Goal: Task Accomplishment & Management: Use online tool/utility

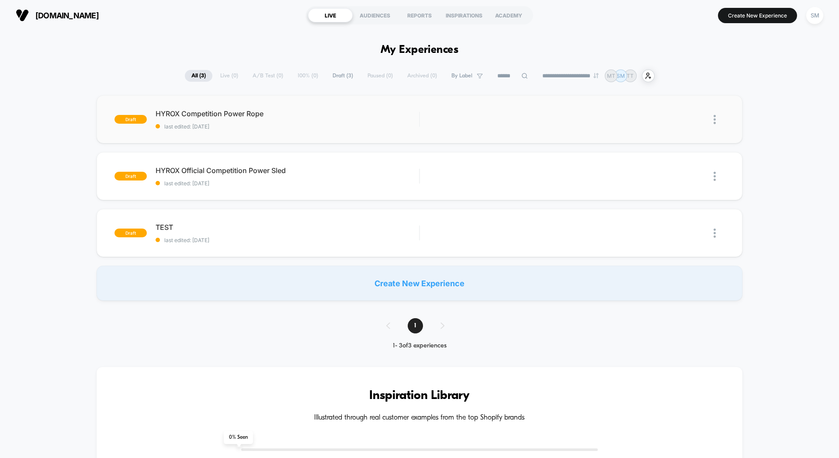
click at [715, 122] on img at bounding box center [715, 119] width 2 height 9
click at [652, 76] on div "Edit" at bounding box center [670, 80] width 79 height 20
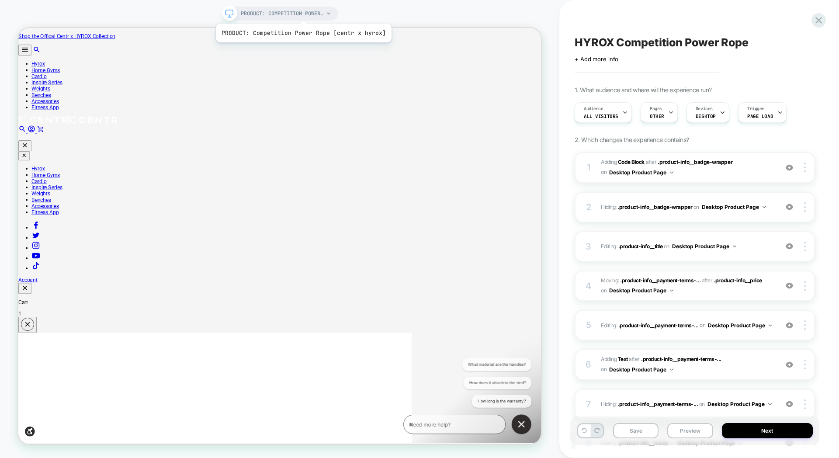
click at [304, 13] on span "PRODUCT: Competition Power Rope [centr x hyrox]" at bounding box center [282, 14] width 83 height 14
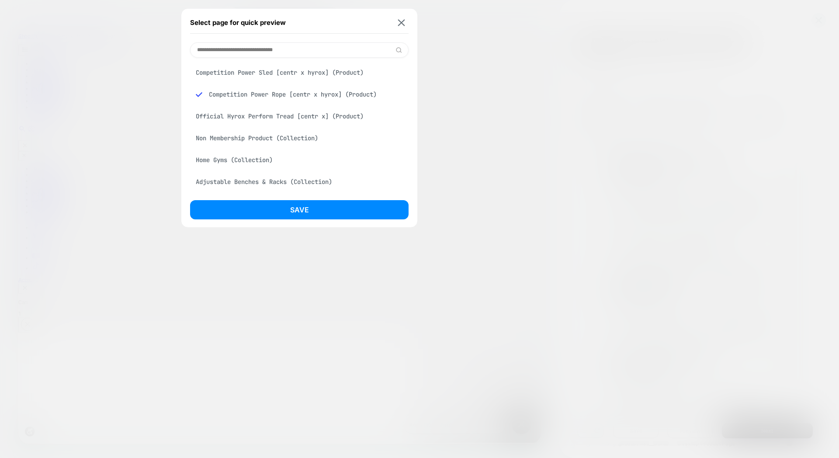
click at [406, 28] on div "Select page for quick preview" at bounding box center [299, 23] width 219 height 22
click at [405, 24] on button at bounding box center [401, 22] width 11 height 7
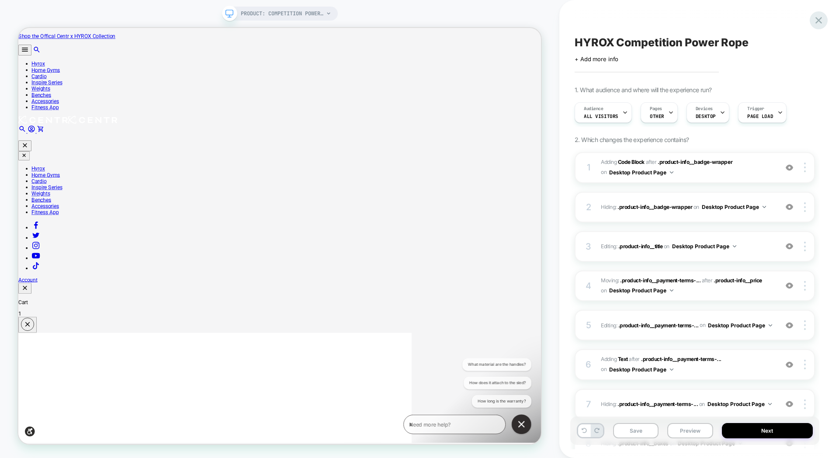
click at [813, 22] on icon at bounding box center [819, 20] width 12 height 12
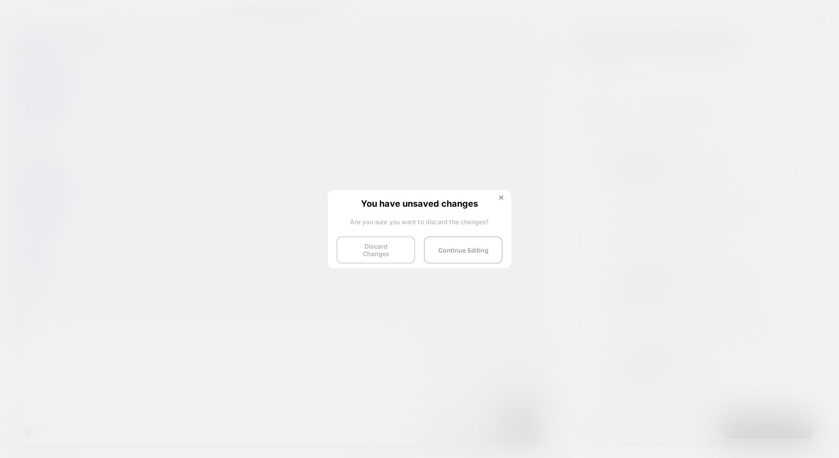
click at [401, 253] on button "Discard Changes" at bounding box center [376, 249] width 79 height 27
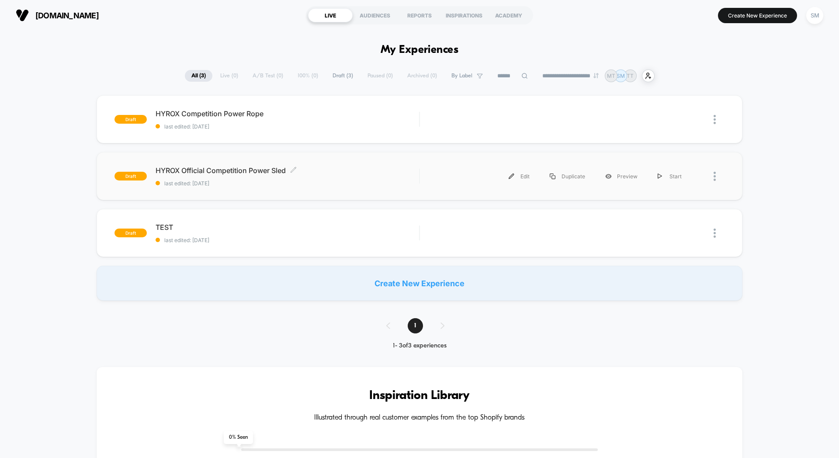
click at [371, 182] on span "last edited: 8/9/2025" at bounding box center [288, 183] width 264 height 7
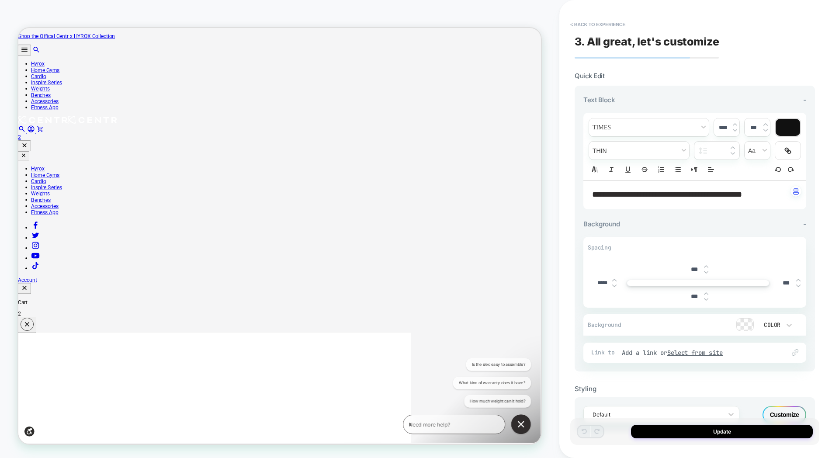
click at [621, 195] on span "**********" at bounding box center [667, 195] width 150 height 8
type input "****"
drag, startPoint x: 614, startPoint y: 195, endPoint x: 757, endPoint y: 195, distance: 143.8
click at [742, 195] on span "**********" at bounding box center [667, 195] width 150 height 8
drag, startPoint x: 769, startPoint y: 195, endPoint x: 612, endPoint y: 196, distance: 156.9
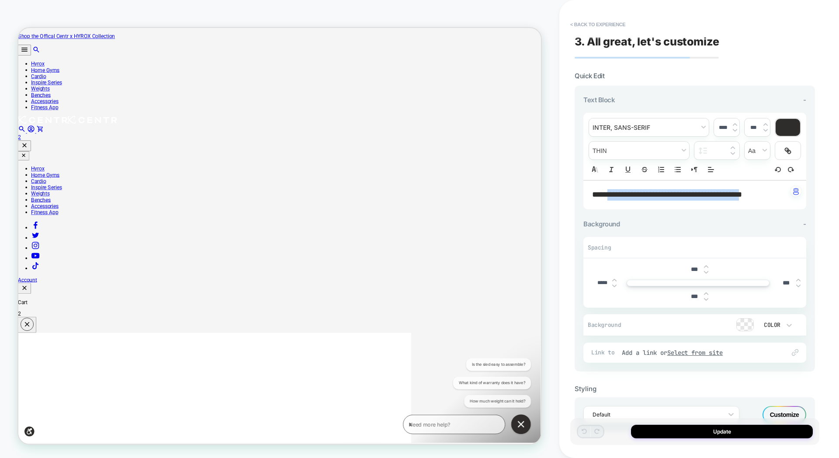
click at [612, 196] on span "**********" at bounding box center [667, 195] width 150 height 8
click at [754, 431] on button "Update" at bounding box center [722, 432] width 182 height 14
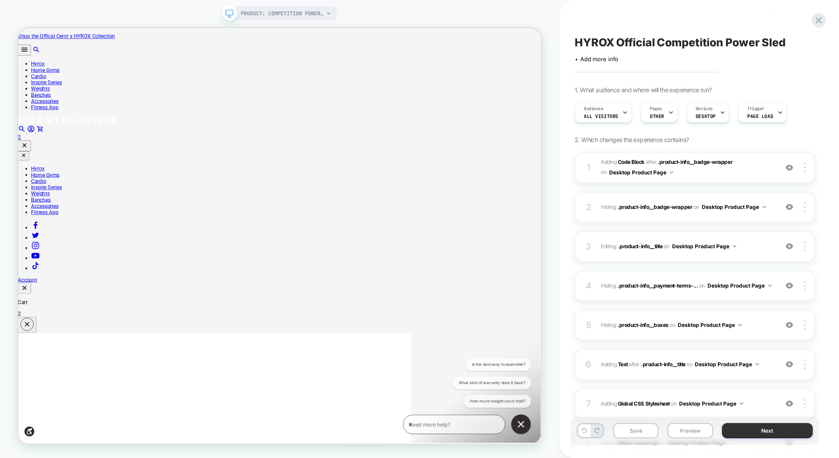
click at [751, 432] on button "Next" at bounding box center [767, 430] width 91 height 15
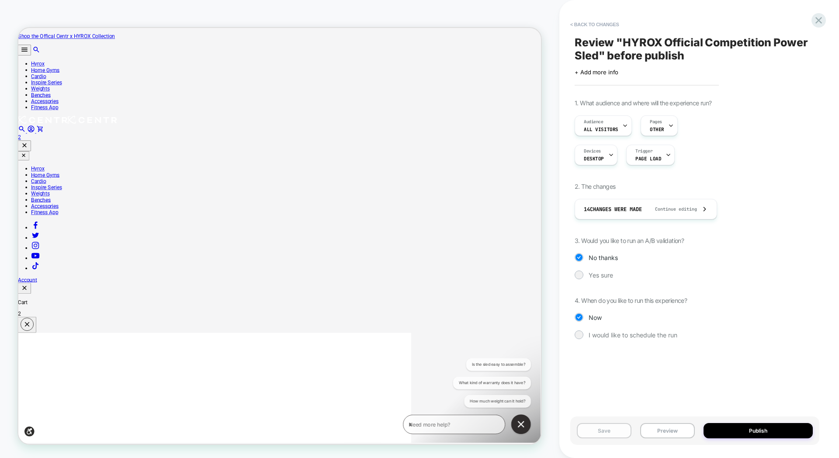
click at [595, 429] on button "Save" at bounding box center [604, 430] width 55 height 15
click at [586, 24] on button "< Back to changes" at bounding box center [595, 24] width 58 height 14
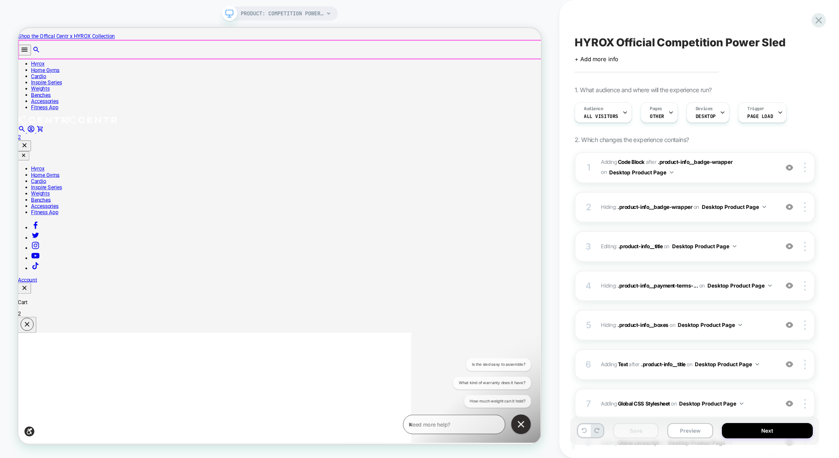
scroll to position [0, 0]
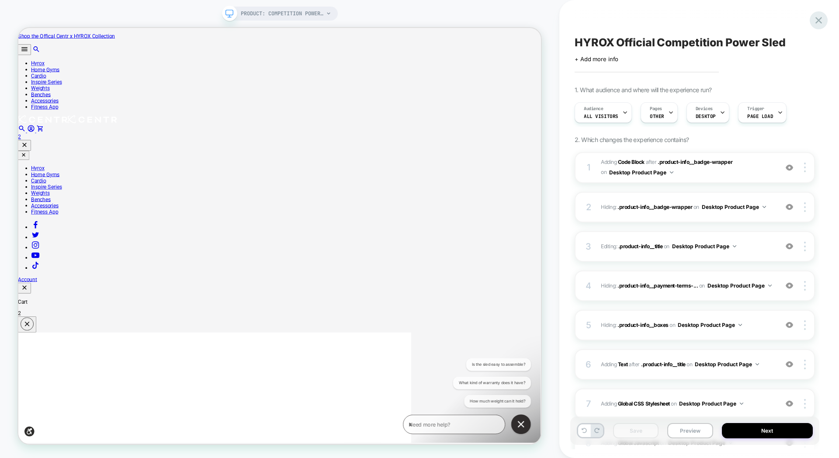
click at [818, 26] on div at bounding box center [819, 20] width 18 height 18
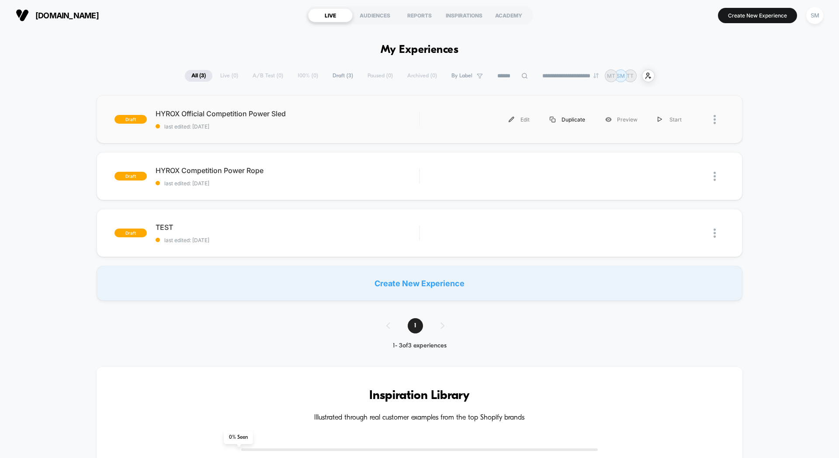
click at [568, 120] on div "Duplicate" at bounding box center [568, 120] width 56 height 20
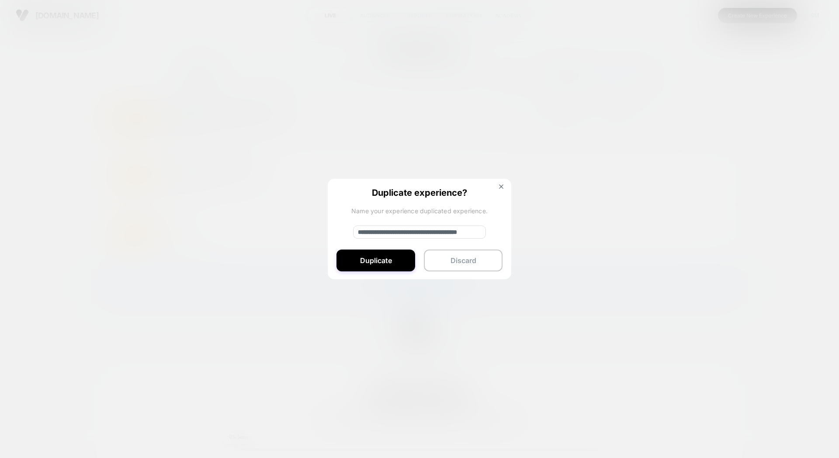
click at [387, 234] on input "**********" at bounding box center [419, 232] width 133 height 13
click at [389, 235] on input "**********" at bounding box center [419, 232] width 133 height 13
type input "**********"
drag, startPoint x: 412, startPoint y: 233, endPoint x: 580, endPoint y: 241, distance: 168.9
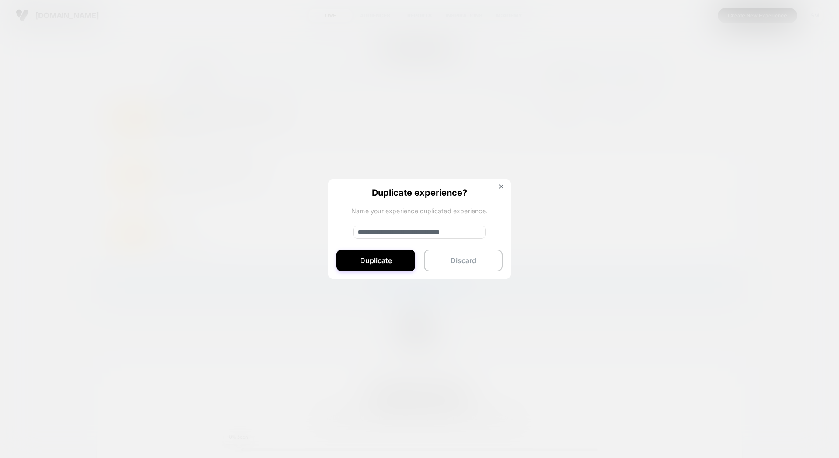
click at [580, 129] on div "**********" at bounding box center [560, 120] width 263 height 20
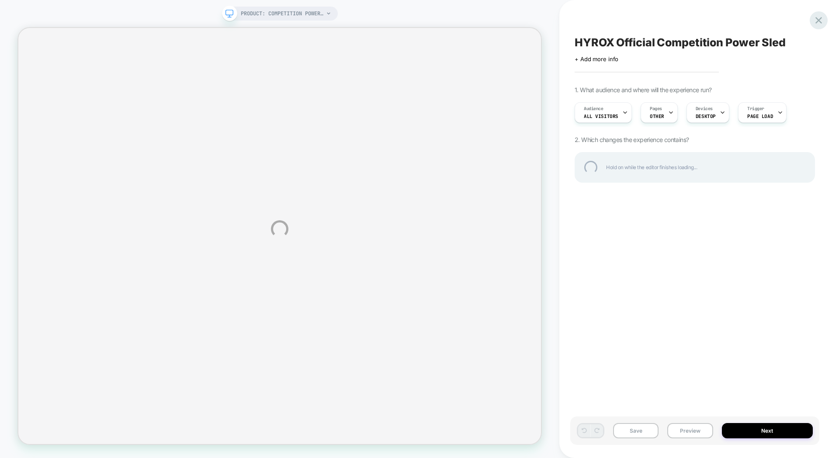
click at [819, 22] on div at bounding box center [819, 20] width 18 height 18
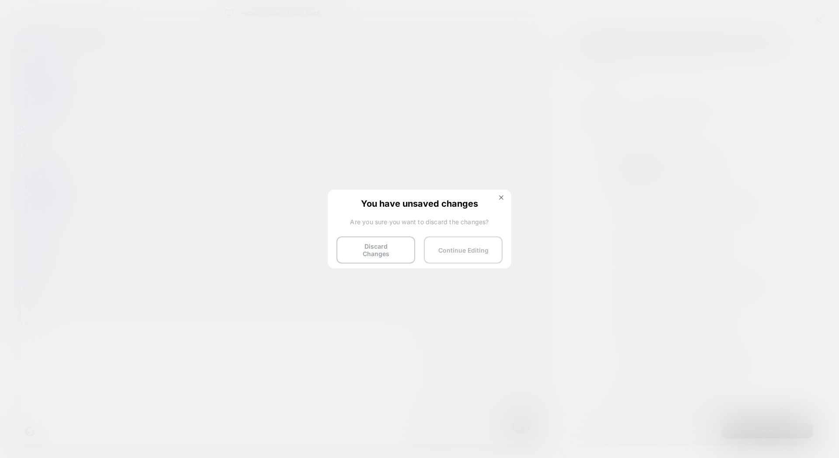
click at [453, 246] on button "Continue Editing" at bounding box center [463, 249] width 79 height 27
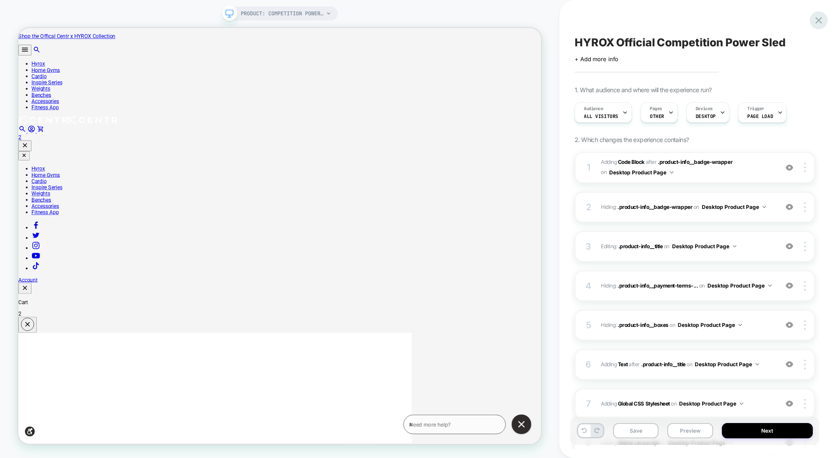
click at [825, 18] on div at bounding box center [819, 20] width 18 height 18
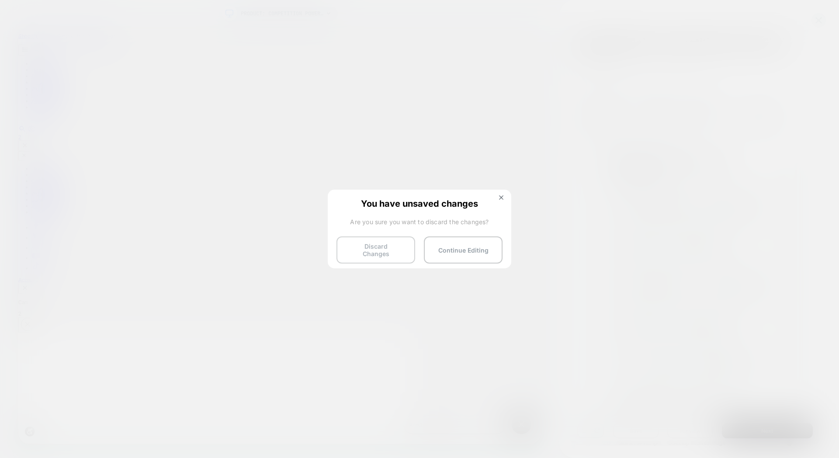
click at [368, 253] on button "Discard Changes" at bounding box center [376, 249] width 79 height 27
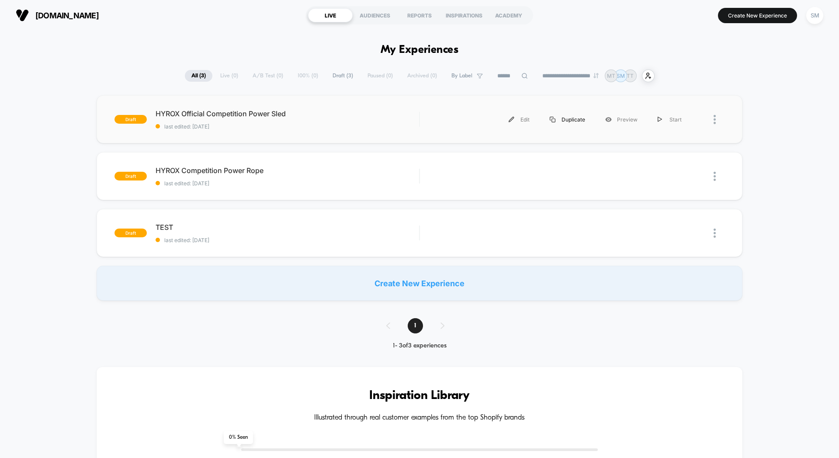
click at [565, 119] on div "Duplicate" at bounding box center [568, 120] width 56 height 20
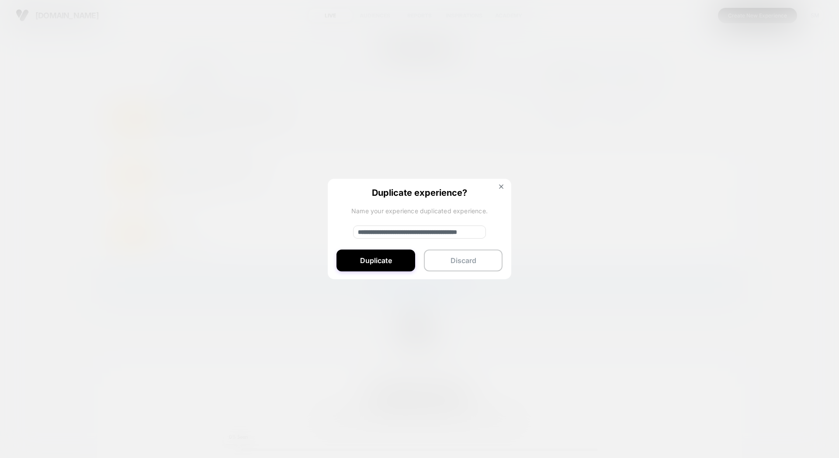
drag, startPoint x: 388, startPoint y: 232, endPoint x: 359, endPoint y: 235, distance: 29.0
click at [359, 235] on input "**********" at bounding box center [419, 232] width 133 height 13
type input "**********"
click at [365, 264] on button "Duplicate" at bounding box center [376, 261] width 79 height 22
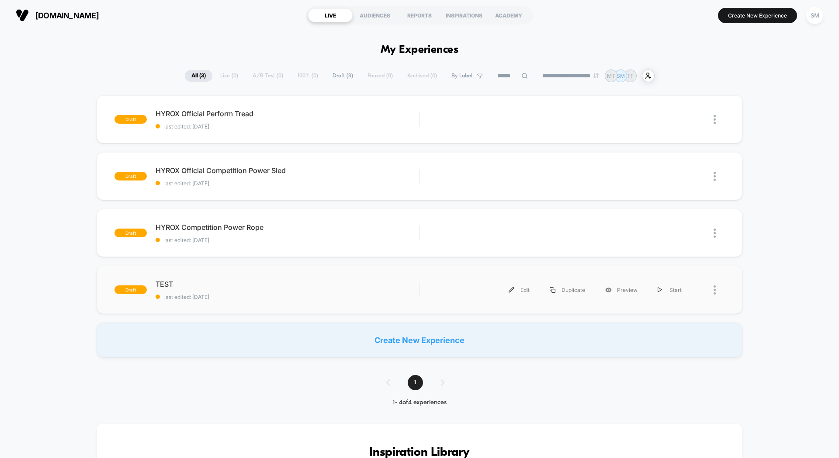
click at [709, 289] on div at bounding box center [708, 290] width 33 height 20
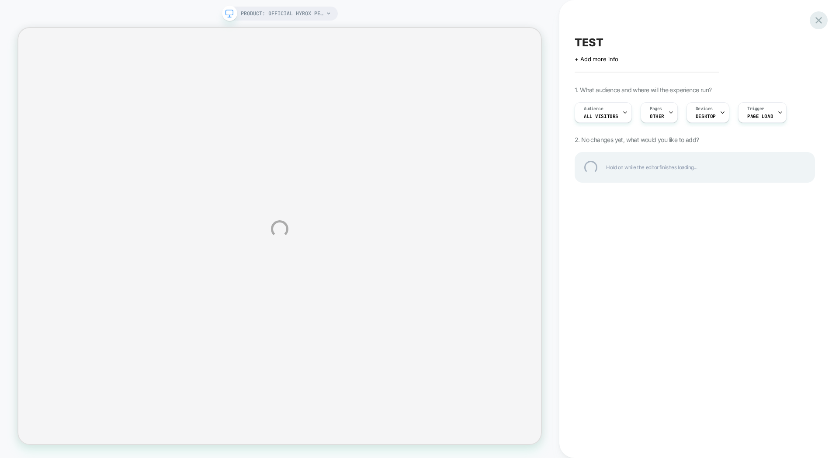
click at [821, 21] on div at bounding box center [819, 20] width 18 height 18
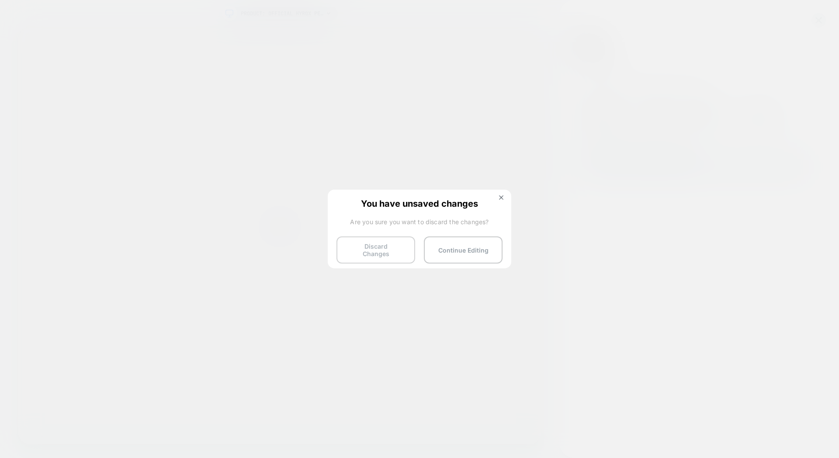
click at [396, 247] on button "Discard Changes" at bounding box center [376, 249] width 79 height 27
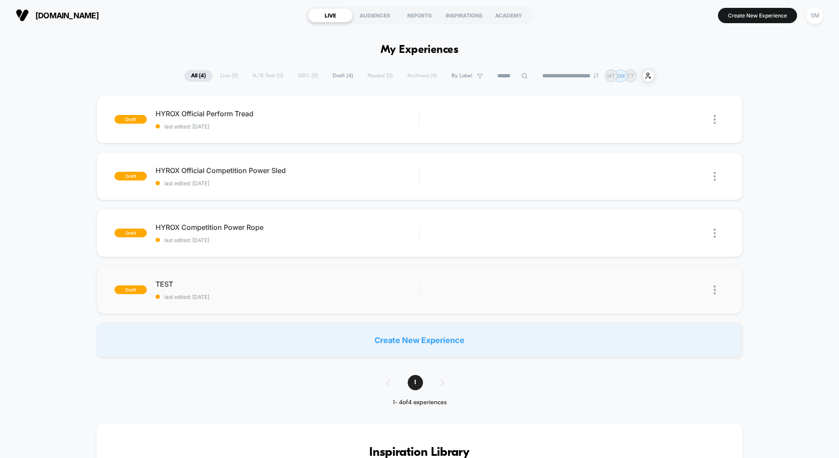
click at [714, 291] on img at bounding box center [715, 289] width 2 height 9
click at [666, 329] on div "Delete" at bounding box center [670, 331] width 79 height 20
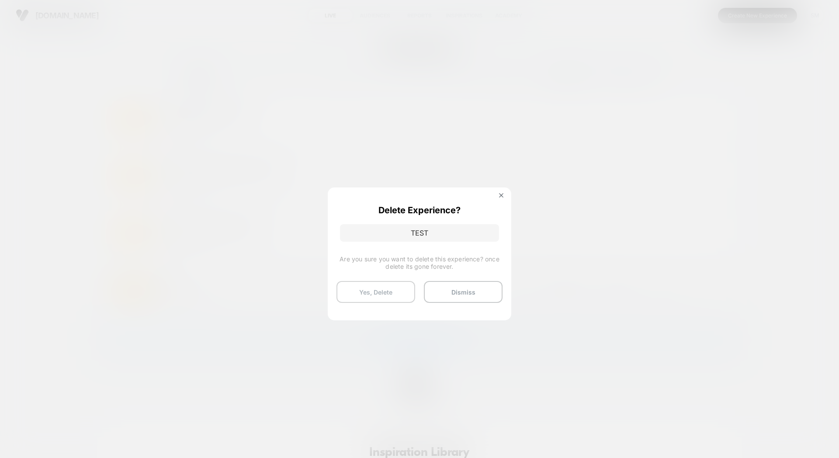
click at [392, 288] on button "Yes, Delete" at bounding box center [376, 292] width 79 height 22
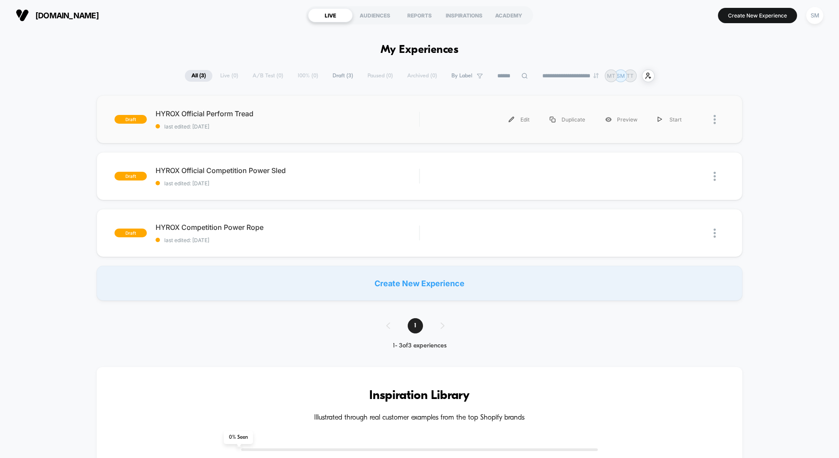
click at [420, 120] on div "Edit Duplicate Preview Start" at bounding box center [572, 120] width 305 height 20
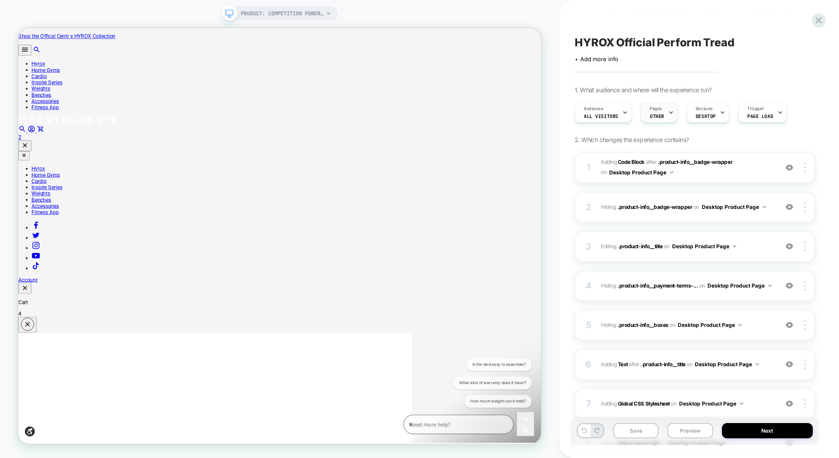
click at [664, 114] on div "Pages OTHER" at bounding box center [657, 113] width 32 height 20
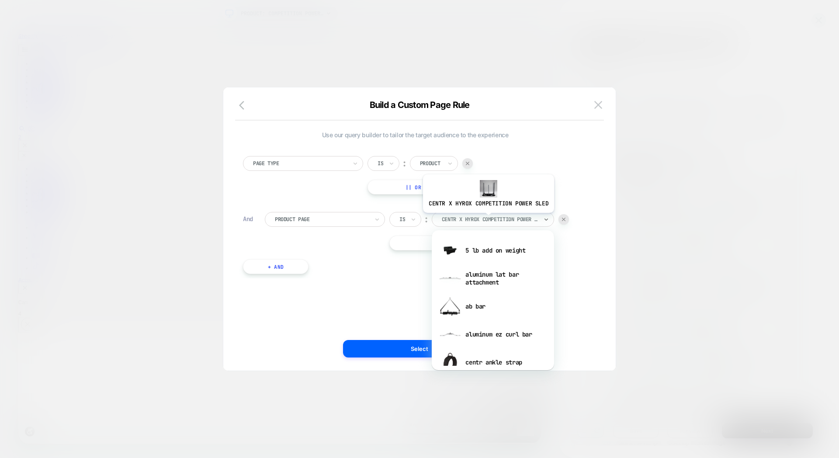
click at [487, 219] on div at bounding box center [490, 219] width 96 height 8
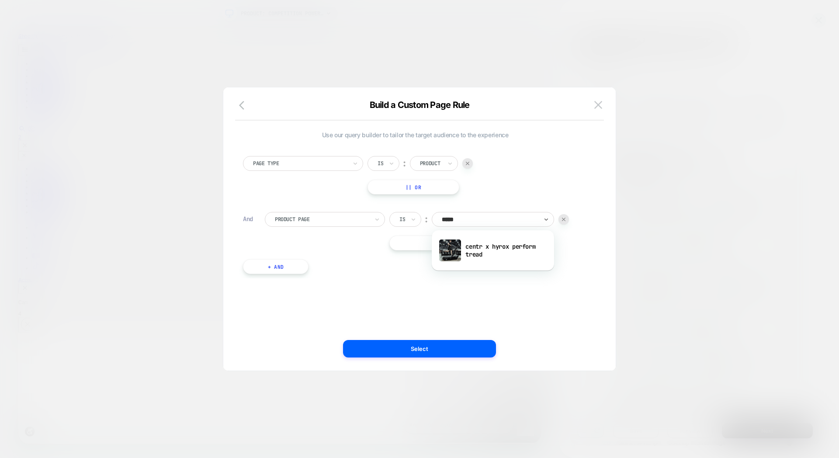
type input "******"
click at [483, 244] on div "centr x hyrox perform tread" at bounding box center [493, 250] width 114 height 28
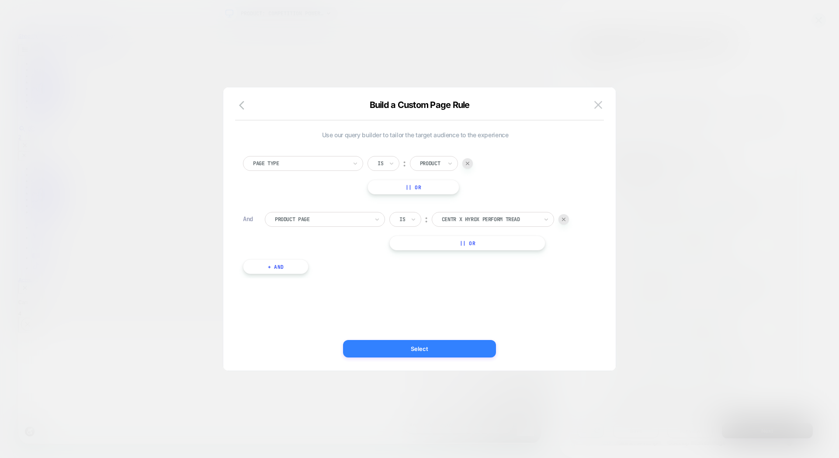
click at [445, 345] on button "Select" at bounding box center [419, 348] width 153 height 17
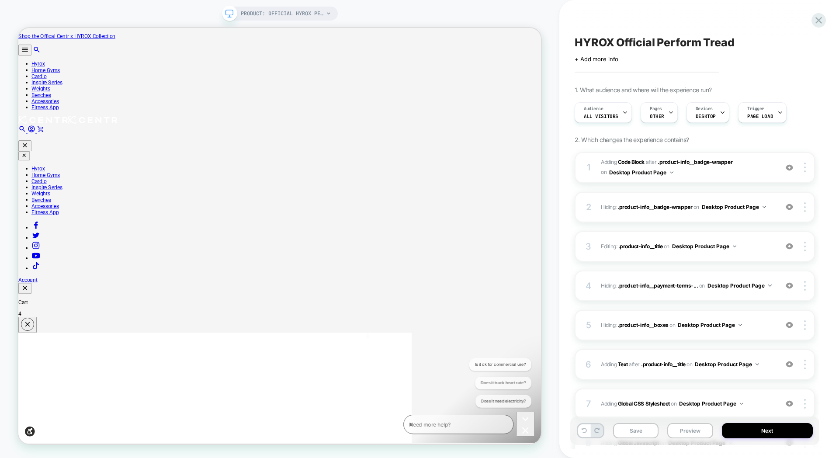
click at [572, 111] on div "Audience All Visitors Pages OTHER Devices DESKTOP Trigger Page Load" at bounding box center [690, 112] width 240 height 29
click at [561, 156] on div "HYROX Official Perform Tread Click to edit experience details + Add more info 1…" at bounding box center [699, 229] width 280 height 458
click at [791, 168] on img at bounding box center [789, 167] width 7 height 7
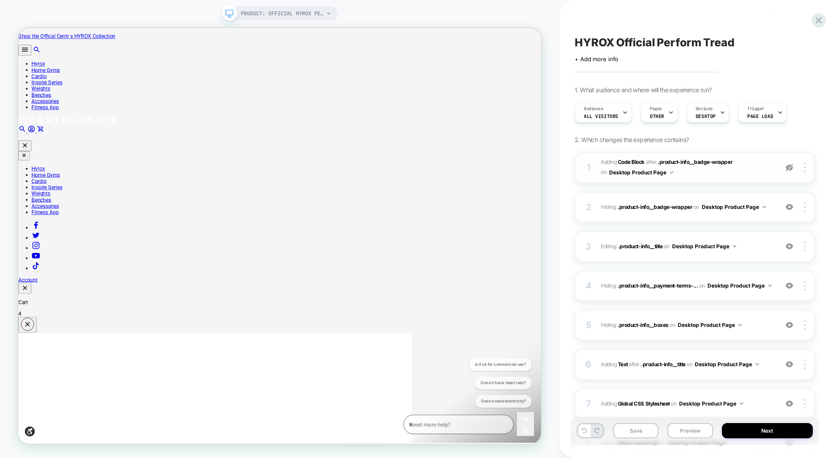
click at [791, 168] on img at bounding box center [789, 167] width 7 height 7
click at [793, 208] on img at bounding box center [789, 206] width 7 height 7
click at [792, 208] on img at bounding box center [789, 206] width 7 height 7
click at [788, 250] on div at bounding box center [790, 247] width 17 height 10
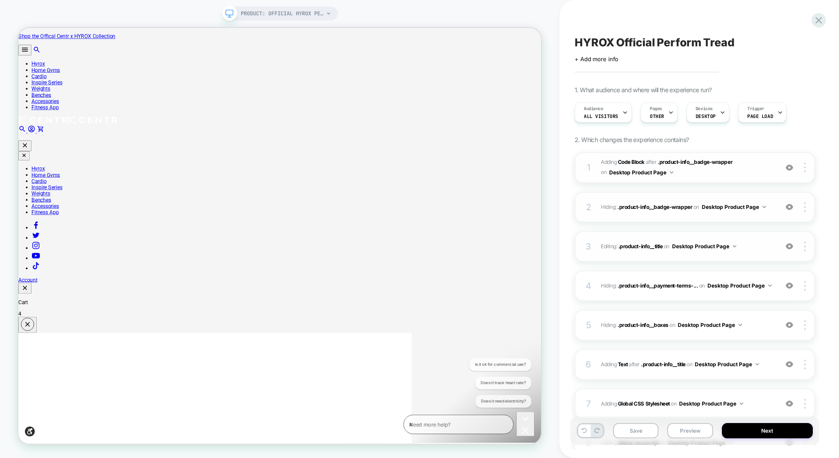
click at [789, 249] on img at bounding box center [789, 246] width 7 height 7
click at [789, 250] on img at bounding box center [789, 246] width 7 height 7
click at [789, 286] on img at bounding box center [789, 285] width 7 height 7
click at [789, 323] on img at bounding box center [789, 324] width 7 height 7
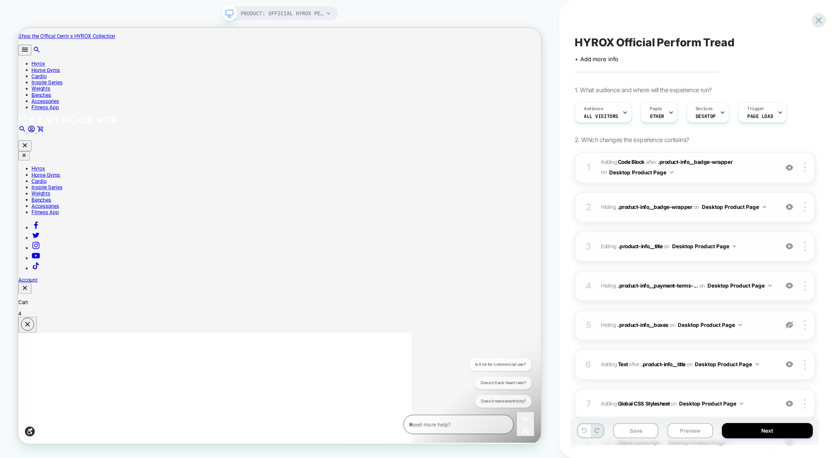
click at [789, 323] on img at bounding box center [789, 324] width 7 height 7
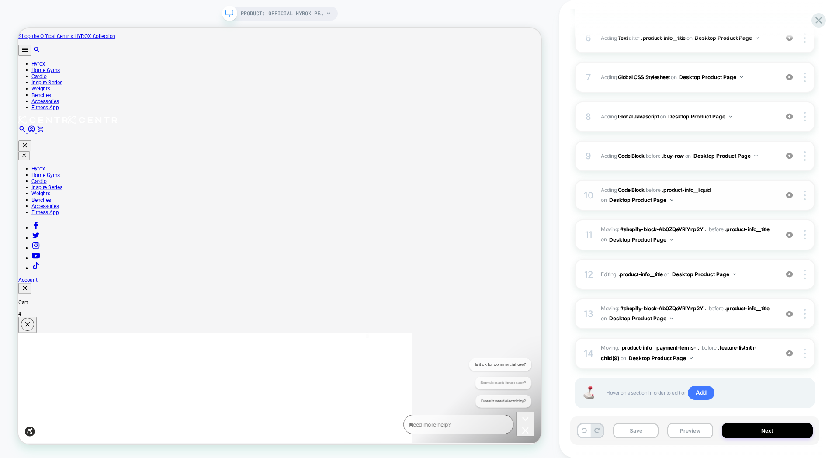
scroll to position [342, 0]
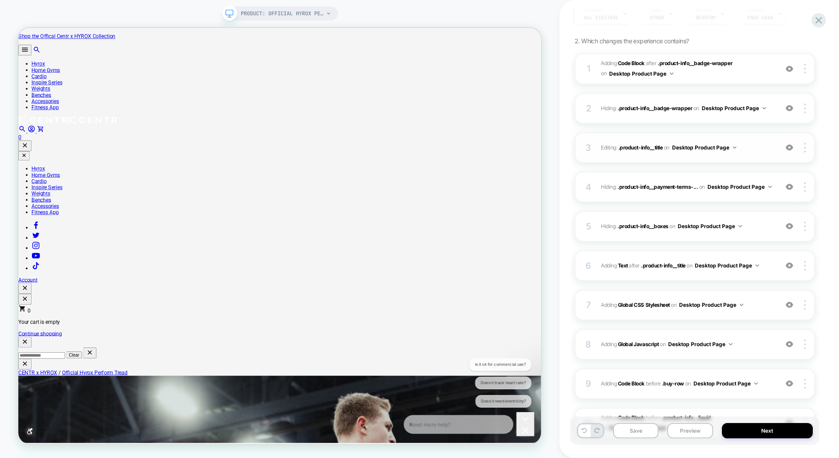
scroll to position [101, 0]
click at [768, 302] on span "Adding Global CSS Stylesheet on Desktop Product Page" at bounding box center [687, 302] width 173 height 11
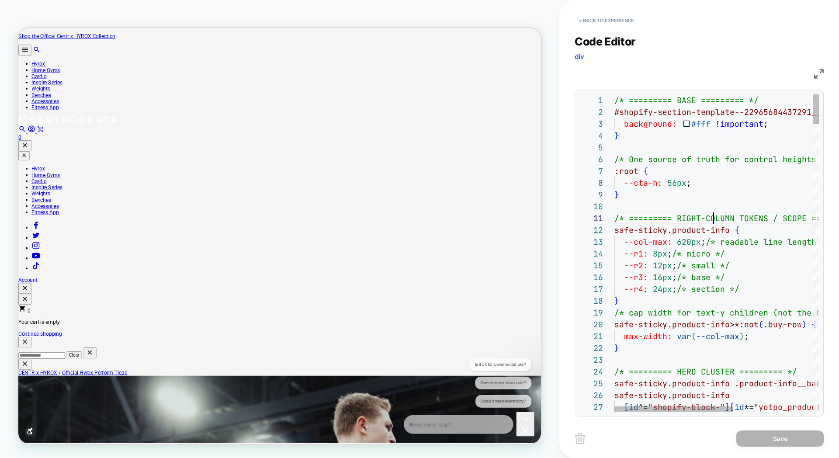
scroll to position [0, 99]
type textarea "**********"
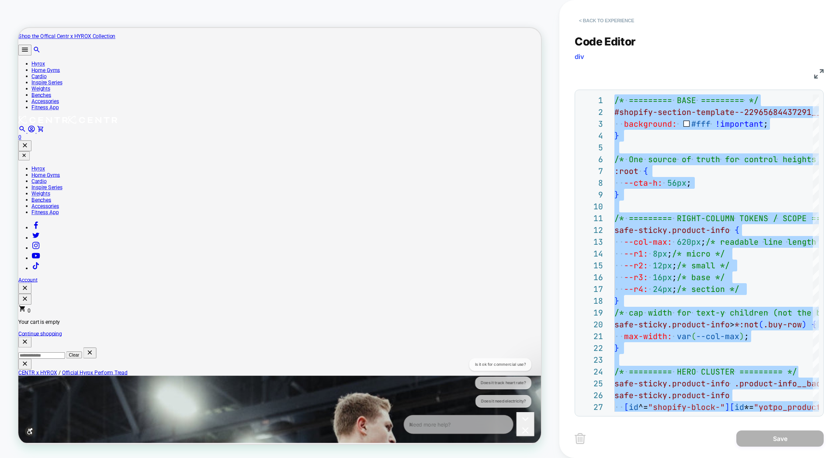
click at [590, 17] on button "< Back to experience" at bounding box center [607, 21] width 64 height 14
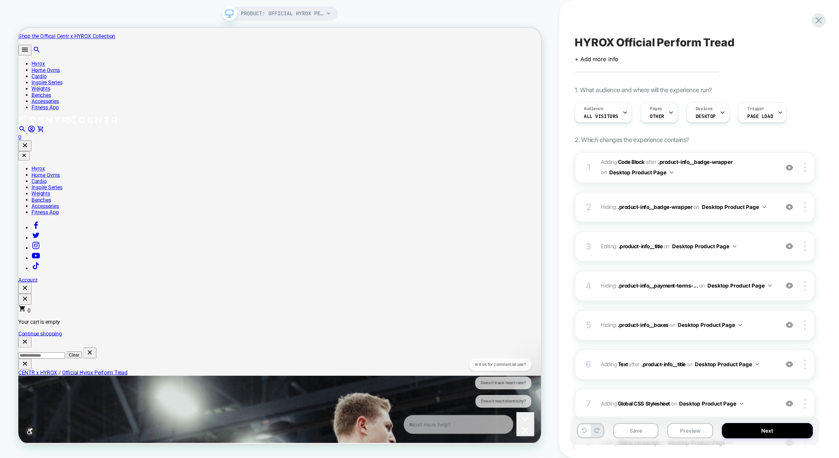
click at [414, 17] on div "PRODUCT: Official Hyrox Perform Tread [centr x] PRODUCT: Official Hyrox Perform…" at bounding box center [279, 229] width 559 height 441
click at [820, 16] on icon at bounding box center [819, 20] width 12 height 12
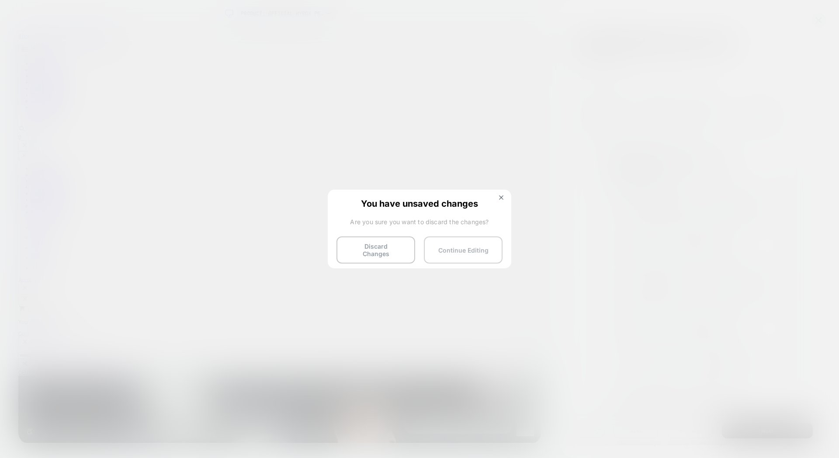
click at [482, 250] on button "Continue Editing" at bounding box center [463, 249] width 79 height 27
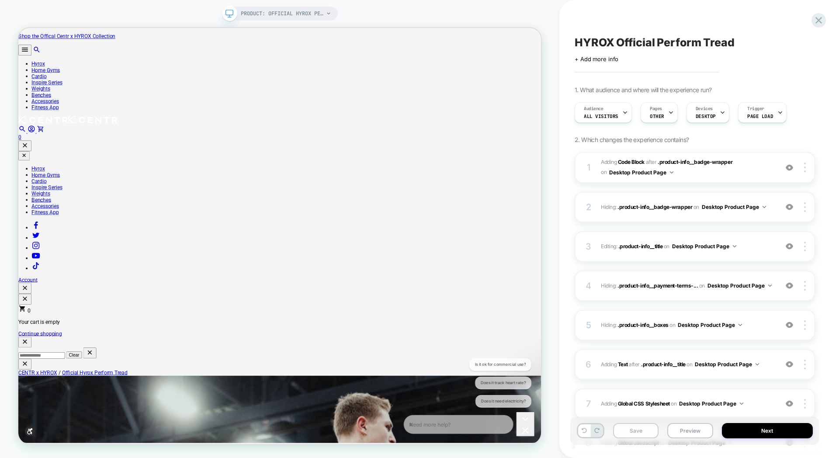
click at [643, 426] on button "Save" at bounding box center [635, 430] width 45 height 15
click at [819, 22] on icon at bounding box center [819, 20] width 12 height 12
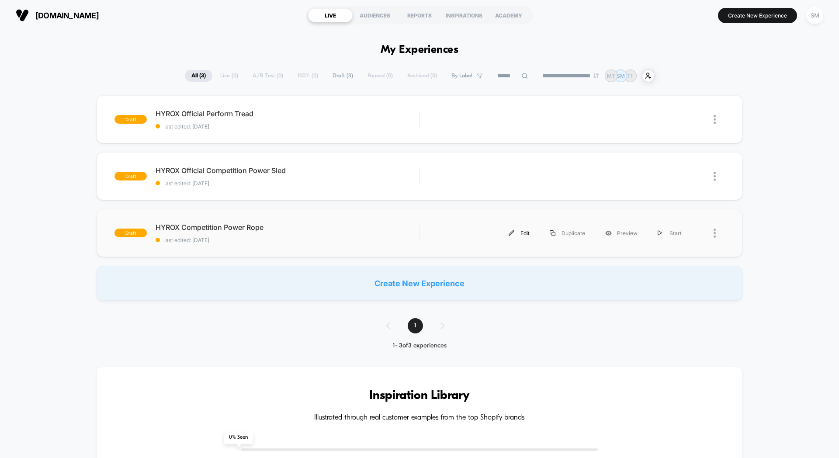
click at [514, 232] on img at bounding box center [512, 233] width 6 height 6
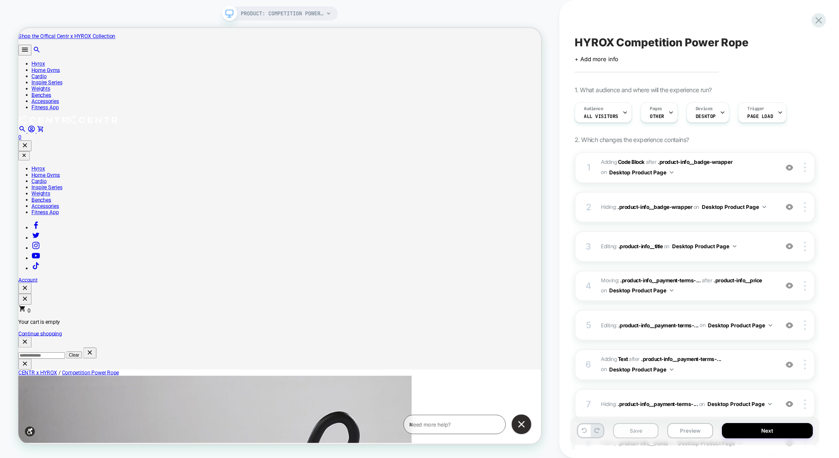
click at [637, 429] on button "Save" at bounding box center [635, 430] width 45 height 15
click at [817, 21] on icon at bounding box center [819, 20] width 12 height 12
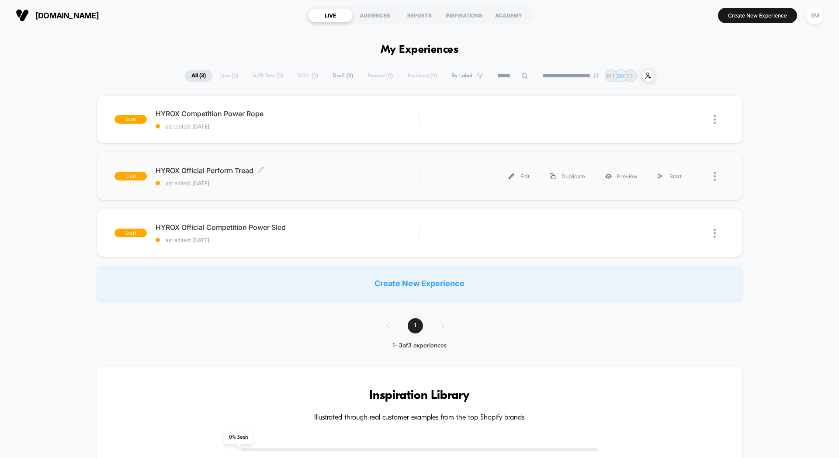
click at [241, 167] on span "HYROX Official Perform Tread Click to edit experience details" at bounding box center [288, 170] width 264 height 9
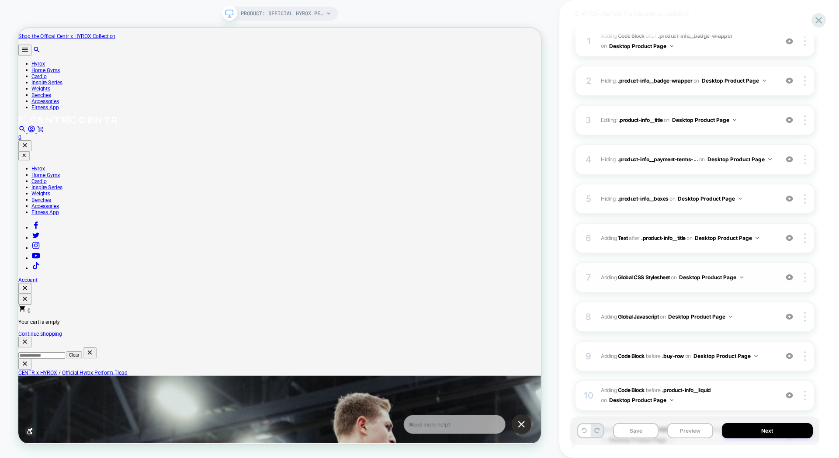
click at [655, 264] on div "7 Adding Global CSS Stylesheet on Desktop Product Page Add Before Add After Cop…" at bounding box center [695, 277] width 240 height 31
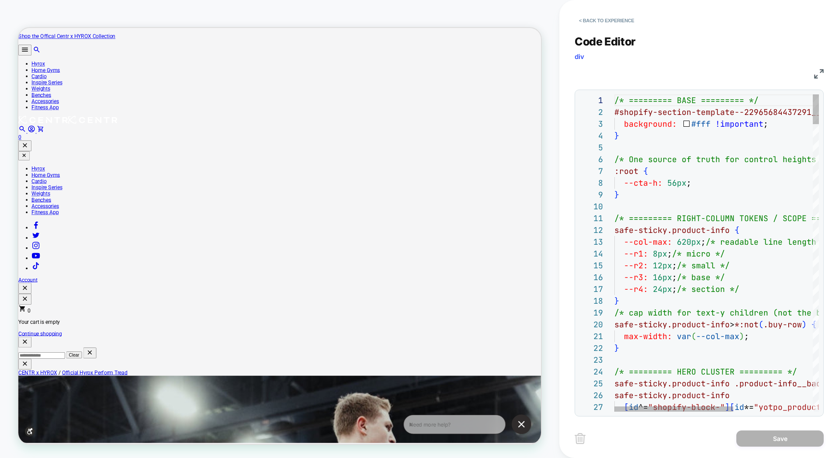
scroll to position [71, 28]
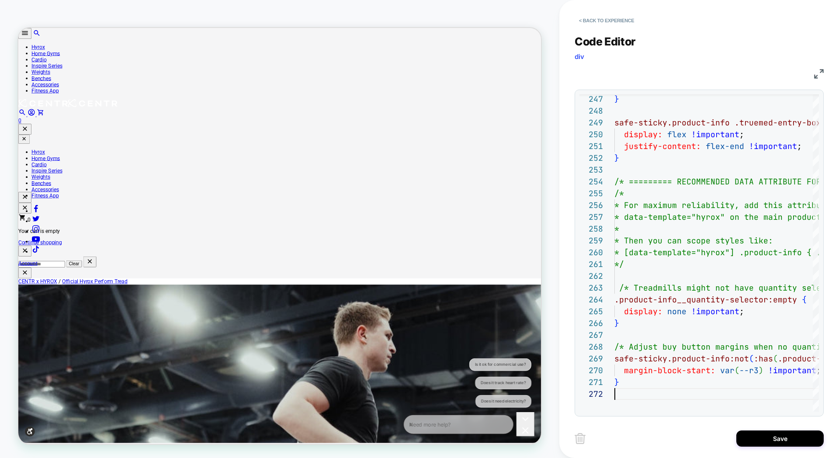
scroll to position [0, 4]
type textarea "*"
click at [766, 443] on button "Save" at bounding box center [779, 439] width 87 height 16
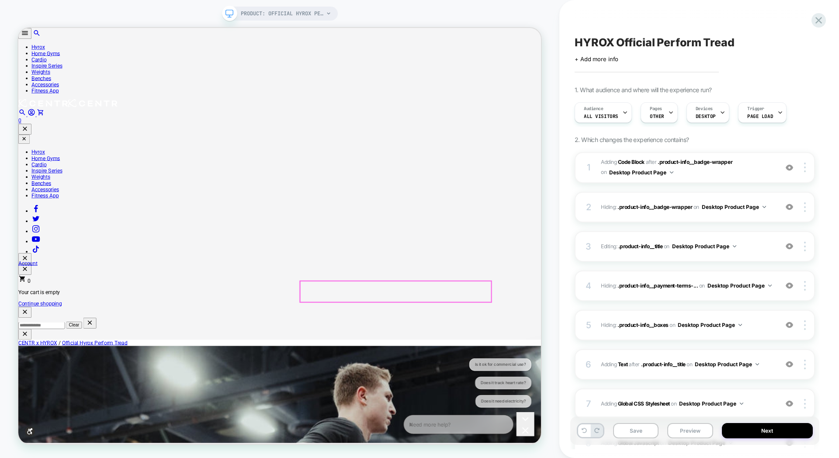
scroll to position [0, 0]
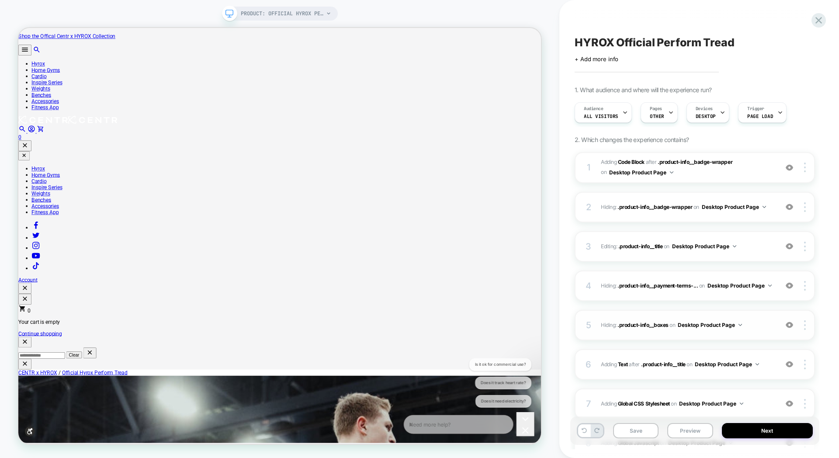
click at [688, 315] on div "5 Hiding : .product-info__boxes .product-info__boxes on Desktop Product Page Ad…" at bounding box center [695, 325] width 240 height 31
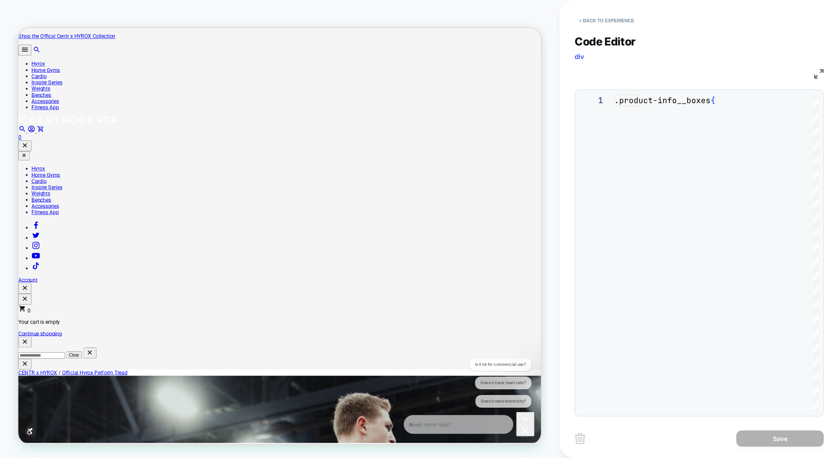
scroll to position [35, 0]
click at [586, 19] on button "< Back to experience" at bounding box center [607, 21] width 64 height 14
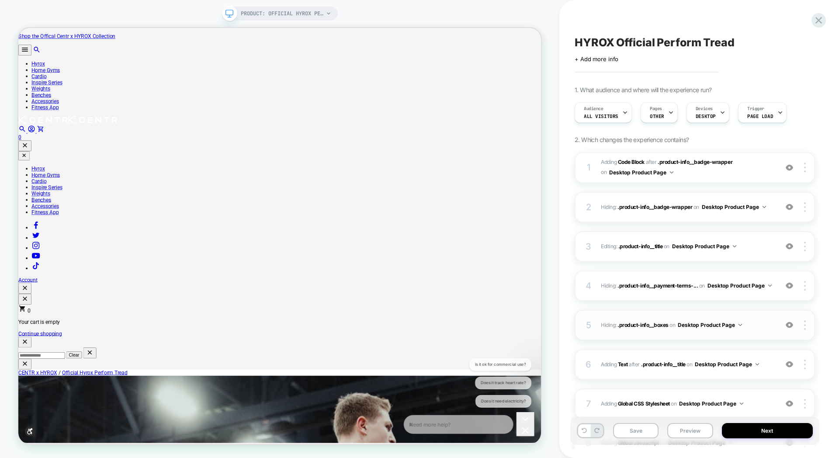
click at [669, 316] on div "5 Hiding : .product-info__boxes .product-info__boxes on Desktop Product Page Ad…" at bounding box center [695, 325] width 240 height 31
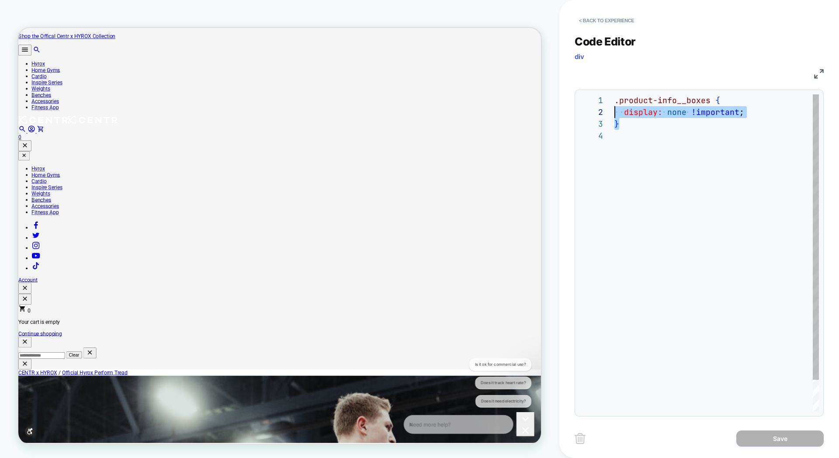
scroll to position [0, 0]
drag, startPoint x: 625, startPoint y: 127, endPoint x: 612, endPoint y: 102, distance: 28.4
click at [615, 102] on div ".product-info__boxes { display: none !important ; }" at bounding box center [717, 270] width 205 height 353
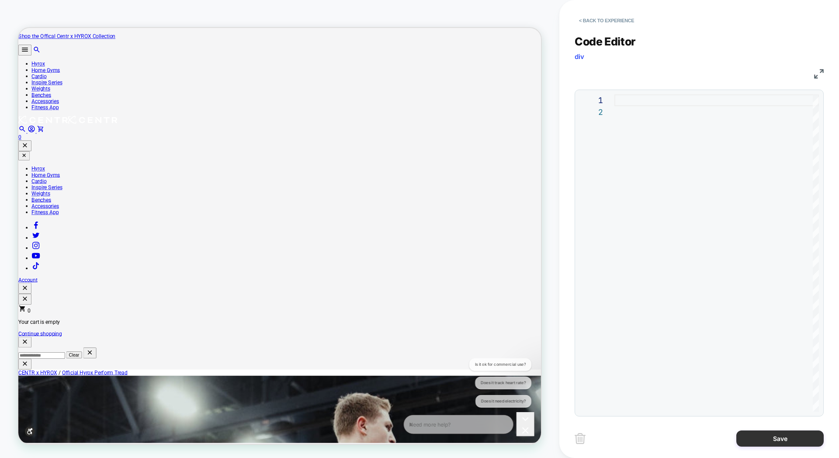
click at [780, 445] on button "Save" at bounding box center [779, 439] width 87 height 16
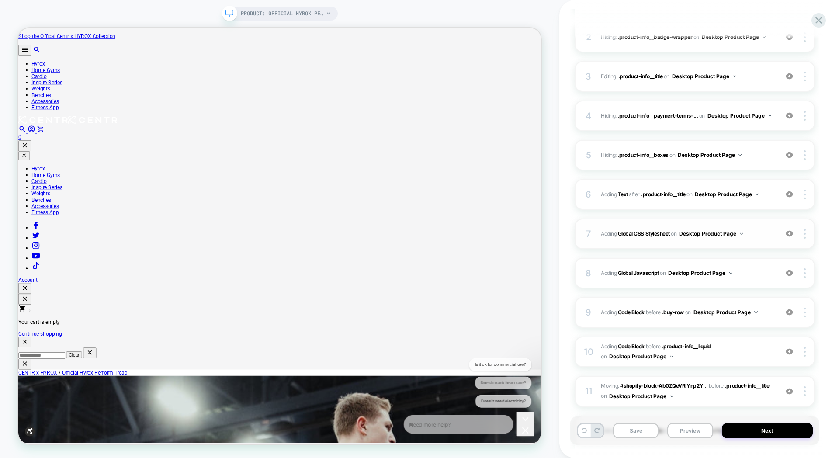
scroll to position [170, 0]
click at [657, 224] on div "7 Adding Global CSS Stylesheet on Desktop Product Page Add Before Add After Cop…" at bounding box center [695, 233] width 240 height 31
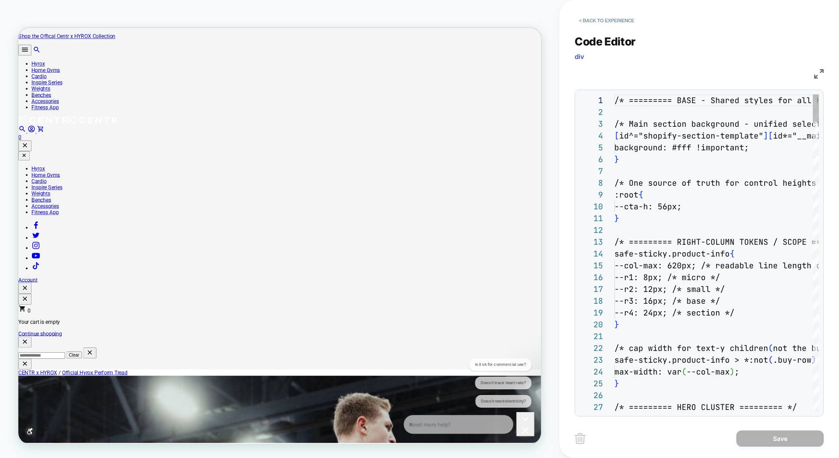
scroll to position [118, 0]
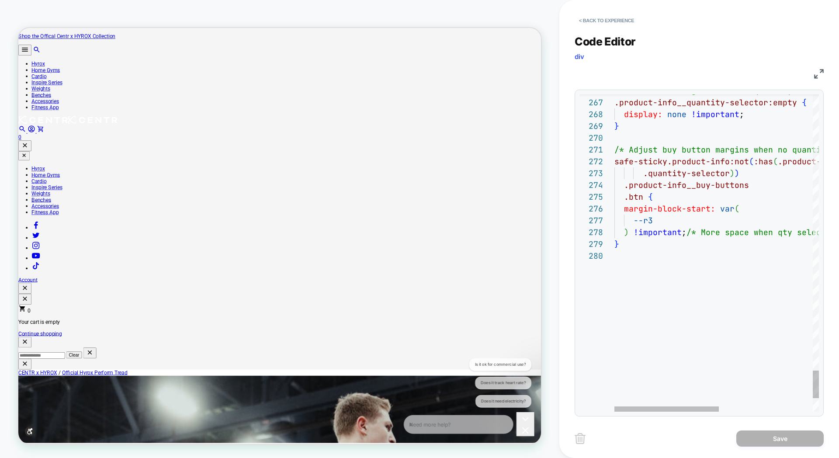
type textarea "**********"
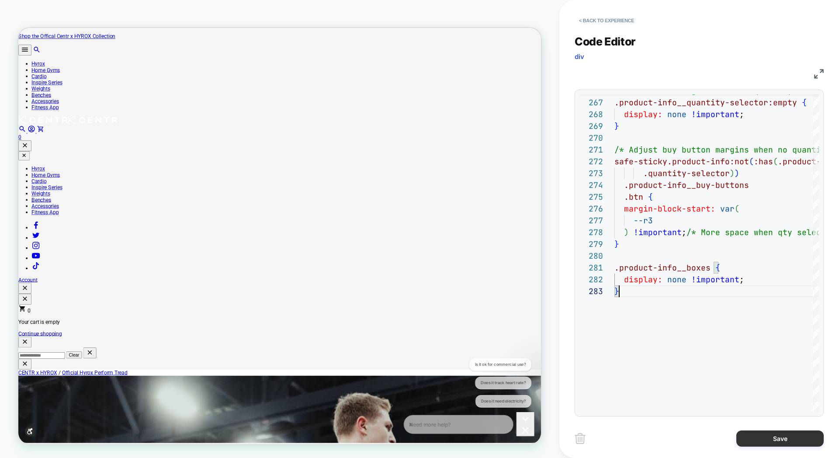
type textarea "**********"
click at [768, 442] on button "Save" at bounding box center [779, 439] width 87 height 16
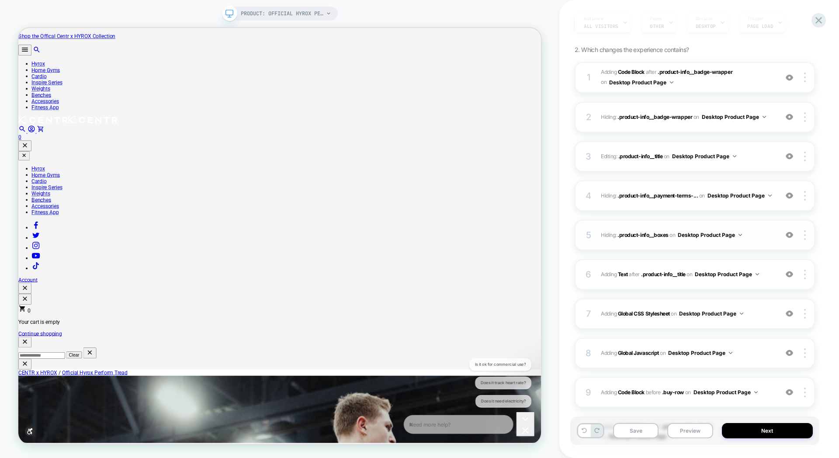
scroll to position [90, 0]
click at [803, 232] on div at bounding box center [806, 235] width 17 height 10
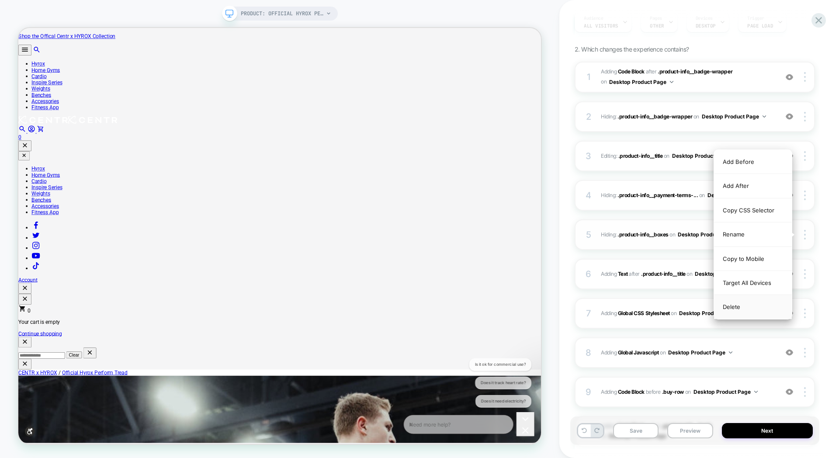
click at [742, 303] on div "Delete" at bounding box center [753, 307] width 78 height 24
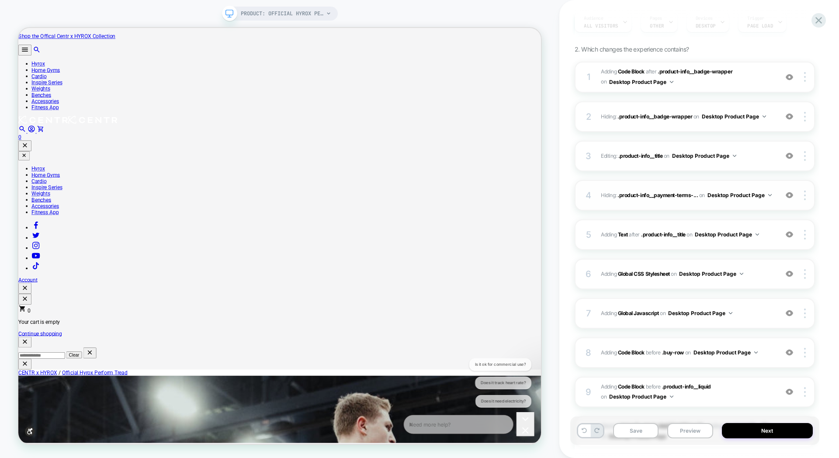
click at [636, 184] on div "4 Hiding : .product-info__payment-terms-... .product-info__payment-terms-contai…" at bounding box center [695, 195] width 240 height 31
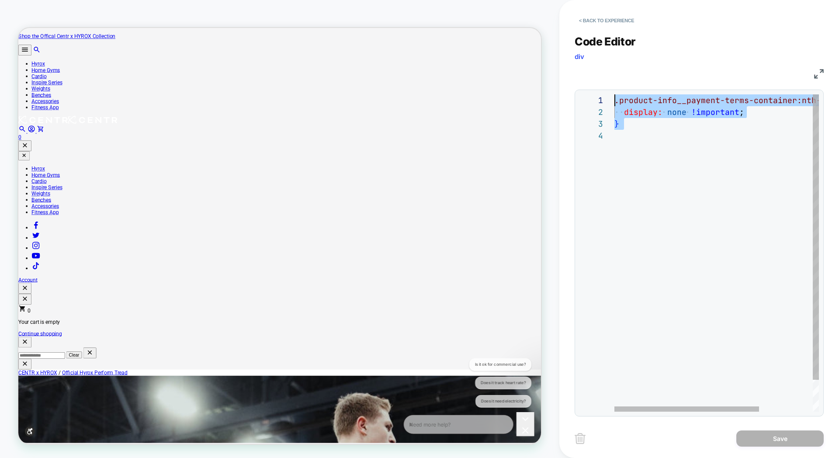
scroll to position [0, 0]
drag, startPoint x: 632, startPoint y: 142, endPoint x: 599, endPoint y: 94, distance: 57.7
click at [615, 94] on div ".product-info__payment-terms-container:nth-child ( 13 ) { display: none !import…" at bounding box center [755, 270] width 280 height 353
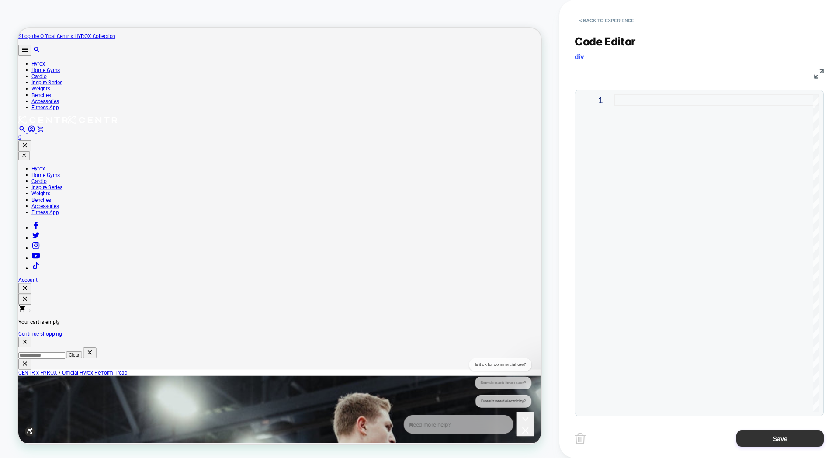
click at [778, 439] on button "Save" at bounding box center [779, 439] width 87 height 16
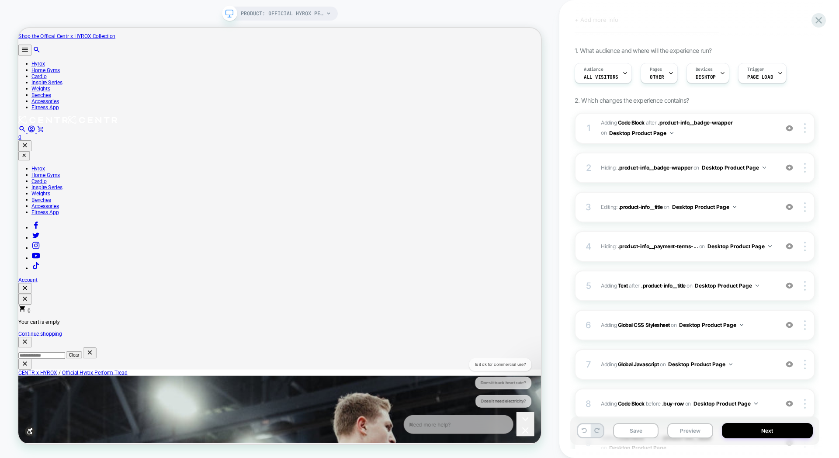
scroll to position [51, 0]
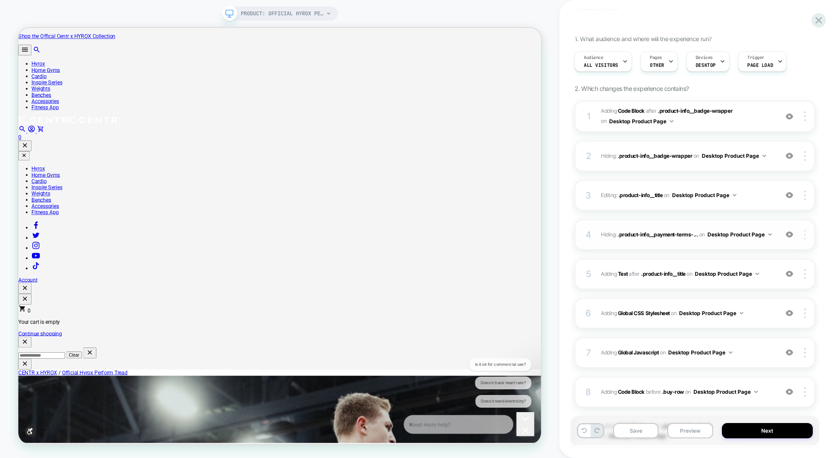
click at [808, 239] on div at bounding box center [806, 235] width 17 height 10
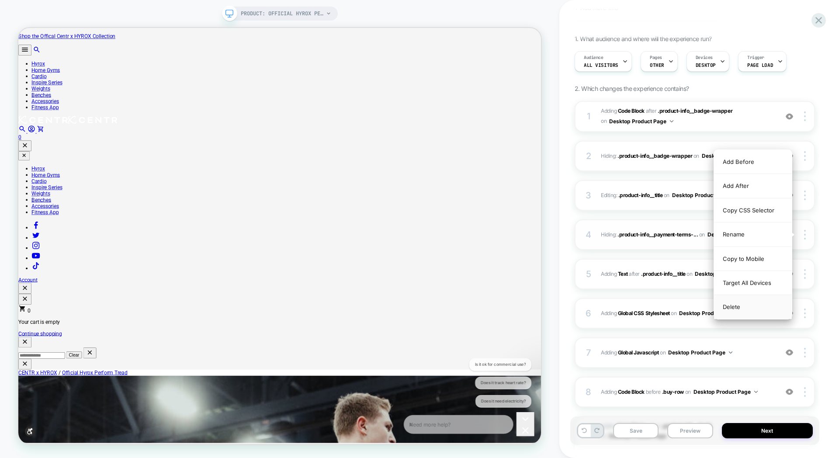
click at [747, 305] on div "Delete" at bounding box center [753, 307] width 78 height 24
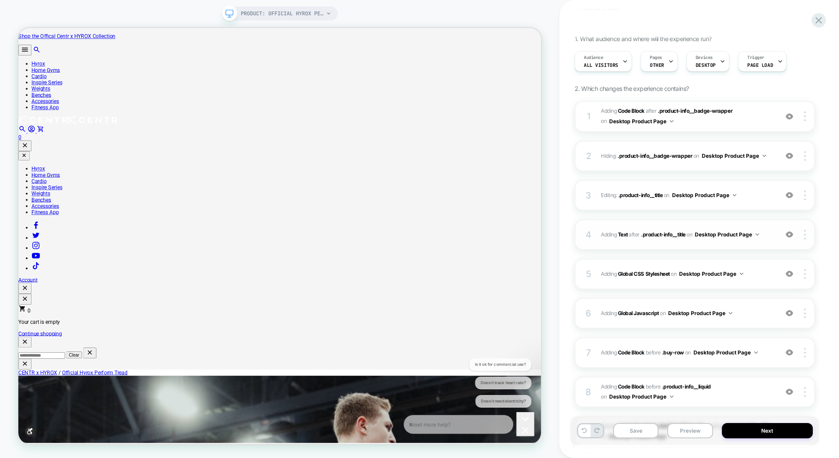
click at [676, 225] on div "4 #_loomi_addon_1754678643920_dup1754766070_dup1755210621 Adding Text AFTER .pr…" at bounding box center [695, 234] width 240 height 31
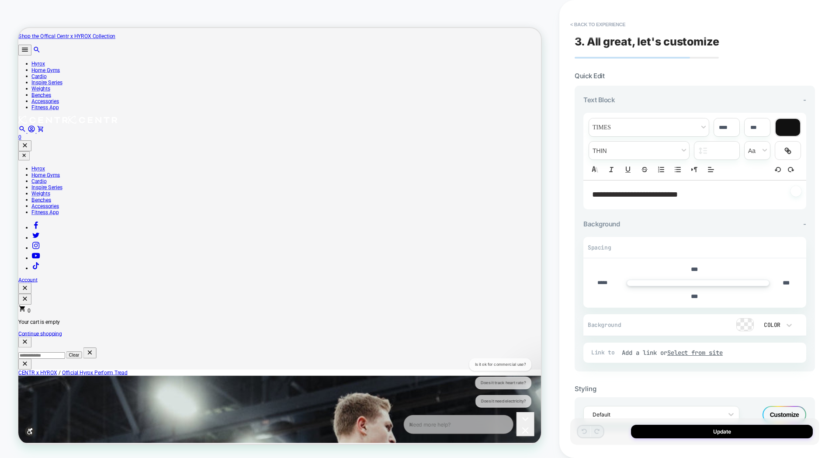
scroll to position [0, 0]
click at [570, 22] on button "< Back to experience" at bounding box center [598, 24] width 64 height 14
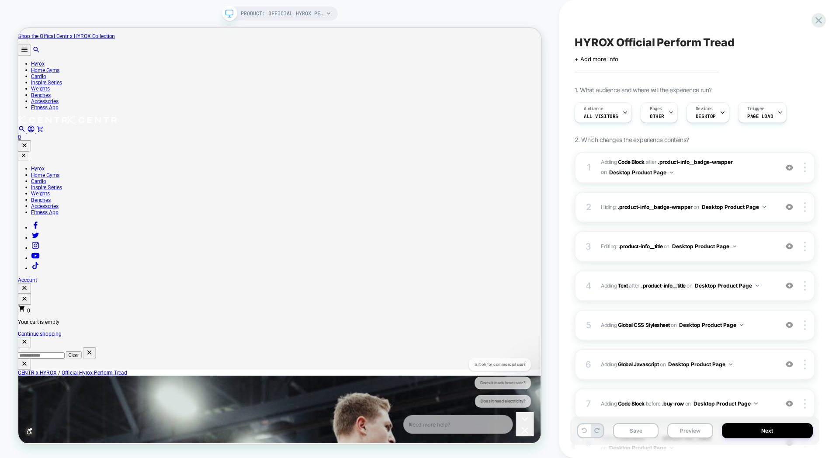
click at [603, 200] on div "2 Hiding : .product-info__badge-wrapper .product-info__badge-wrapper on Desktop…" at bounding box center [695, 207] width 240 height 31
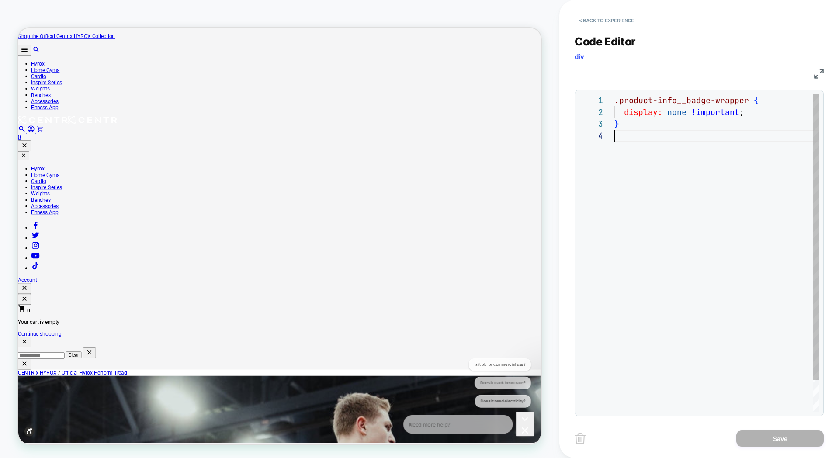
scroll to position [0, 0]
drag, startPoint x: 633, startPoint y: 138, endPoint x: 590, endPoint y: 90, distance: 64.7
click at [615, 94] on div ".product-info__badge-wrapper { display: none !important ; }" at bounding box center [717, 270] width 205 height 353
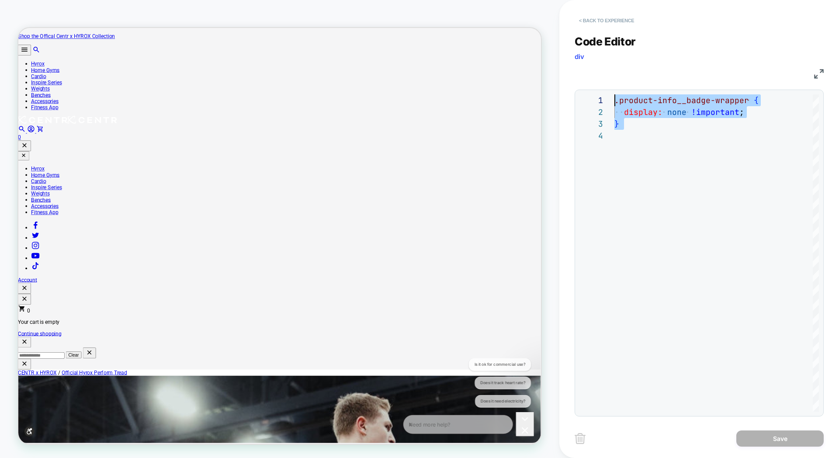
click at [580, 21] on button "< Back to experience" at bounding box center [607, 21] width 64 height 14
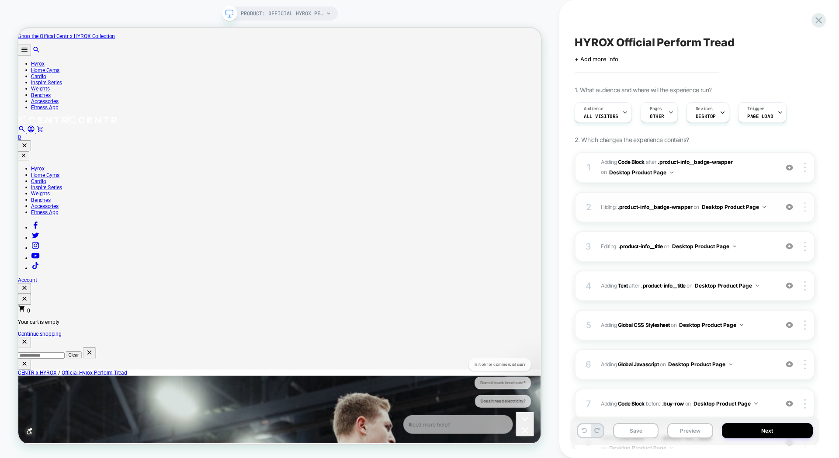
click at [803, 207] on div at bounding box center [806, 207] width 17 height 10
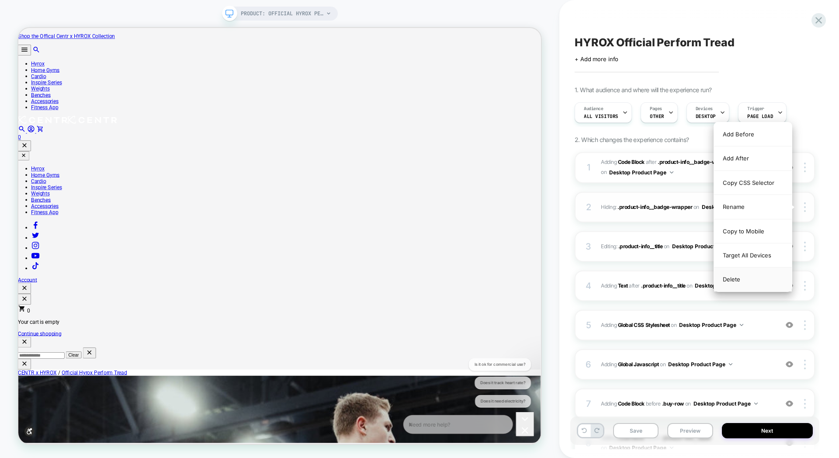
click at [745, 282] on div "Delete" at bounding box center [753, 279] width 78 height 24
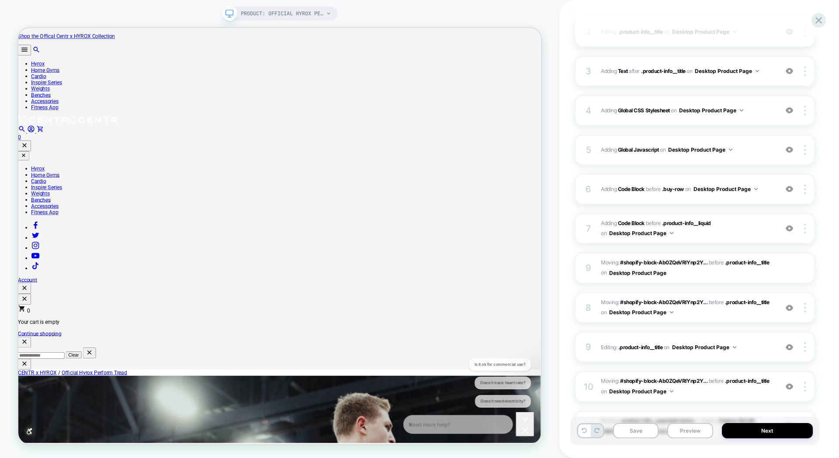
scroll to position [174, 0]
click at [633, 102] on div "4 Adding Global CSS Stylesheet on Desktop Product Page Add Before Add After Cop…" at bounding box center [695, 112] width 240 height 31
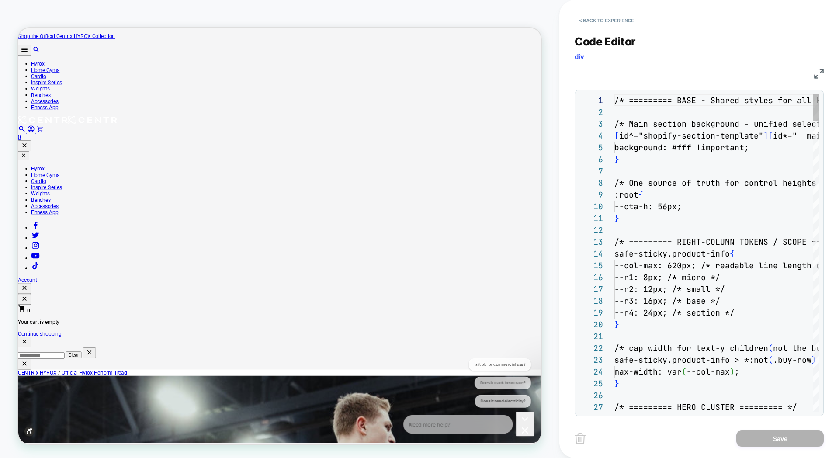
scroll to position [118, 0]
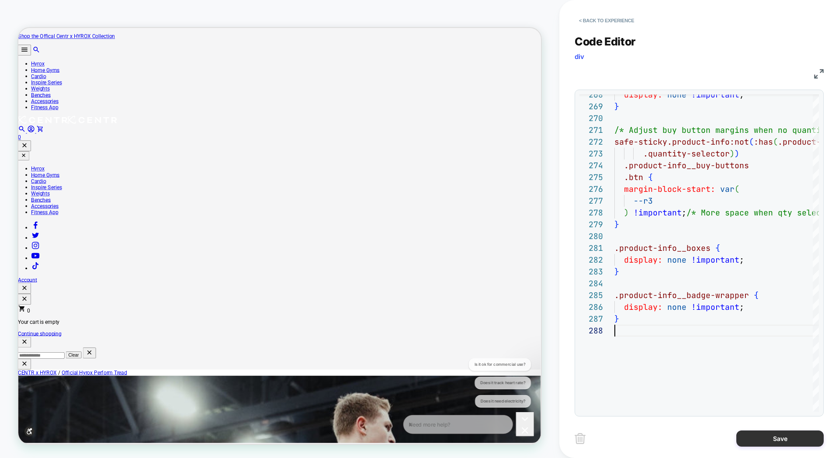
type textarea "**********"
click at [759, 435] on button "Save" at bounding box center [779, 439] width 87 height 16
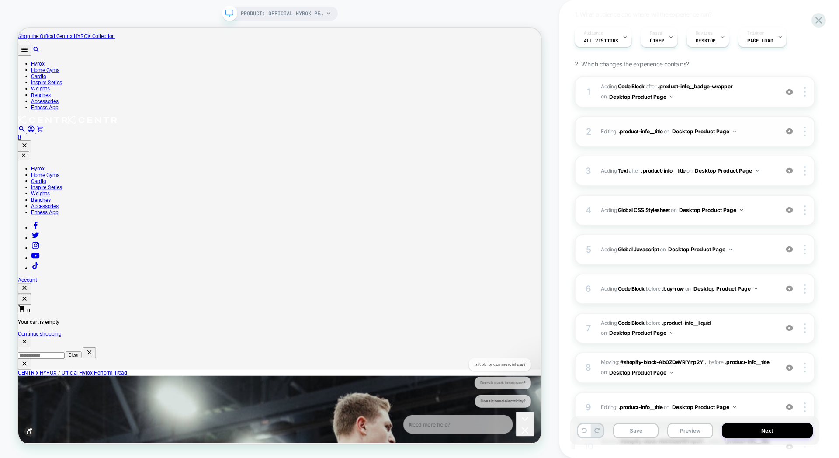
scroll to position [75, 0]
click at [688, 123] on div "2 Editing : .product-info__title .product-info__title on Desktop Product Page A…" at bounding box center [695, 132] width 240 height 31
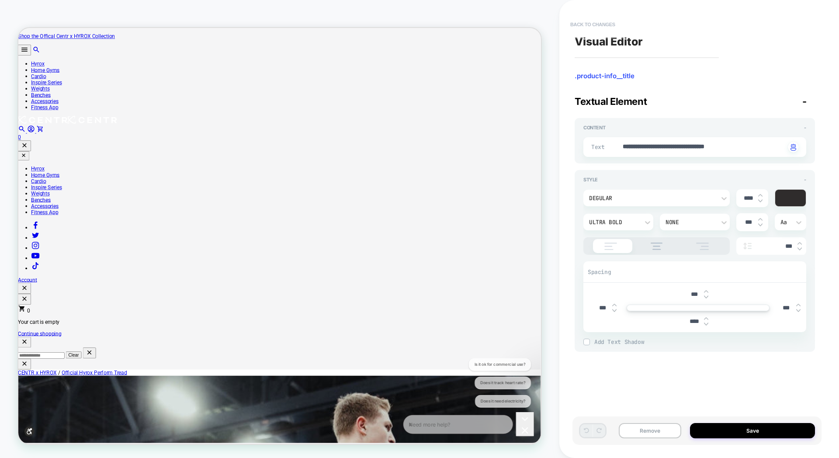
click at [601, 20] on button "Back to changes" at bounding box center [593, 24] width 54 height 14
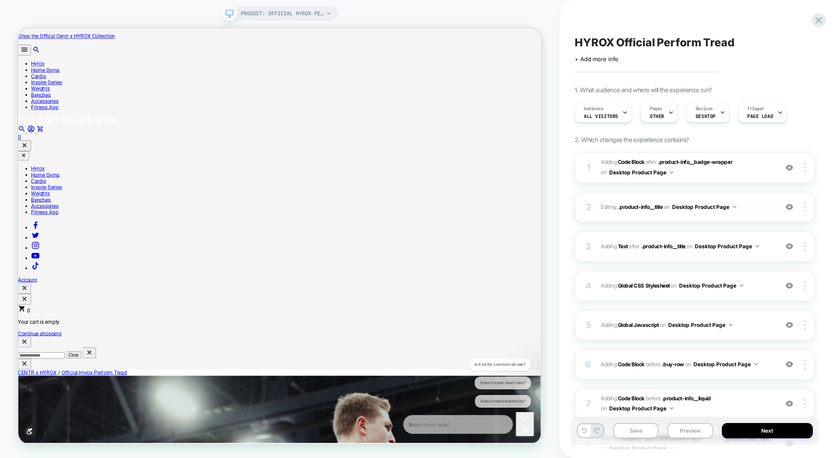
click at [790, 208] on img at bounding box center [789, 206] width 7 height 7
click at [808, 208] on div at bounding box center [806, 207] width 17 height 10
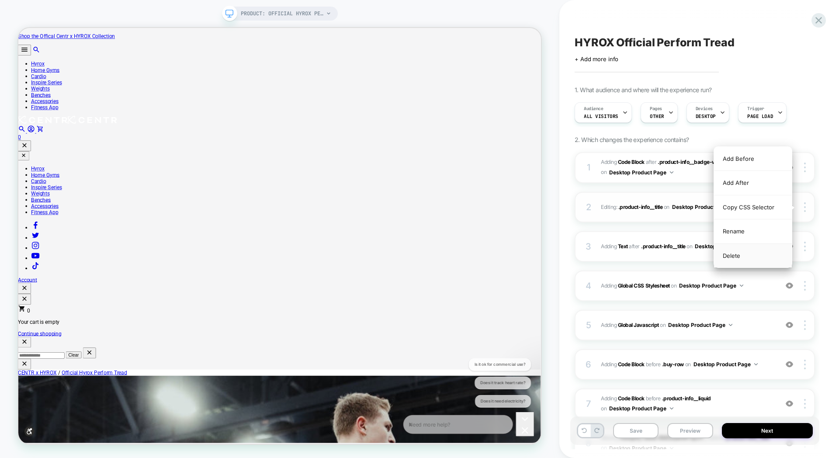
click at [746, 255] on div "Delete" at bounding box center [753, 256] width 78 height 24
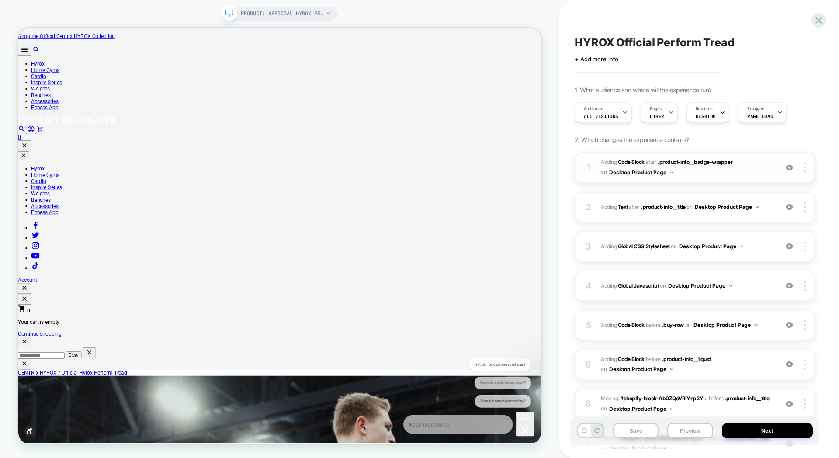
click at [723, 172] on span "Adding Code Block AFTER .product-info__badge-wrapper .product-info__badge-wrapp…" at bounding box center [687, 167] width 173 height 21
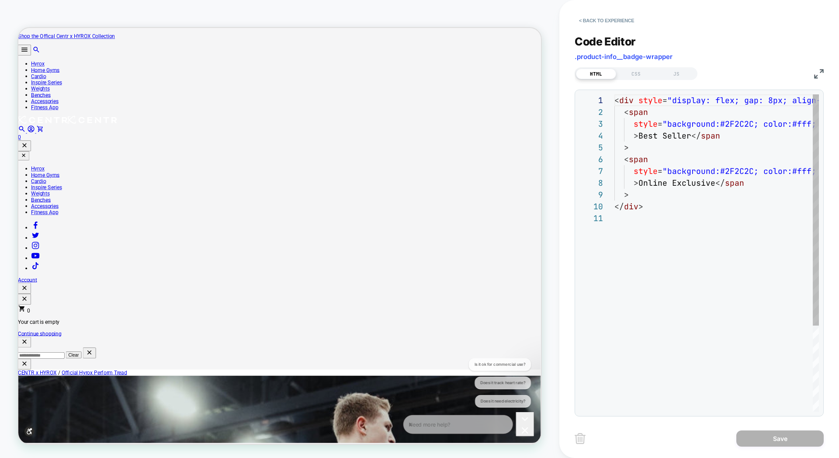
scroll to position [118, 0]
click at [581, 20] on button "< Back to experience" at bounding box center [607, 21] width 64 height 14
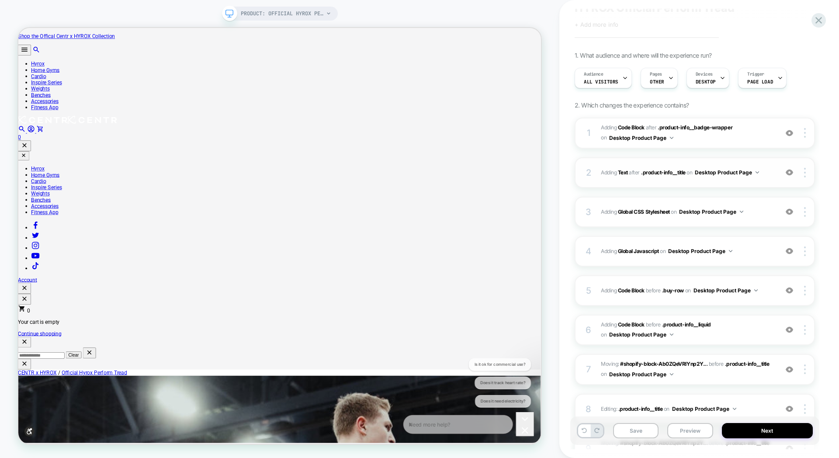
scroll to position [38, 0]
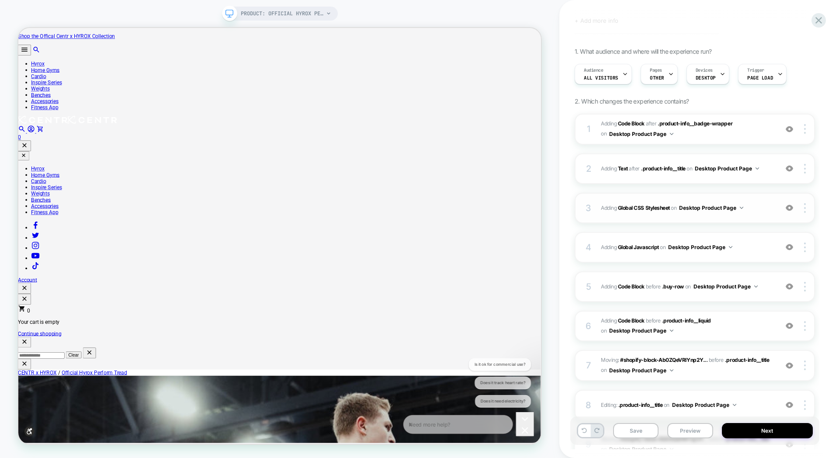
drag, startPoint x: 593, startPoint y: 198, endPoint x: 679, endPoint y: 193, distance: 85.8
click at [666, 189] on div "1 Adding Code Block AFTER .product-info__badge-wrapper .product-info__badge-wra…" at bounding box center [695, 337] width 240 height 447
click at [768, 250] on span "Adding Global Javascript on Desktop Product Page" at bounding box center [687, 247] width 173 height 11
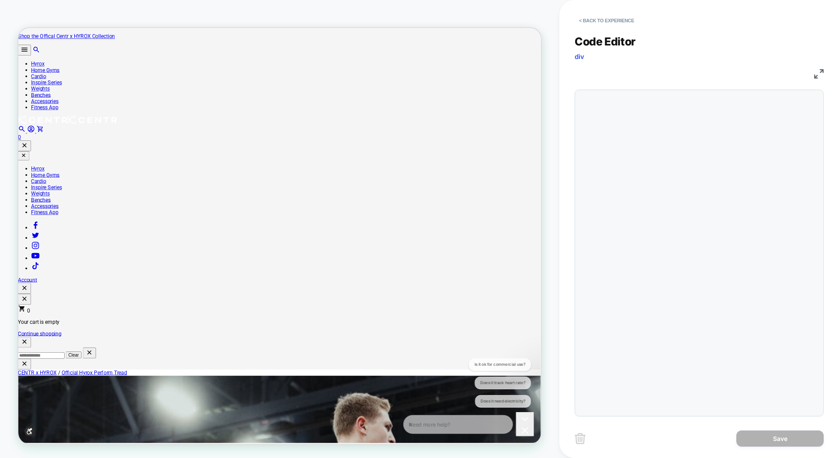
scroll to position [118, 0]
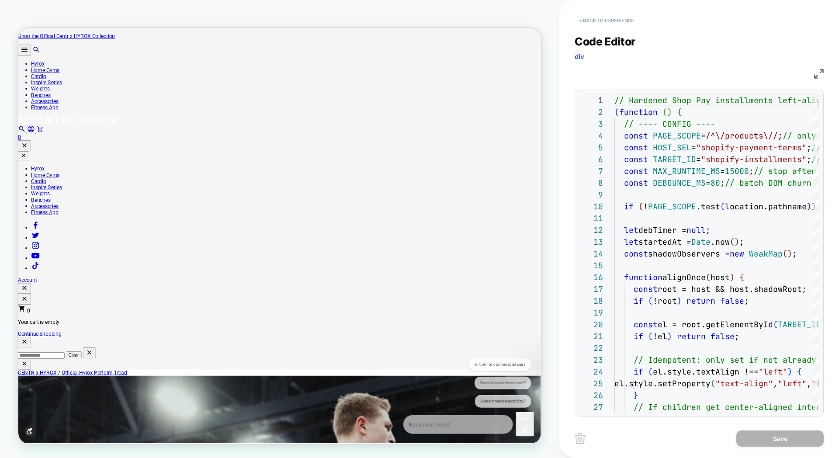
click at [584, 24] on button "< Back to experience" at bounding box center [607, 21] width 64 height 14
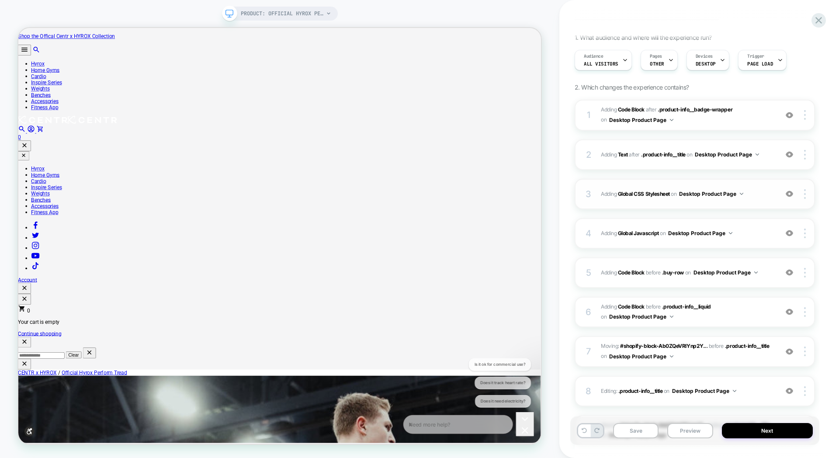
scroll to position [61, 0]
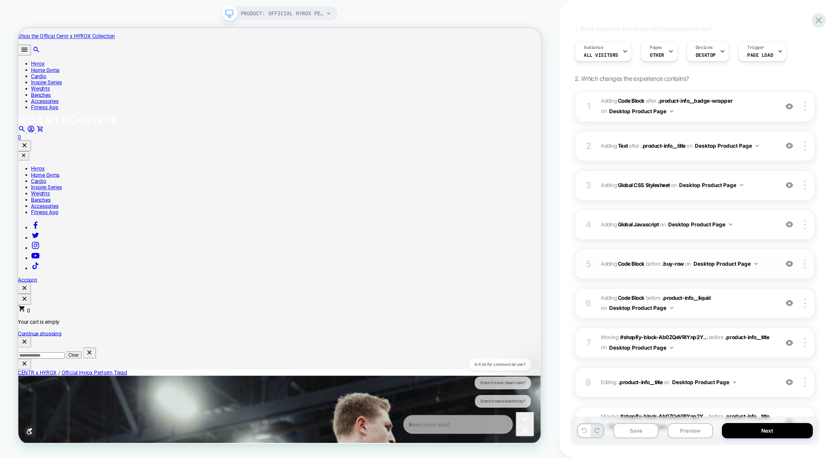
click at [690, 254] on div "5 Adding Code Block BEFORE .buy-row .buy-row on Desktop Product Page Add Before…" at bounding box center [695, 264] width 240 height 31
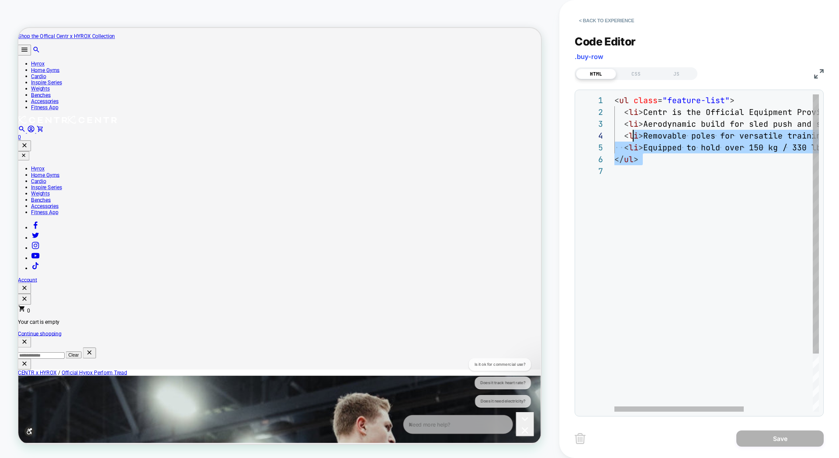
scroll to position [0, 0]
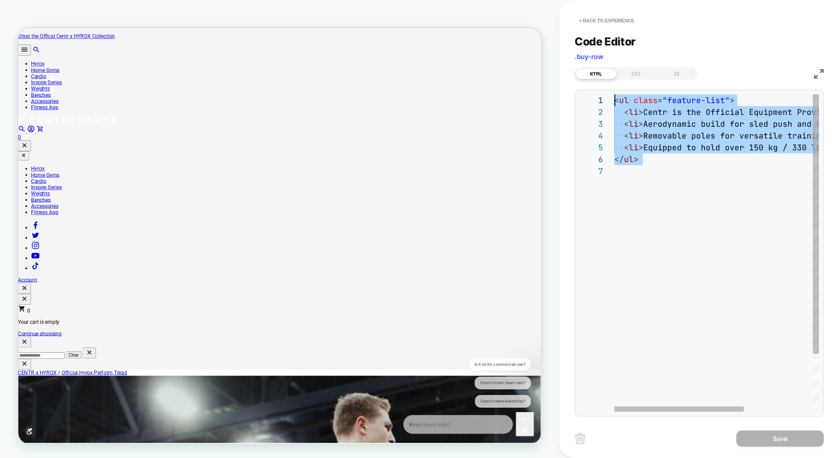
drag, startPoint x: 652, startPoint y: 170, endPoint x: 594, endPoint y: 83, distance: 104.4
click at [615, 94] on div "< ul class = "feature-list" > < li > Centr is the Official Equipment Provider o…" at bounding box center [771, 288] width 313 height 388
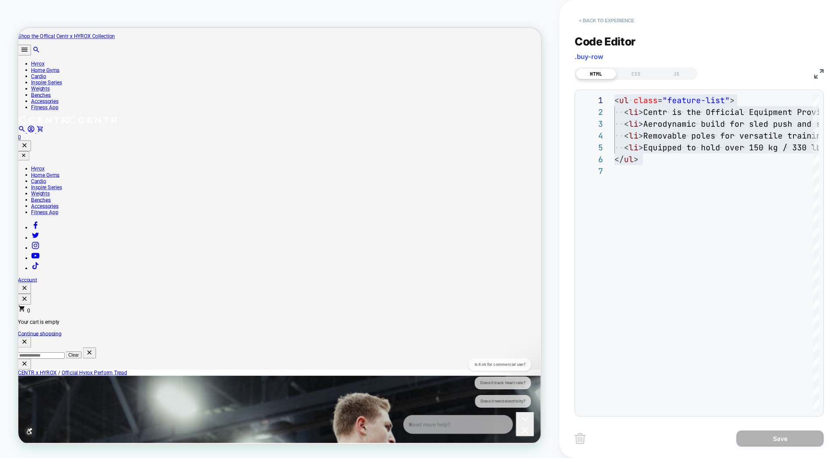
click at [582, 21] on button "< Back to experience" at bounding box center [607, 21] width 64 height 14
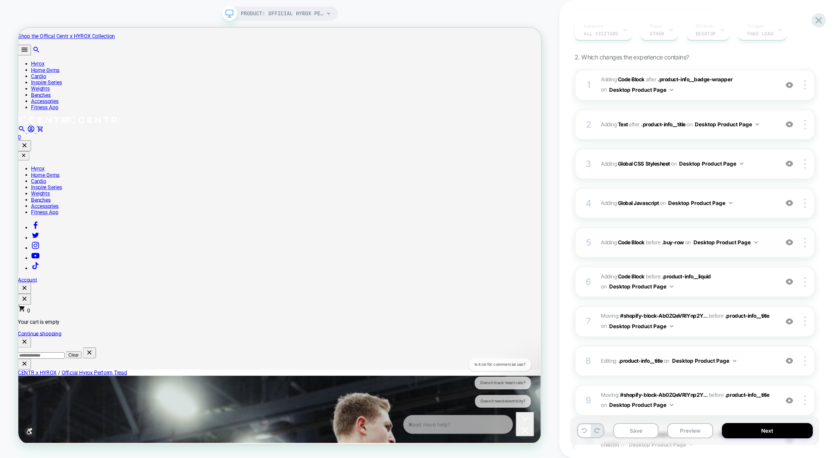
scroll to position [83, 0]
click at [788, 241] on img at bounding box center [789, 241] width 7 height 7
click at [688, 229] on div "5 Adding Code Block BEFORE .buy-row .buy-row on Desktop Product Page Add Before…" at bounding box center [695, 242] width 240 height 31
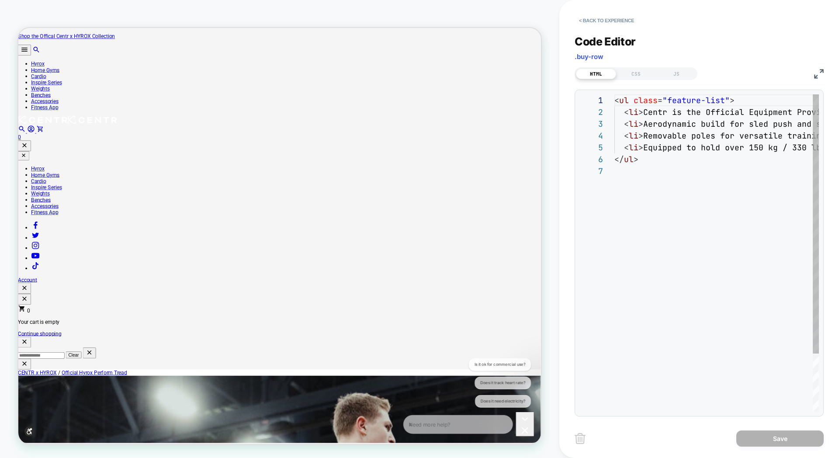
scroll to position [71, 0]
click at [584, 23] on button "< Back to experience" at bounding box center [607, 21] width 64 height 14
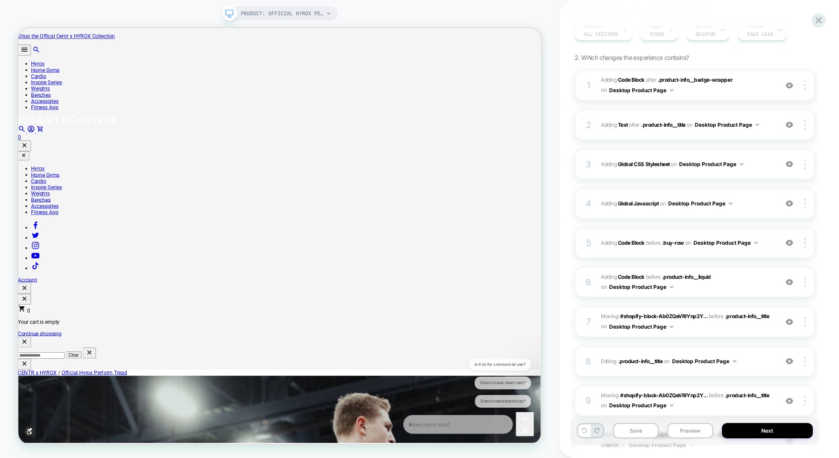
scroll to position [83, 0]
click at [803, 241] on div at bounding box center [806, 242] width 17 height 10
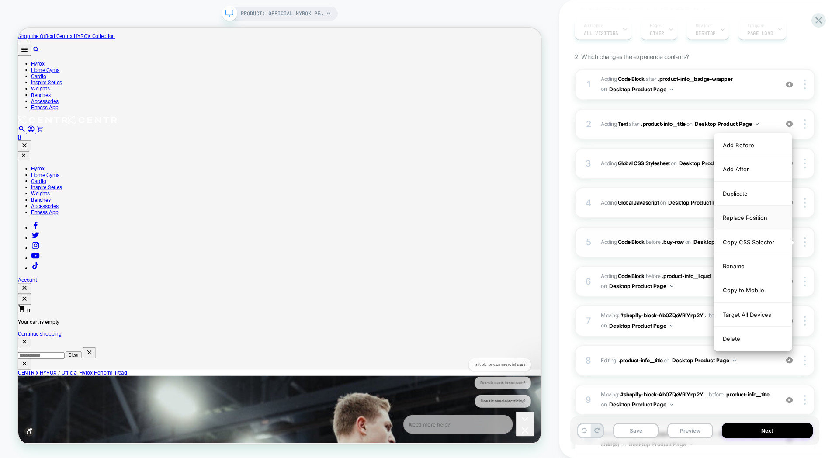
click at [733, 216] on div "Replace Position" at bounding box center [753, 218] width 78 height 24
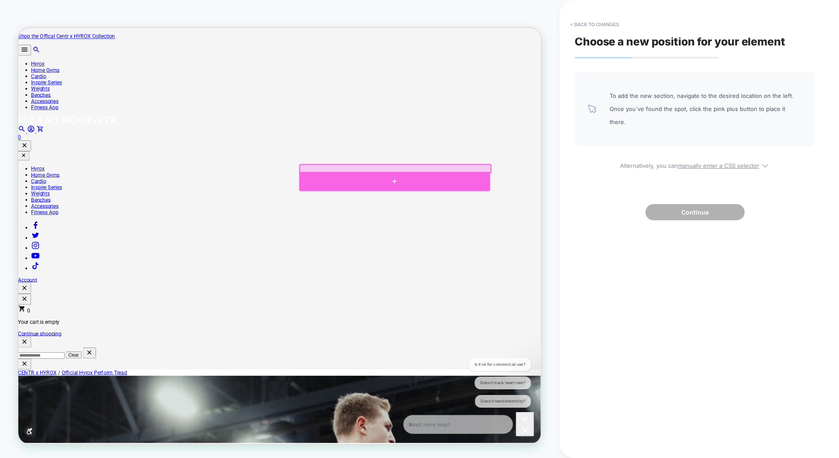
click at [455, 228] on div at bounding box center [520, 233] width 255 height 26
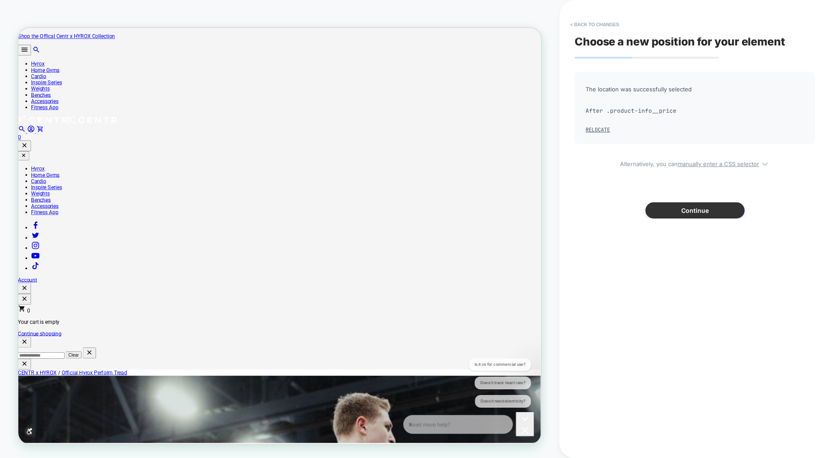
click at [690, 208] on button "Continue" at bounding box center [695, 210] width 99 height 16
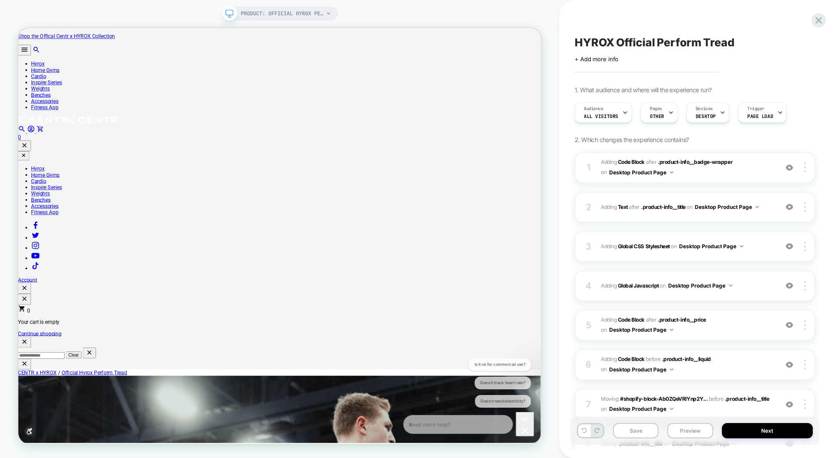
scroll to position [15, 0]
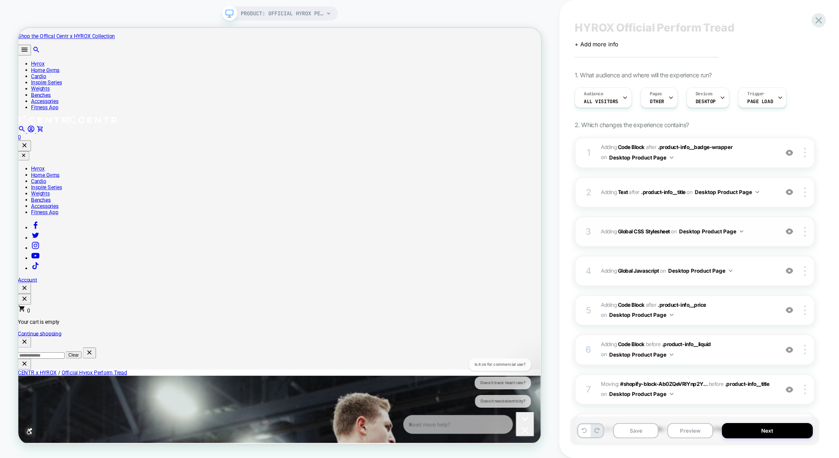
click at [748, 222] on div "3 Adding Global CSS Stylesheet on Desktop Product Page Add Before Add After Cop…" at bounding box center [695, 231] width 240 height 31
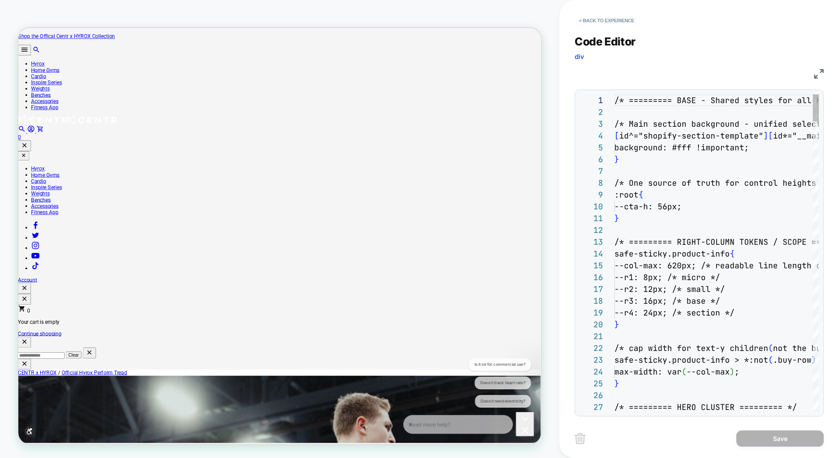
scroll to position [118, 0]
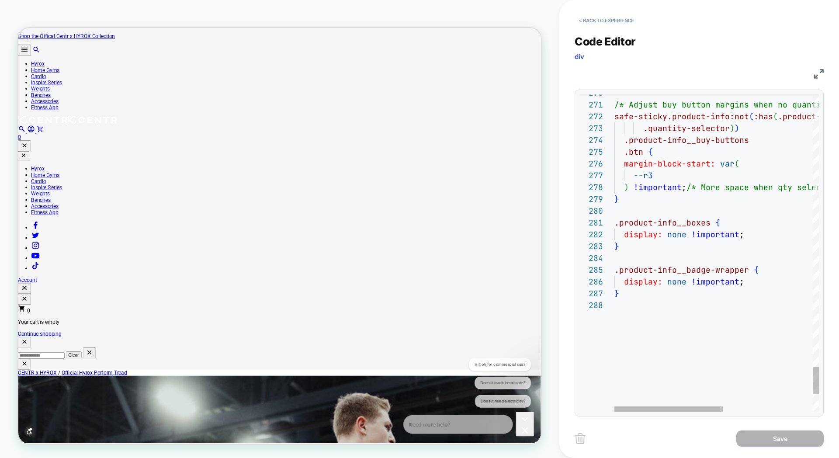
type textarea "**********"
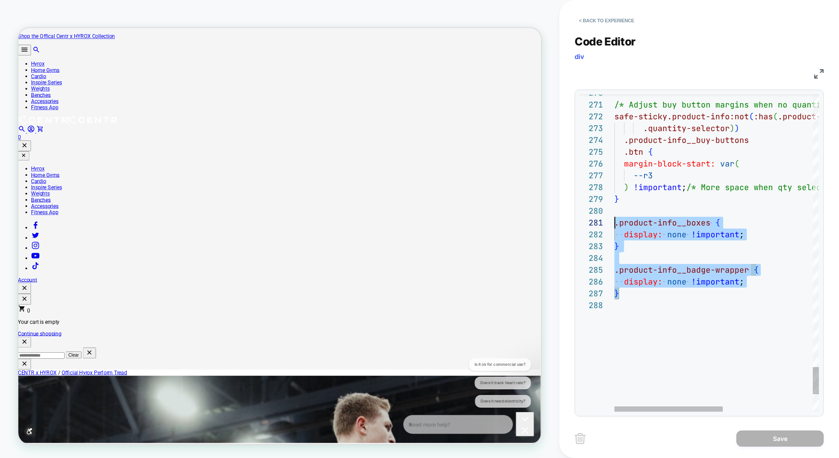
scroll to position [0, 0]
drag, startPoint x: 650, startPoint y: 296, endPoint x: 604, endPoint y: 224, distance: 85.7
click at [581, 20] on button "< Back to experience" at bounding box center [607, 21] width 64 height 14
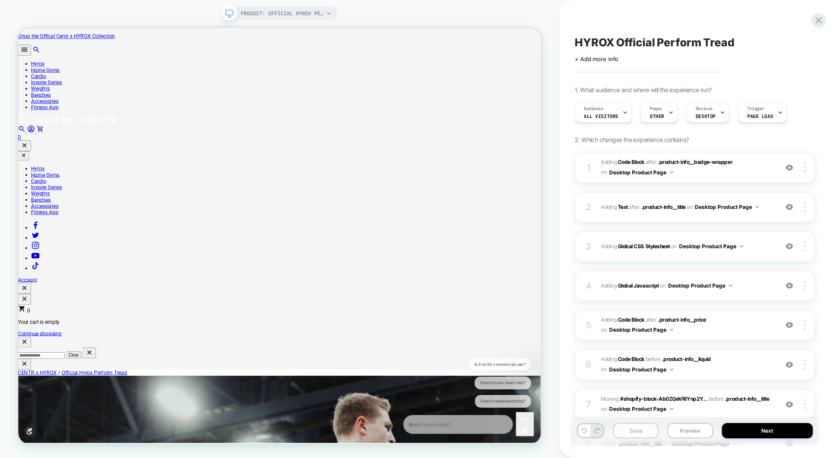
click at [633, 428] on button "Save" at bounding box center [635, 430] width 45 height 15
click at [818, 17] on icon at bounding box center [819, 20] width 12 height 12
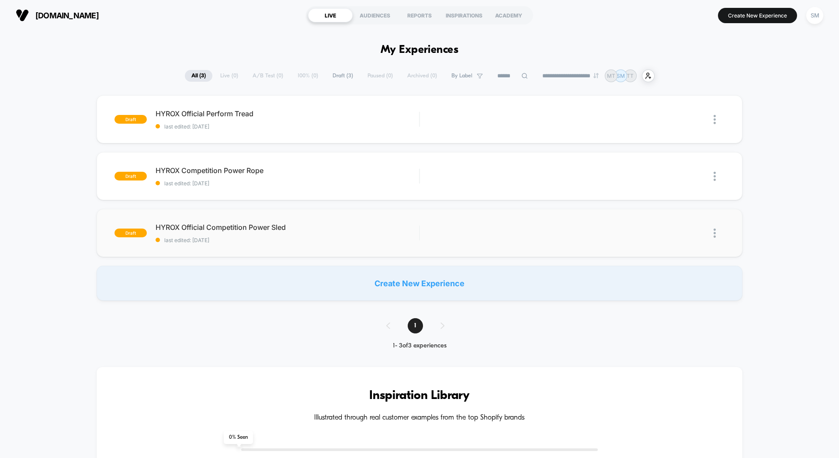
click at [715, 234] on img at bounding box center [715, 233] width 2 height 9
click at [673, 258] on div "Preview Link" at bounding box center [670, 254] width 79 height 20
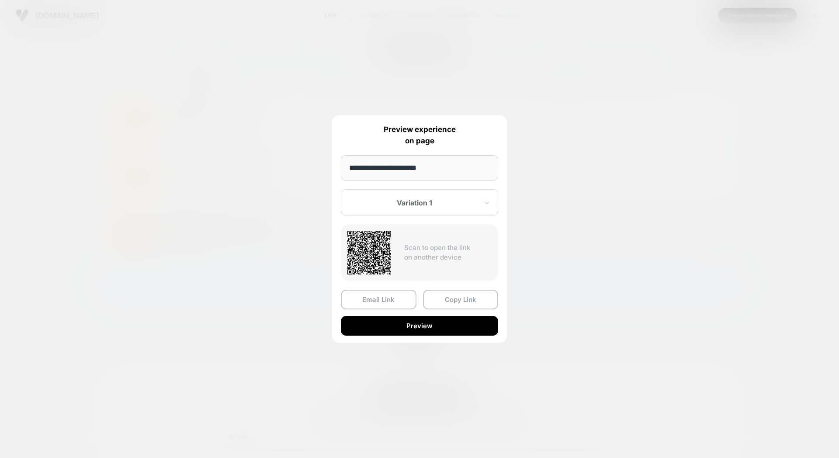
click at [427, 167] on input "**********" at bounding box center [419, 167] width 157 height 25
click at [423, 320] on button "Preview" at bounding box center [419, 326] width 157 height 20
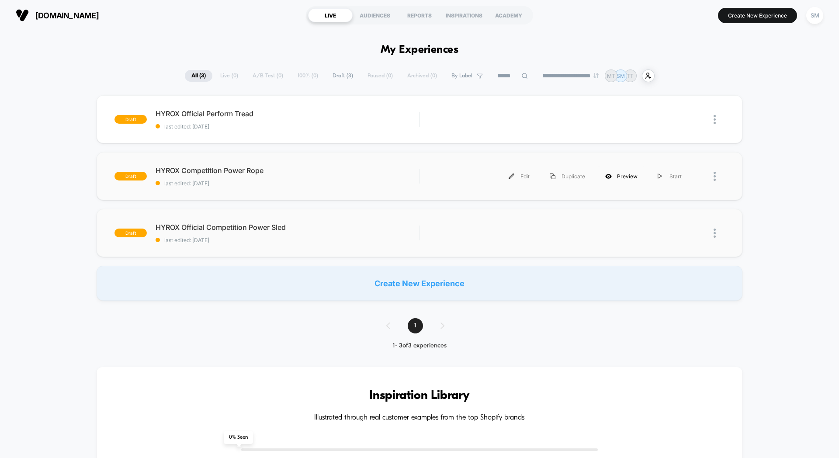
click at [617, 175] on div "Preview" at bounding box center [621, 177] width 52 height 20
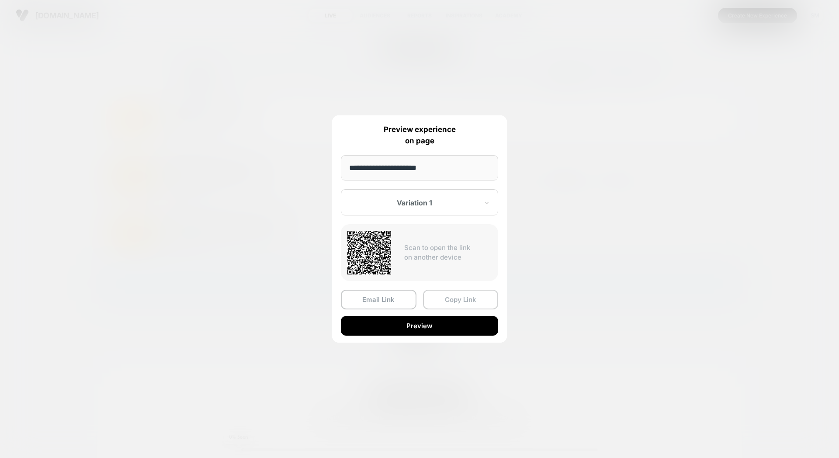
click at [453, 299] on button "Copy Link" at bounding box center [461, 300] width 76 height 20
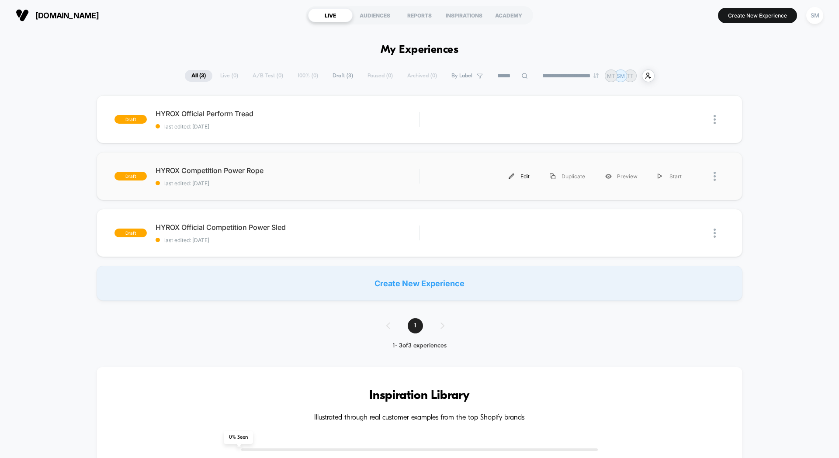
click at [518, 174] on div "Edit" at bounding box center [519, 177] width 41 height 20
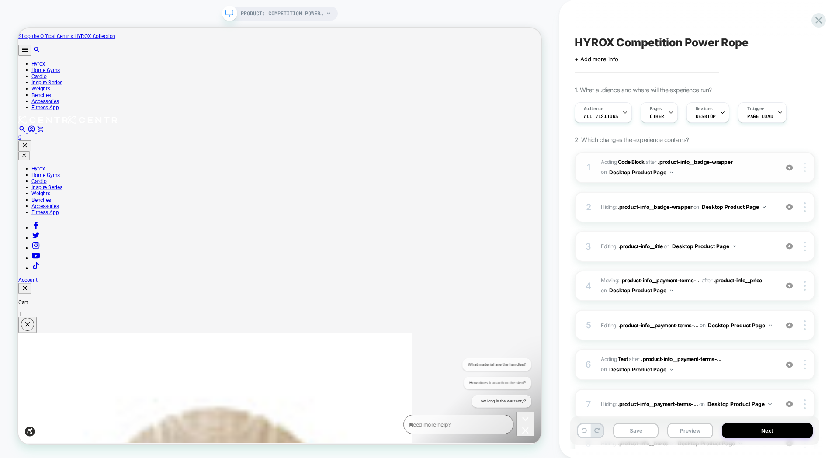
click at [803, 170] on div at bounding box center [806, 168] width 17 height 10
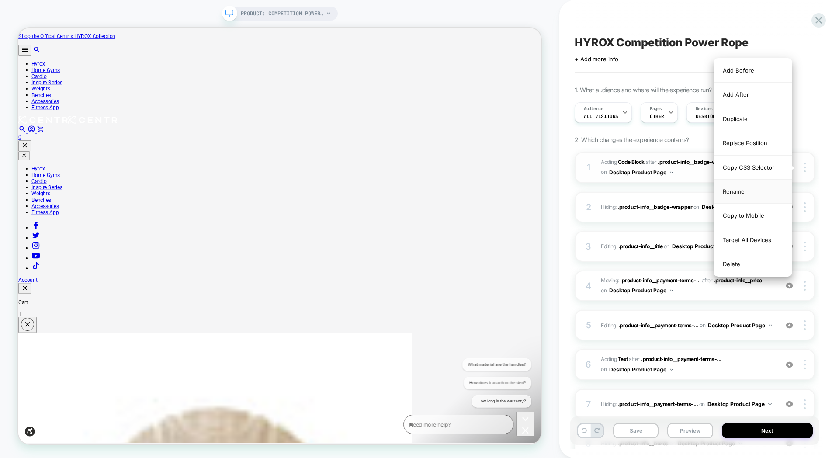
click at [741, 190] on div "Rename" at bounding box center [753, 192] width 78 height 24
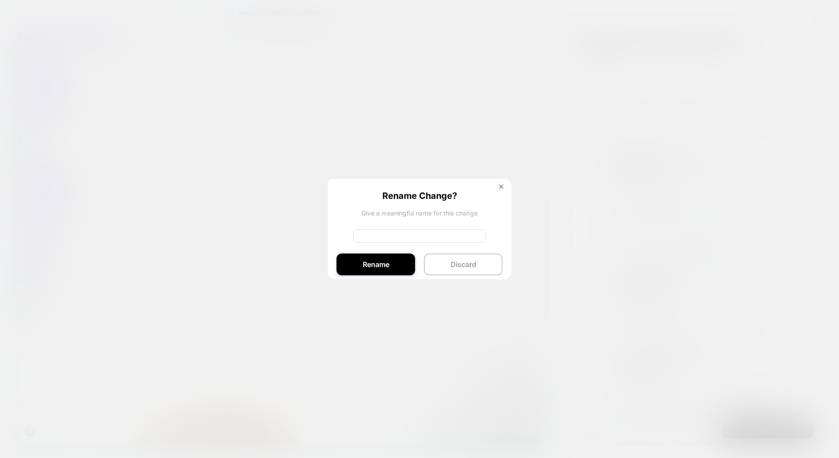
click at [417, 234] on input at bounding box center [419, 235] width 133 height 13
type input "*"
type input "**********"
click at [379, 265] on button "Rename" at bounding box center [376, 265] width 79 height 22
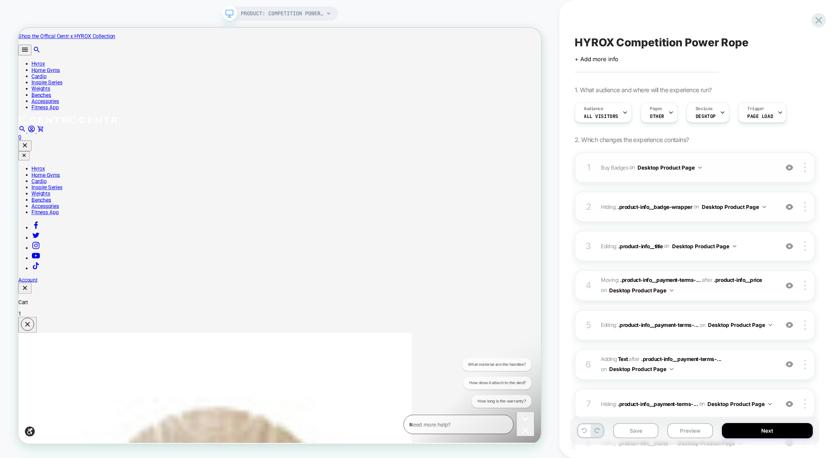
click at [704, 198] on div "2 Hiding : .product-info__badge-wrapper .product-info__badge-wrapper on Desktop…" at bounding box center [695, 206] width 240 height 31
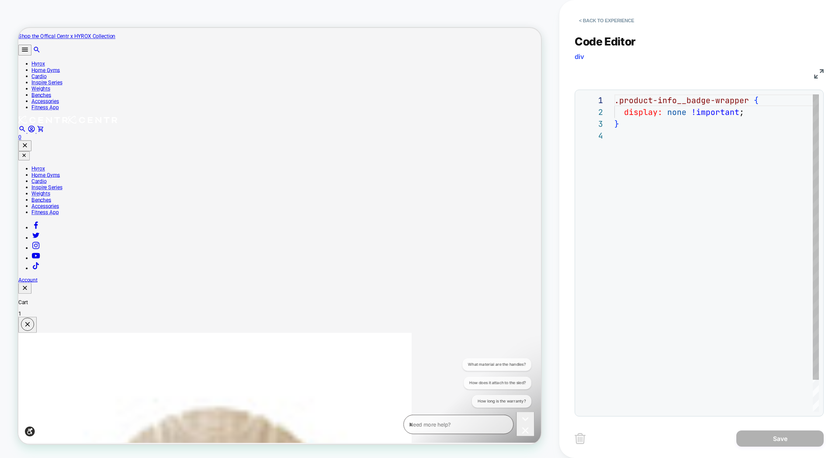
scroll to position [35, 0]
click at [584, 18] on button "< Back to experience" at bounding box center [607, 21] width 64 height 14
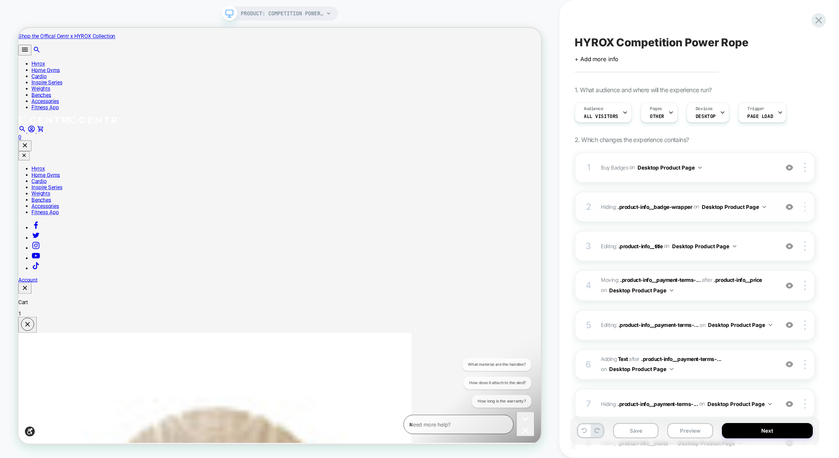
click at [805, 205] on img at bounding box center [805, 207] width 2 height 10
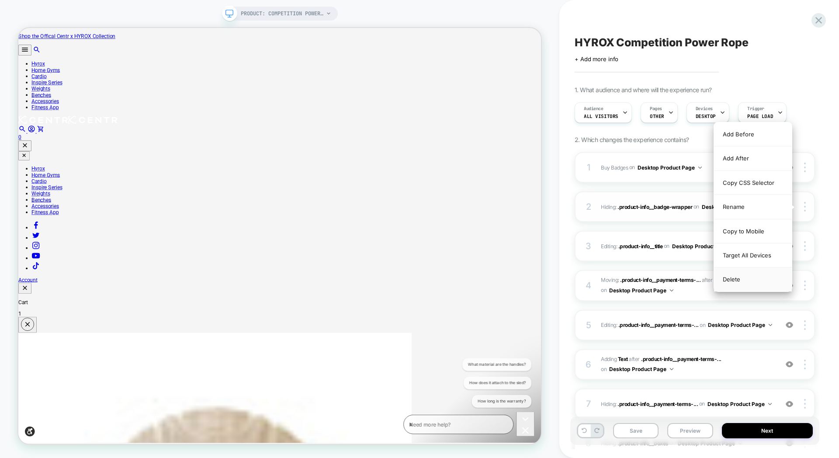
click at [747, 278] on div "Delete" at bounding box center [753, 279] width 78 height 24
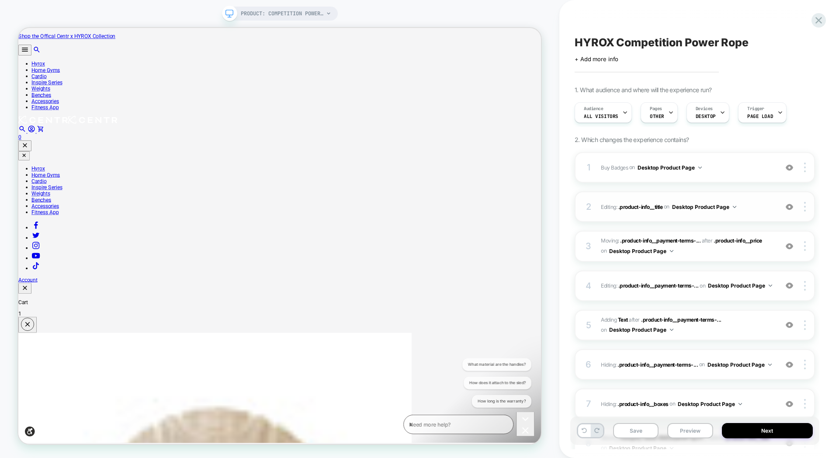
click at [594, 203] on div "2 Editing : .product-info__title .product-info__title on Desktop Product Page A…" at bounding box center [695, 206] width 240 height 31
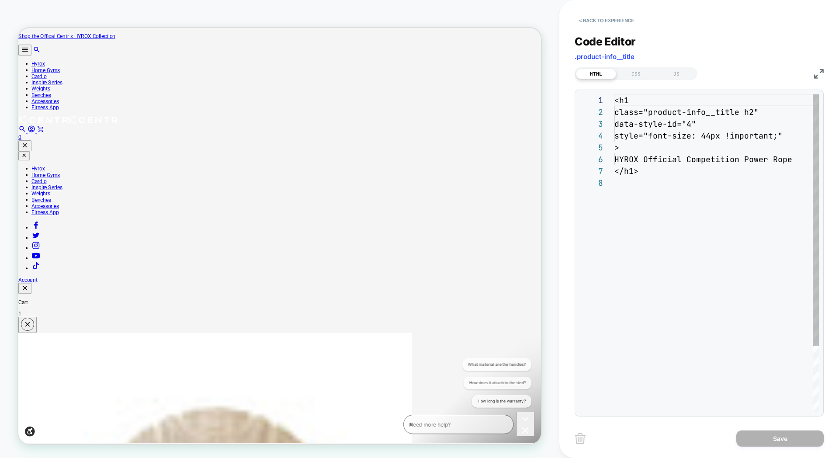
scroll to position [0, 0]
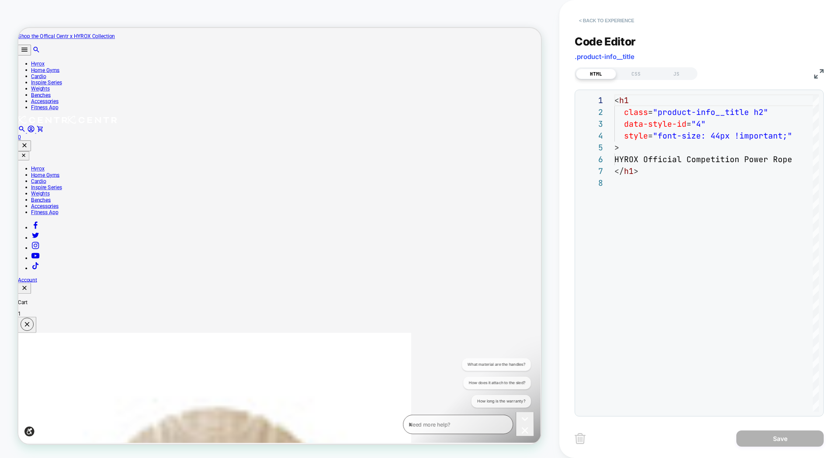
click at [579, 24] on button "< Back to experience" at bounding box center [607, 21] width 64 height 14
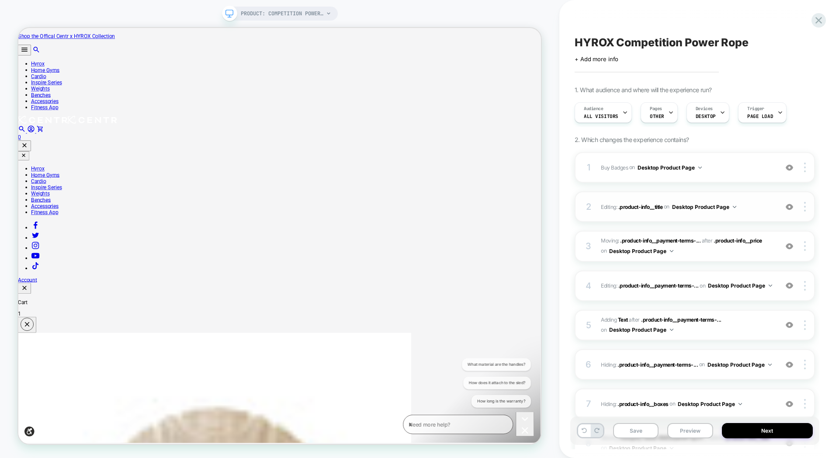
click at [789, 207] on img at bounding box center [789, 206] width 7 height 7
click at [802, 206] on div at bounding box center [806, 207] width 17 height 10
click at [734, 227] on div "Rename" at bounding box center [753, 231] width 78 height 24
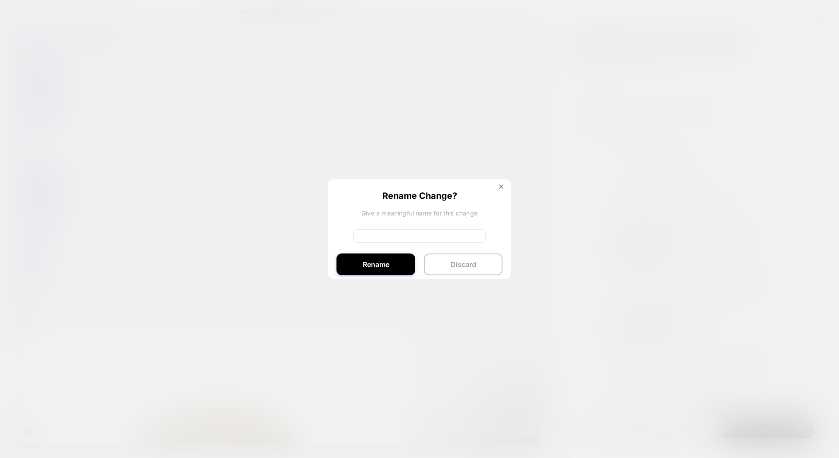
click at [393, 238] on input at bounding box center [419, 235] width 133 height 13
type input "**********"
click at [371, 261] on button "Rename" at bounding box center [376, 265] width 79 height 22
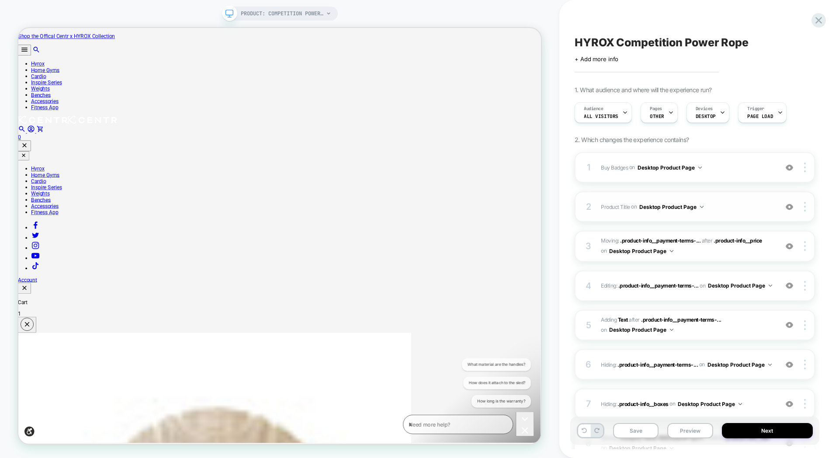
click at [622, 199] on div "2 Product Title Editing .product-info__title on Desktop Product Page Add Before…" at bounding box center [695, 206] width 240 height 31
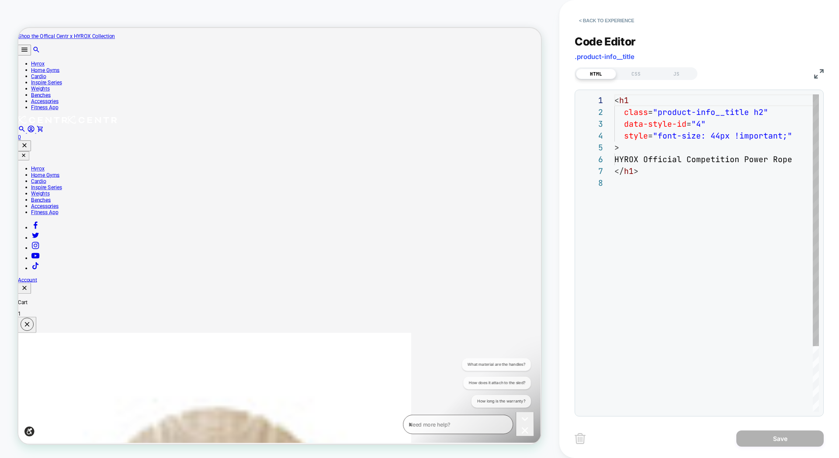
scroll to position [83, 0]
click at [659, 141] on div "< h1 class = "product-info__title h2" data-style-id = "4" style = "font-size: 4…" at bounding box center [719, 294] width 209 height 400
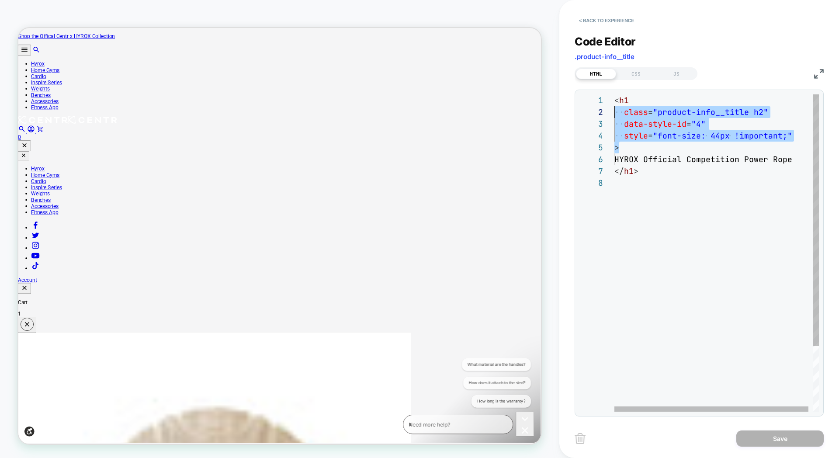
scroll to position [0, 0]
drag, startPoint x: 632, startPoint y: 151, endPoint x: 606, endPoint y: 102, distance: 55.1
click at [615, 102] on div "< h1 class = "product-info__title h2" data-style-id = "4" style = "font-size: 4…" at bounding box center [719, 294] width 209 height 400
click at [639, 143] on div "< h1 class = "product-info__title h2" data-style-id = "4" style = "font-size: 4…" at bounding box center [719, 294] width 209 height 400
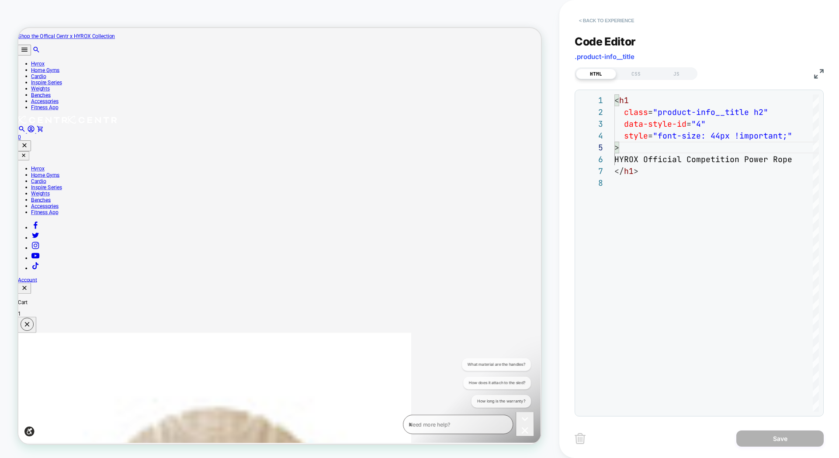
click at [582, 24] on button "< Back to experience" at bounding box center [607, 21] width 64 height 14
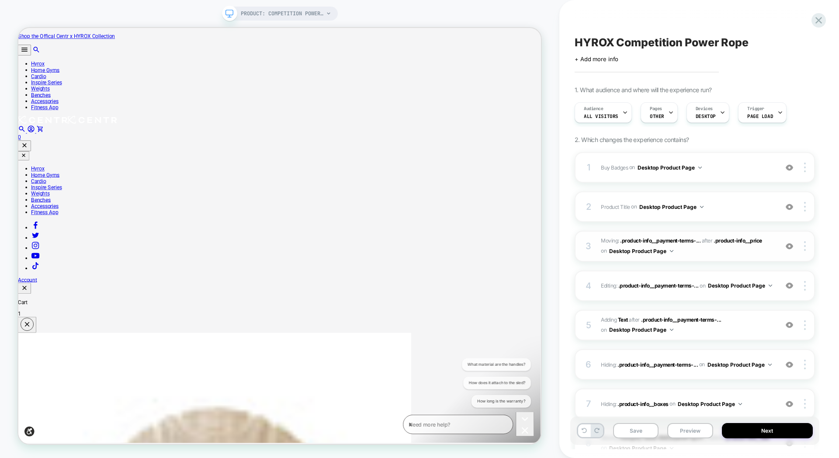
click at [790, 248] on img at bounding box center [789, 246] width 7 height 7
click at [806, 205] on img at bounding box center [805, 207] width 2 height 10
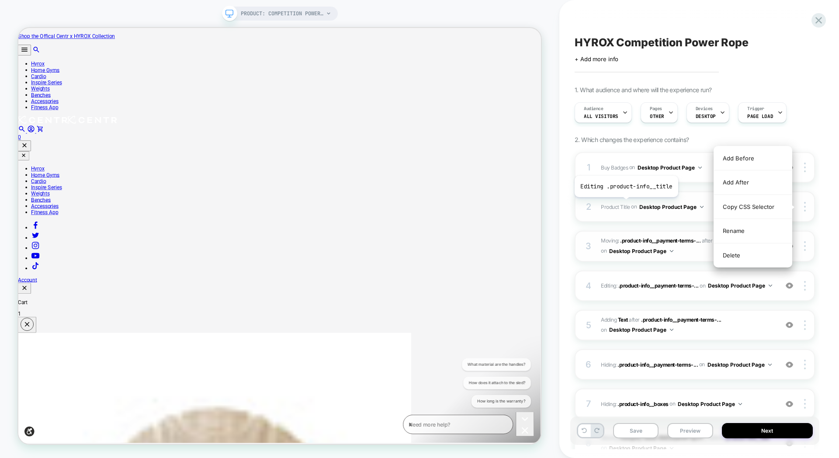
click at [625, 204] on span "Product Title" at bounding box center [615, 206] width 29 height 7
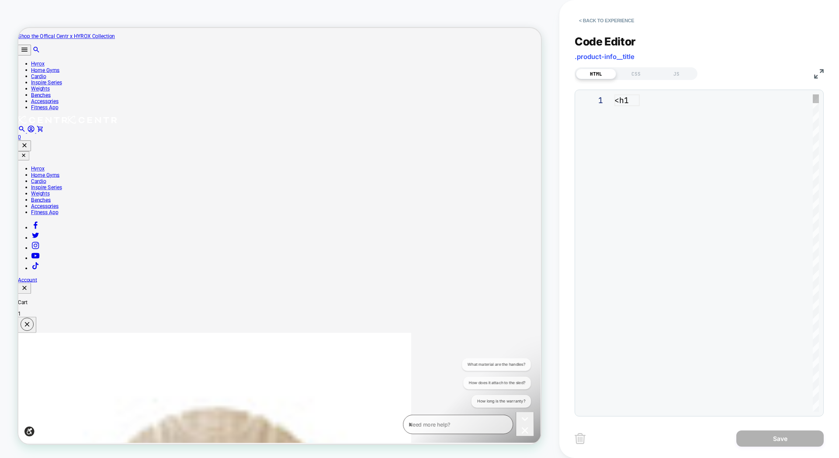
scroll to position [83, 0]
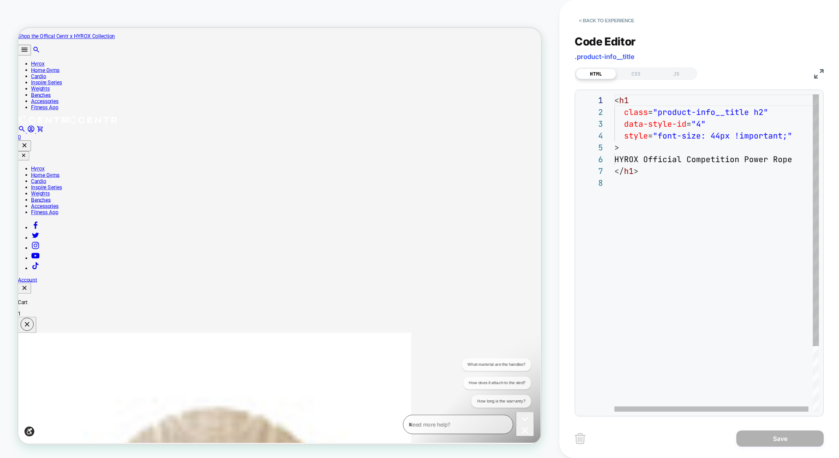
drag, startPoint x: 614, startPoint y: 144, endPoint x: 626, endPoint y: 109, distance: 37.5
click at [626, 109] on div "< h1 class = "product-info__title h2" data-style-id = "4" style = "font-size: 4…" at bounding box center [719, 294] width 209 height 400
click at [627, 112] on div "< h1 class = "product-info__title h2" data-style-id = "4" style = "font-size: 4…" at bounding box center [719, 294] width 209 height 400
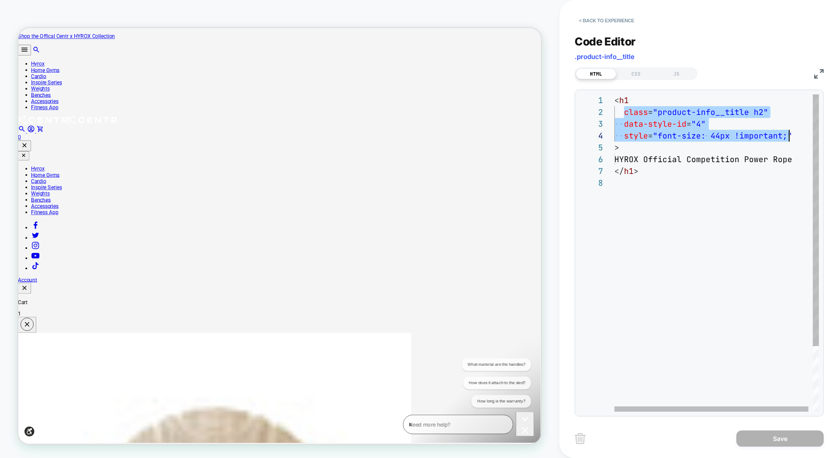
drag, startPoint x: 623, startPoint y: 112, endPoint x: 788, endPoint y: 137, distance: 166.2
click at [788, 137] on div "< h1 class = "product-info__title h2" data-style-id = "4" style = "font-size: 4…" at bounding box center [719, 294] width 209 height 400
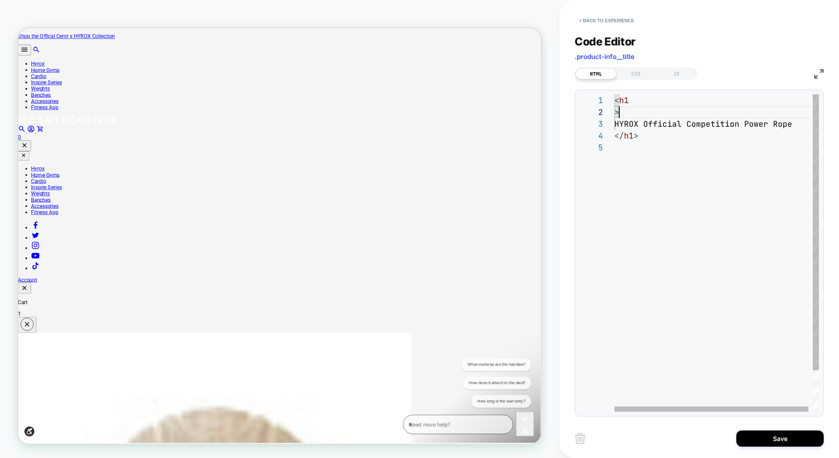
scroll to position [12, 0]
type textarea "**********"
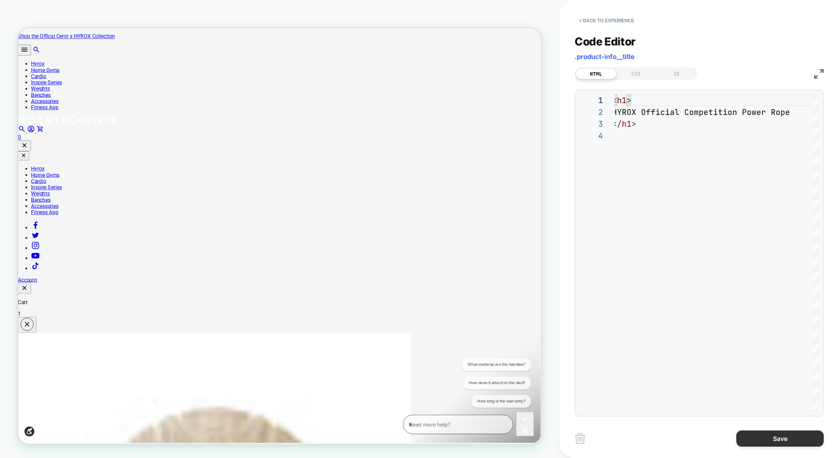
click at [785, 435] on button "Save" at bounding box center [779, 439] width 87 height 16
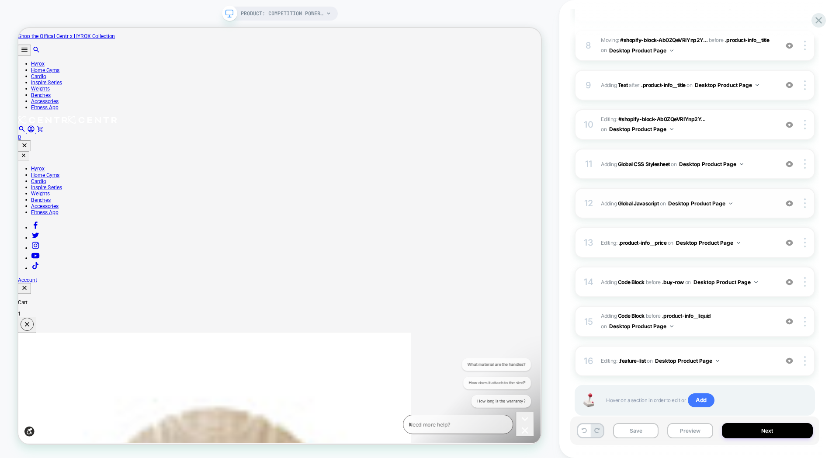
scroll to position [397, 0]
click at [600, 156] on div "11 Adding Global CSS Stylesheet on Desktop Product Page Add Before Add After Co…" at bounding box center [695, 164] width 240 height 31
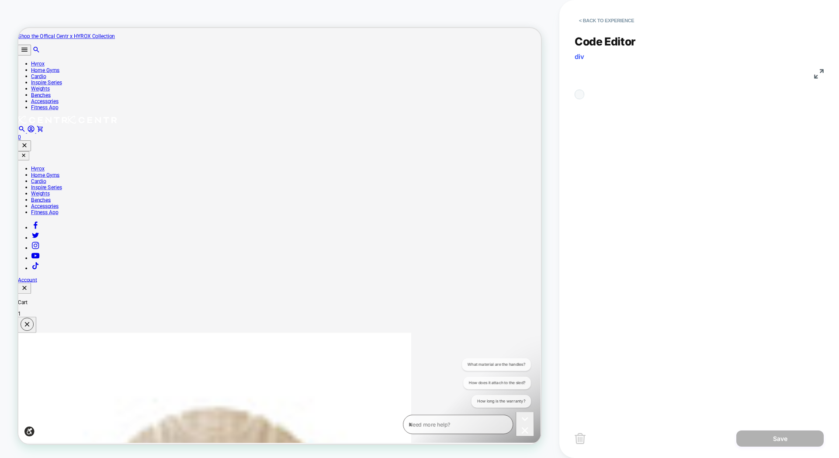
scroll to position [118, 0]
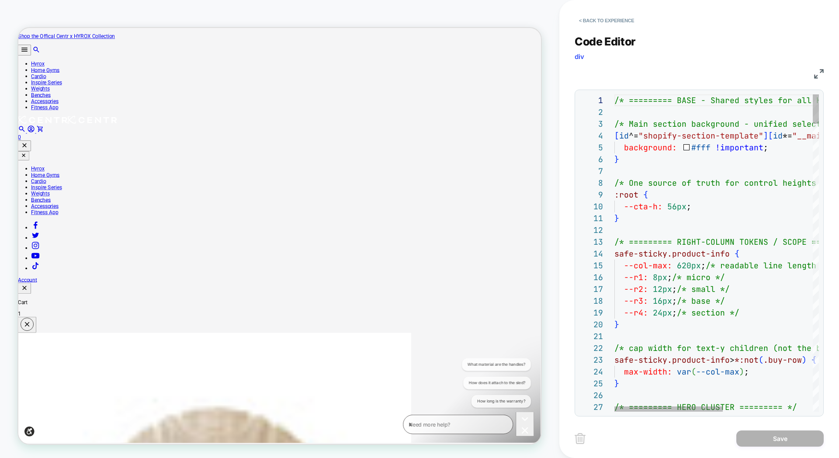
type textarea "**********"
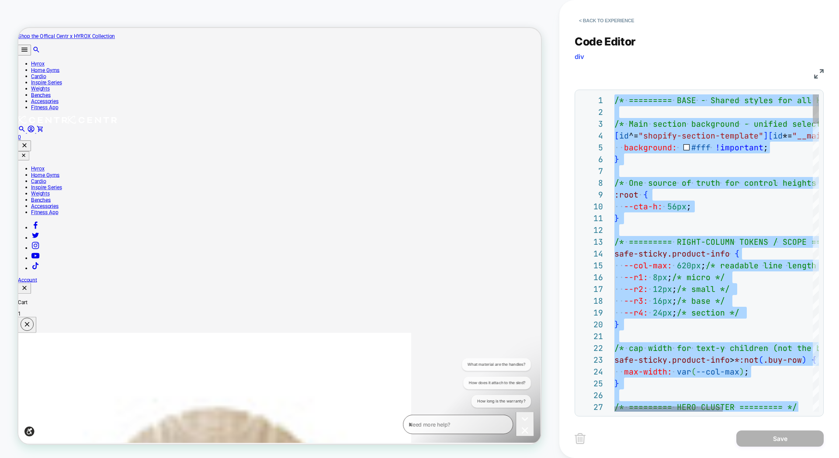
scroll to position [0, 9]
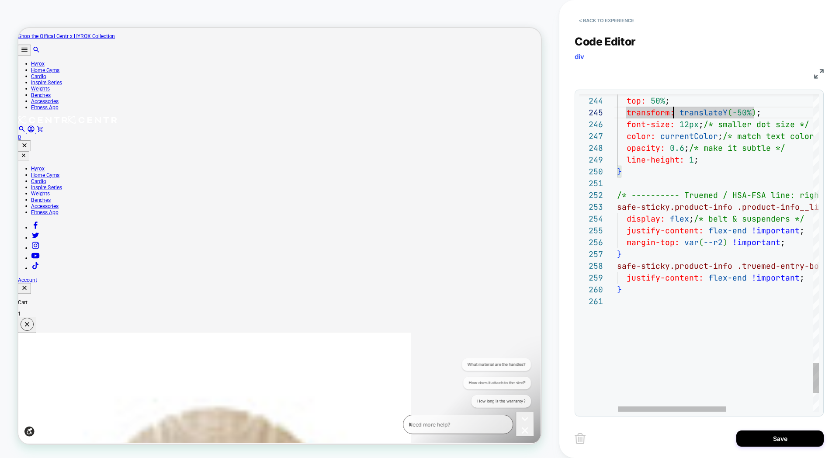
scroll to position [0, 10]
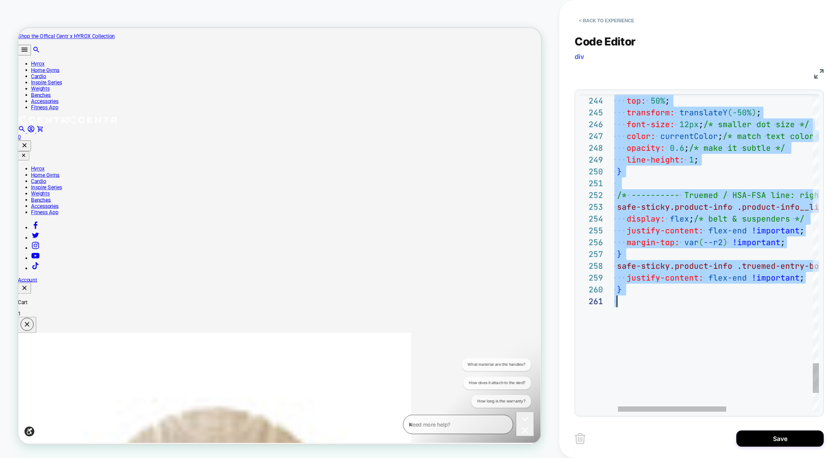
type textarea "**********"
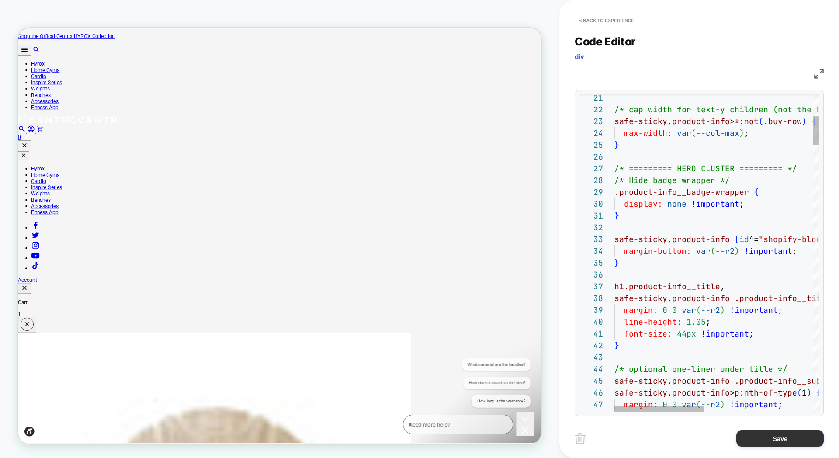
click at [787, 438] on button "Save" at bounding box center [779, 439] width 87 height 16
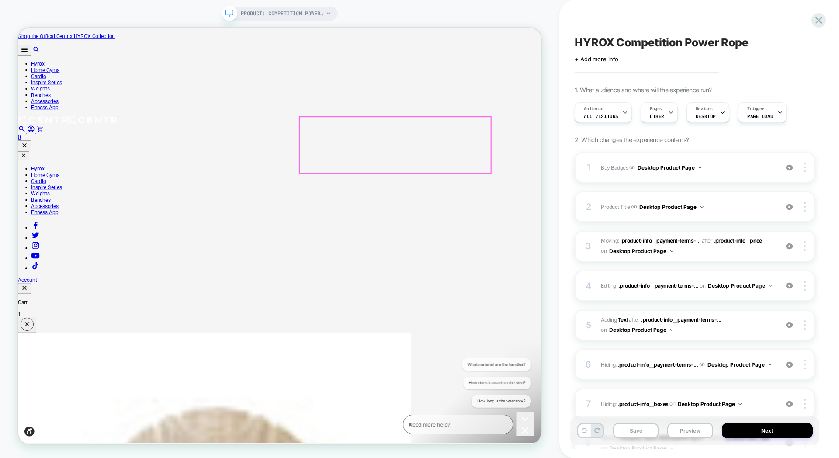
click at [804, 208] on img at bounding box center [805, 207] width 2 height 10
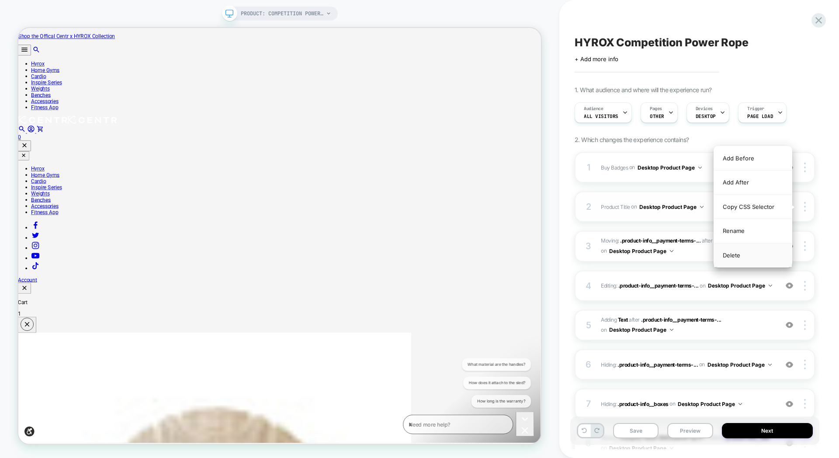
click at [744, 254] on div "Delete" at bounding box center [753, 255] width 78 height 24
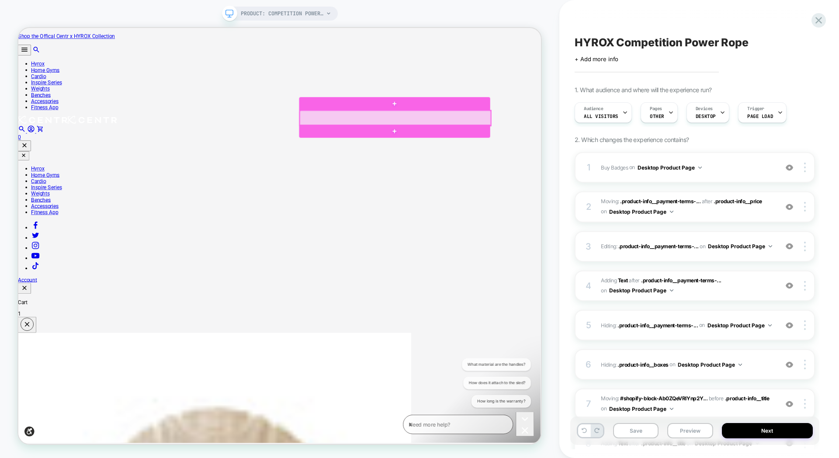
click at [558, 153] on div at bounding box center [521, 148] width 255 height 20
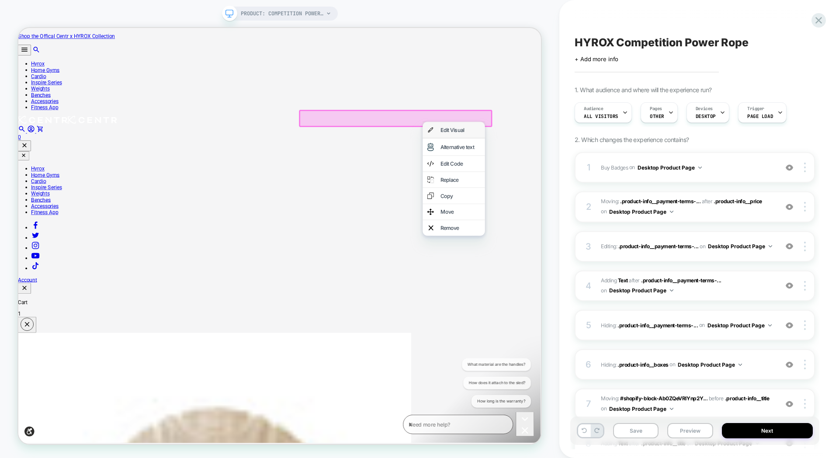
click at [594, 166] on div "Edit Visual" at bounding box center [607, 164] width 53 height 9
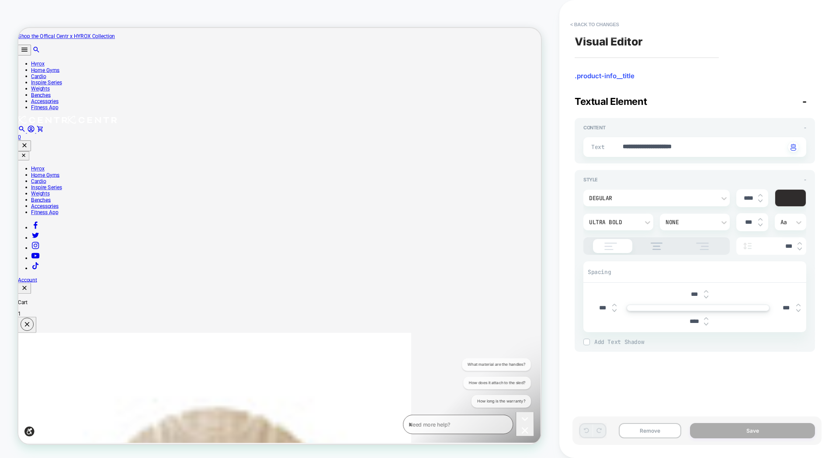
type textarea "*"
type textarea "**********"
type textarea "*"
type textarea "**********"
type textarea "*"
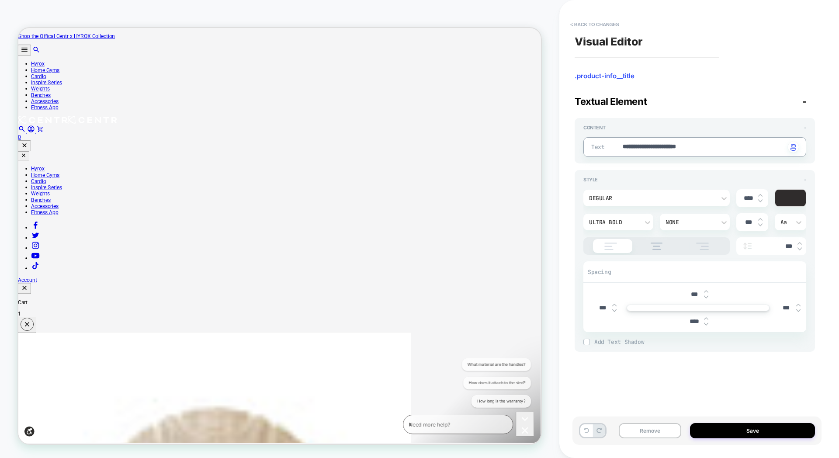
type textarea "**********"
type textarea "*"
type textarea "**********"
type textarea "*"
type textarea "**********"
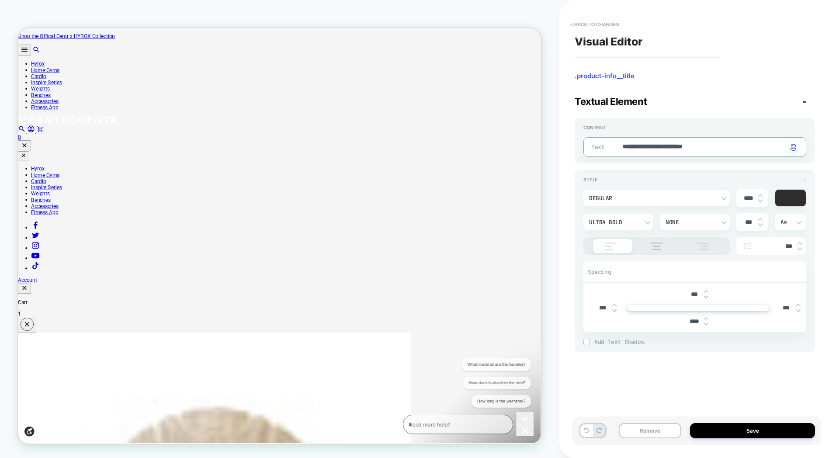
type textarea "*"
type textarea "**********"
type textarea "*"
type textarea "**********"
type textarea "*"
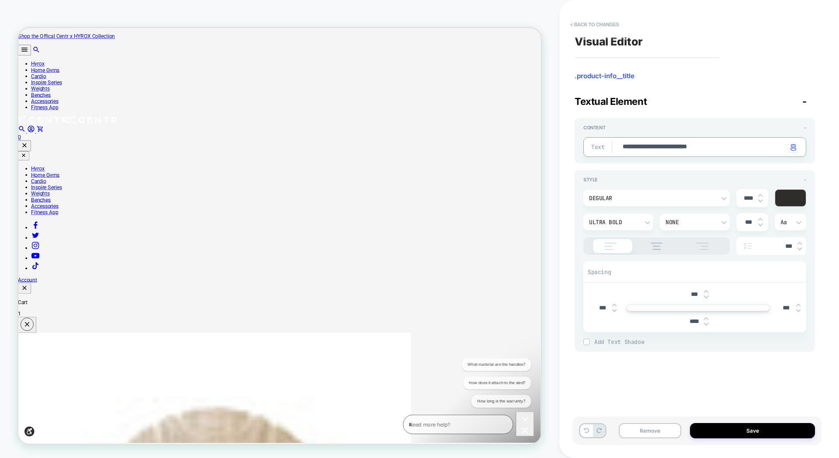
type textarea "**********"
type textarea "*"
type textarea "**********"
type textarea "*"
type textarea "**********"
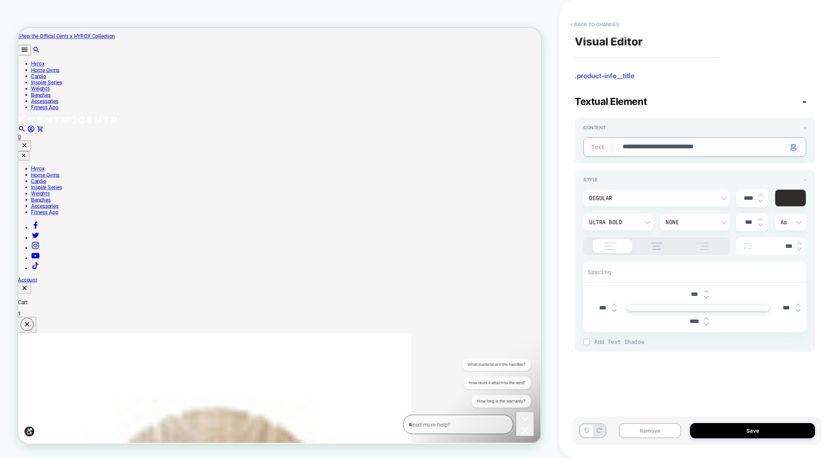
type textarea "*"
type textarea "**********"
type textarea "*"
type textarea "**********"
type textarea "*"
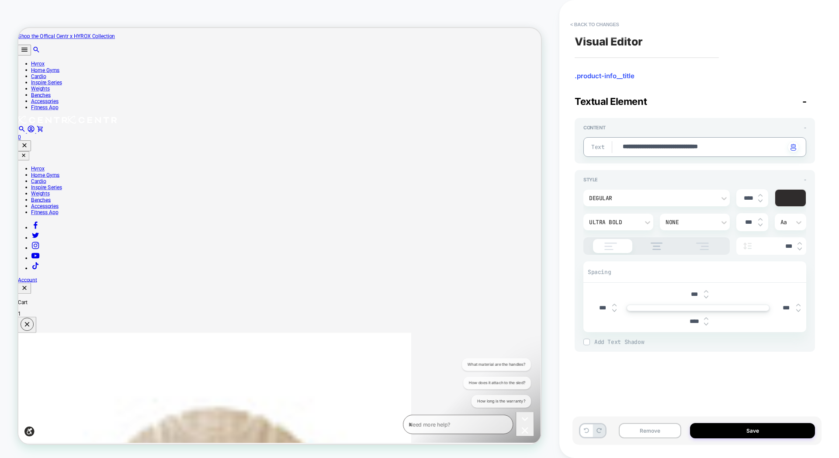
type textarea "**********"
type textarea "*"
type textarea "**********"
type textarea "*"
type textarea "**********"
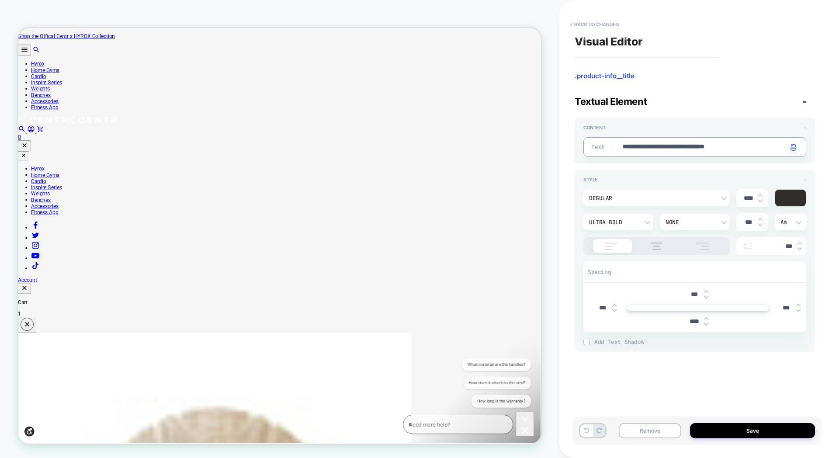
type textarea "*"
type textarea "**********"
click at [747, 433] on button "Save" at bounding box center [752, 430] width 125 height 15
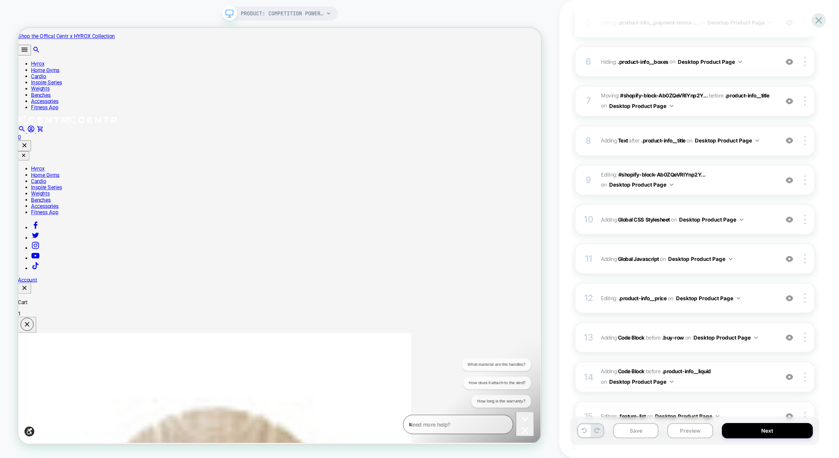
scroll to position [421, 0]
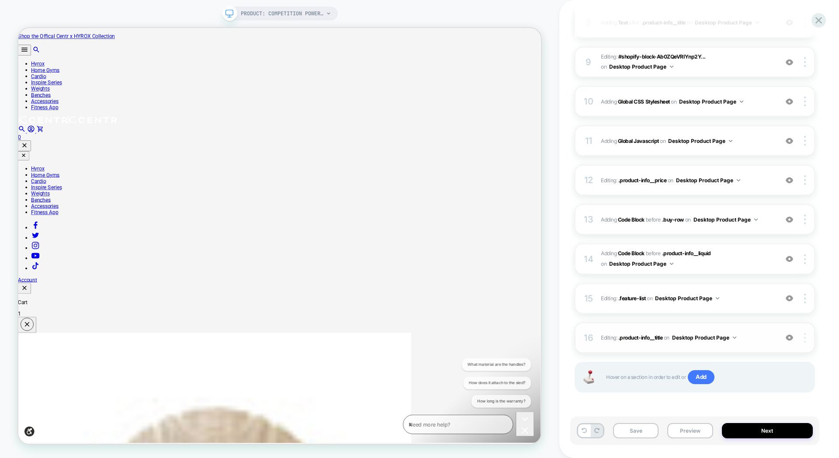
click at [804, 338] on img at bounding box center [805, 338] width 2 height 10
click at [680, 343] on div "16 Editing : .product-info__title .product-info__title on Desktop Product Page …" at bounding box center [695, 338] width 240 height 31
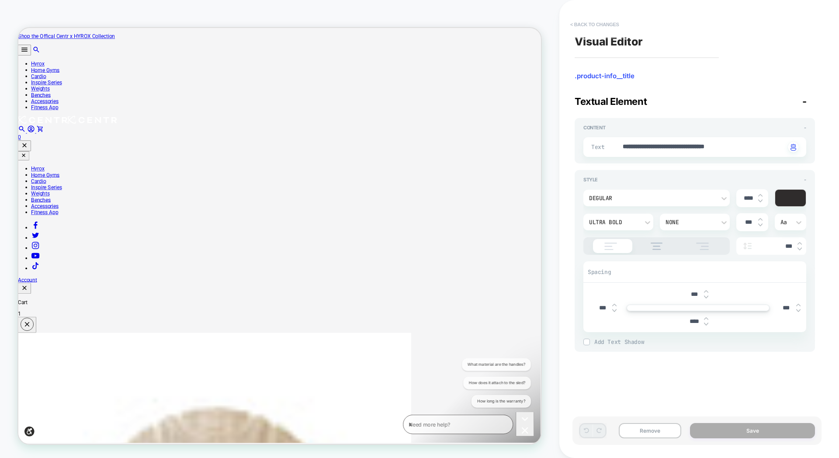
click at [573, 25] on button "< Back to changes" at bounding box center [595, 24] width 58 height 14
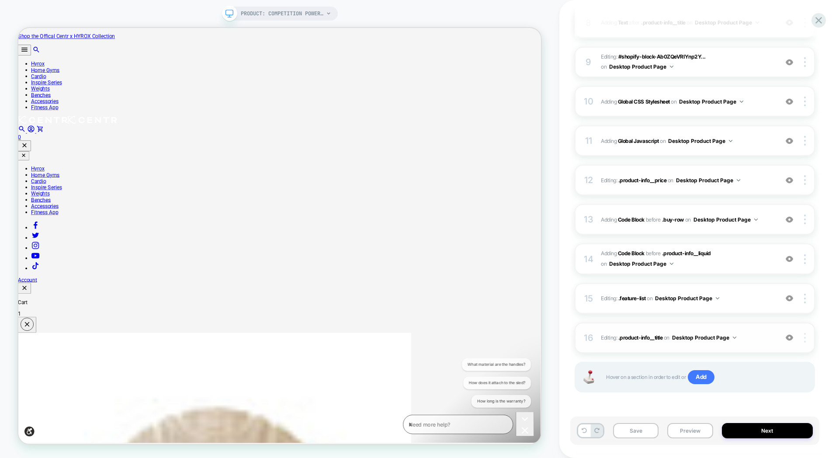
click at [803, 340] on div at bounding box center [806, 338] width 17 height 10
click at [724, 337] on button "Desktop Product Page" at bounding box center [704, 337] width 64 height 11
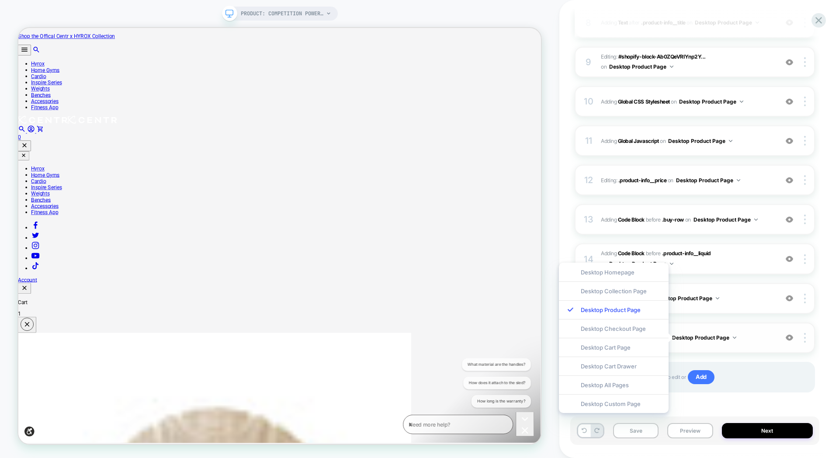
click at [751, 333] on span "Editing : .product-info__title .product-info__title on Desktop Product Page" at bounding box center [687, 337] width 173 height 11
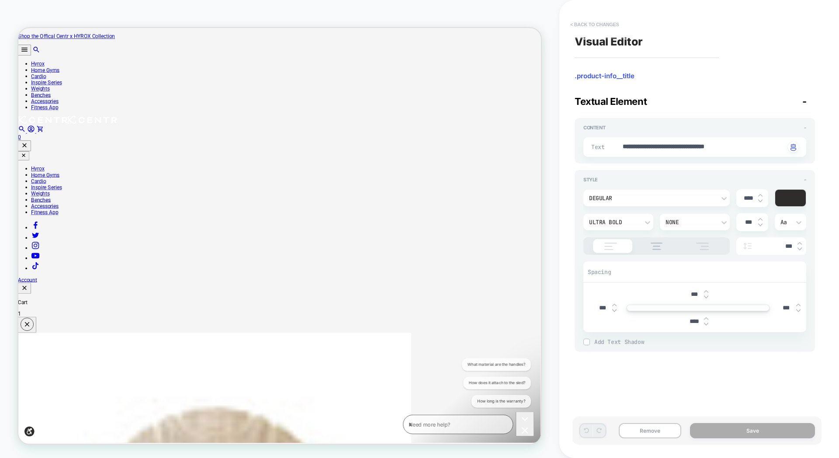
click at [570, 24] on button "< Back to changes" at bounding box center [595, 24] width 58 height 14
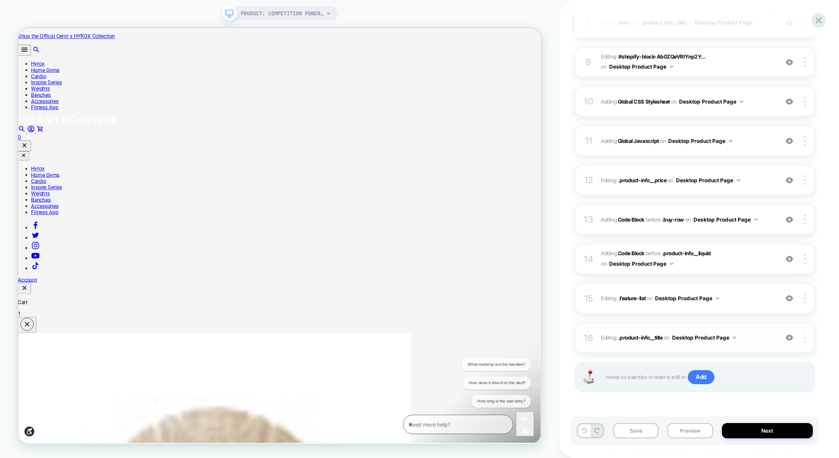
click at [805, 340] on img at bounding box center [805, 338] width 2 height 10
click at [646, 332] on span "Editing : .product-info__title .product-info__title on Desktop Product Page" at bounding box center [687, 337] width 173 height 11
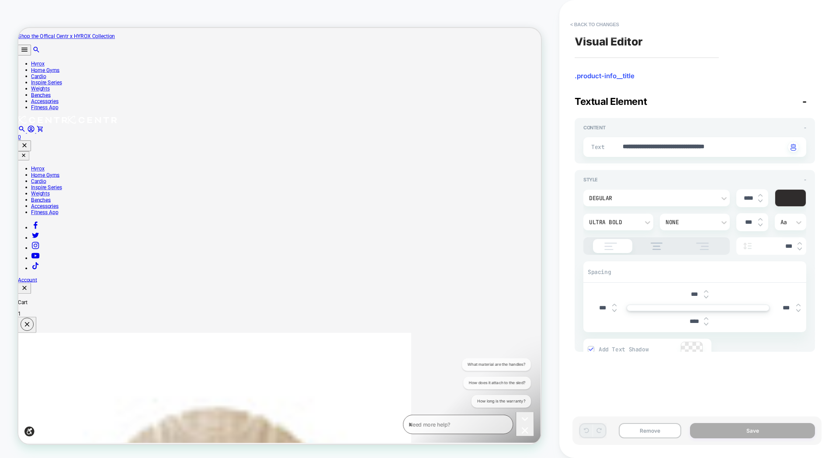
type textarea "*"
click at [568, 22] on button "< Back to changes" at bounding box center [595, 24] width 58 height 14
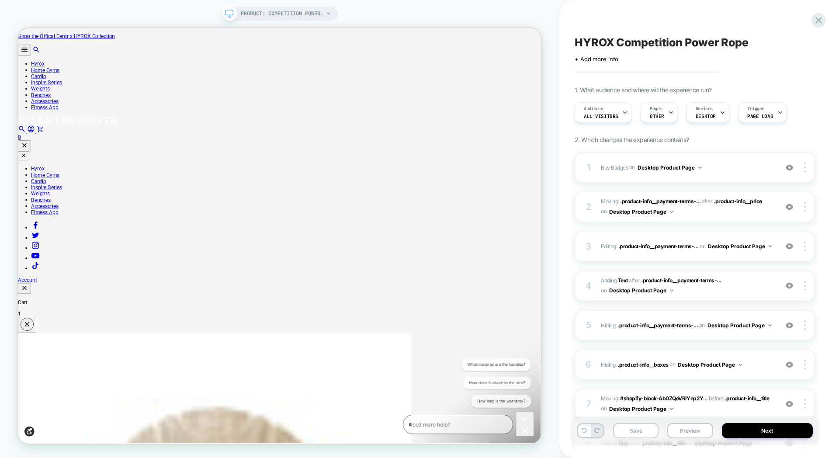
click at [645, 429] on button "Save" at bounding box center [635, 430] width 45 height 15
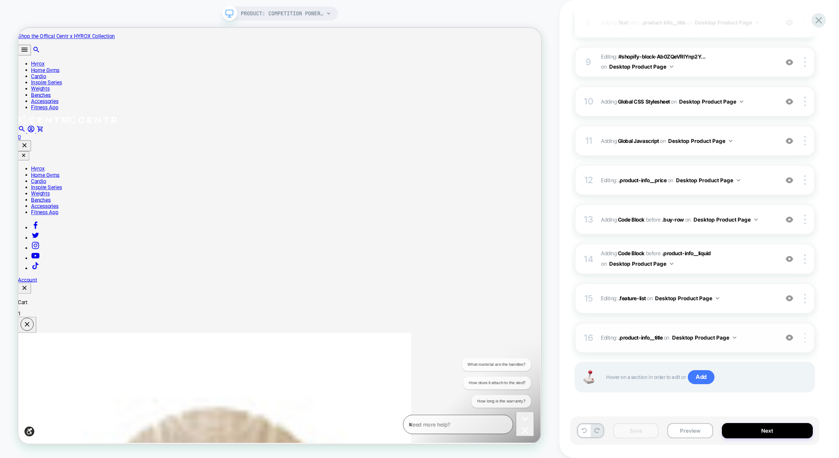
click at [805, 338] on img at bounding box center [805, 338] width 2 height 10
click at [816, 321] on div "HYROX Competition Power Rope Click to edit experience details + Add more info 1…" at bounding box center [694, 229] width 249 height 441
click at [805, 297] on img at bounding box center [805, 299] width 2 height 10
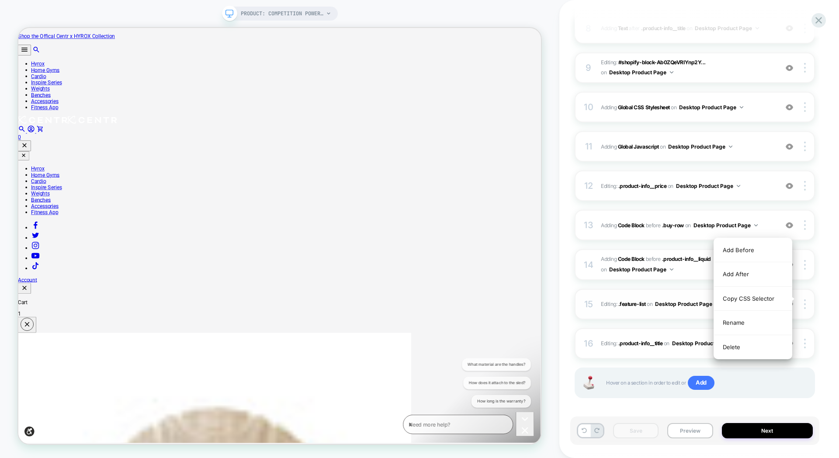
scroll to position [415, 0]
click at [815, 310] on div "15 Editing : .feature-list .feature-list on Desktop Product Page Add Before Add…" at bounding box center [695, 304] width 240 height 31
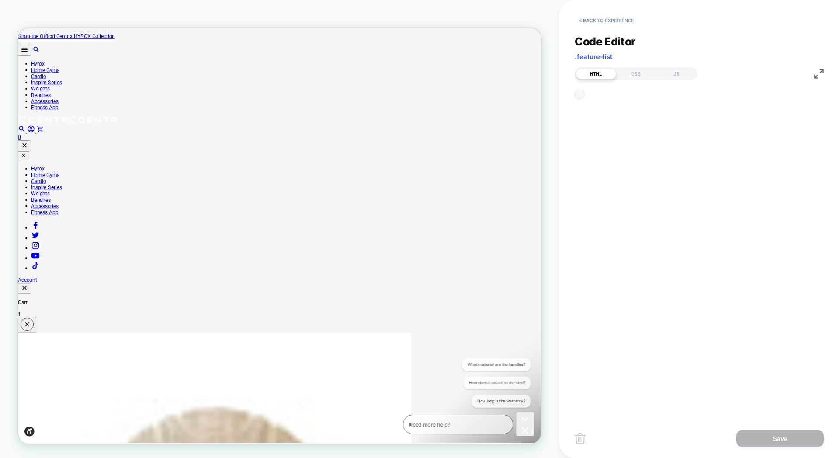
scroll to position [71, 0]
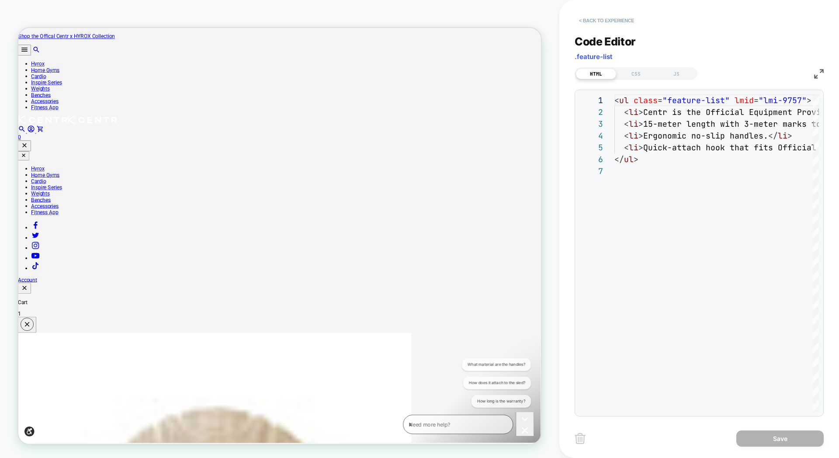
click at [579, 19] on button "< Back to experience" at bounding box center [607, 21] width 64 height 14
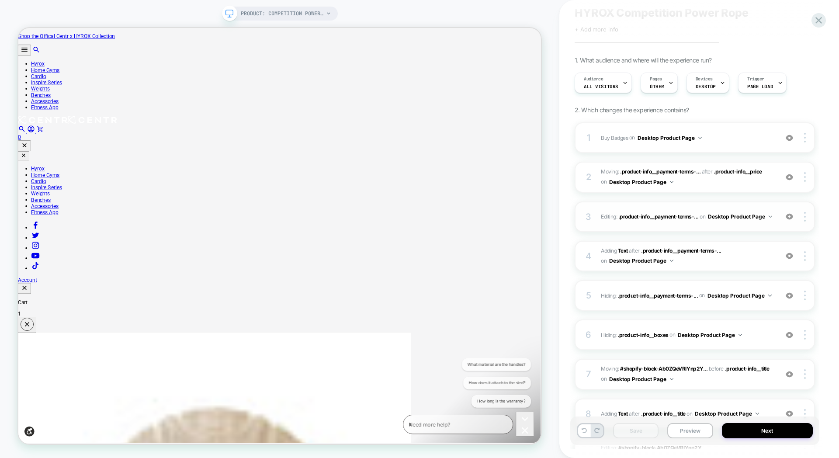
scroll to position [30, 0]
click at [694, 183] on span "Moving: .product-info__payment-terms-... .product-info__payment-terms-container…" at bounding box center [687, 177] width 173 height 21
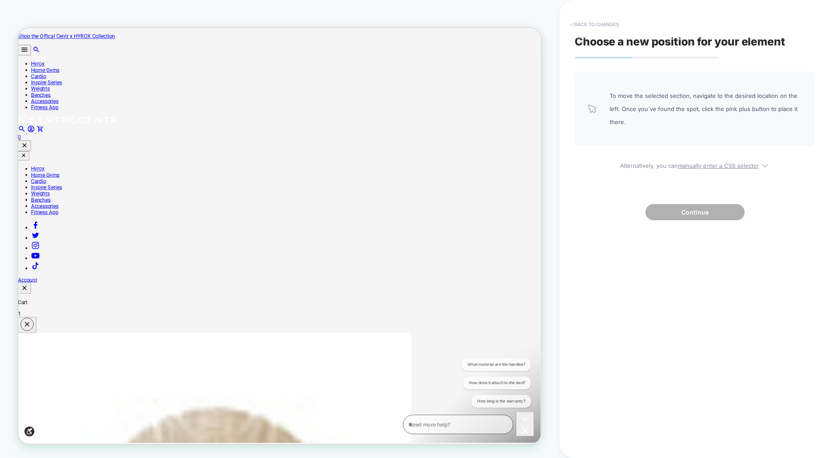
click at [578, 25] on button "< Back to changes" at bounding box center [595, 24] width 58 height 14
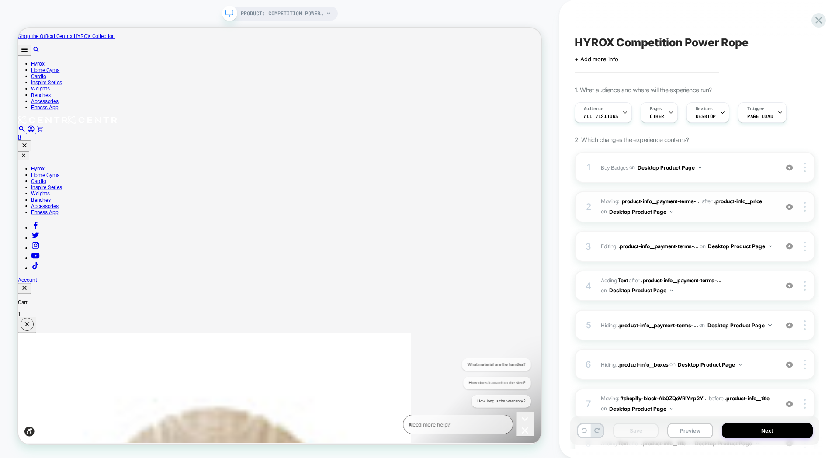
click at [792, 208] on img at bounding box center [789, 206] width 7 height 7
click at [804, 202] on img at bounding box center [805, 207] width 2 height 10
click at [689, 212] on span "Moving: .product-info__payment-terms-... .product-info__payment-terms-container…" at bounding box center [687, 207] width 173 height 21
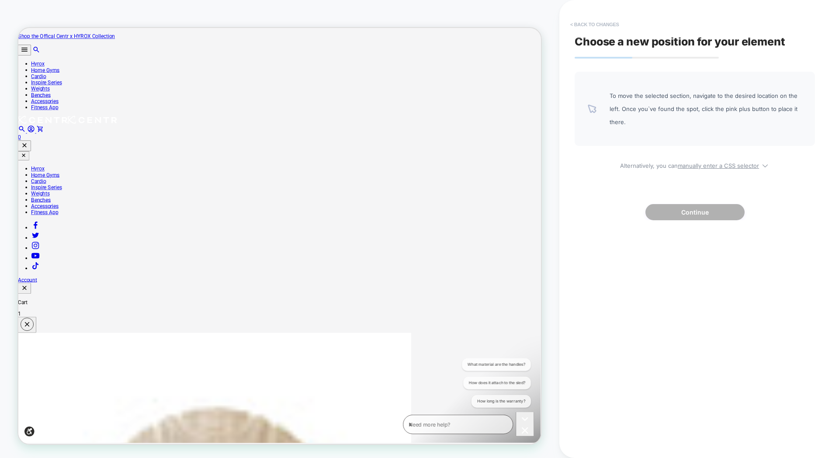
click at [572, 23] on button "< Back to changes" at bounding box center [595, 24] width 58 height 14
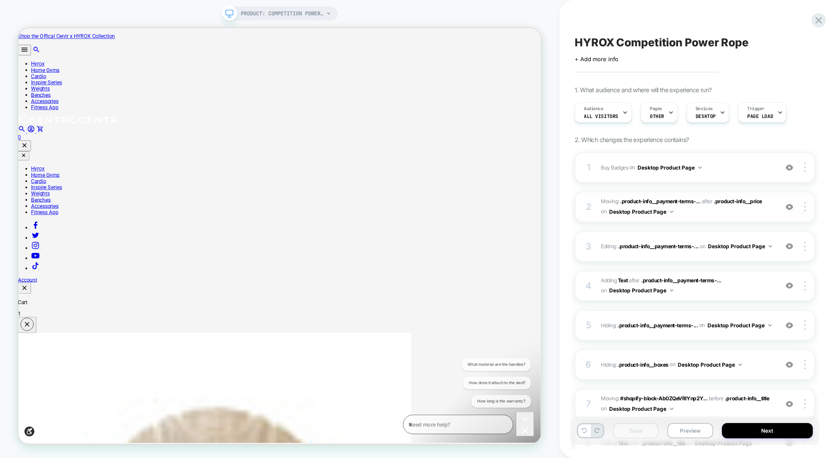
click at [791, 208] on img at bounding box center [789, 206] width 7 height 7
click at [806, 204] on div at bounding box center [806, 207] width 17 height 10
click at [672, 218] on div "2 Moving: .product-info__payment-terms-... .product-info__payment-terms-contain…" at bounding box center [695, 206] width 240 height 31
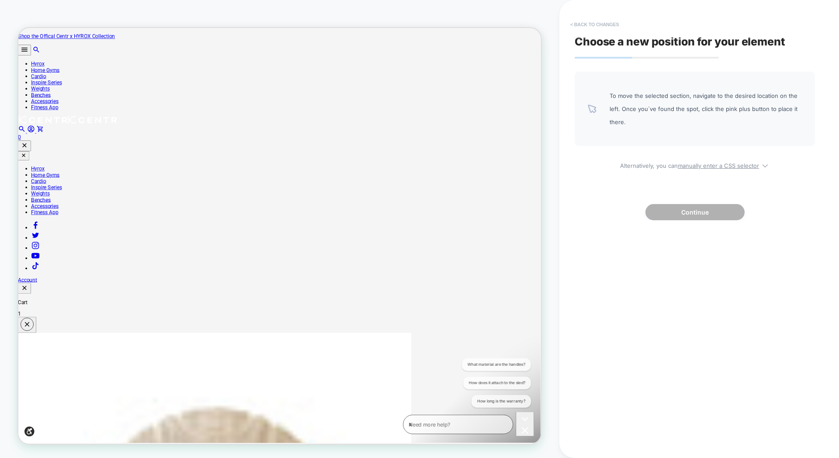
click at [573, 24] on button "< Back to changes" at bounding box center [595, 24] width 58 height 14
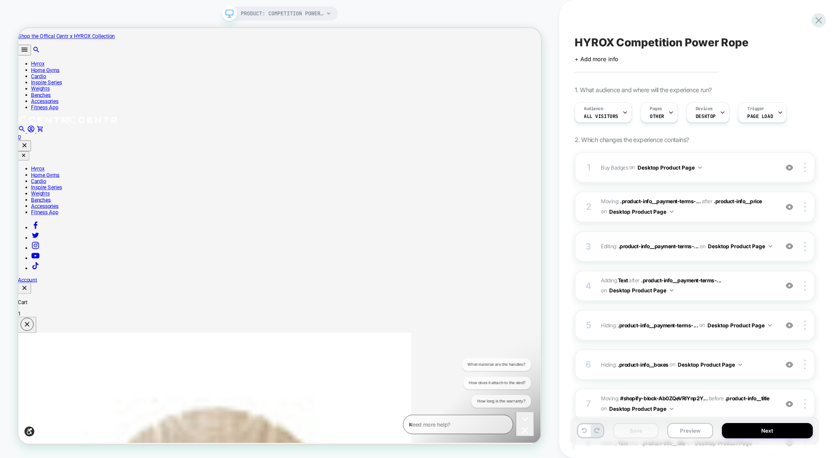
click at [665, 236] on div "3 Editing : .product-info__payment-terms-... .product-info__payment-terms-conta…" at bounding box center [695, 246] width 240 height 31
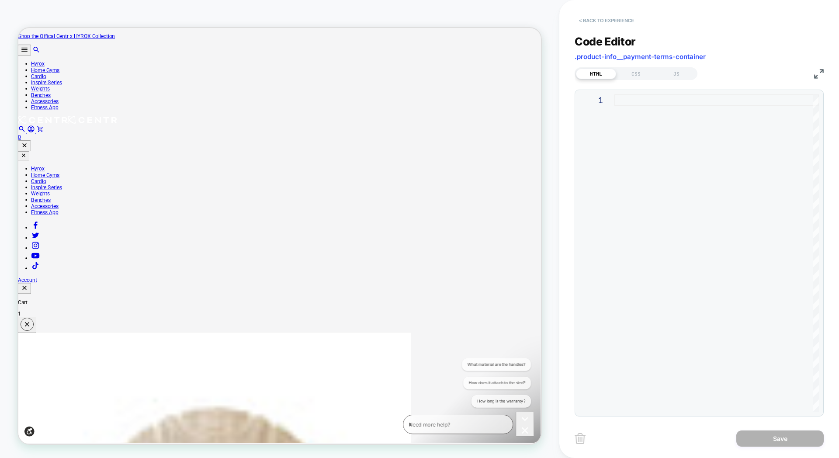
click at [579, 20] on button "< Back to experience" at bounding box center [607, 21] width 64 height 14
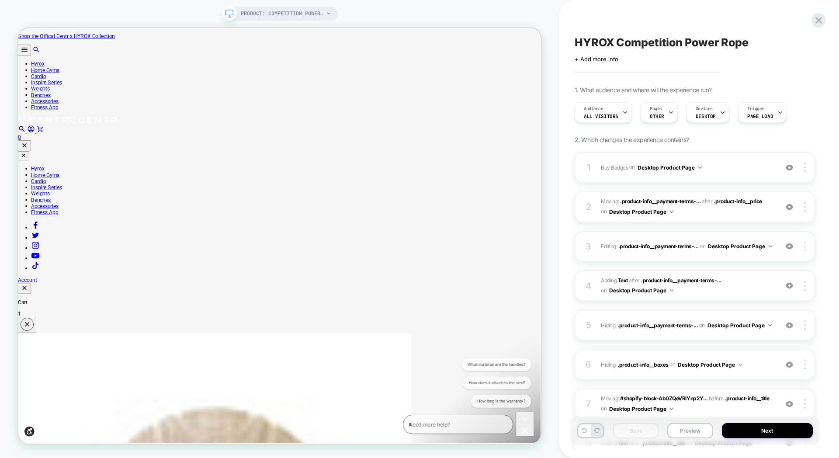
click at [805, 246] on img at bounding box center [805, 247] width 2 height 10
click at [747, 295] on div "Delete" at bounding box center [753, 295] width 78 height 24
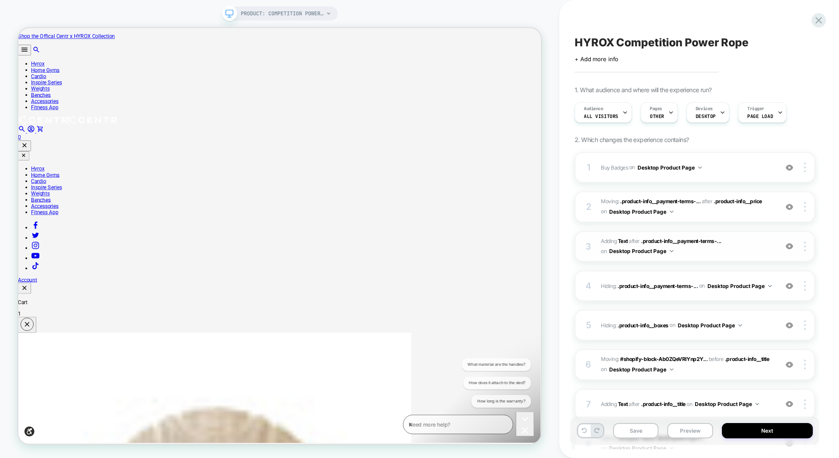
click at [700, 254] on span "#_loomi_addon_1754678169038 Adding Text AFTER .product-info__payment-terms-... …" at bounding box center [687, 246] width 173 height 21
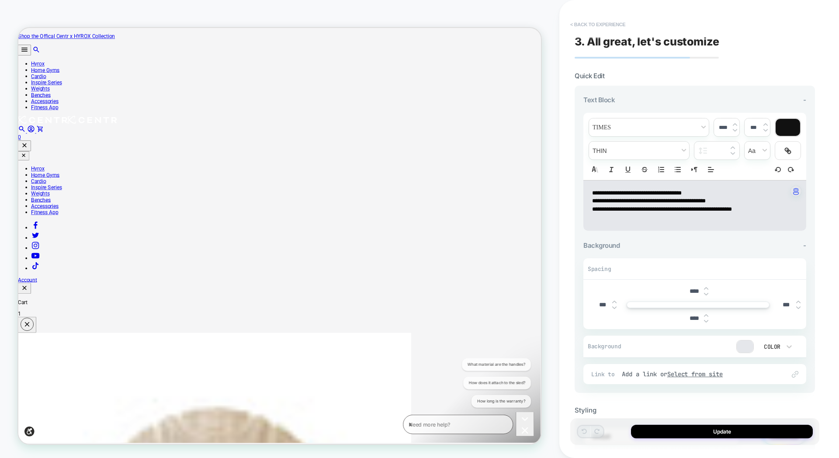
click at [574, 25] on button "< Back to experience" at bounding box center [598, 24] width 64 height 14
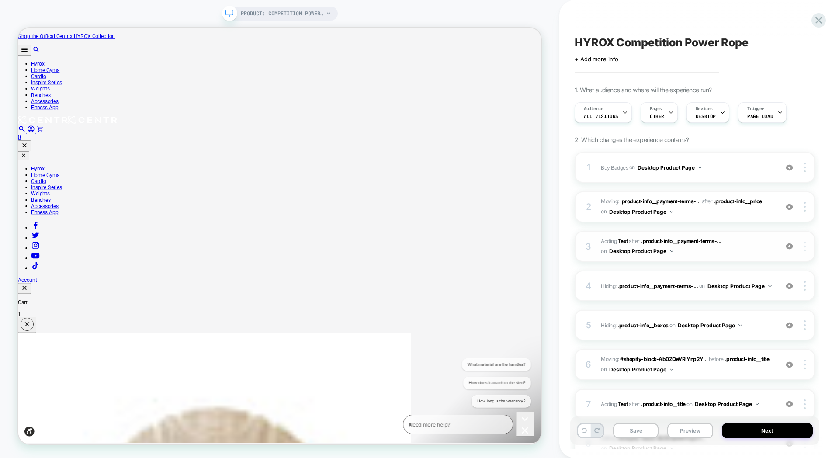
click at [804, 247] on img at bounding box center [805, 247] width 2 height 10
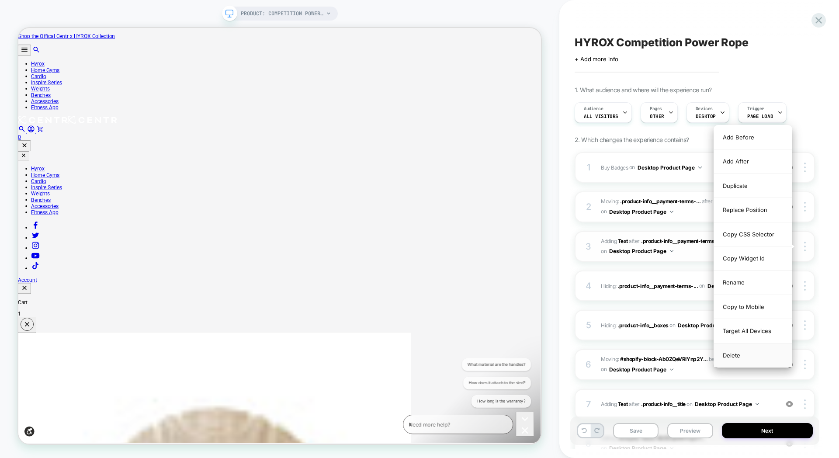
click at [732, 353] on div "Delete" at bounding box center [753, 356] width 78 height 24
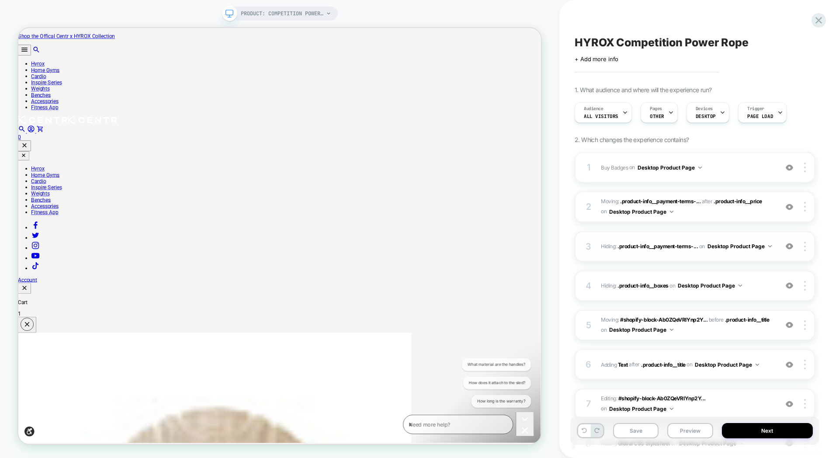
click at [642, 236] on div "3 Hiding : .product-info__payment-terms-... .product-info__payment-terms-contai…" at bounding box center [695, 246] width 240 height 31
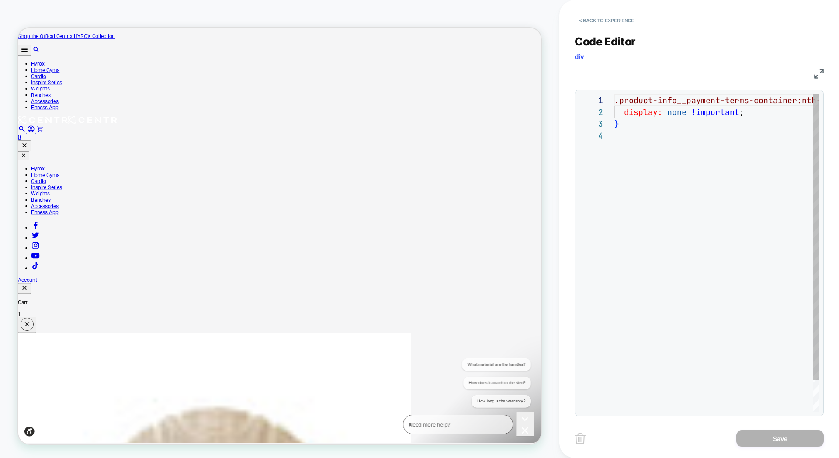
scroll to position [35, 0]
click at [578, 20] on button "< Back to experience" at bounding box center [607, 21] width 64 height 14
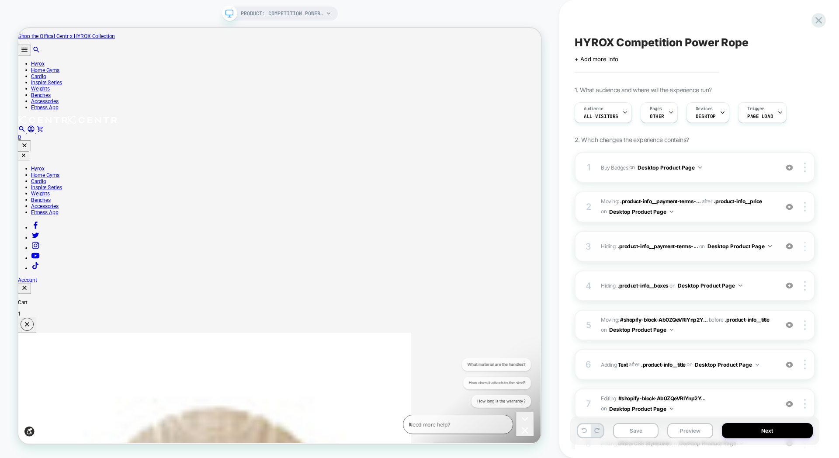
click at [806, 243] on div at bounding box center [806, 247] width 17 height 10
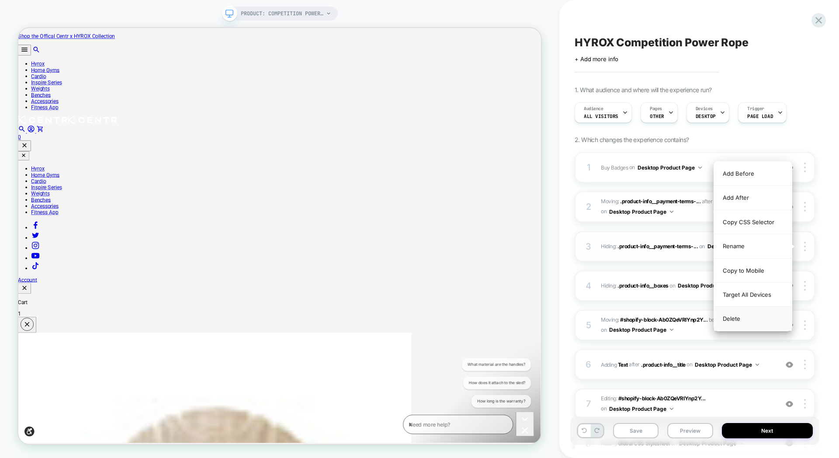
click at [751, 316] on div "Delete" at bounding box center [753, 319] width 78 height 24
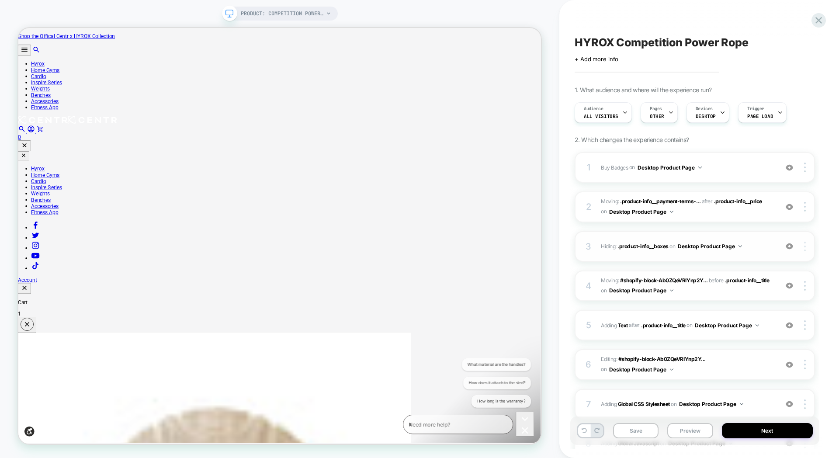
click at [802, 246] on div at bounding box center [806, 247] width 17 height 10
click at [751, 317] on div "Delete" at bounding box center [753, 319] width 78 height 24
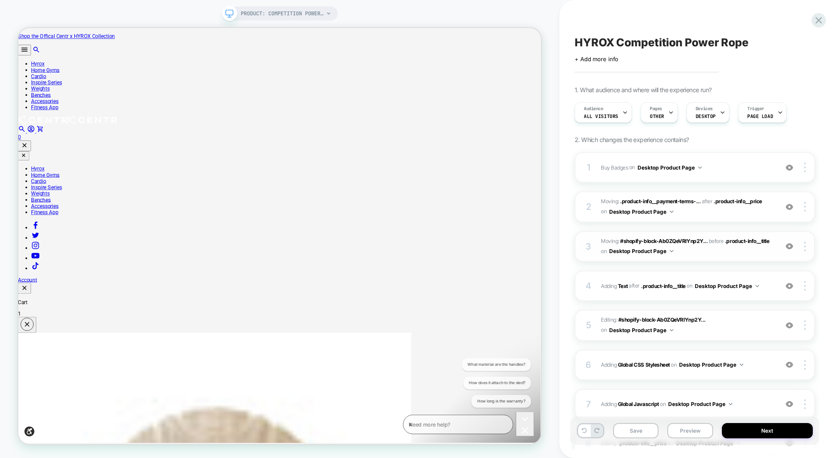
click at [723, 256] on span "Moving: #shopify-block-Ab0ZQeVRIYnp2Y... #shopify-block-Ab0ZQeVRIYnp2YURJT__yot…" at bounding box center [687, 246] width 173 height 21
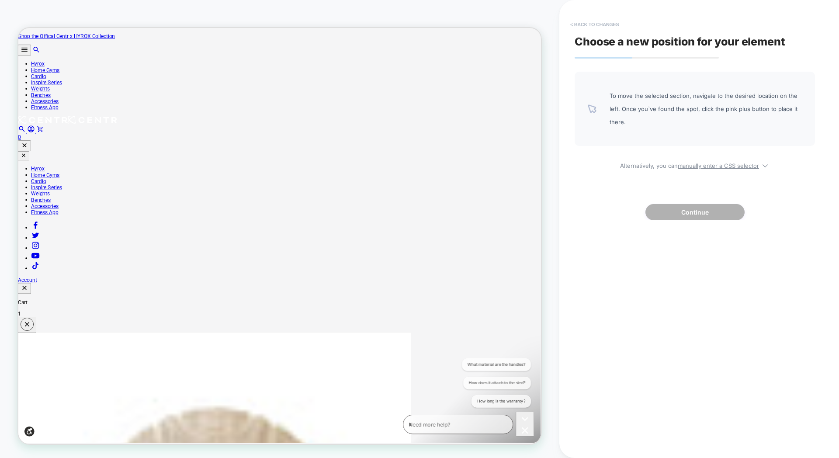
click at [582, 22] on button "< Back to changes" at bounding box center [595, 24] width 58 height 14
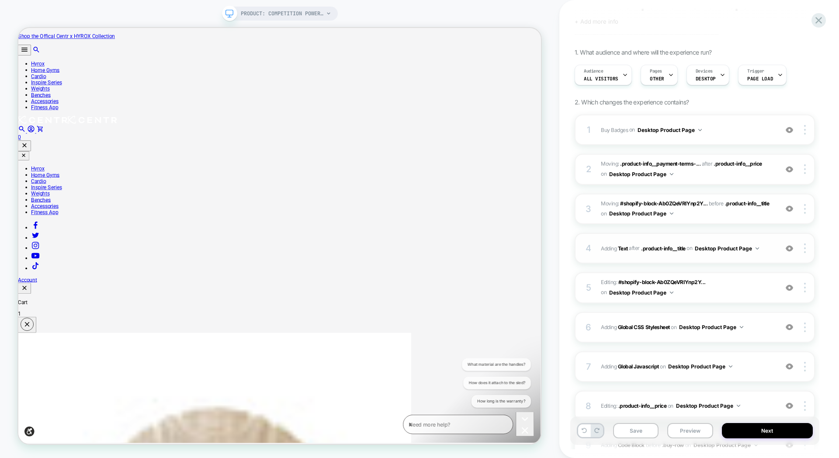
scroll to position [45, 0]
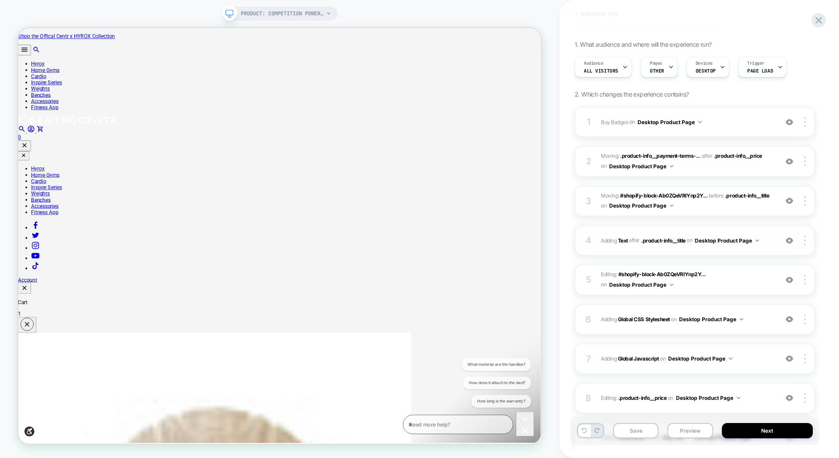
click at [670, 230] on div "4 #_loomi_addon_1754678643920 Adding Text AFTER .product-info__title .product-i…" at bounding box center [695, 240] width 240 height 31
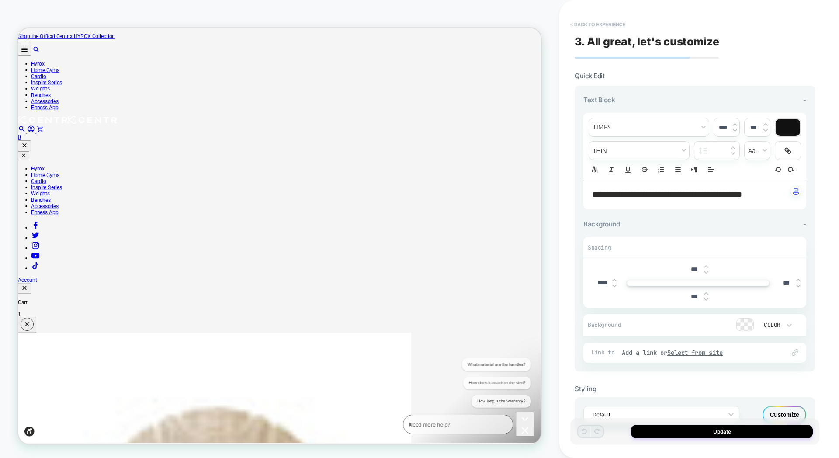
click at [577, 29] on button "< Back to experience" at bounding box center [598, 24] width 64 height 14
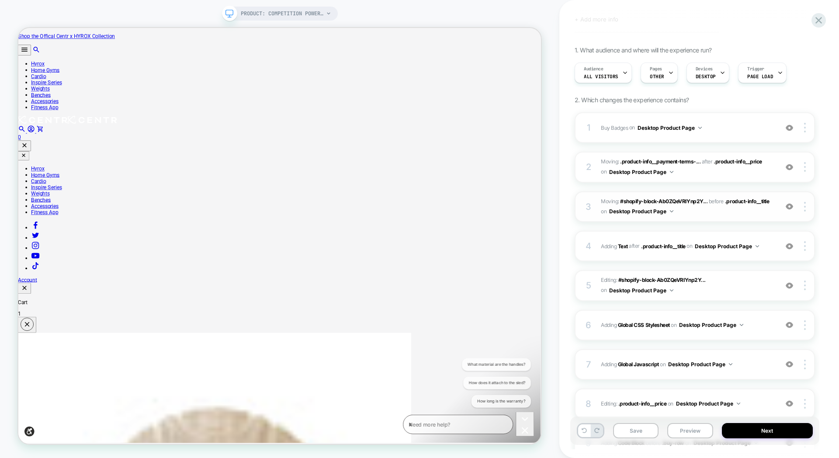
scroll to position [46, 0]
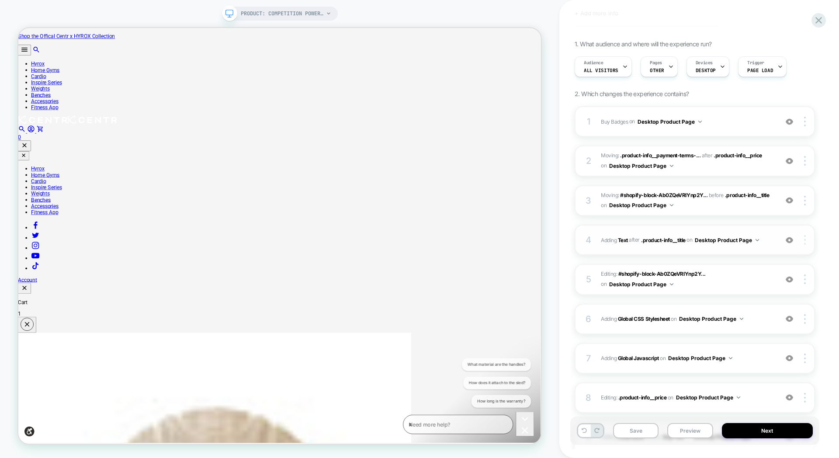
click at [805, 238] on img at bounding box center [805, 240] width 2 height 10
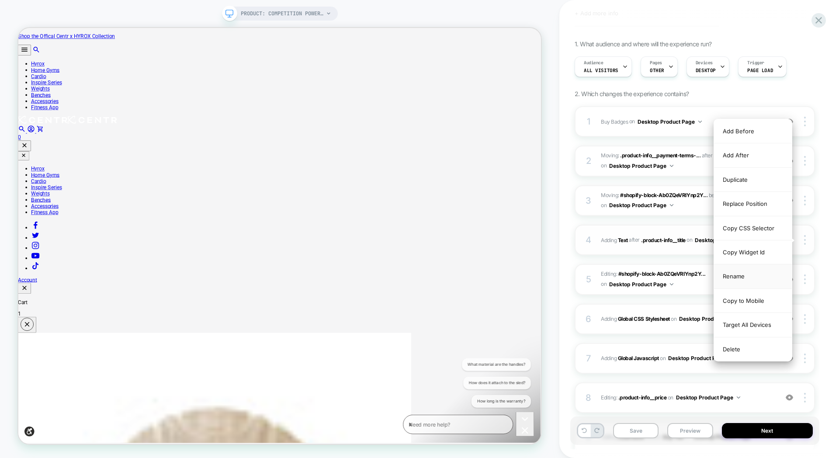
click at [745, 278] on div "Rename" at bounding box center [753, 276] width 78 height 24
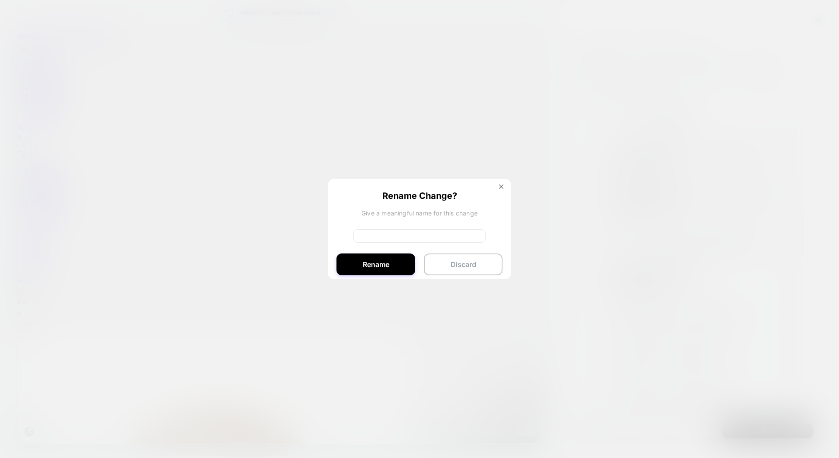
click at [406, 234] on input at bounding box center [419, 235] width 133 height 13
type input "**********"
click at [409, 264] on button "Rename" at bounding box center [376, 265] width 79 height 22
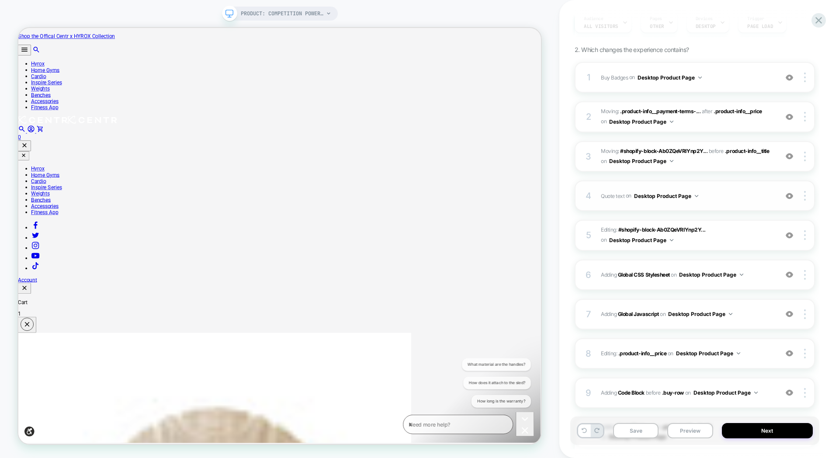
scroll to position [92, 0]
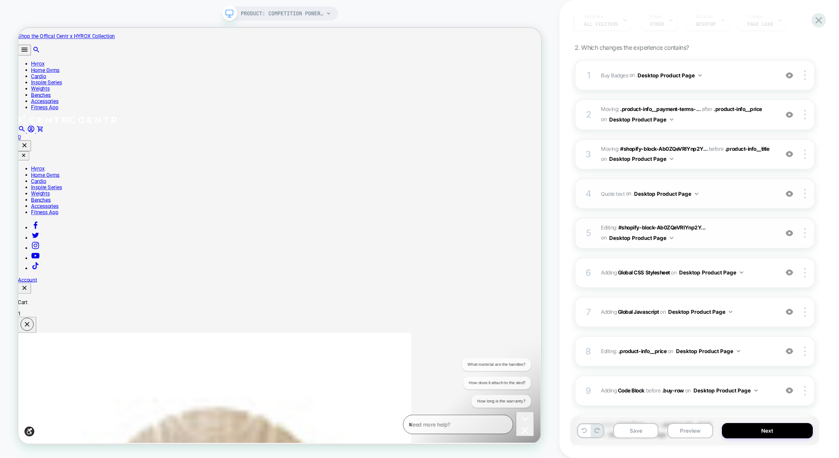
click at [746, 228] on span "Editing : #shopify-block-Ab0ZQeVRIYnp2Y... #shopify-block-Ab0ZQeVRIYnp2YURJT__y…" at bounding box center [687, 233] width 173 height 21
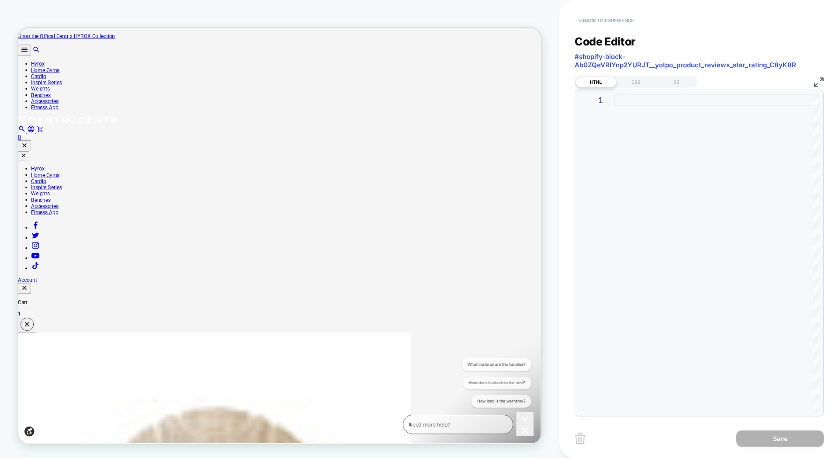
click at [577, 21] on button "< Back to experience" at bounding box center [607, 21] width 64 height 14
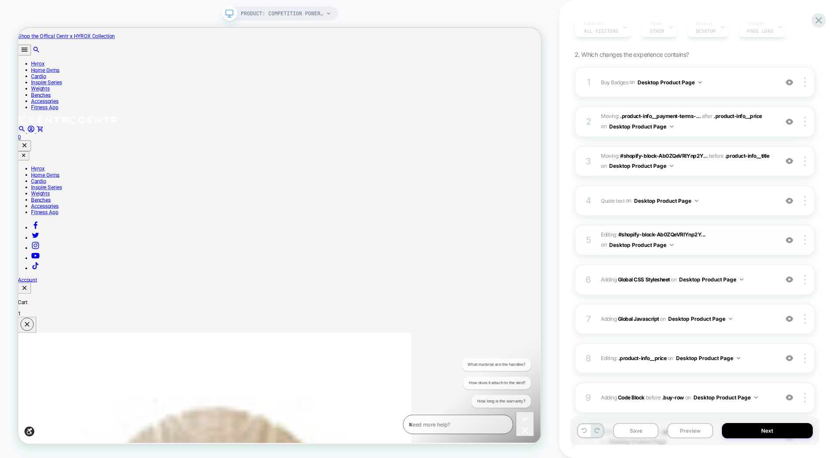
scroll to position [86, 0]
click at [802, 240] on div at bounding box center [806, 239] width 17 height 10
click at [743, 290] on div "Delete" at bounding box center [753, 288] width 78 height 24
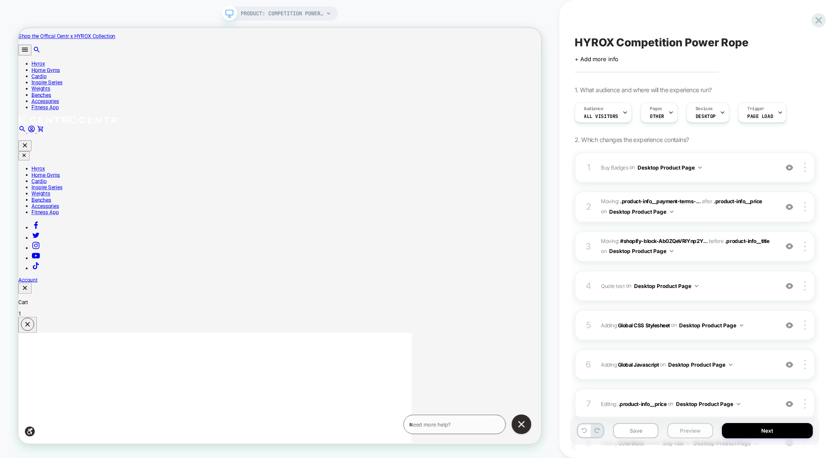
click at [685, 429] on button "Preview" at bounding box center [689, 430] width 45 height 15
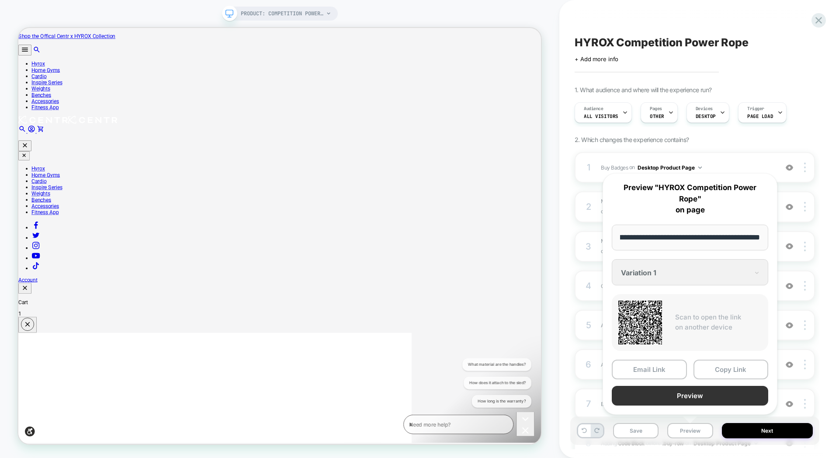
click at [691, 398] on button "Preview" at bounding box center [690, 396] width 156 height 20
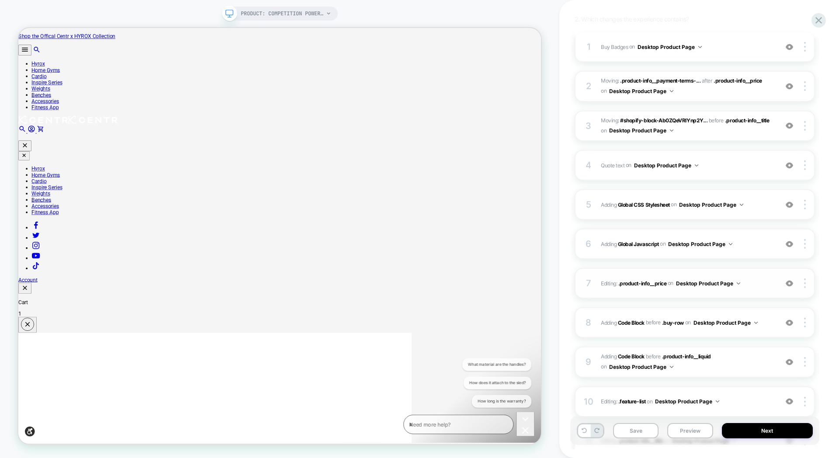
scroll to position [122, 0]
click at [676, 273] on div "7 Editing : .product-info__price .product-info__price on Desktop Product Page A…" at bounding box center [695, 282] width 240 height 31
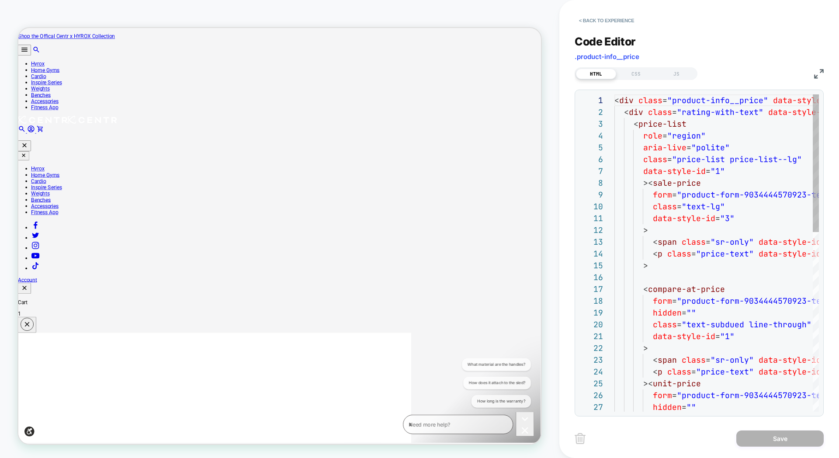
scroll to position [118, 0]
click at [580, 24] on button "< Back to experience" at bounding box center [607, 21] width 64 height 14
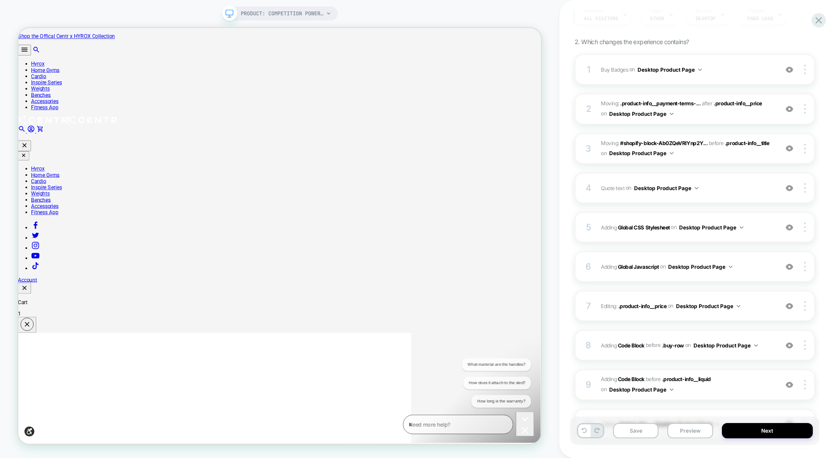
scroll to position [98, 0]
click at [789, 305] on img at bounding box center [789, 305] width 7 height 7
click at [790, 305] on img at bounding box center [789, 305] width 7 height 7
click at [806, 306] on div at bounding box center [806, 306] width 17 height 10
click at [740, 349] on div "Delete" at bounding box center [753, 354] width 78 height 24
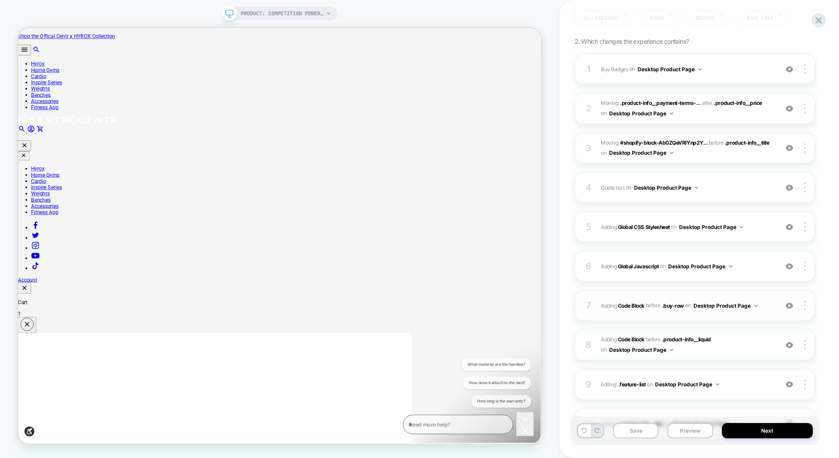
click at [649, 297] on div "7 Adding Code Block BEFORE .buy-row .buy-row on Desktop Product Page Add Before…" at bounding box center [695, 305] width 240 height 31
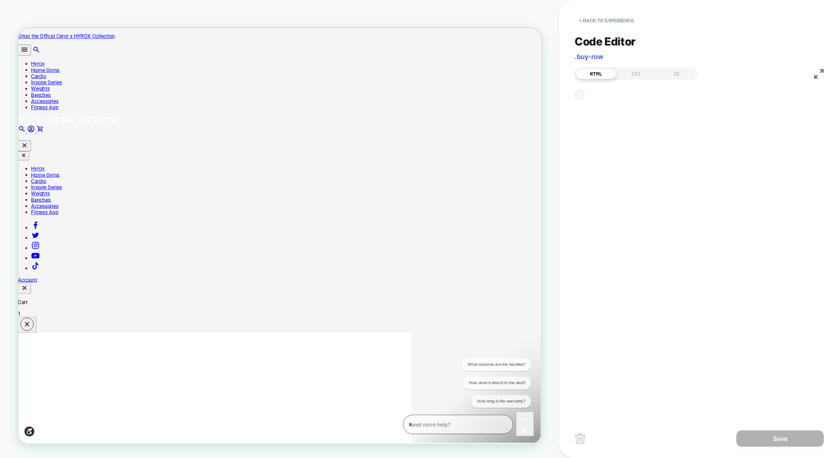
scroll to position [59, 0]
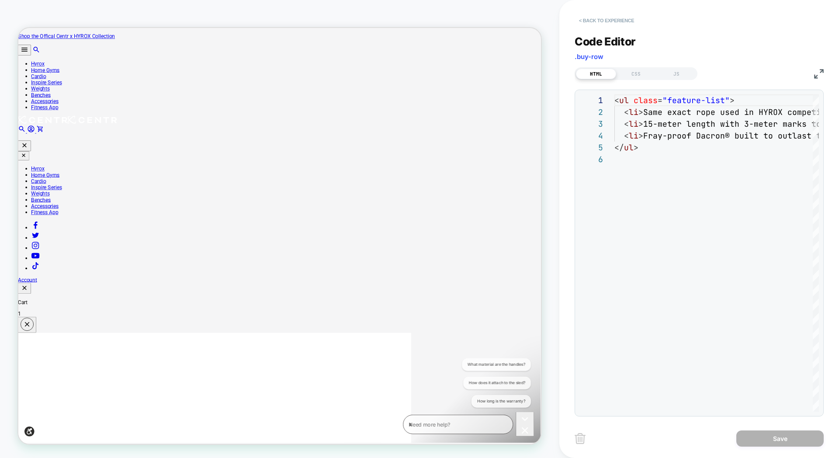
click at [577, 21] on button "< Back to experience" at bounding box center [607, 21] width 64 height 14
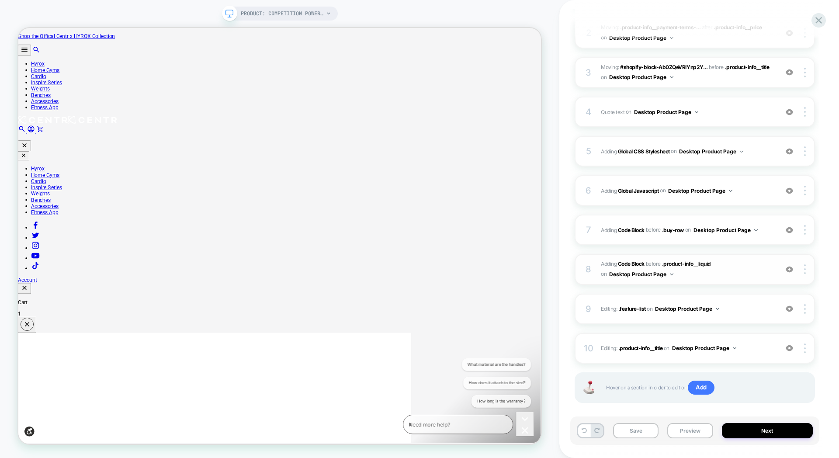
scroll to position [184, 0]
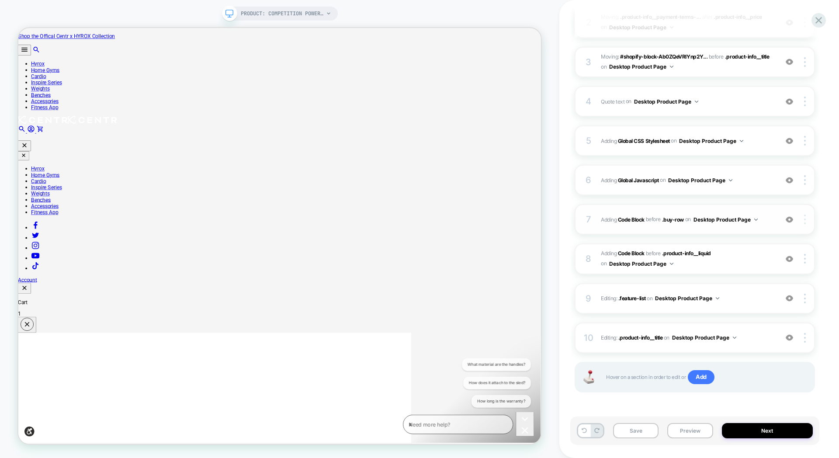
click at [806, 221] on div at bounding box center [806, 220] width 17 height 10
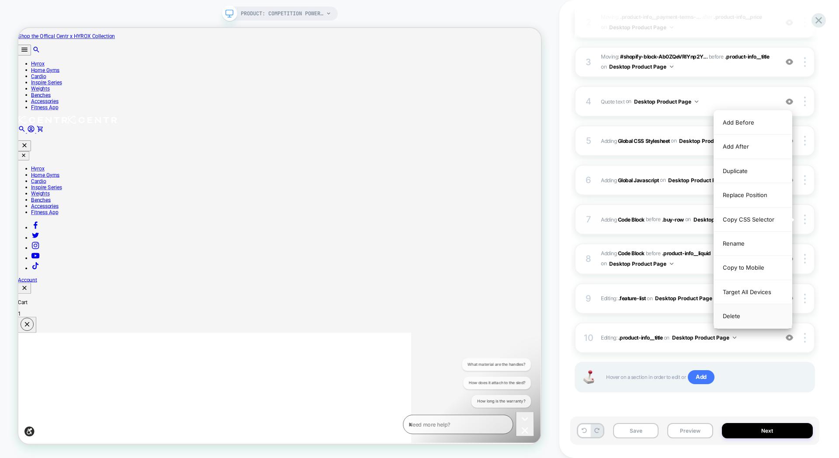
click at [737, 316] on div "Delete" at bounding box center [753, 316] width 78 height 24
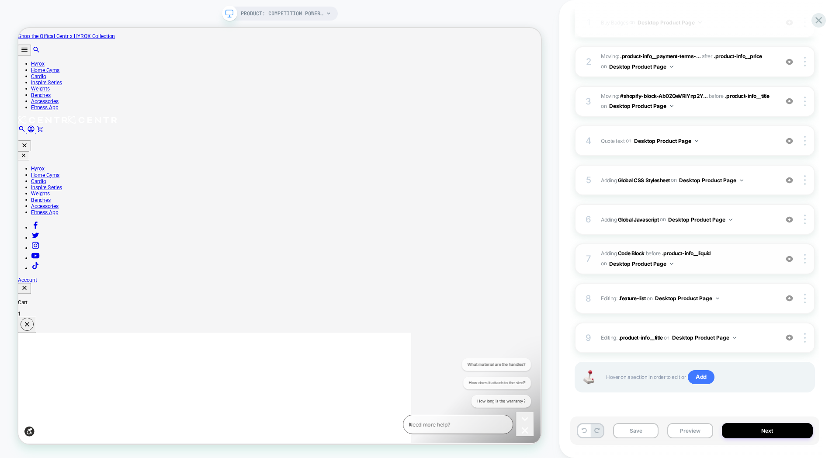
click at [751, 257] on span "Adding Code Block BEFORE .product-info__liquid .product-info__liquid on Desktop…" at bounding box center [687, 259] width 173 height 21
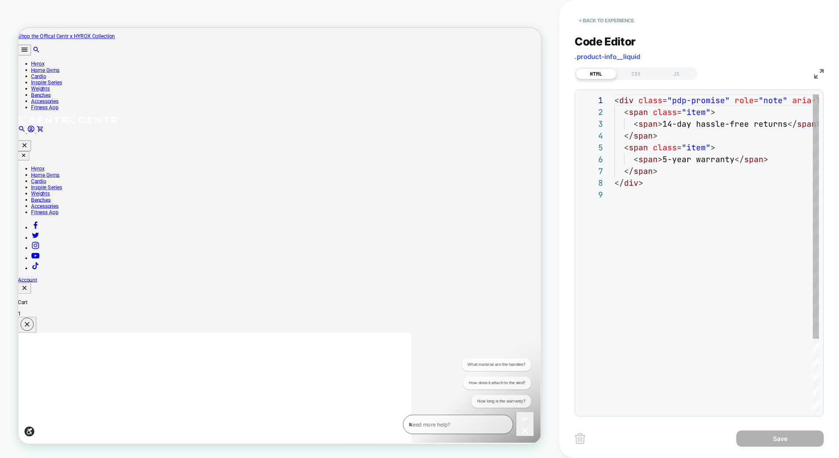
scroll to position [94, 0]
click at [580, 21] on button "< Back to experience" at bounding box center [607, 21] width 64 height 14
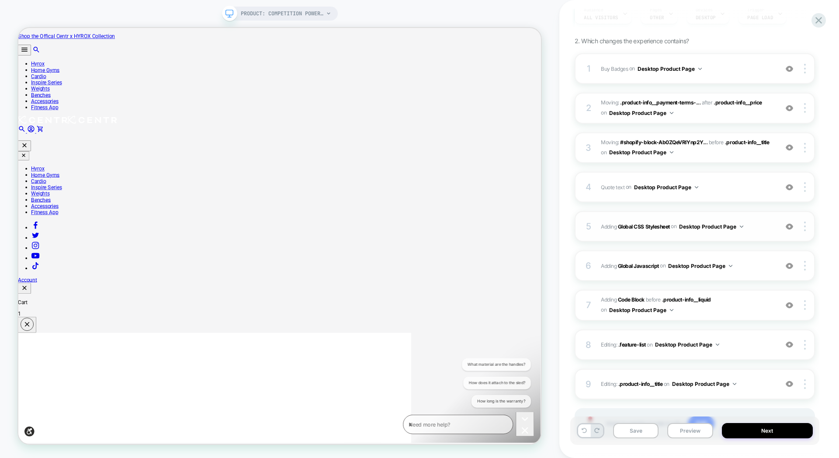
scroll to position [145, 0]
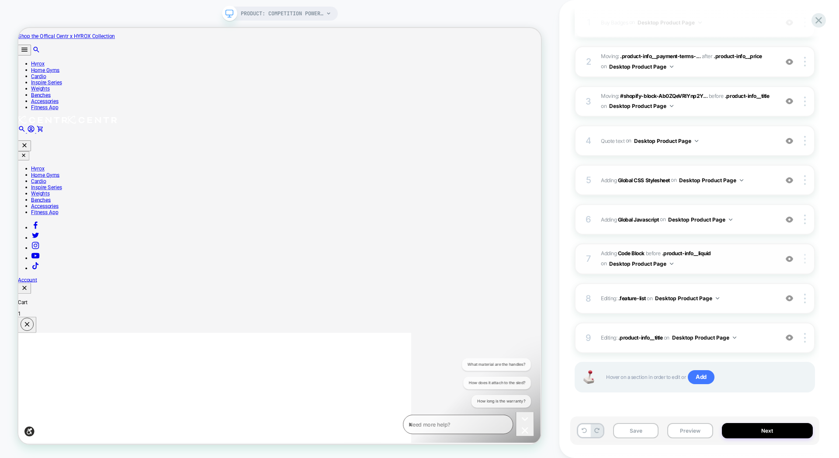
click at [804, 258] on img at bounding box center [805, 259] width 2 height 10
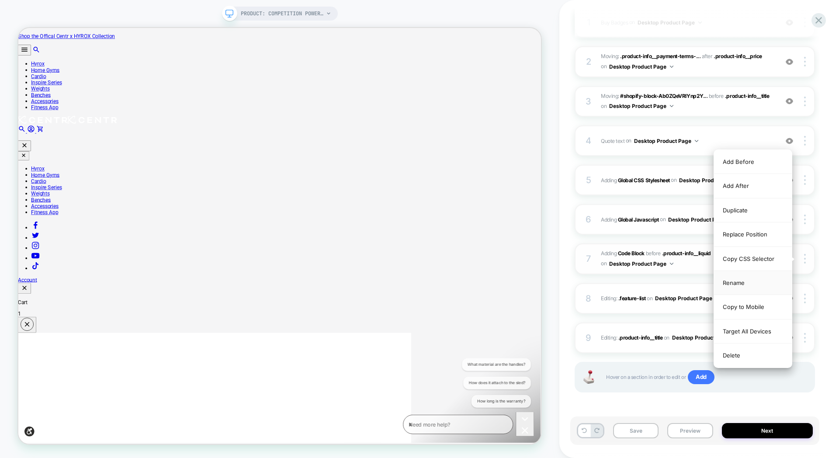
click at [741, 284] on div "Rename" at bounding box center [753, 283] width 78 height 24
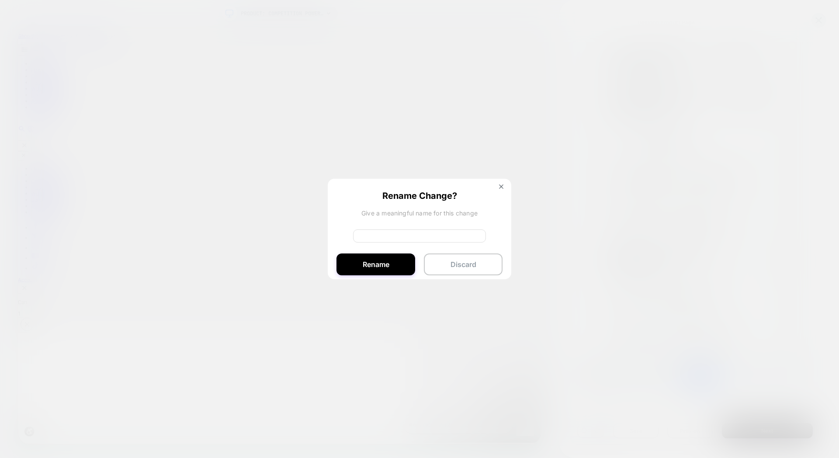
click at [400, 235] on input at bounding box center [419, 235] width 133 height 13
type input "**********"
click at [384, 268] on button "Rename" at bounding box center [376, 265] width 79 height 22
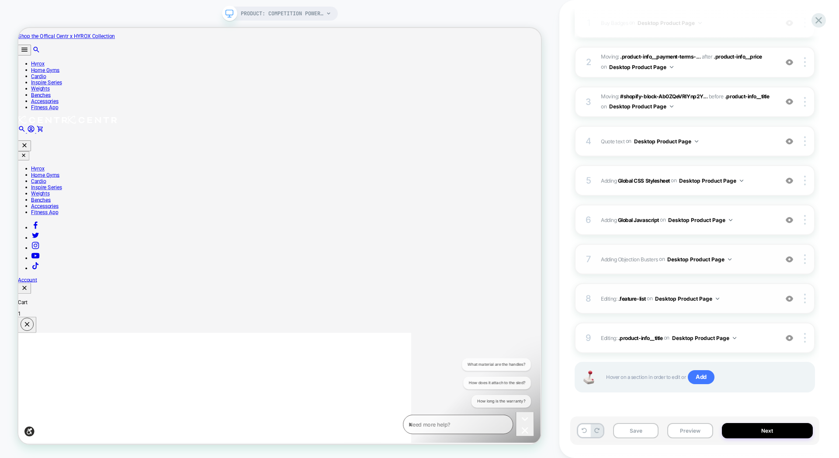
click at [674, 289] on div "8 Editing : .feature-list .feature-list on Desktop Product Page Add Before Add …" at bounding box center [695, 298] width 240 height 31
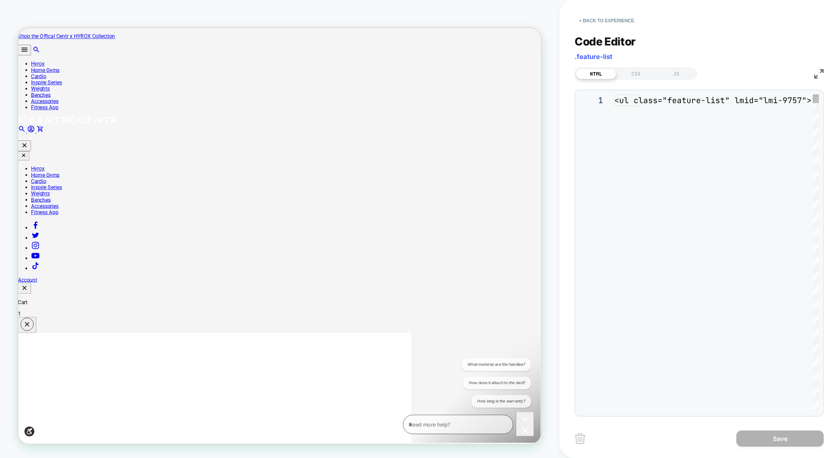
scroll to position [71, 0]
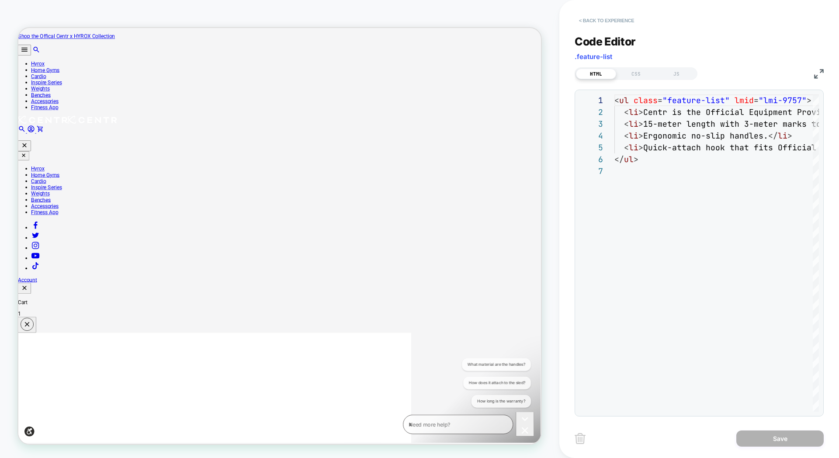
click at [581, 24] on button "< Back to experience" at bounding box center [607, 21] width 64 height 14
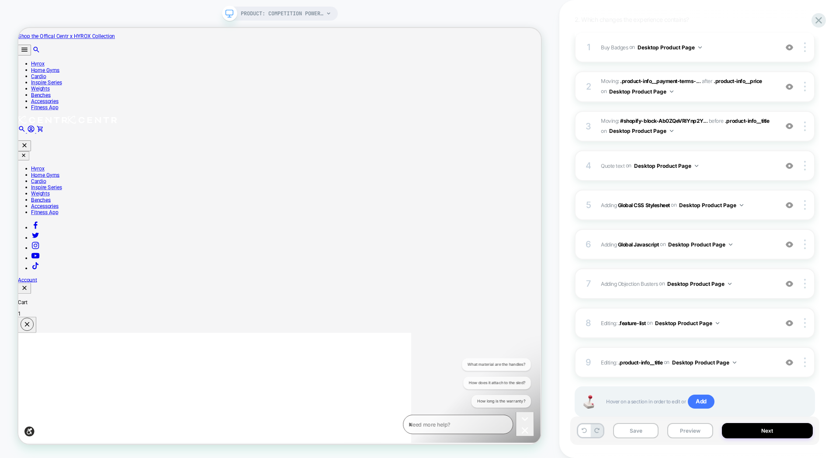
scroll to position [145, 0]
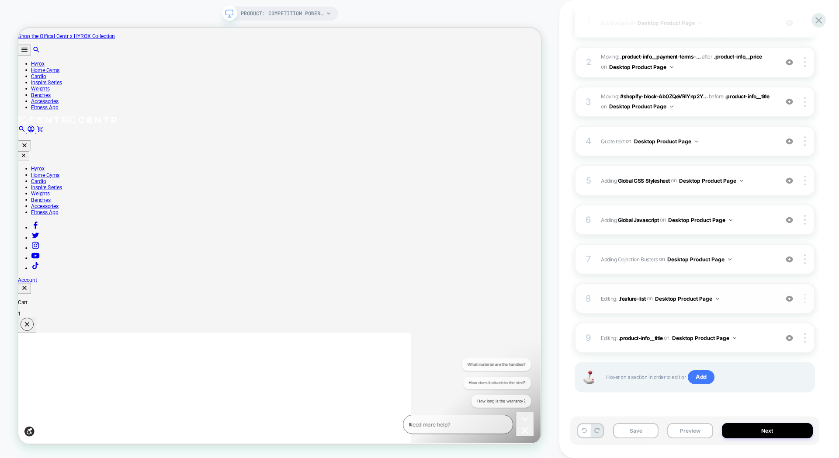
click at [808, 299] on div at bounding box center [806, 299] width 17 height 10
click at [738, 323] on div "Rename" at bounding box center [753, 323] width 78 height 24
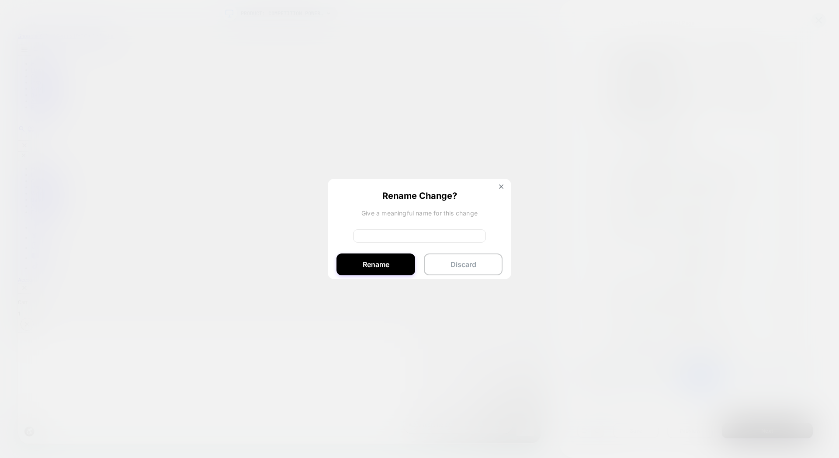
click at [411, 234] on input at bounding box center [419, 235] width 133 height 13
type input "****"
drag, startPoint x: 401, startPoint y: 262, endPoint x: 521, endPoint y: 310, distance: 129.1
click at [401, 262] on button "Rename" at bounding box center [376, 265] width 79 height 22
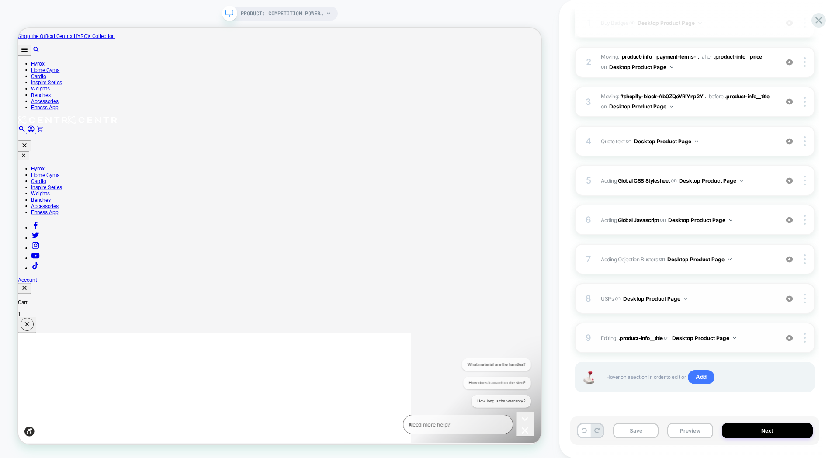
click at [740, 328] on div "9 Editing : .product-info__title .product-info__title on Desktop Product Page A…" at bounding box center [695, 338] width 240 height 31
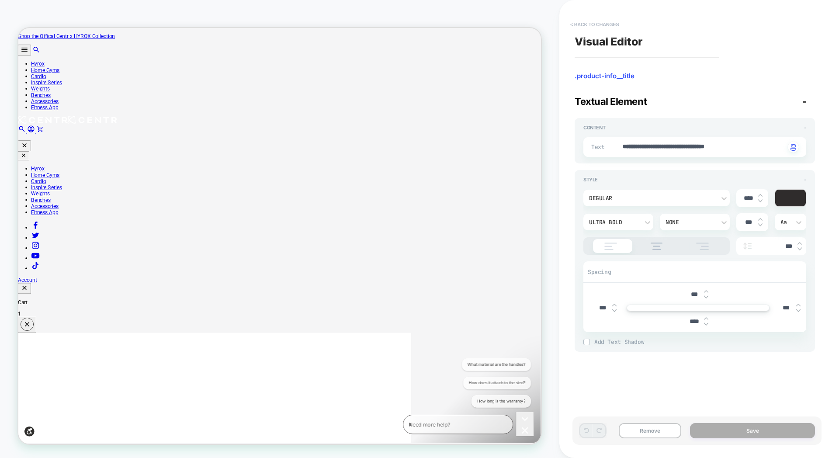
click at [570, 25] on button "< Back to changes" at bounding box center [595, 24] width 58 height 14
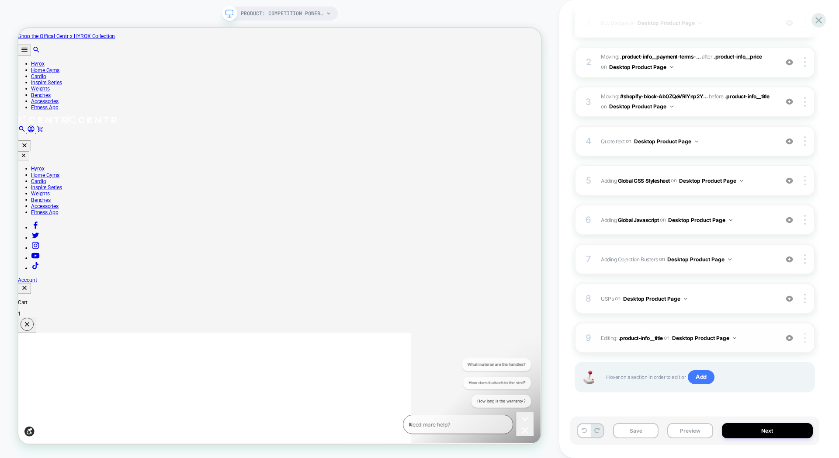
click at [805, 337] on img at bounding box center [805, 338] width 2 height 10
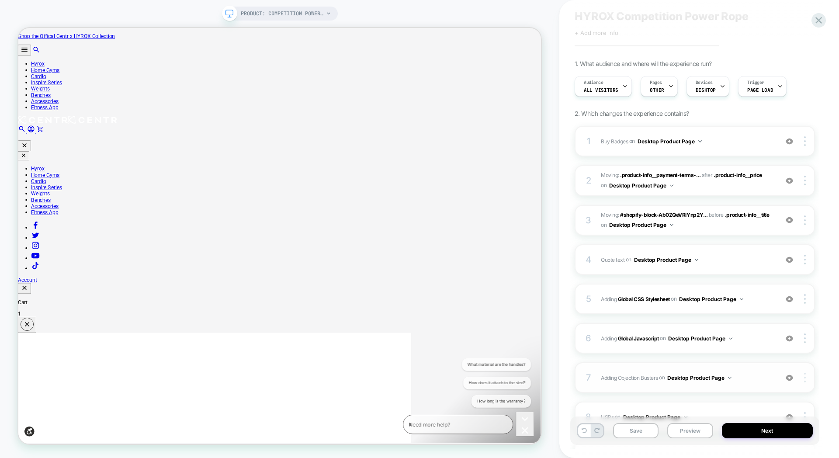
scroll to position [31, 0]
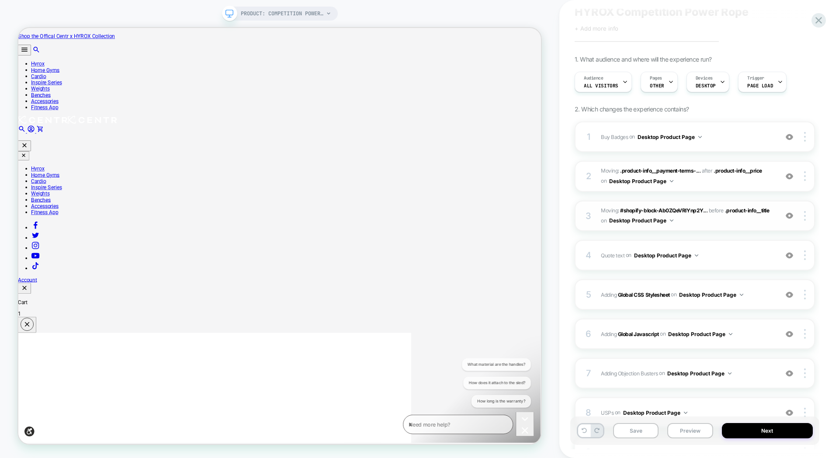
click at [790, 216] on img at bounding box center [789, 215] width 7 height 7
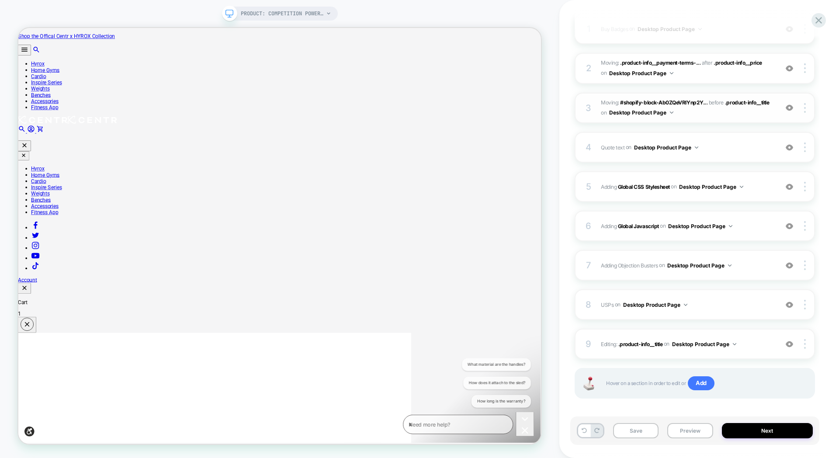
scroll to position [145, 0]
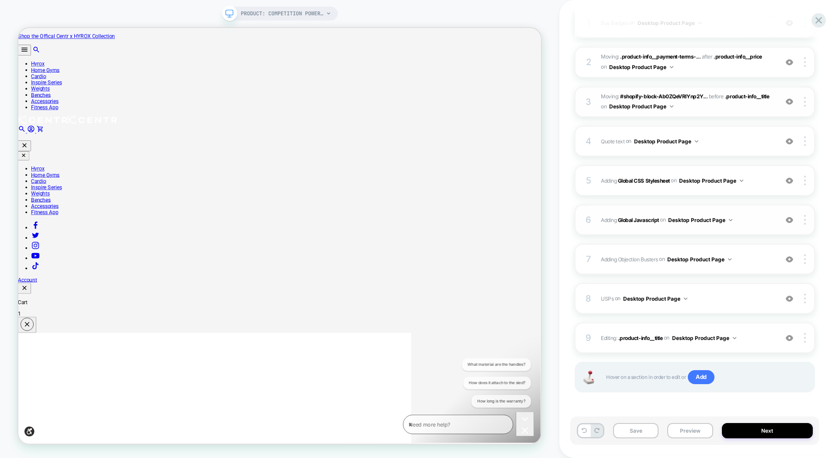
click at [675, 211] on div "6 Adding Global Javascript on Desktop Product Page Add Before Add After Copy to…" at bounding box center [695, 220] width 240 height 31
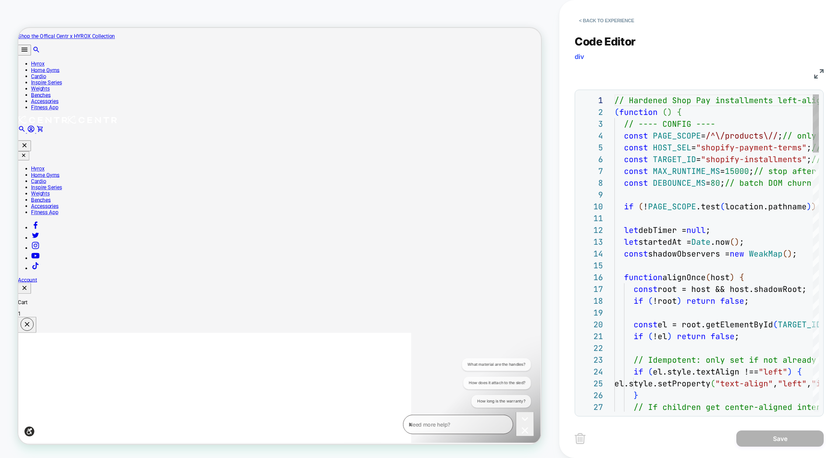
scroll to position [118, 0]
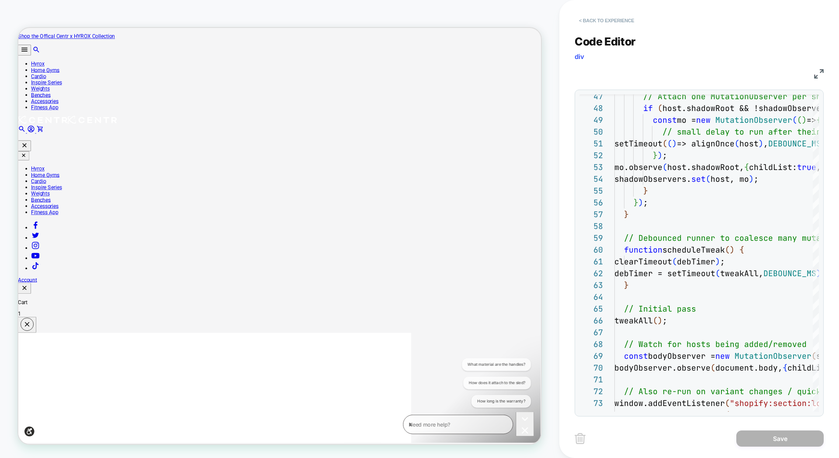
click at [580, 21] on button "< Back to experience" at bounding box center [607, 21] width 64 height 14
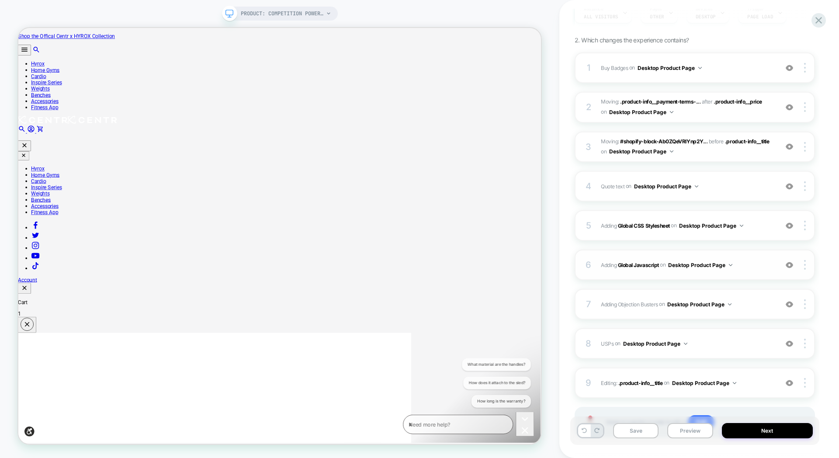
scroll to position [100, 0]
click at [789, 265] on img at bounding box center [789, 264] width 7 height 7
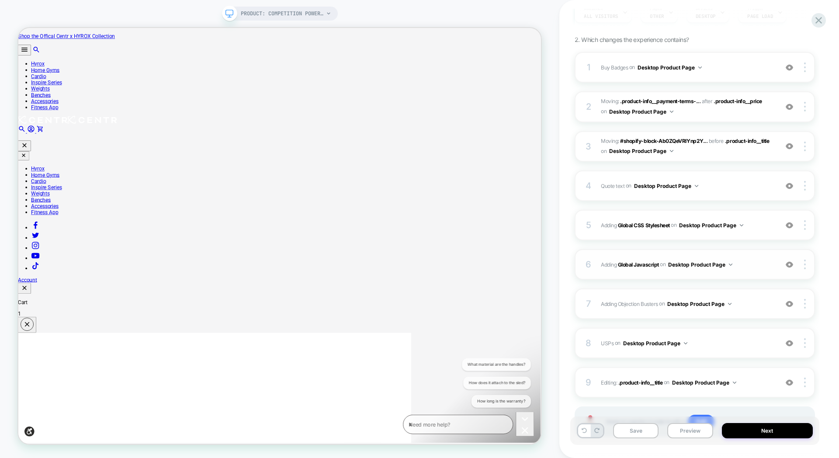
click at [789, 265] on img at bounding box center [789, 264] width 7 height 7
click at [687, 434] on button "Preview" at bounding box center [689, 430] width 45 height 15
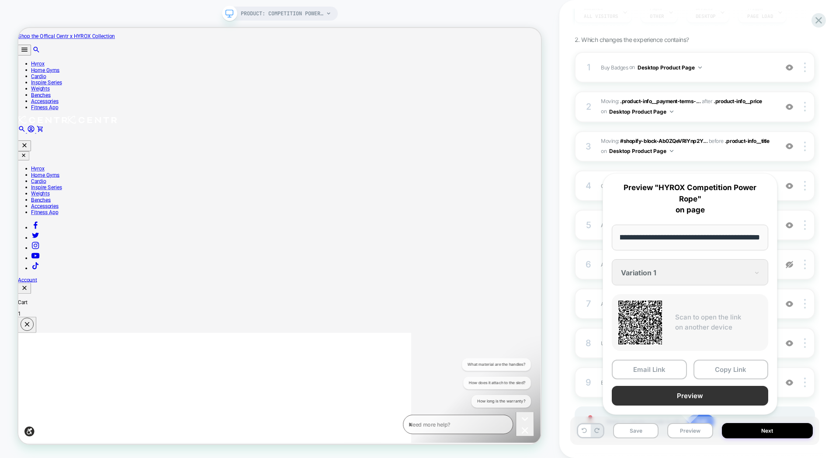
scroll to position [0, 0]
click at [715, 398] on button "Preview" at bounding box center [690, 396] width 156 height 20
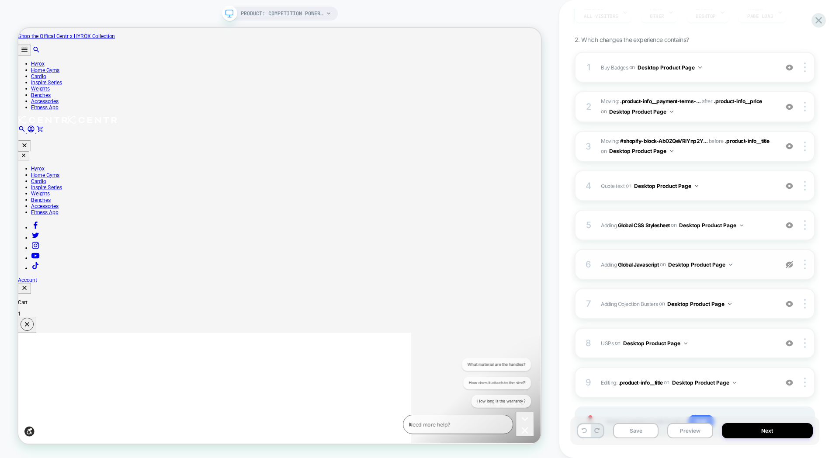
click at [792, 267] on img at bounding box center [789, 264] width 7 height 7
click at [747, 265] on span "Adding Global Javascript on Desktop Product Page" at bounding box center [687, 264] width 173 height 11
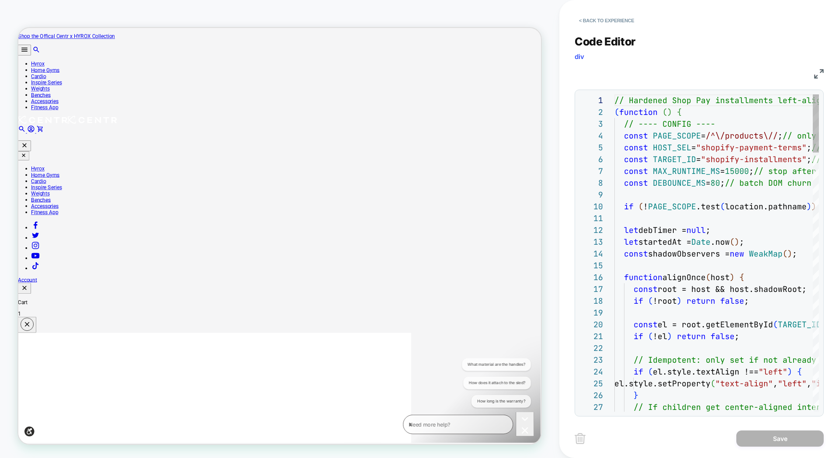
scroll to position [118, 0]
type textarea "**********"
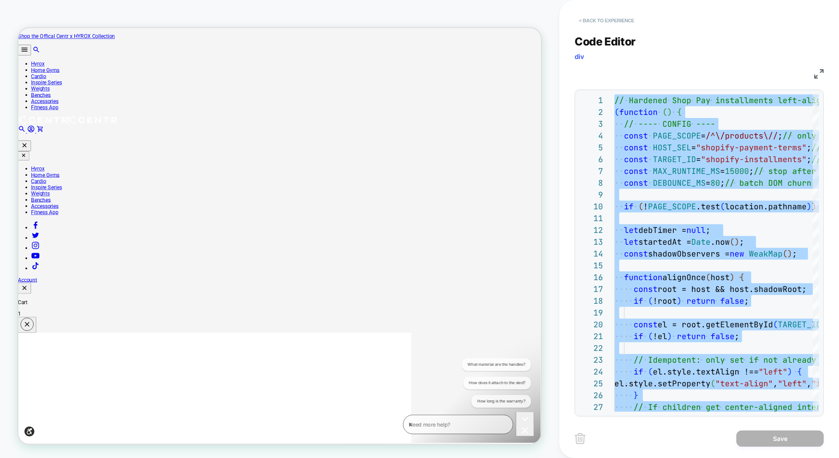
click at [580, 21] on button "< Back to experience" at bounding box center [607, 21] width 64 height 14
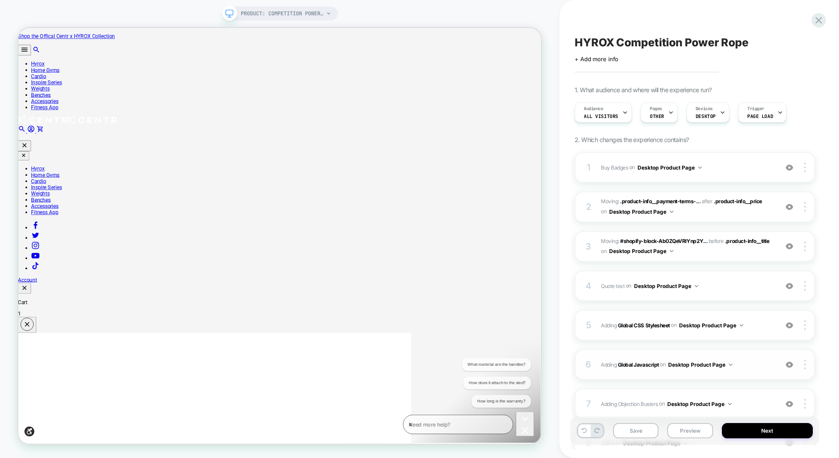
click at [665, 357] on div "6 Adding Global Javascript on Desktop Product Page Add Before Add After Copy to…" at bounding box center [695, 364] width 240 height 31
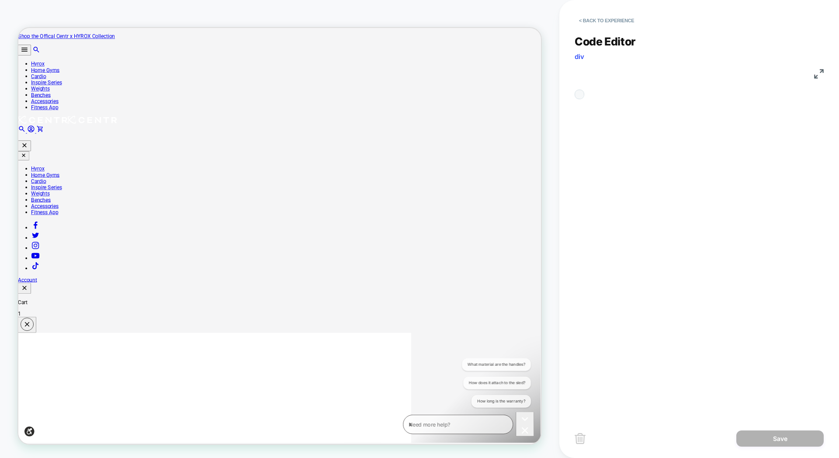
scroll to position [118, 0]
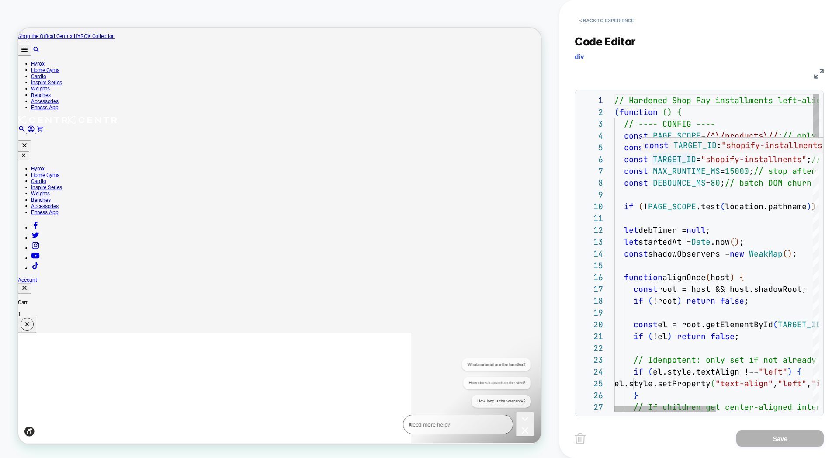
click at [729, 145] on div "1 2 3 4 5 6 7 8 9 10 11 12 13 14 15 16 17 18 19 20 21 22 23 24 25 26 27 // Hard…" at bounding box center [700, 252] width 240 height 317
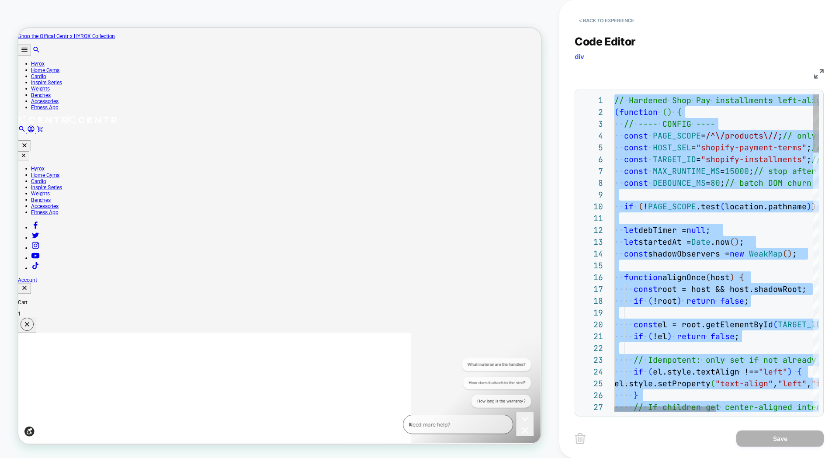
type textarea "**********"
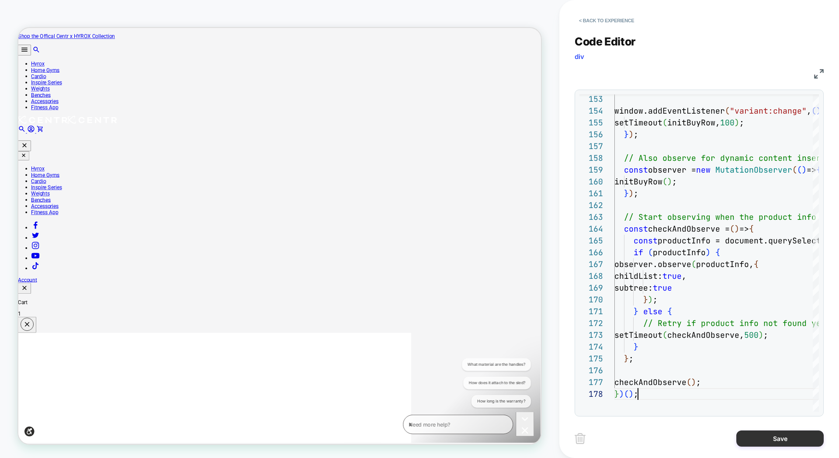
click at [777, 440] on button "Save" at bounding box center [779, 439] width 87 height 16
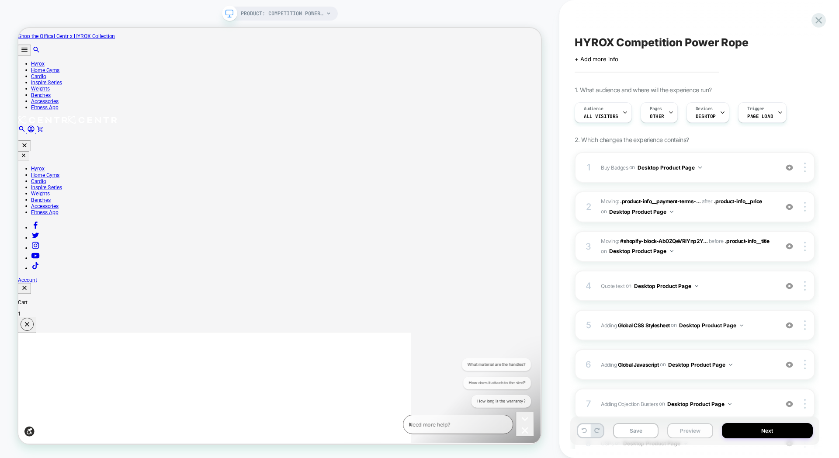
click at [698, 431] on button "Preview" at bounding box center [689, 430] width 45 height 15
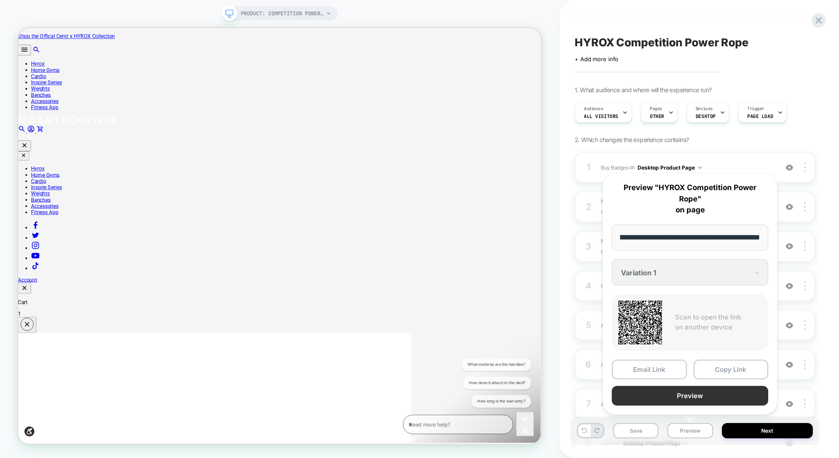
scroll to position [0, 0]
click at [702, 389] on button "Preview" at bounding box center [690, 396] width 156 height 20
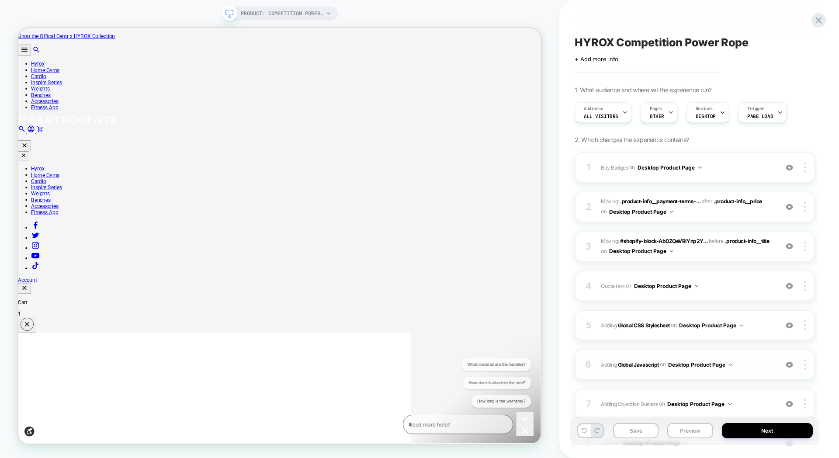
click at [665, 356] on div "6 Adding Global Javascript on Desktop Product Page Add Before Add After Copy to…" at bounding box center [695, 364] width 240 height 31
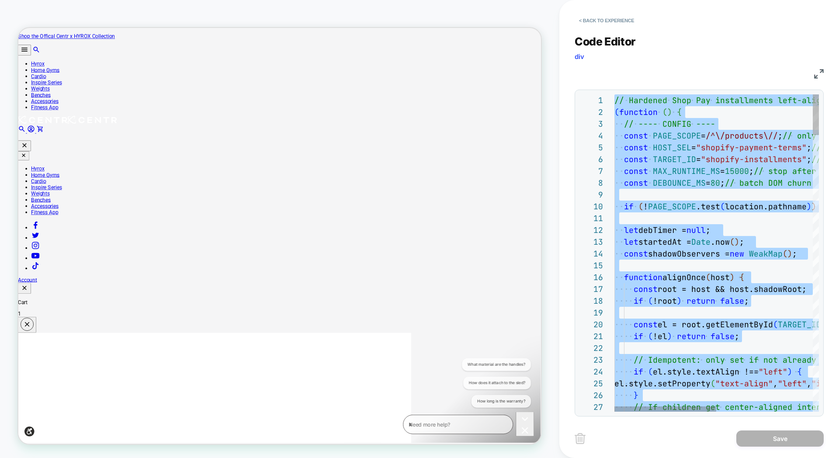
type textarea "**********"
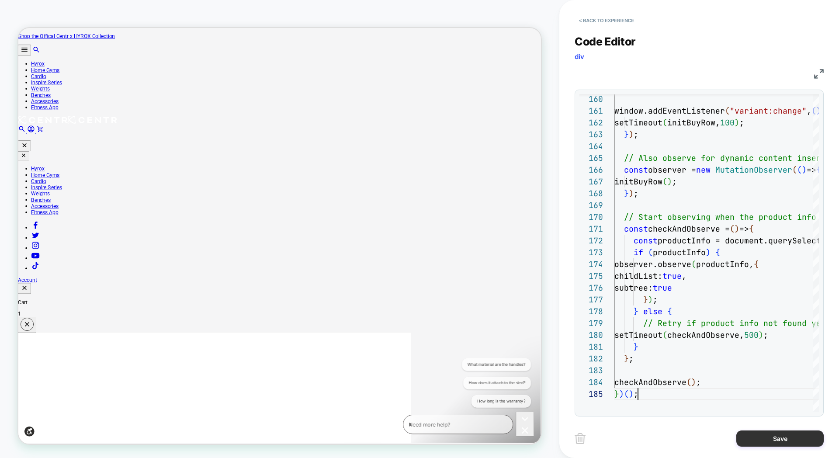
click at [763, 437] on button "Save" at bounding box center [779, 439] width 87 height 16
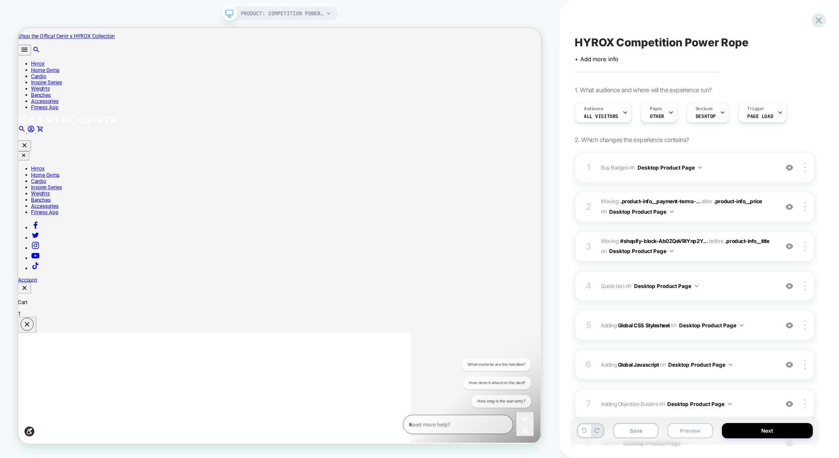
click at [691, 434] on button "Preview" at bounding box center [689, 430] width 45 height 15
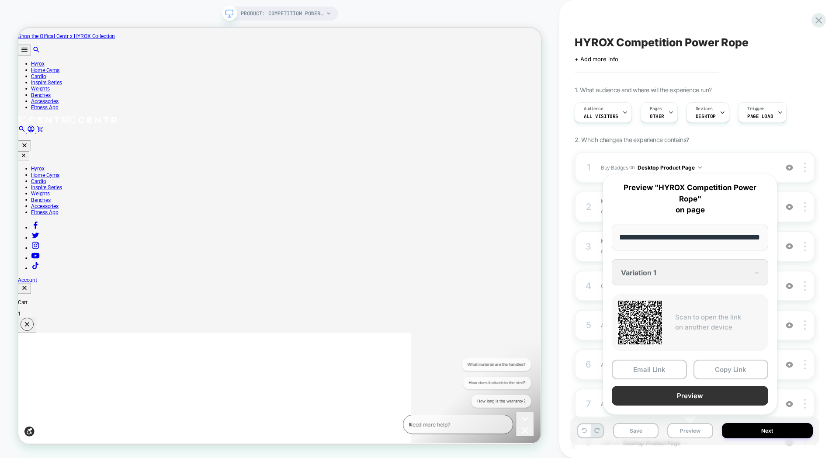
scroll to position [0, 0]
click at [670, 401] on button "Preview" at bounding box center [690, 396] width 156 height 20
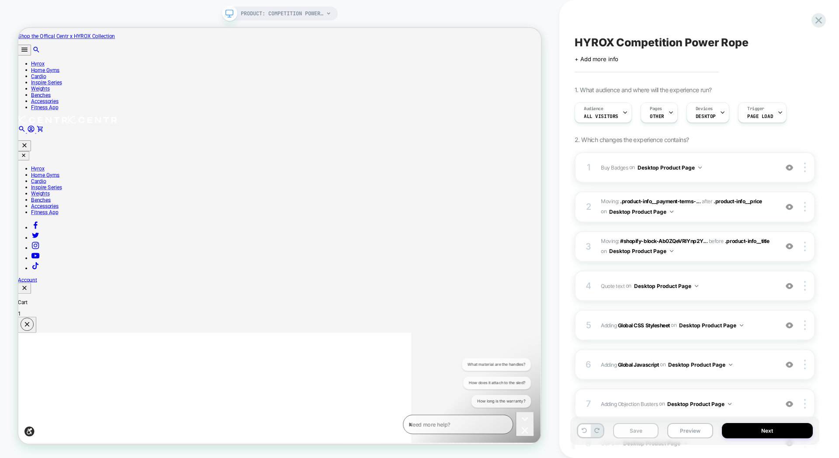
click at [631, 428] on button "Save" at bounding box center [635, 430] width 45 height 15
click at [816, 15] on icon at bounding box center [819, 20] width 12 height 12
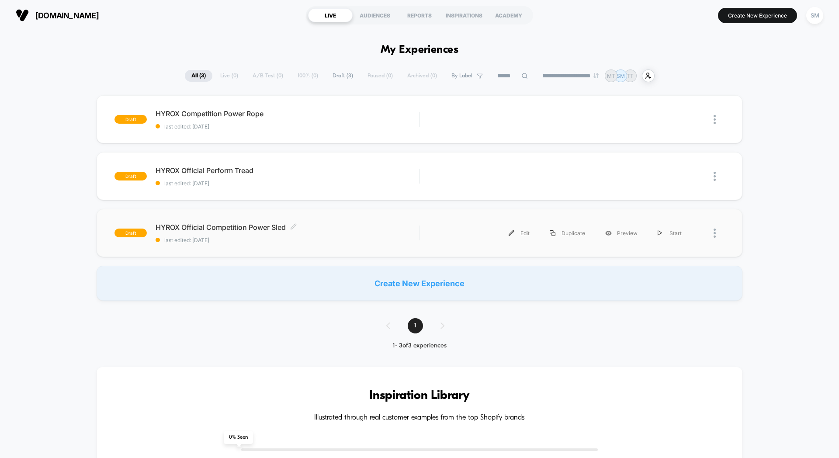
click at [353, 225] on span "HYROX Official Competition Power Sled Click to edit experience details" at bounding box center [288, 227] width 264 height 9
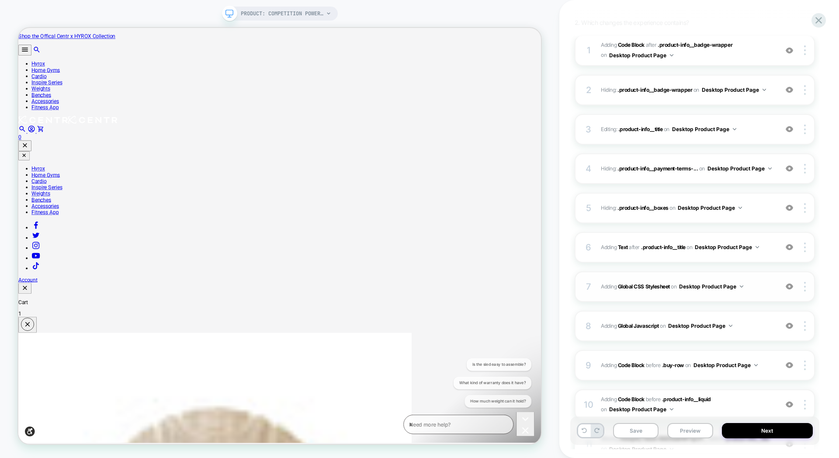
scroll to position [118, 0]
click at [632, 314] on div "8 Adding Global Javascript on Desktop Product Page Add Before Add After Copy to…" at bounding box center [695, 325] width 240 height 31
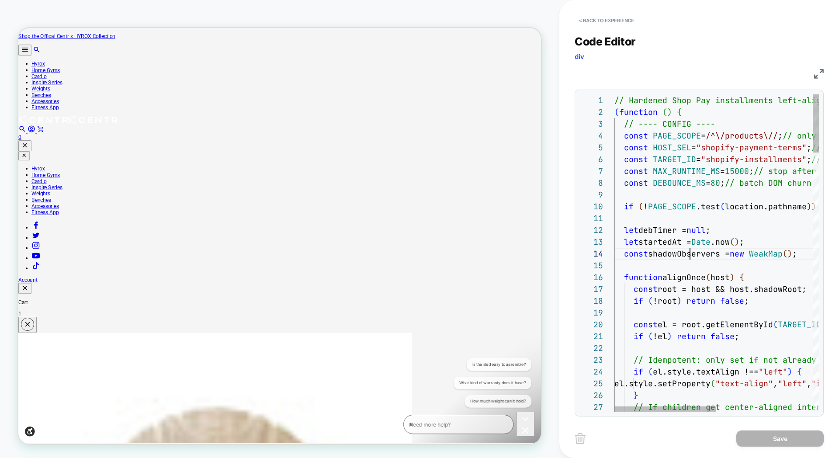
scroll to position [35, 76]
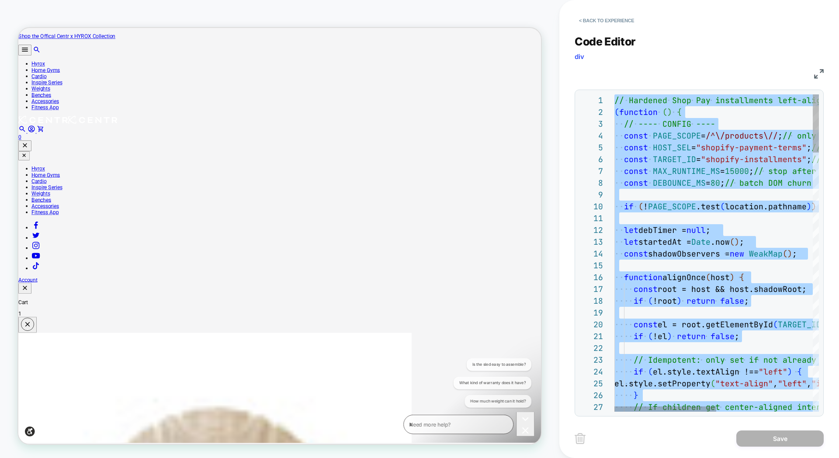
type textarea "**********"
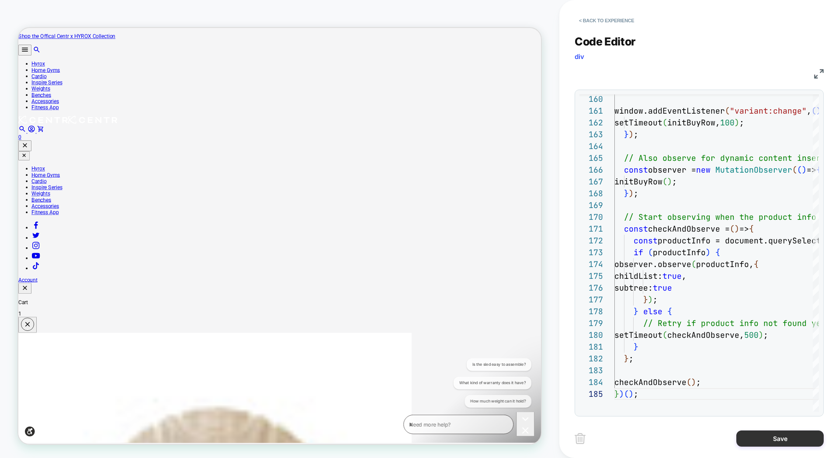
click at [772, 435] on button "Save" at bounding box center [779, 439] width 87 height 16
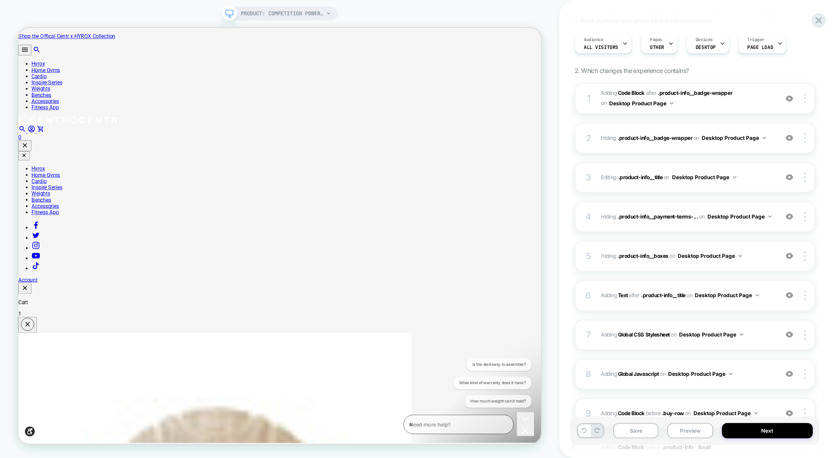
scroll to position [80, 0]
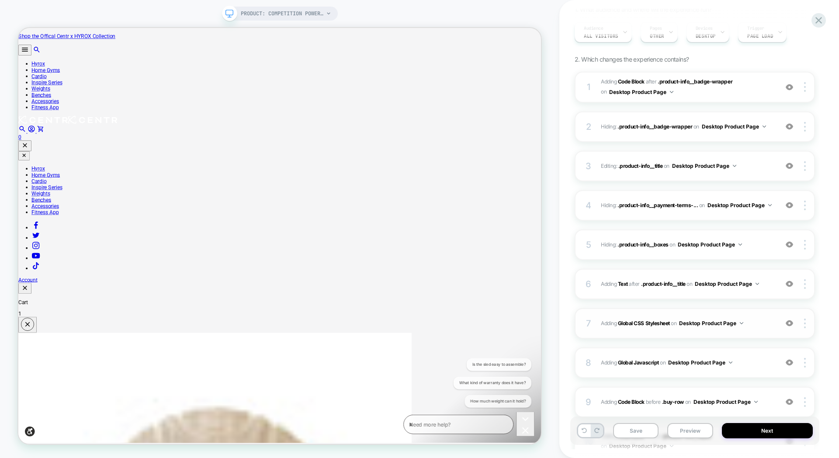
click at [661, 313] on div "7 Adding Global CSS Stylesheet on Desktop Product Page Add Before Add After Cop…" at bounding box center [695, 323] width 240 height 31
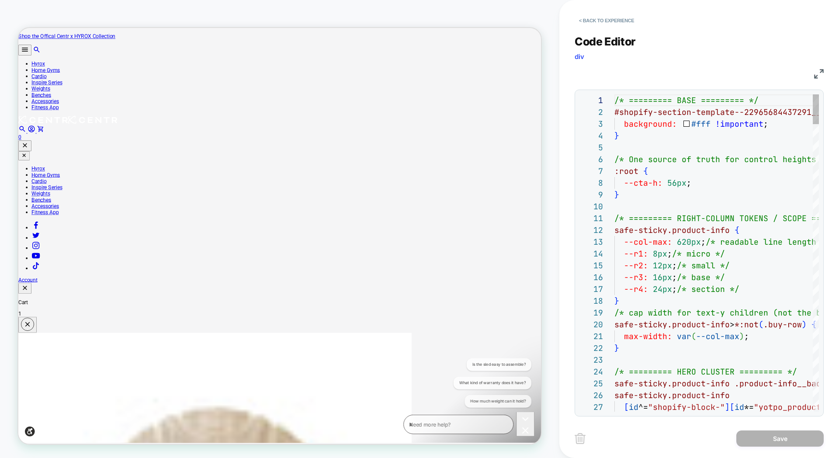
scroll to position [118, 0]
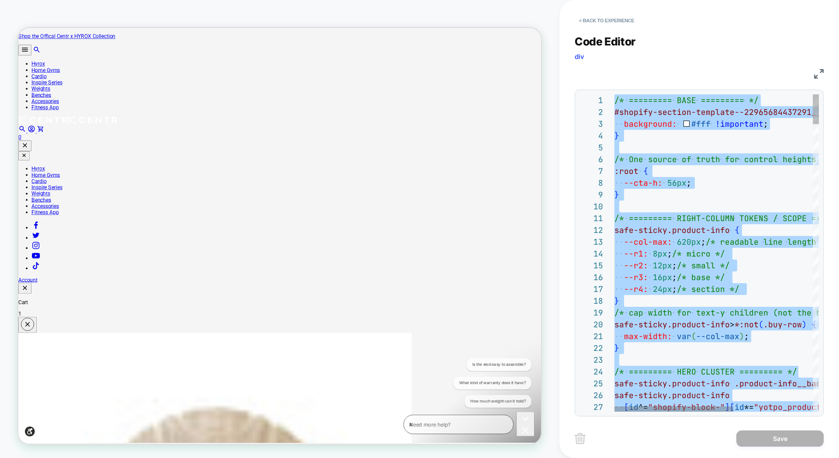
type textarea "**********"
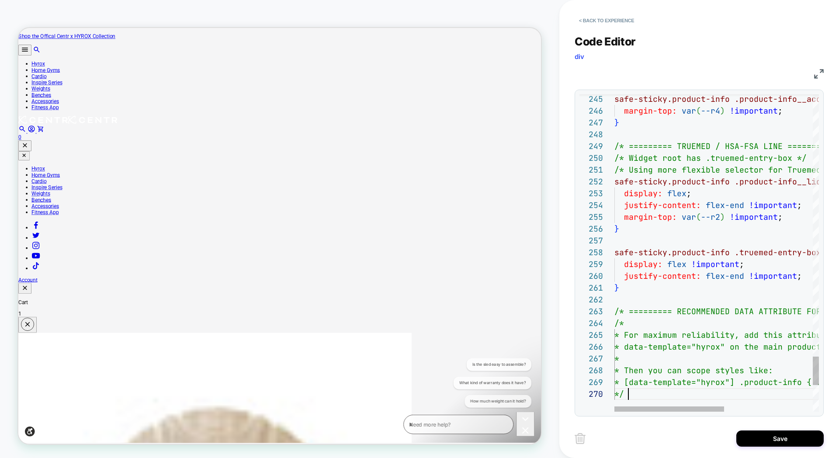
scroll to position [106, 14]
click at [763, 439] on button "Save" at bounding box center [779, 439] width 87 height 16
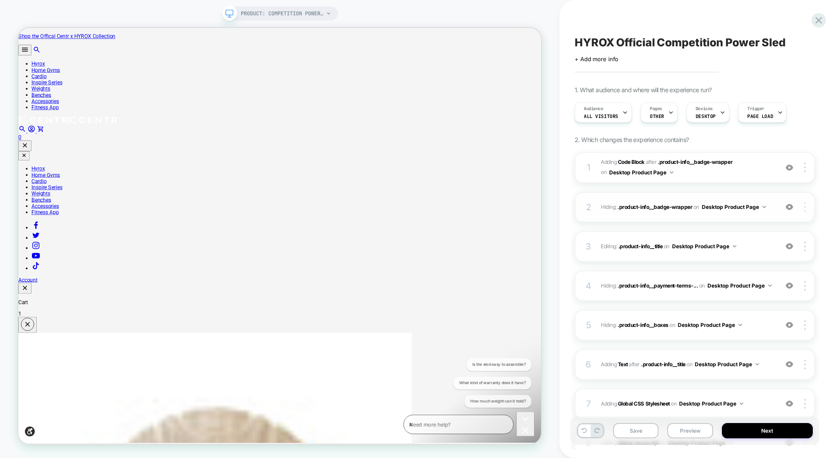
click at [805, 208] on img at bounding box center [805, 207] width 2 height 10
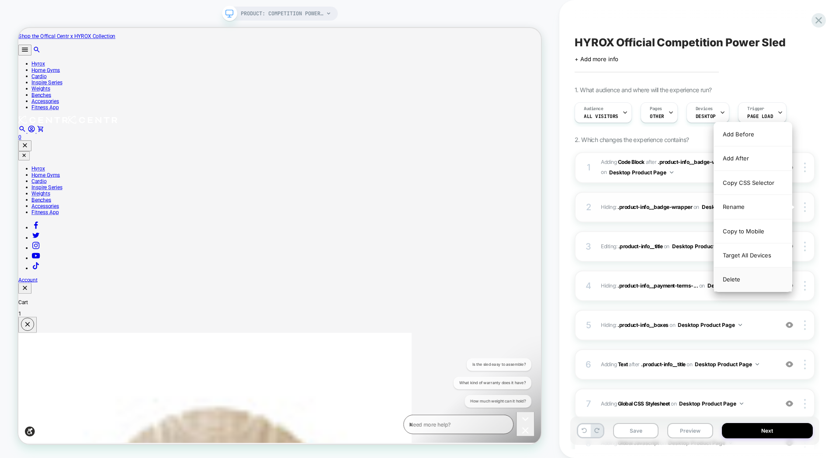
click at [747, 276] on div "Delete" at bounding box center [753, 279] width 78 height 24
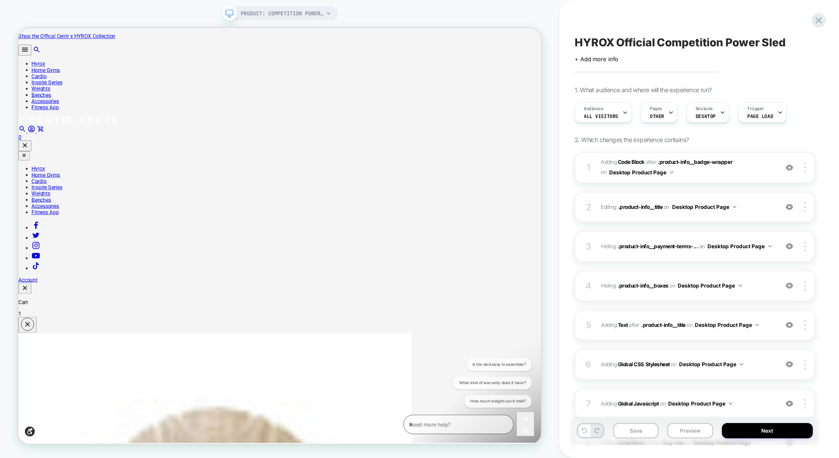
click at [703, 211] on button "Desktop Product Page" at bounding box center [704, 206] width 64 height 11
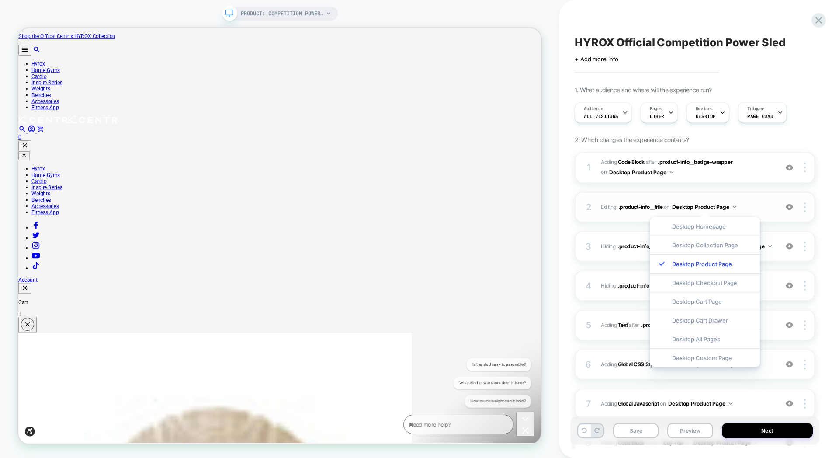
click at [741, 195] on div "2 Editing : .product-info__title .product-info__title on Desktop Product Page A…" at bounding box center [695, 207] width 240 height 31
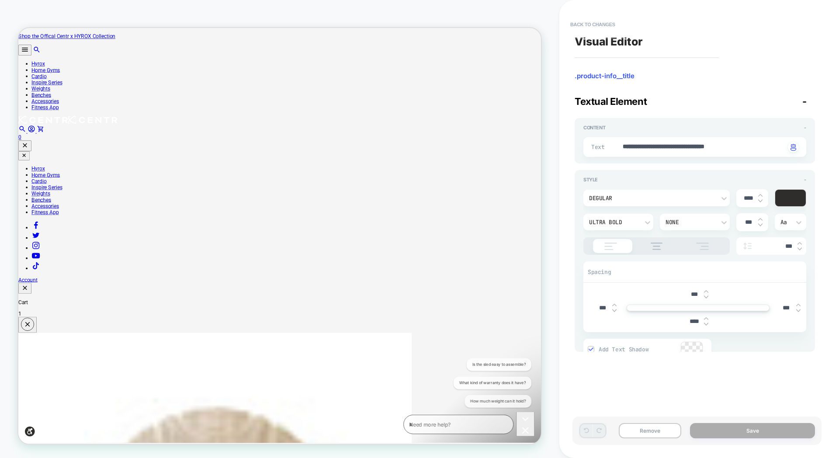
type textarea "*"
click at [591, 26] on button "Back to changes" at bounding box center [593, 24] width 54 height 14
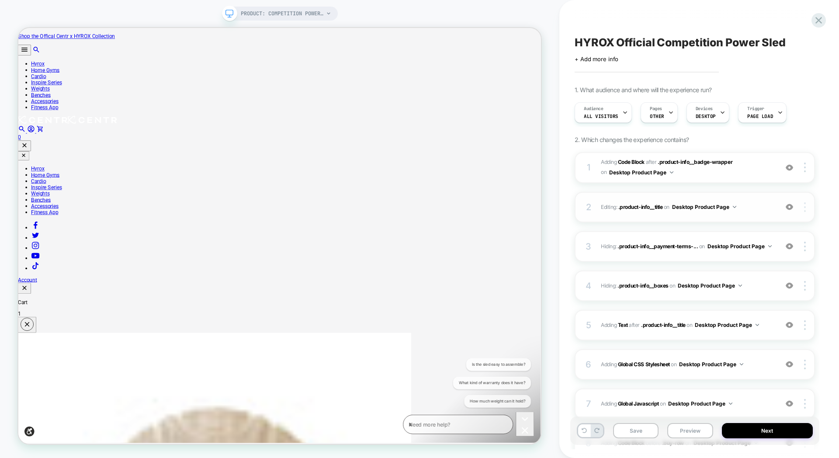
click at [807, 205] on div at bounding box center [806, 207] width 17 height 10
click at [736, 235] on div "Rename" at bounding box center [753, 231] width 78 height 24
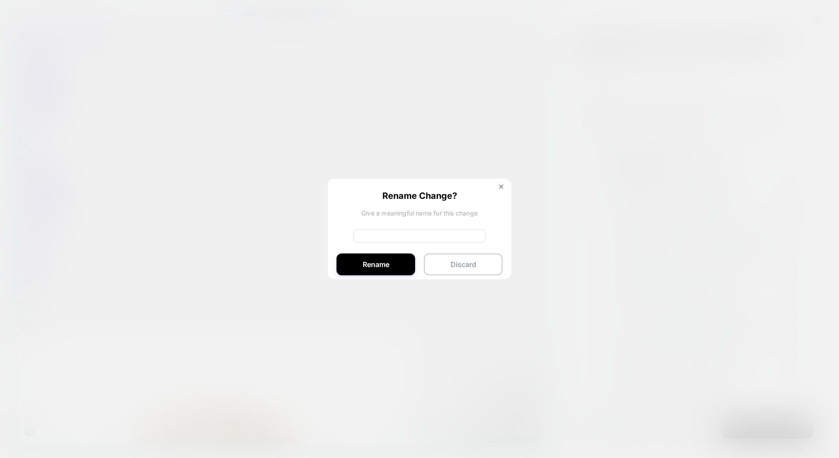
click at [420, 233] on input at bounding box center [419, 235] width 133 height 13
type input "**********"
click at [375, 269] on button "Rename" at bounding box center [376, 265] width 79 height 22
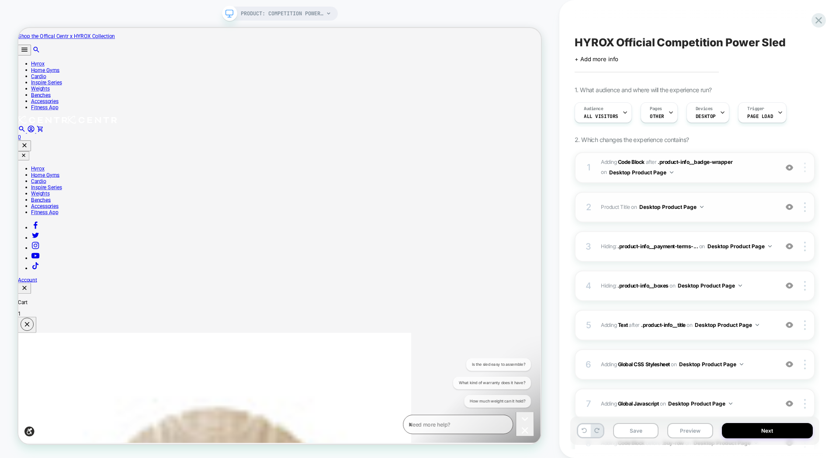
click at [804, 167] on img at bounding box center [805, 168] width 2 height 10
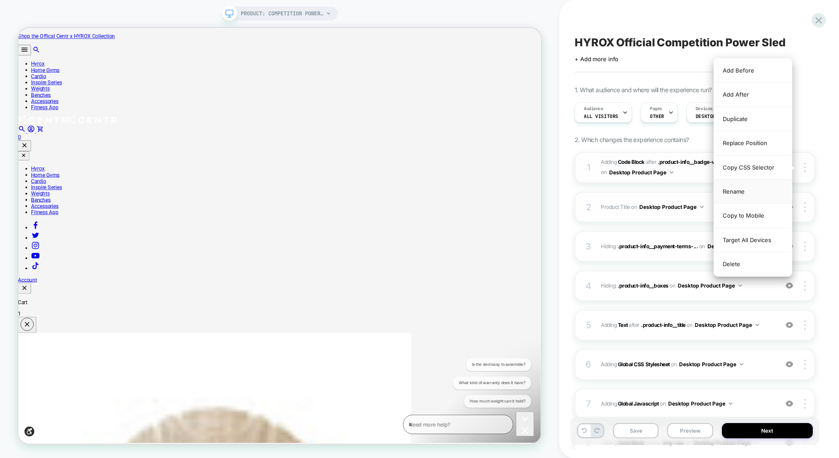
click at [734, 192] on div "Rename" at bounding box center [753, 192] width 78 height 24
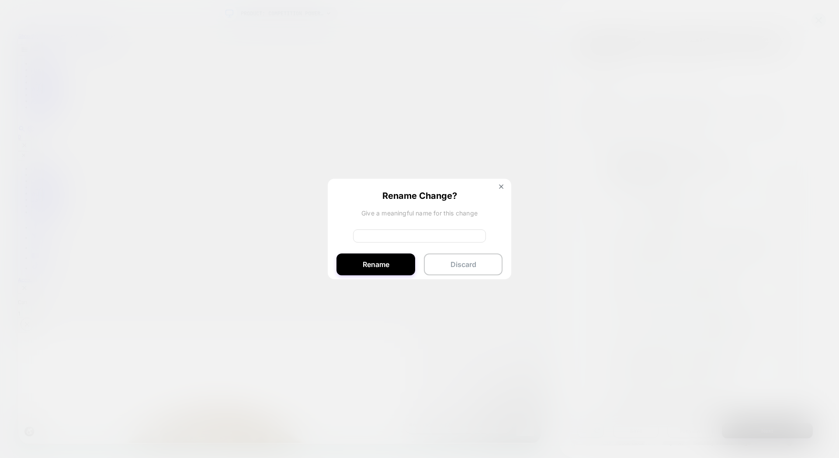
click at [414, 239] on input at bounding box center [419, 235] width 133 height 13
type input "**********"
click at [348, 259] on button "Rename" at bounding box center [376, 265] width 79 height 22
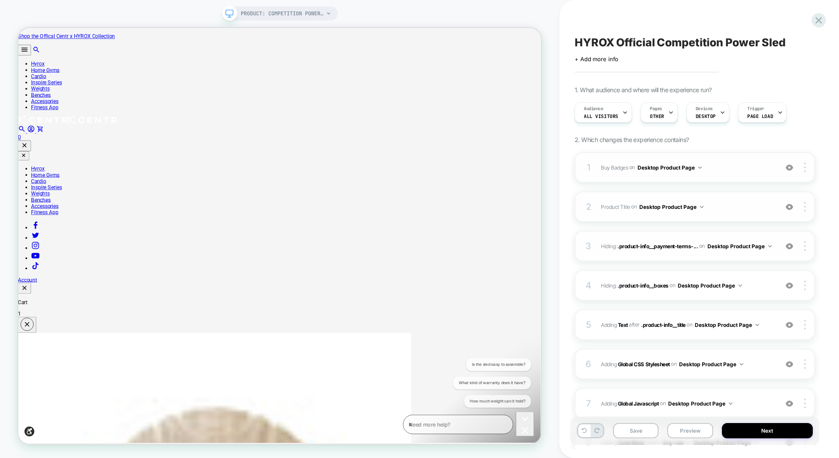
click at [791, 247] on img at bounding box center [789, 246] width 7 height 7
click at [787, 249] on img at bounding box center [789, 246] width 7 height 7
click at [805, 246] on img at bounding box center [805, 246] width 2 height 10
click at [738, 324] on div "Delete" at bounding box center [753, 319] width 78 height 24
click at [807, 248] on div at bounding box center [806, 246] width 17 height 10
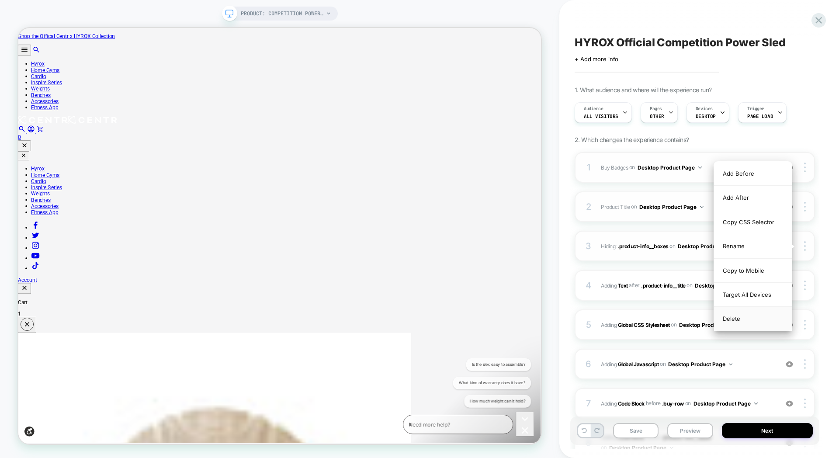
click at [759, 319] on div "Delete" at bounding box center [753, 319] width 78 height 24
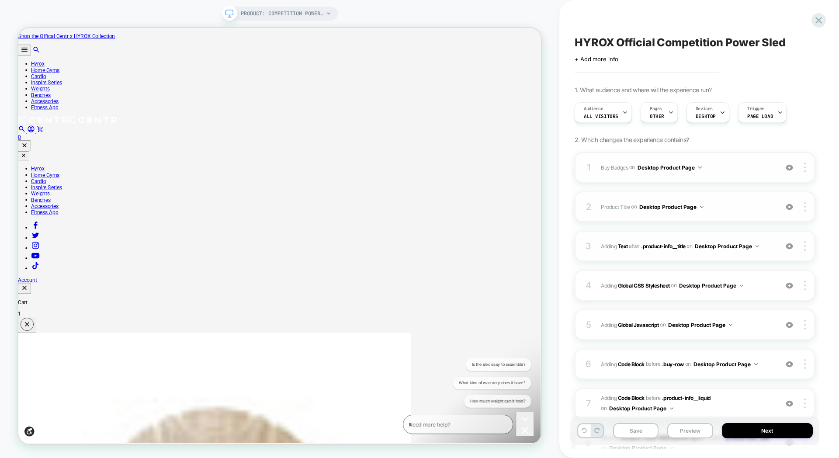
click at [790, 247] on img at bounding box center [789, 246] width 7 height 7
click at [806, 247] on div at bounding box center [806, 246] width 17 height 10
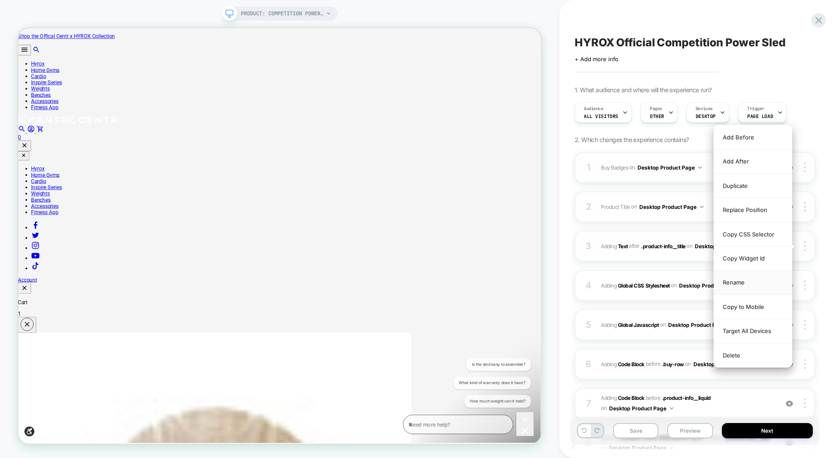
click at [731, 285] on div "Rename" at bounding box center [753, 283] width 78 height 24
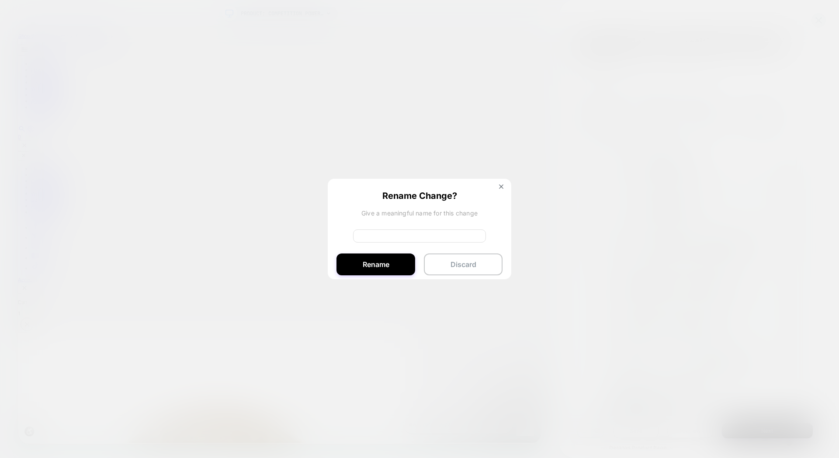
click at [425, 241] on input at bounding box center [419, 235] width 133 height 13
type input "**********"
click at [359, 265] on button "Rename" at bounding box center [376, 265] width 79 height 22
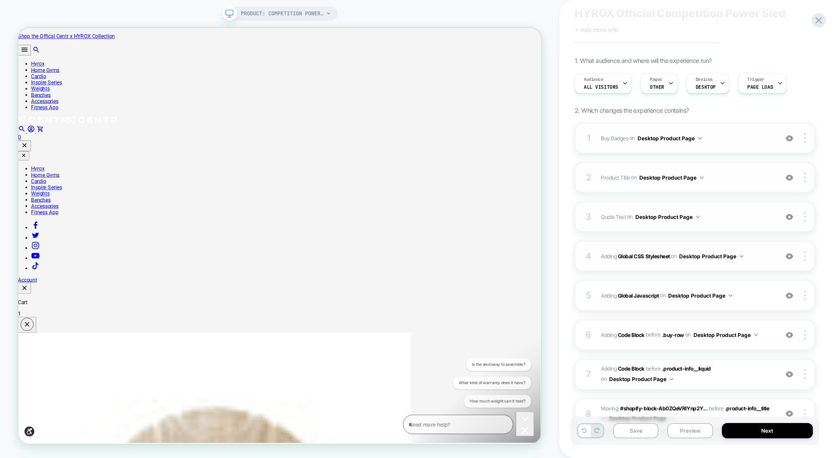
scroll to position [40, 0]
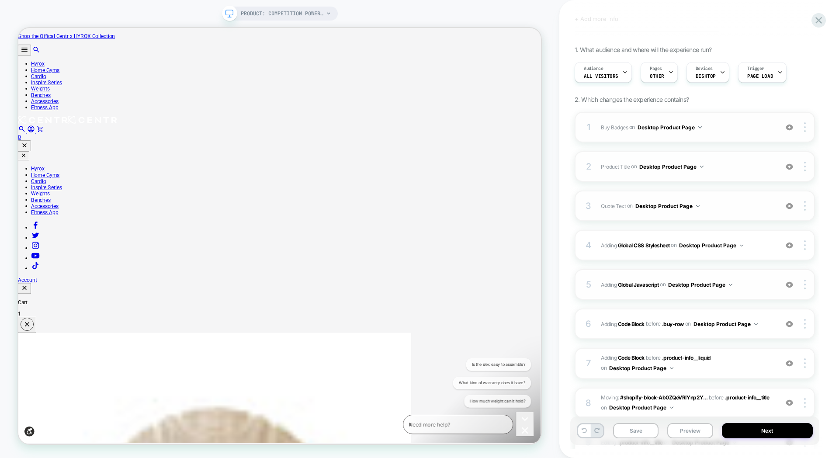
click at [768, 278] on div "5 Adding Global Javascript on Desktop Product Page Add Before Add After Copy to…" at bounding box center [695, 284] width 240 height 31
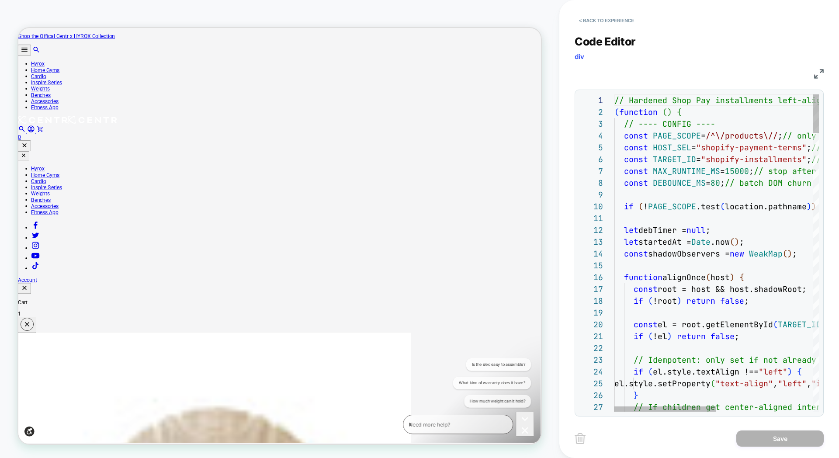
scroll to position [94, 0]
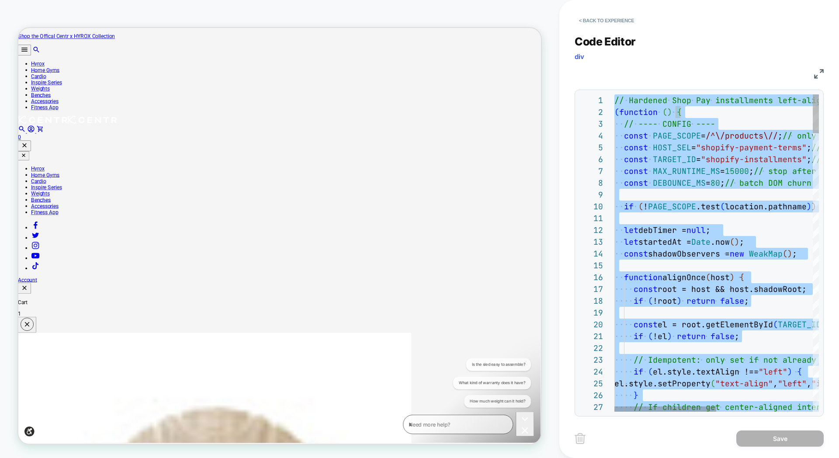
type textarea "**********"
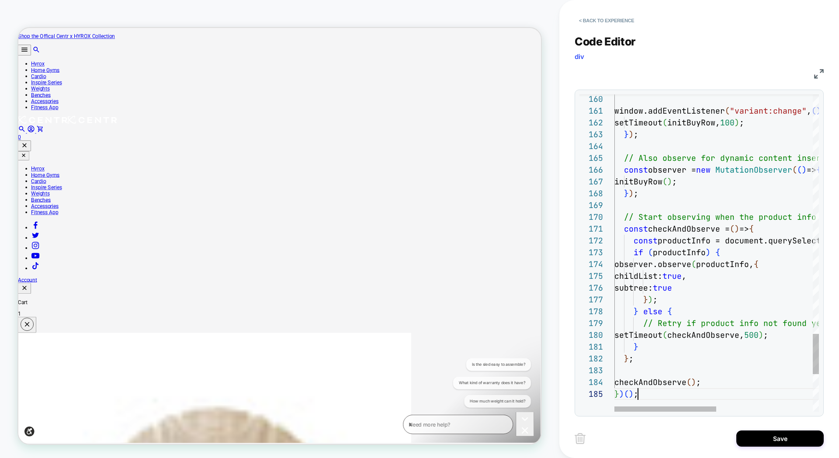
scroll to position [47, 24]
click at [786, 438] on button "Save" at bounding box center [779, 439] width 87 height 16
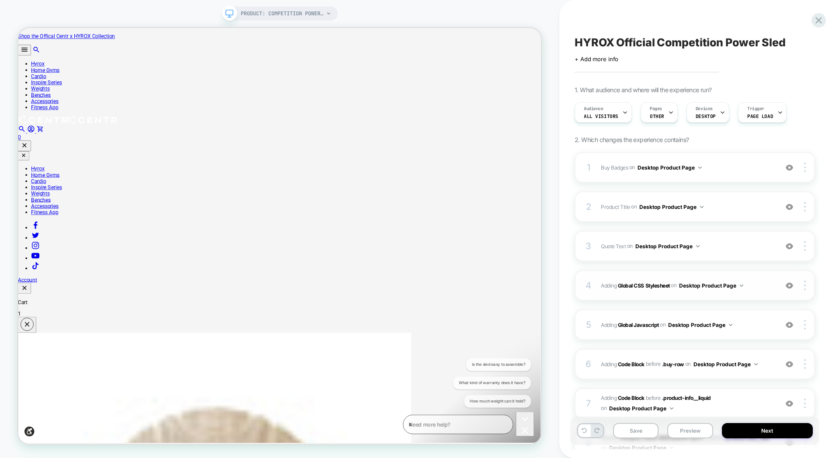
click at [673, 278] on div "4 Adding Global CSS Stylesheet on Desktop Product Page Add Before Add After Cop…" at bounding box center [695, 285] width 240 height 31
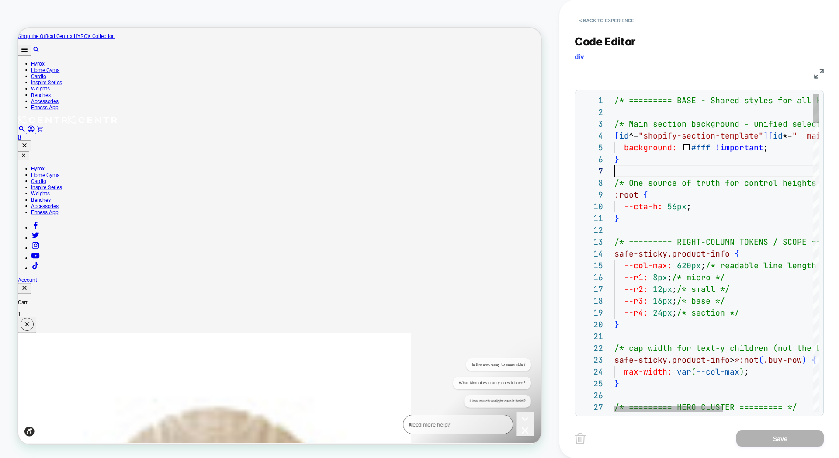
scroll to position [71, 0]
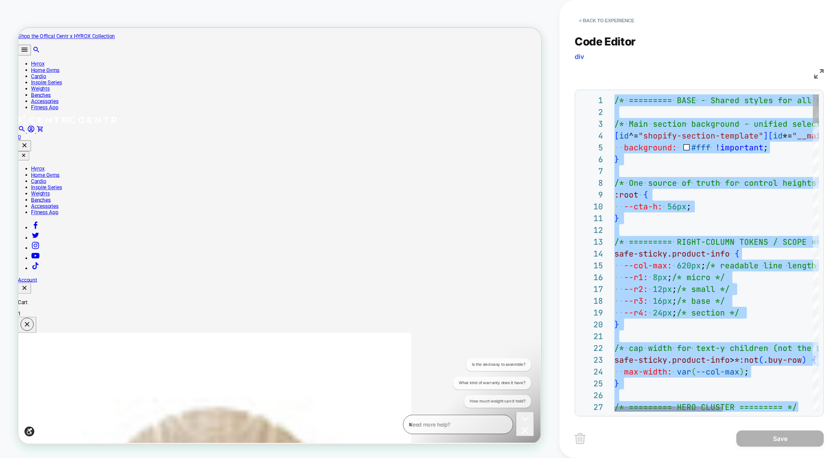
type textarea "**********"
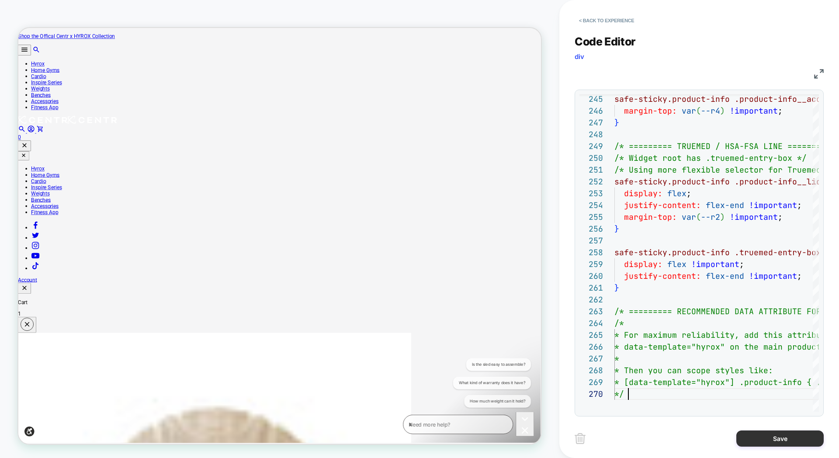
click at [756, 438] on button "Save" at bounding box center [779, 439] width 87 height 16
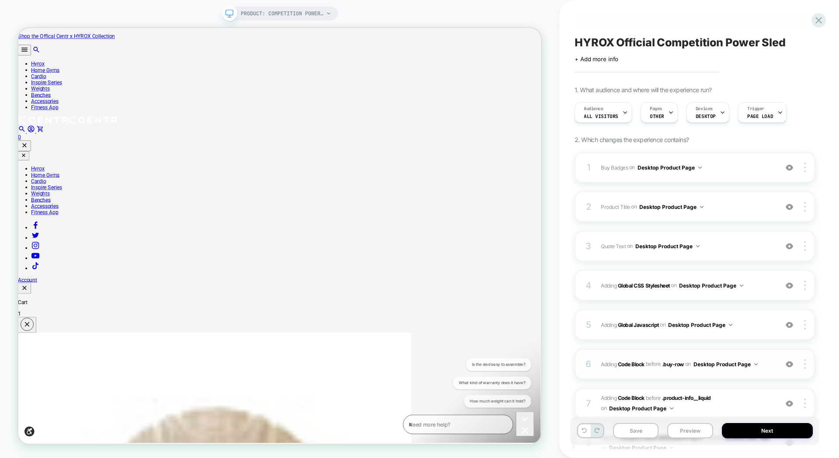
click at [698, 356] on div "6 Adding Code Block BEFORE .buy-row .buy-row on Desktop Product Page Add Before…" at bounding box center [695, 364] width 240 height 31
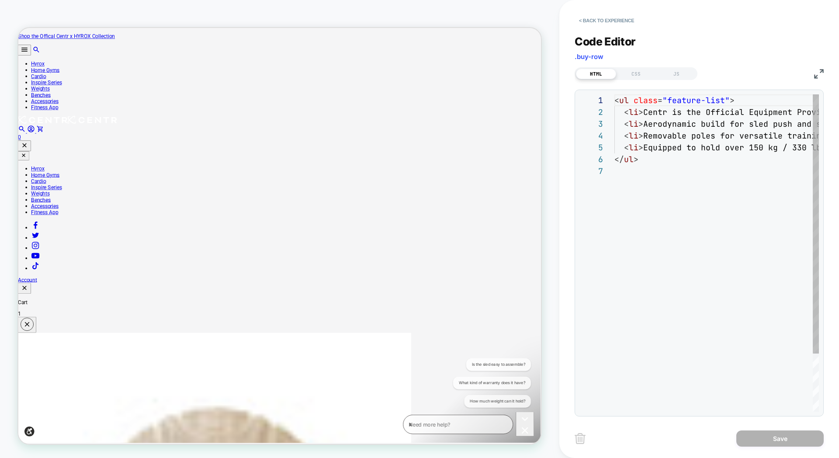
scroll to position [71, 0]
click at [584, 21] on button "< Back to experience" at bounding box center [607, 21] width 64 height 14
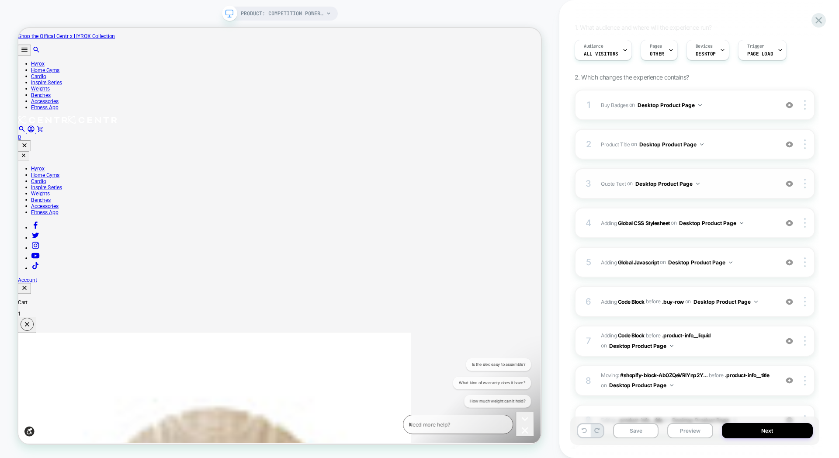
scroll to position [64, 0]
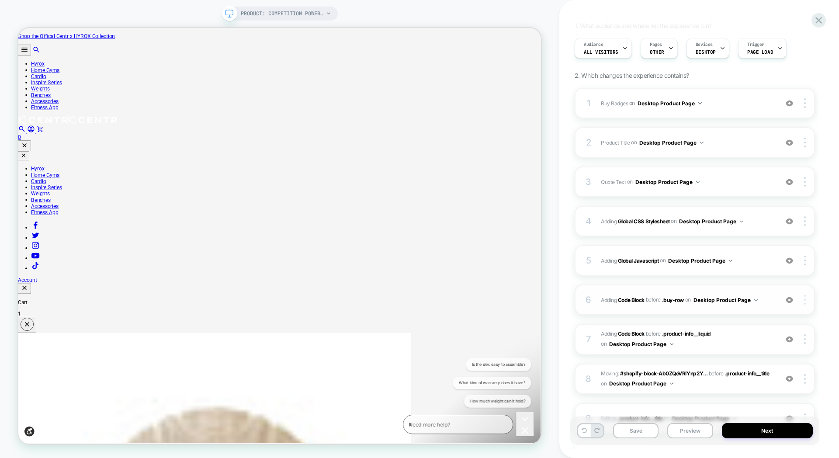
click at [806, 299] on div at bounding box center [806, 300] width 17 height 10
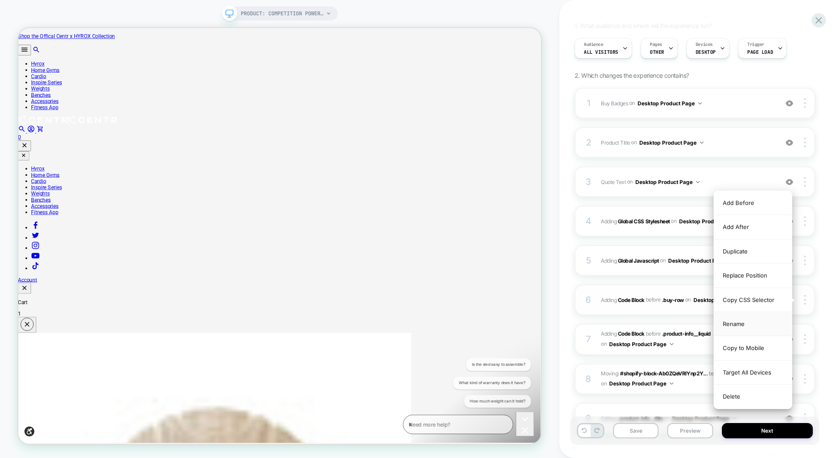
click at [742, 325] on div "Rename" at bounding box center [753, 324] width 78 height 24
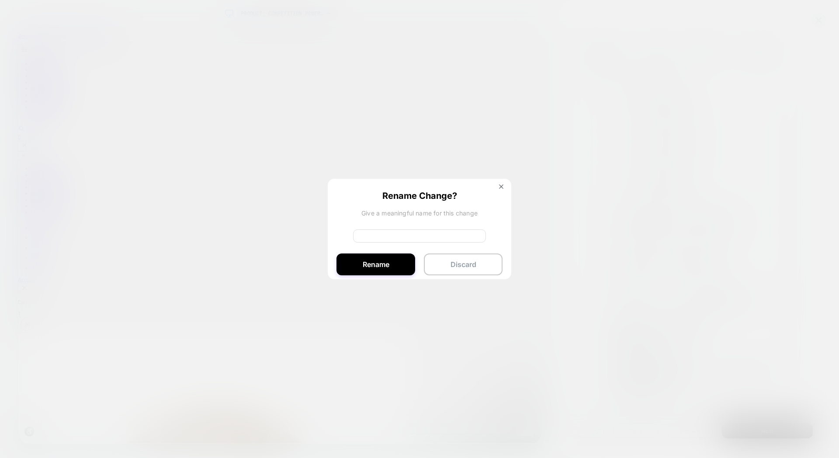
click at [408, 229] on input at bounding box center [419, 235] width 133 height 13
type input "****"
click at [397, 256] on button "Rename" at bounding box center [376, 265] width 79 height 22
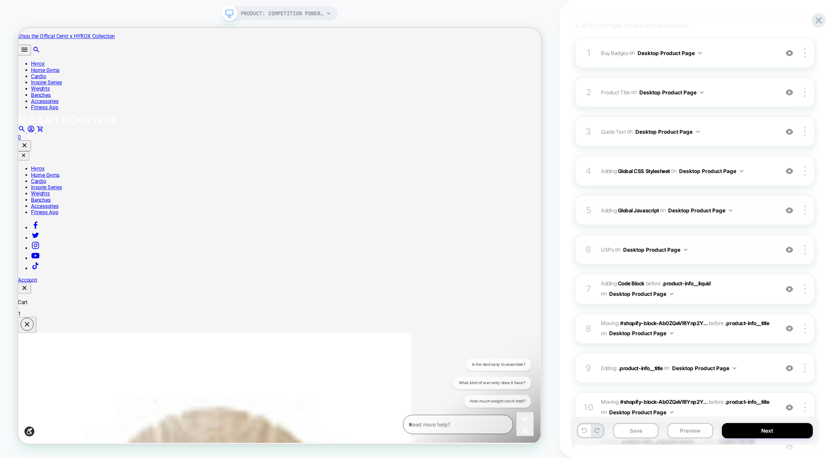
scroll to position [130, 0]
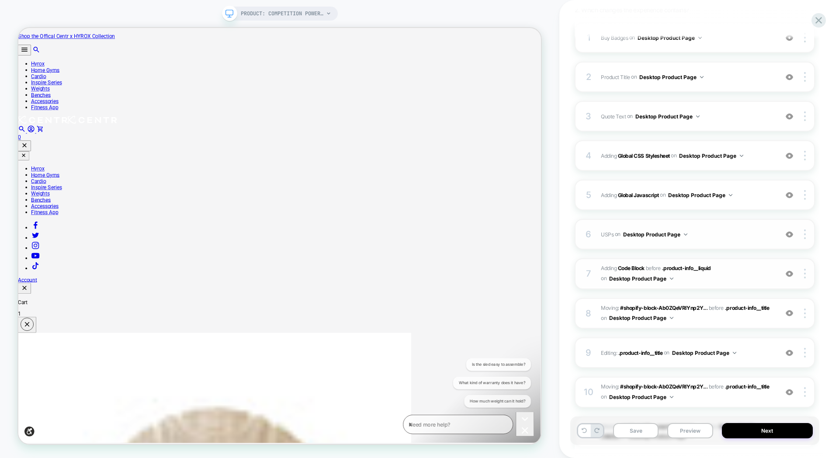
click at [790, 274] on img at bounding box center [789, 273] width 7 height 7
click at [806, 275] on img at bounding box center [805, 274] width 2 height 10
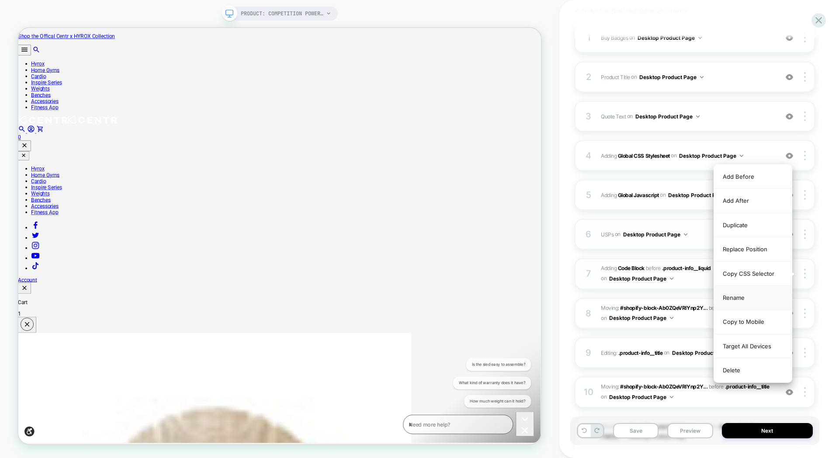
click at [751, 297] on div "Rename" at bounding box center [753, 298] width 78 height 24
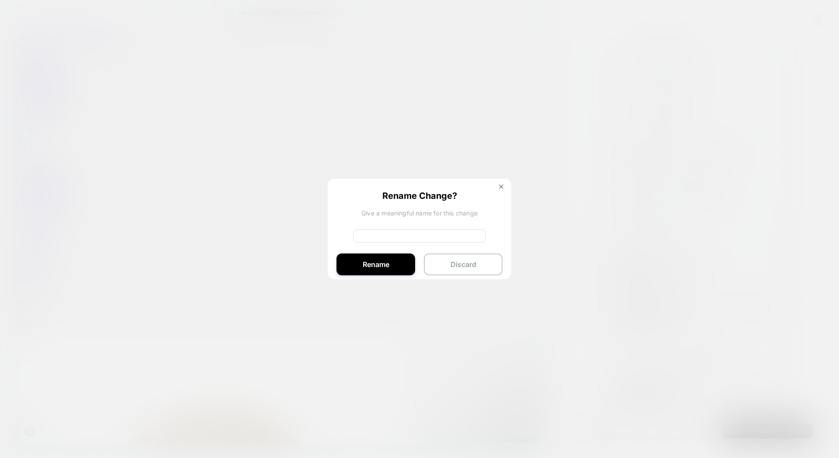
click at [401, 236] on input at bounding box center [419, 235] width 133 height 13
type input "**********"
click at [374, 264] on button "Rename" at bounding box center [376, 265] width 79 height 22
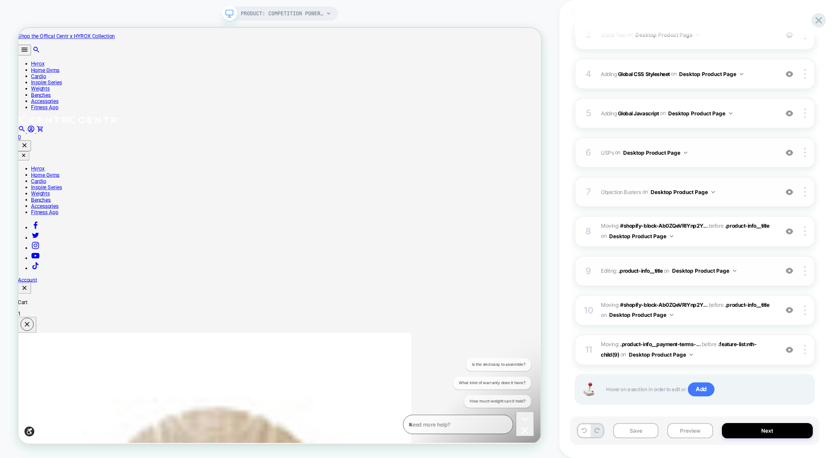
scroll to position [212, 0]
click at [789, 231] on img at bounding box center [789, 230] width 7 height 7
click at [790, 231] on img at bounding box center [789, 230] width 7 height 7
click at [790, 233] on img at bounding box center [789, 230] width 7 height 7
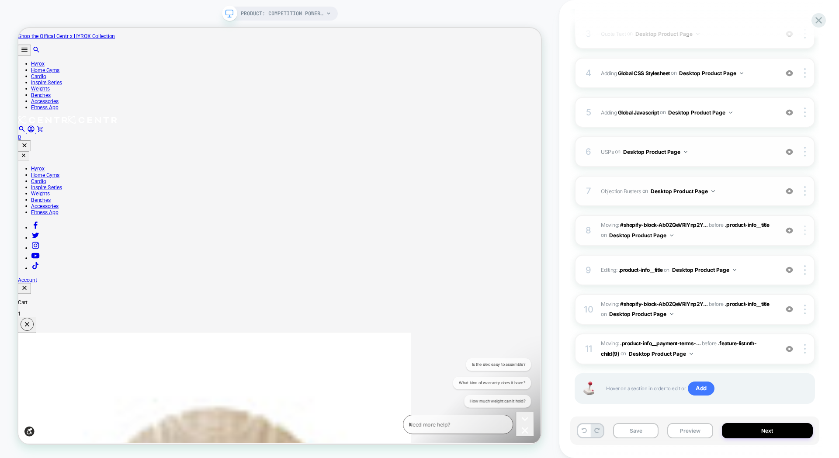
click at [803, 232] on div at bounding box center [806, 231] width 17 height 10
click at [762, 252] on div "Delete" at bounding box center [753, 255] width 78 height 24
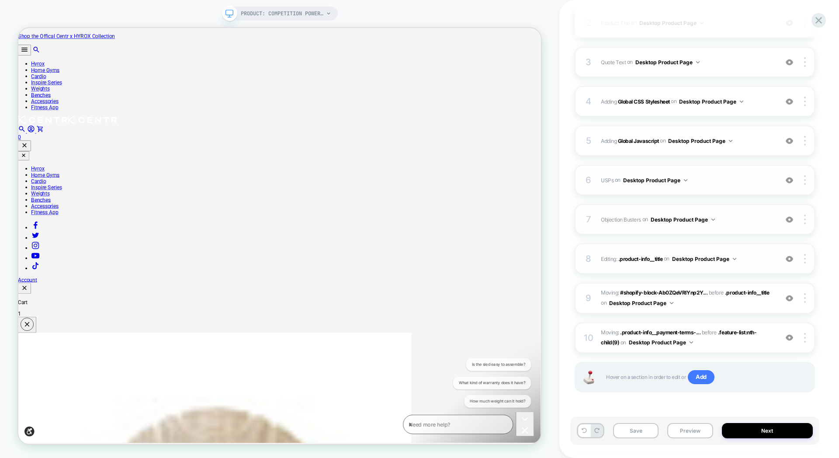
click at [790, 259] on img at bounding box center [789, 258] width 7 height 7
click at [789, 261] on img at bounding box center [789, 258] width 7 height 7
click at [806, 261] on div at bounding box center [806, 259] width 17 height 10
click at [761, 312] on div "Delete" at bounding box center [753, 307] width 78 height 24
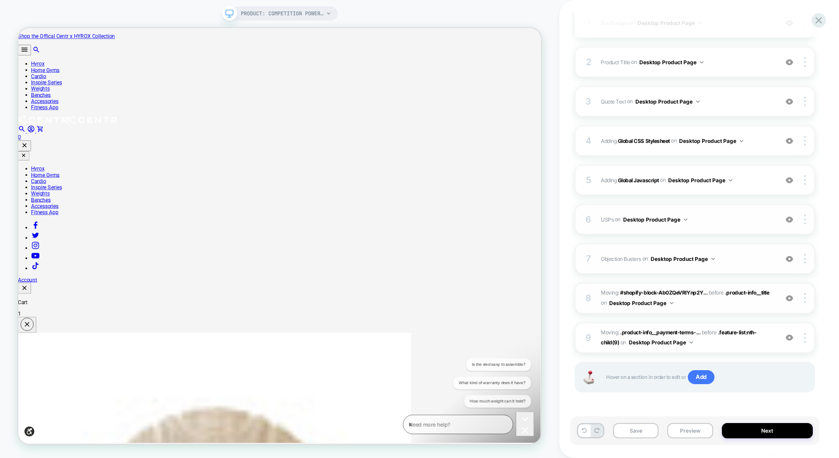
click at [791, 298] on img at bounding box center [789, 298] width 7 height 7
click at [789, 299] on img at bounding box center [789, 298] width 7 height 7
click at [803, 297] on div at bounding box center [806, 298] width 17 height 10
click at [758, 323] on div "Delete" at bounding box center [753, 322] width 78 height 24
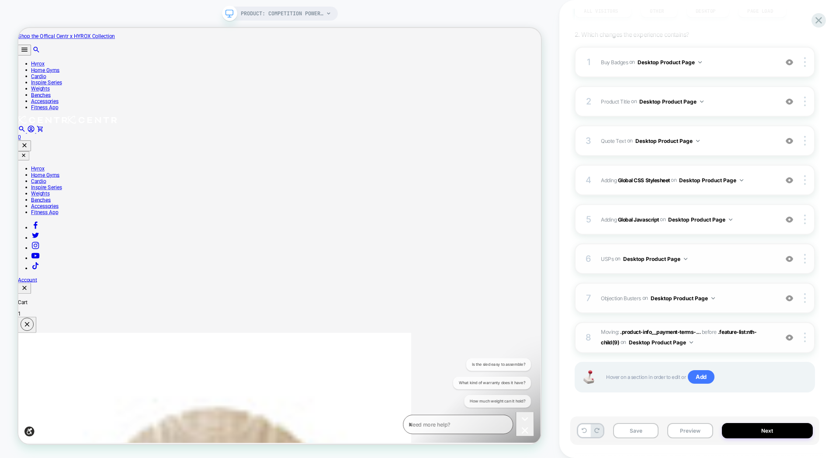
click at [792, 337] on img at bounding box center [789, 337] width 7 height 7
click at [790, 340] on img at bounding box center [789, 337] width 7 height 7
click at [804, 338] on img at bounding box center [805, 338] width 2 height 10
click at [760, 361] on div "Delete" at bounding box center [753, 362] width 78 height 24
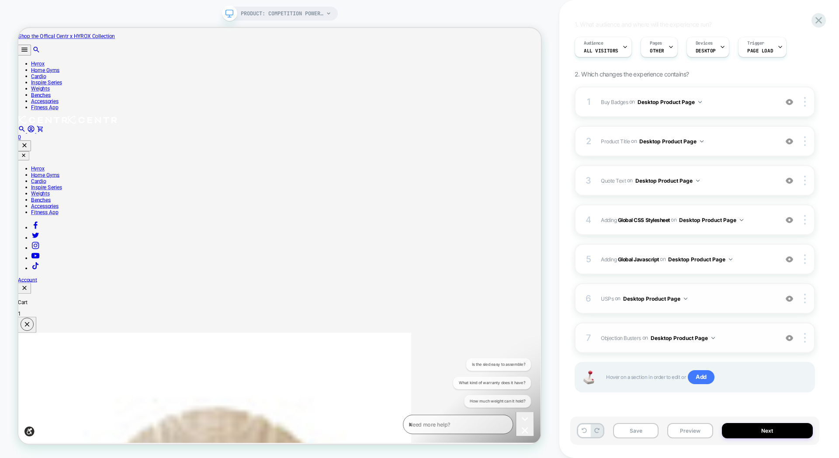
scroll to position [66, 0]
click at [684, 431] on button "Preview" at bounding box center [689, 430] width 45 height 15
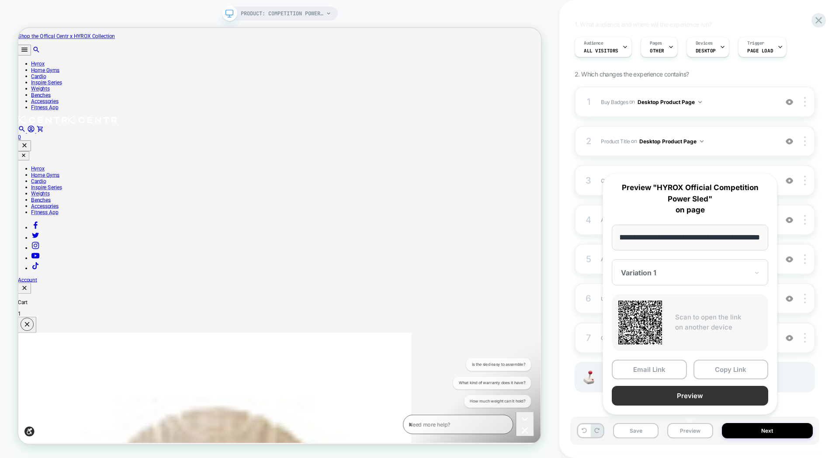
scroll to position [0, 0]
click at [689, 393] on button "Preview" at bounding box center [690, 396] width 156 height 20
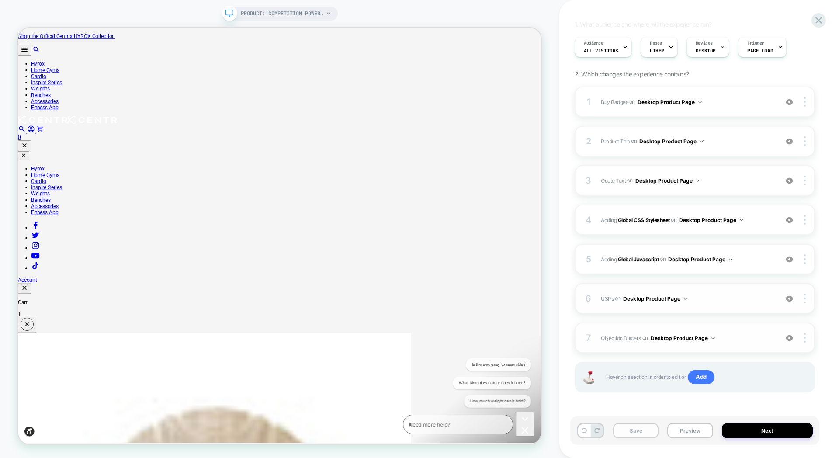
click at [626, 427] on button "Save" at bounding box center [635, 430] width 45 height 15
click at [556, 328] on div "PRODUCT: Competition Power Sled [centr x hyrox] PRODUCT: Competition Power Sled…" at bounding box center [279, 229] width 559 height 441
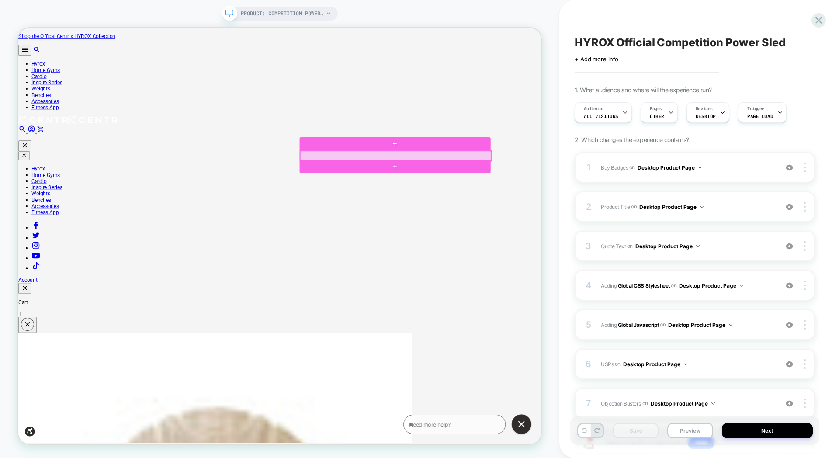
click at [472, 195] on div at bounding box center [521, 198] width 255 height 13
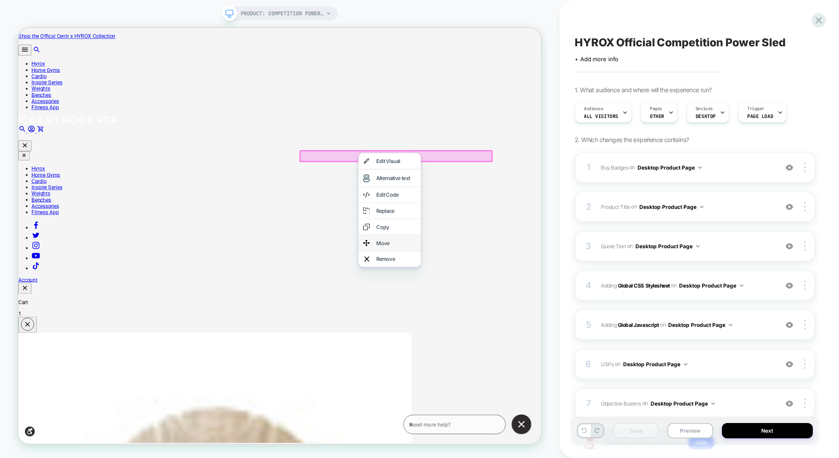
click at [507, 319] on div "Move" at bounding box center [522, 314] width 53 height 9
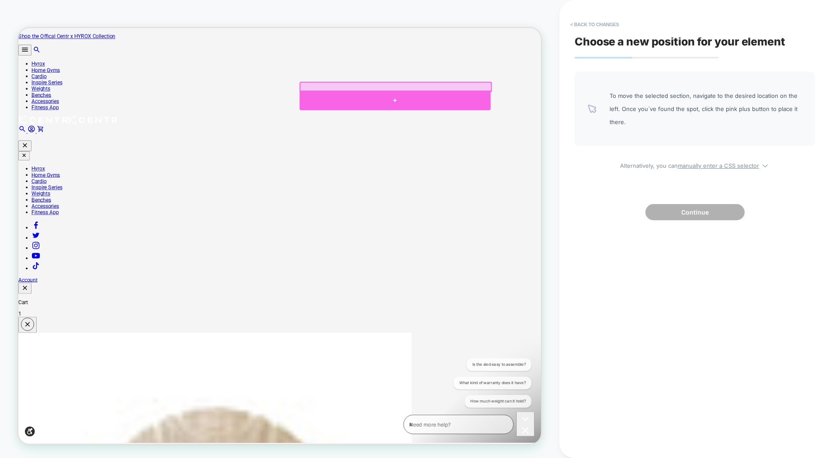
click at [465, 116] on div at bounding box center [520, 124] width 255 height 26
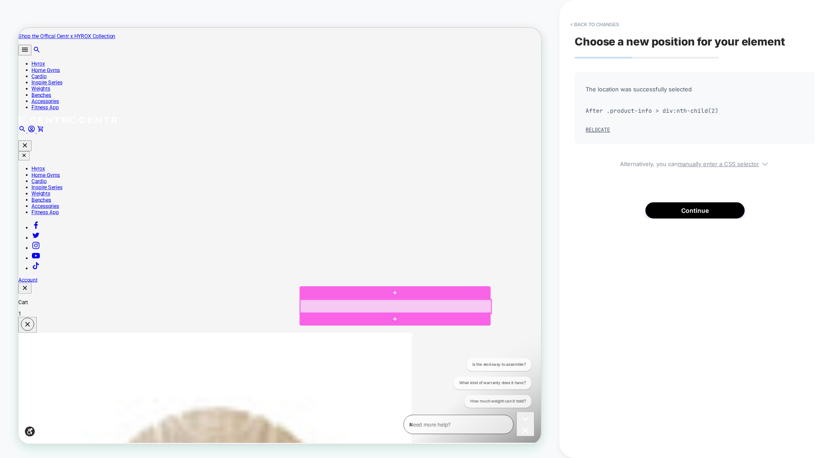
click at [488, 402] on div at bounding box center [521, 399] width 255 height 18
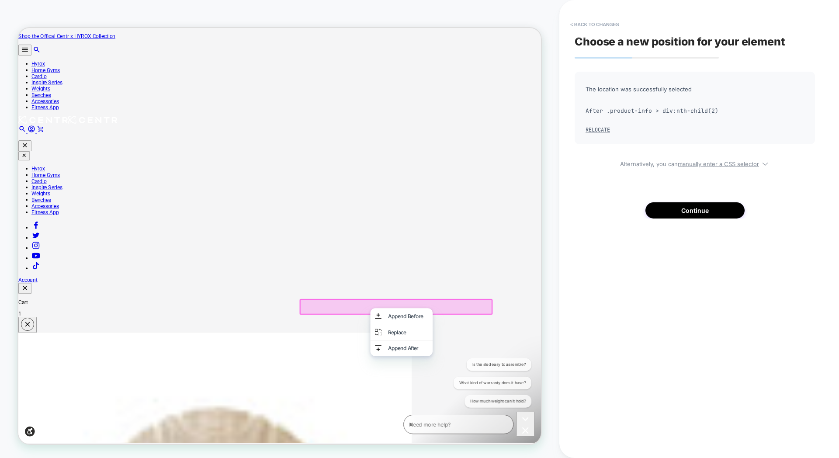
click at [452, 400] on div at bounding box center [520, 398] width 255 height 18
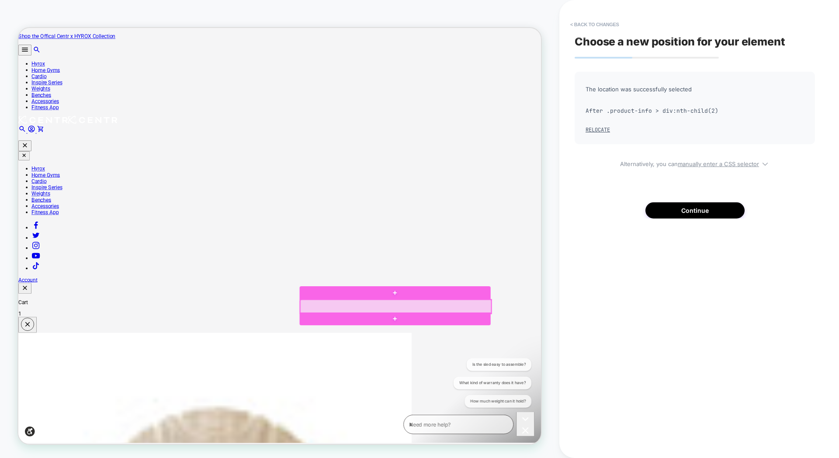
click at [461, 393] on div at bounding box center [521, 399] width 255 height 18
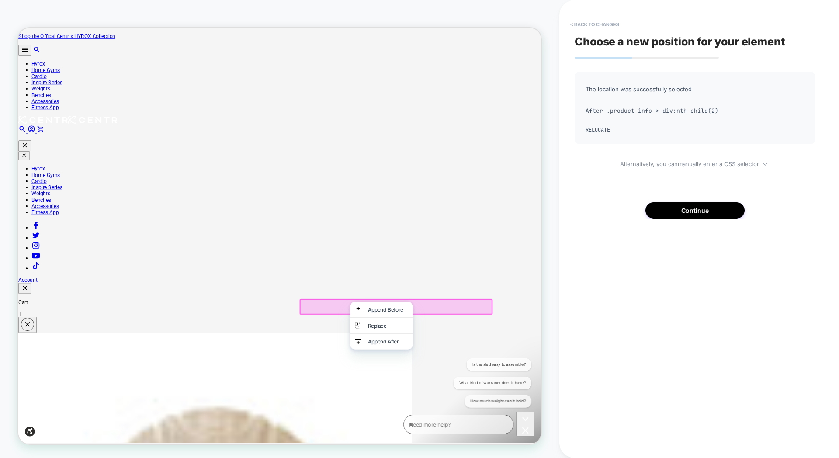
click at [452, 393] on div at bounding box center [520, 398] width 255 height 18
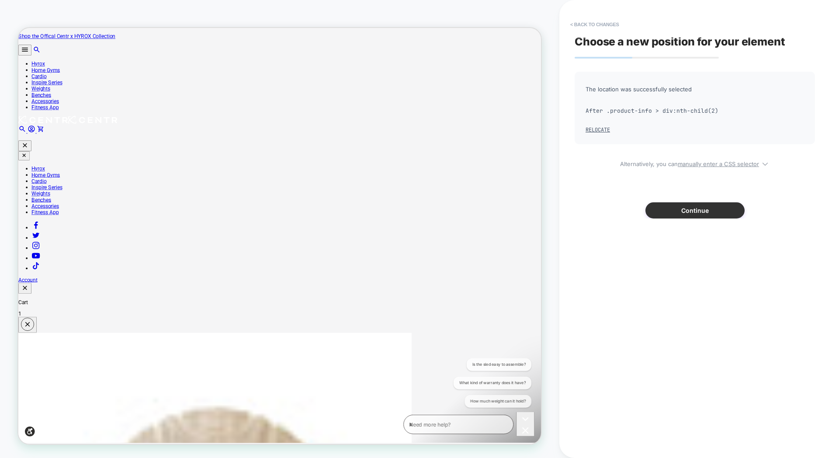
click at [697, 212] on button "Continue" at bounding box center [695, 210] width 99 height 16
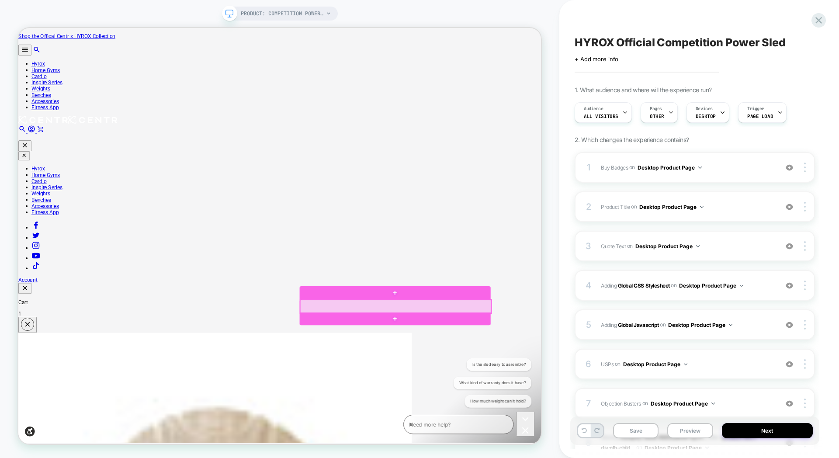
click at [450, 395] on div at bounding box center [521, 399] width 255 height 18
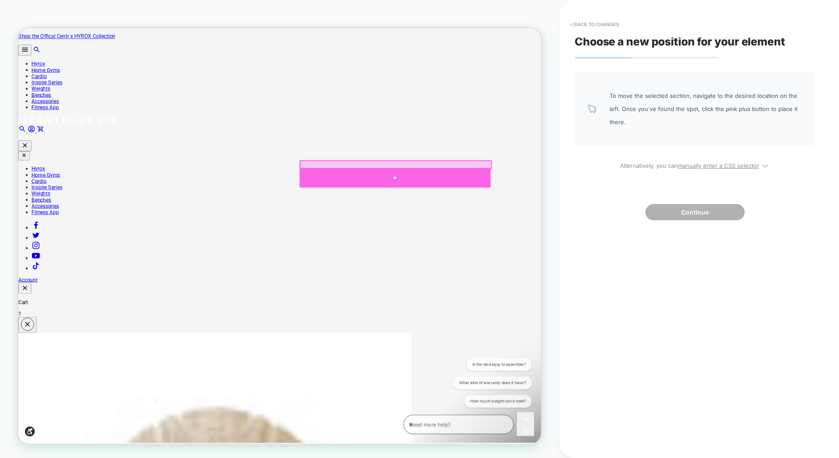
click at [475, 222] on div at bounding box center [520, 228] width 255 height 26
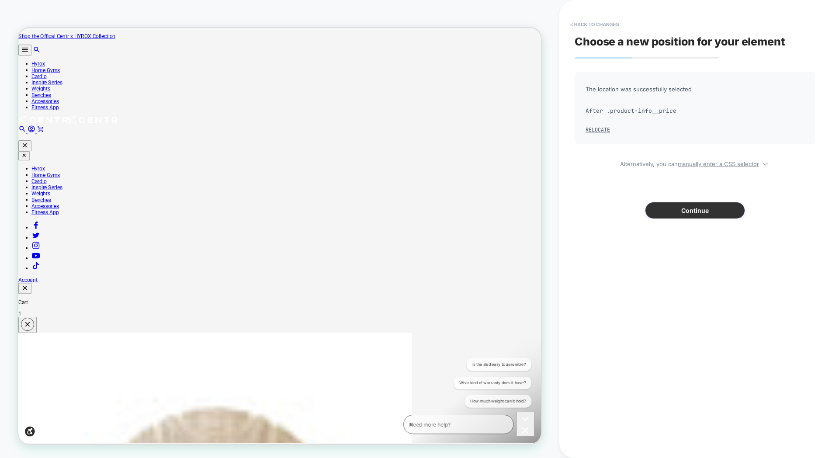
click at [683, 213] on button "Continue" at bounding box center [695, 210] width 99 height 16
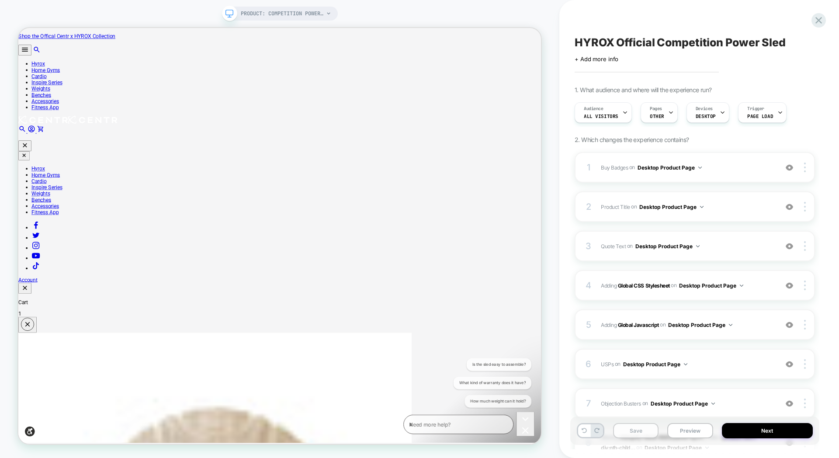
click at [626, 429] on button "Save" at bounding box center [635, 430] width 45 height 15
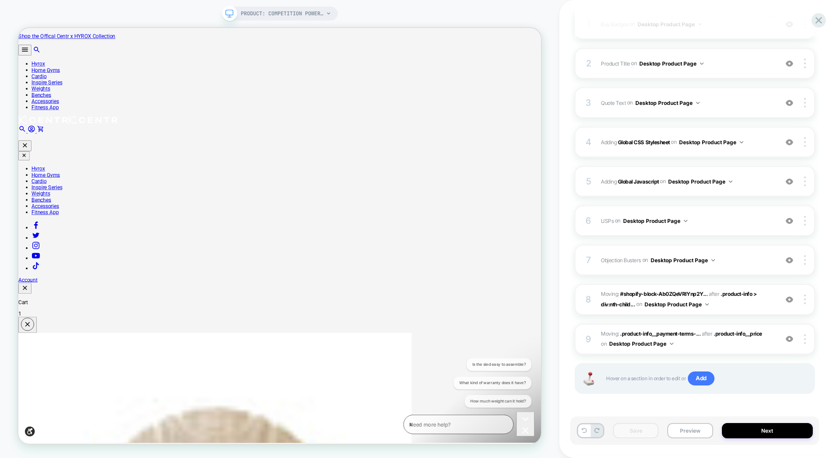
scroll to position [144, 0]
click at [686, 431] on button "Preview" at bounding box center [689, 430] width 45 height 15
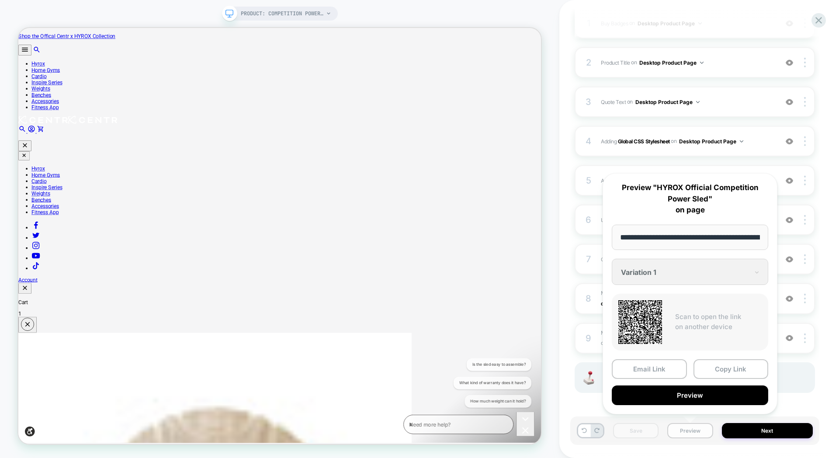
scroll to position [0, 174]
click at [703, 397] on button "Preview" at bounding box center [690, 396] width 156 height 20
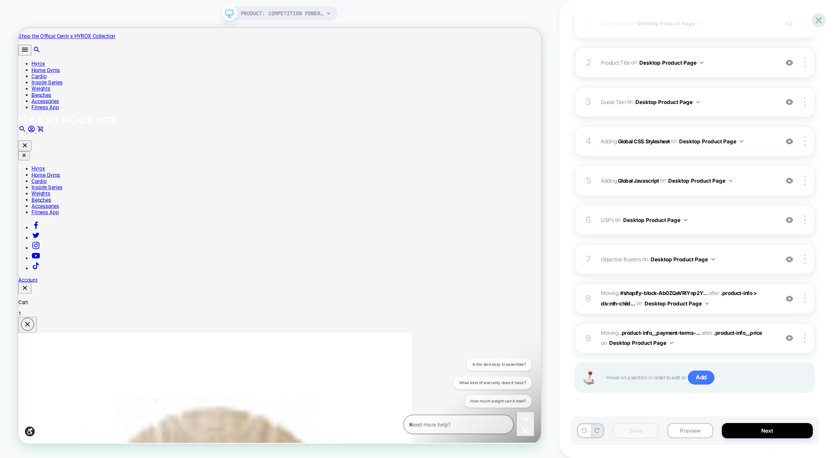
click at [811, 26] on div at bounding box center [806, 23] width 17 height 10
click at [817, 21] on icon at bounding box center [819, 20] width 7 height 7
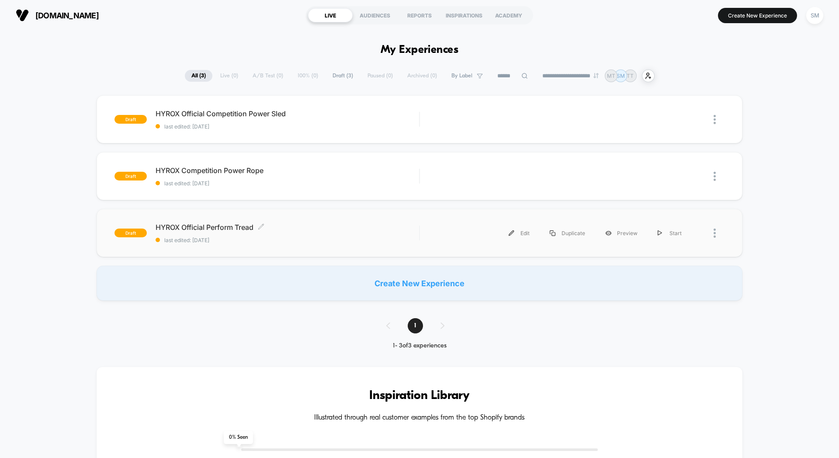
click at [317, 232] on div "HYROX Official Perform Tread Click to edit experience details Click to edit exp…" at bounding box center [288, 233] width 264 height 21
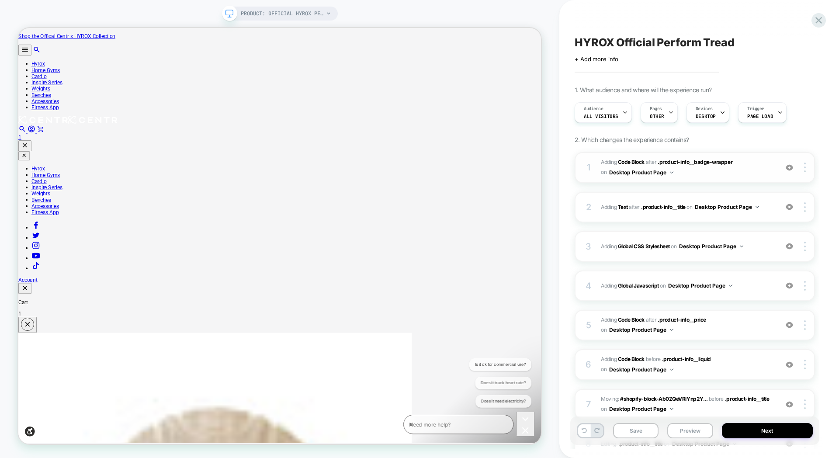
click at [740, 177] on span "Adding Code Block AFTER .product-info__badge-wrapper .product-info__badge-wrapp…" at bounding box center [687, 167] width 173 height 21
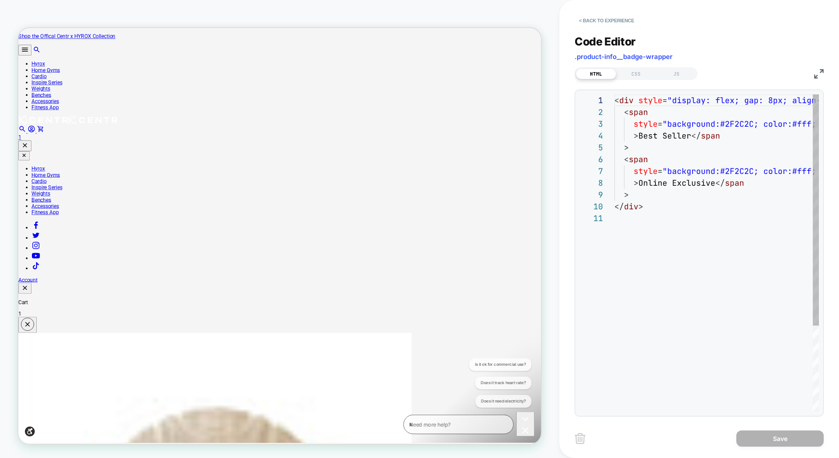
scroll to position [118, 0]
click at [579, 17] on button "< Back to experience" at bounding box center [607, 21] width 64 height 14
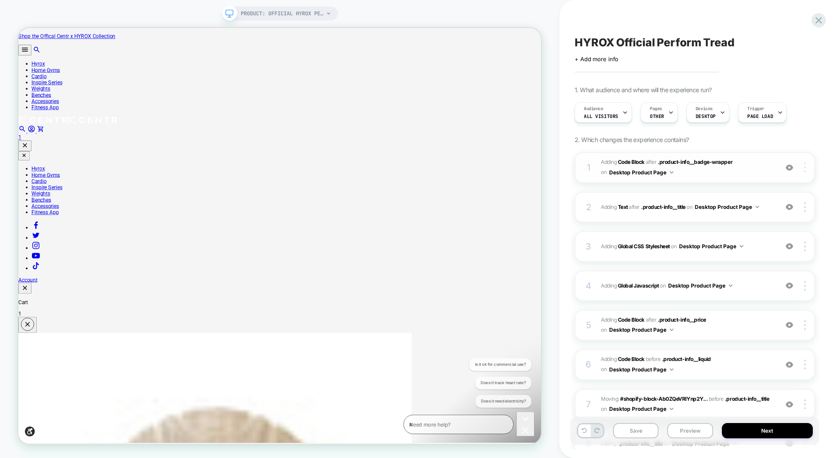
click at [806, 165] on img at bounding box center [805, 168] width 2 height 10
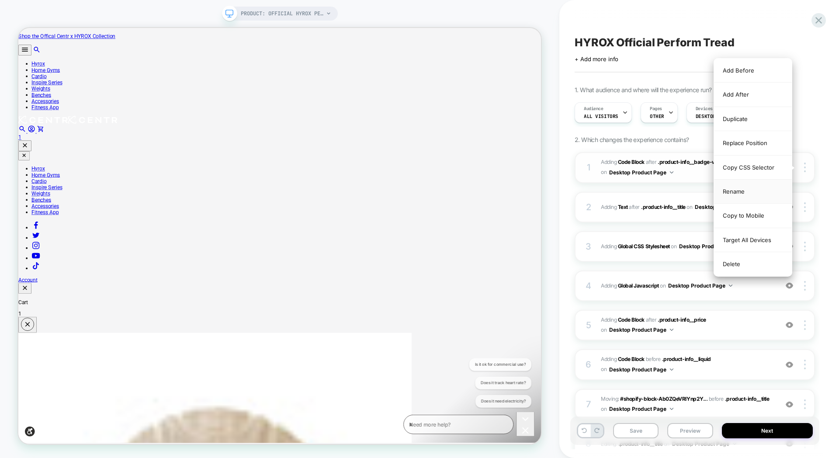
click at [735, 191] on div "Rename" at bounding box center [753, 192] width 78 height 24
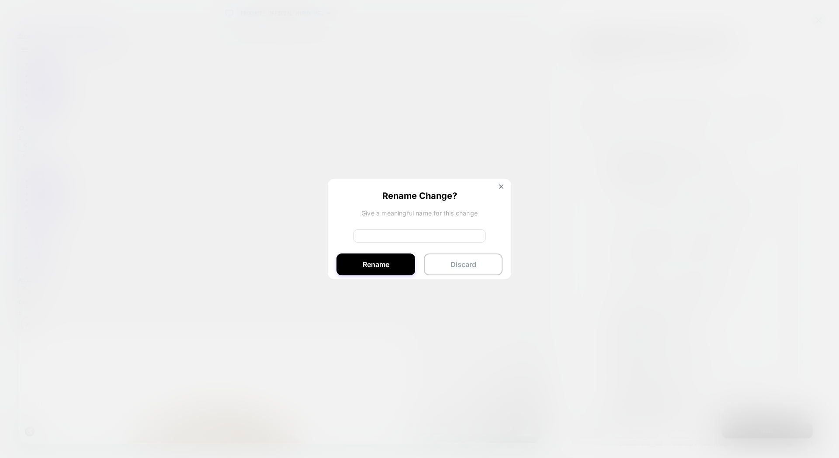
click at [391, 230] on input at bounding box center [419, 235] width 133 height 13
type input "**********"
drag, startPoint x: 378, startPoint y: 265, endPoint x: 576, endPoint y: 295, distance: 199.9
click at [378, 265] on button "Rename" at bounding box center [376, 265] width 79 height 22
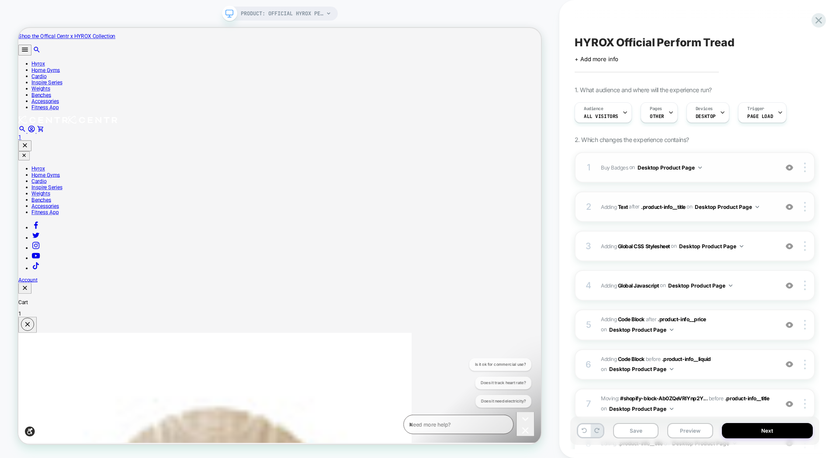
click at [763, 199] on div "2 #_loomi_addon_1754678643920_dup1754766070_dup1755210621 Adding Text AFTER .pr…" at bounding box center [695, 206] width 240 height 31
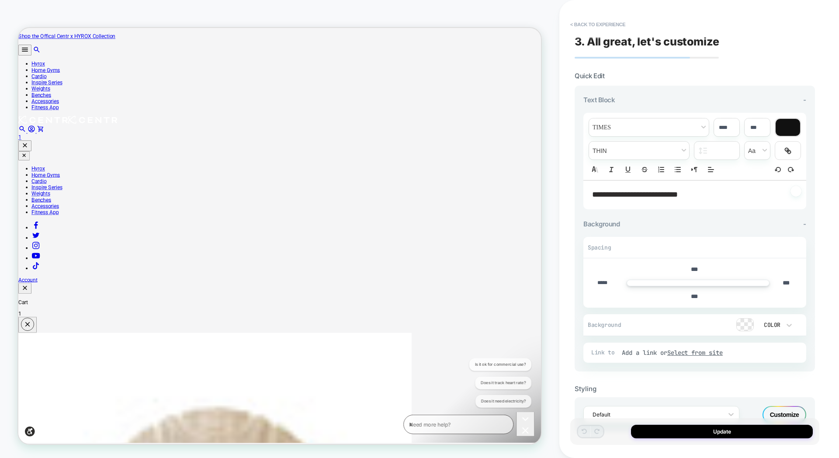
scroll to position [0, 0]
click at [573, 24] on button "< Back to experience" at bounding box center [598, 24] width 64 height 14
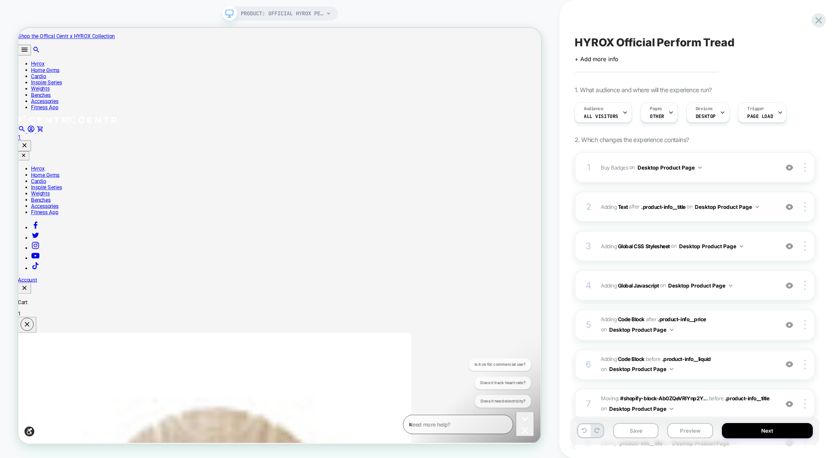
click at [808, 212] on div "2 #_loomi_addon_1754678643920_dup1754766070_dup1755210621 Adding Text AFTER .pr…" at bounding box center [695, 206] width 240 height 31
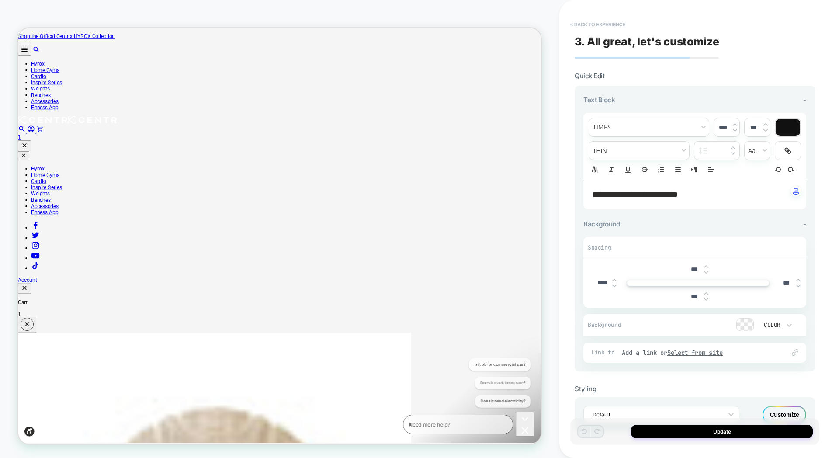
click at [575, 21] on button "< Back to experience" at bounding box center [598, 24] width 64 height 14
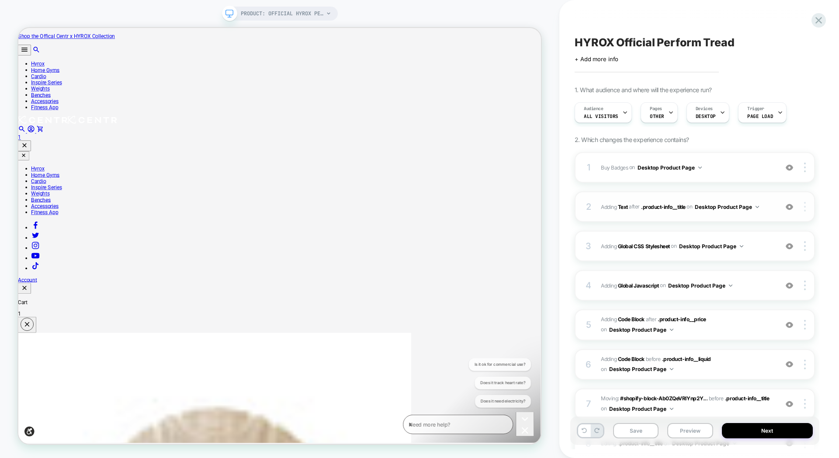
click at [805, 205] on img at bounding box center [805, 207] width 2 height 10
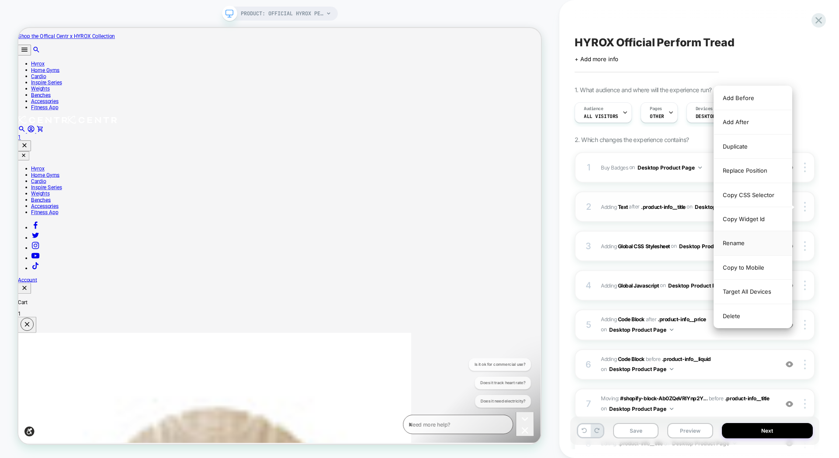
click at [746, 243] on div "Rename" at bounding box center [753, 243] width 78 height 24
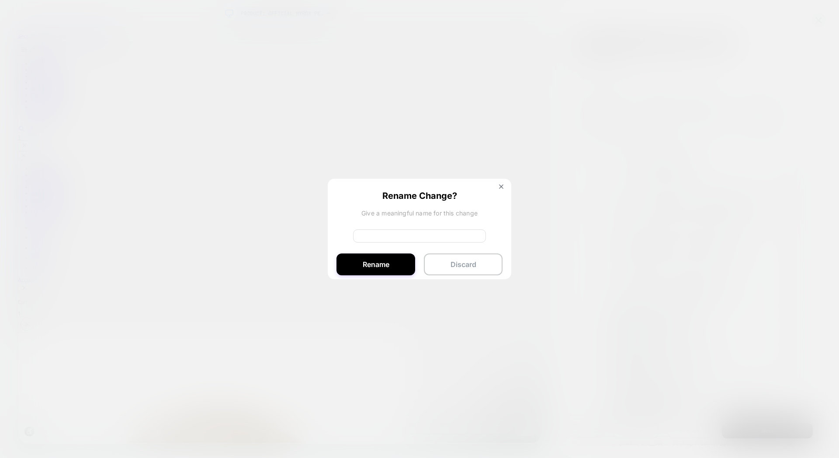
click at [412, 236] on input at bounding box center [419, 235] width 133 height 13
type input "**********"
click at [406, 268] on button "Rename" at bounding box center [376, 265] width 79 height 22
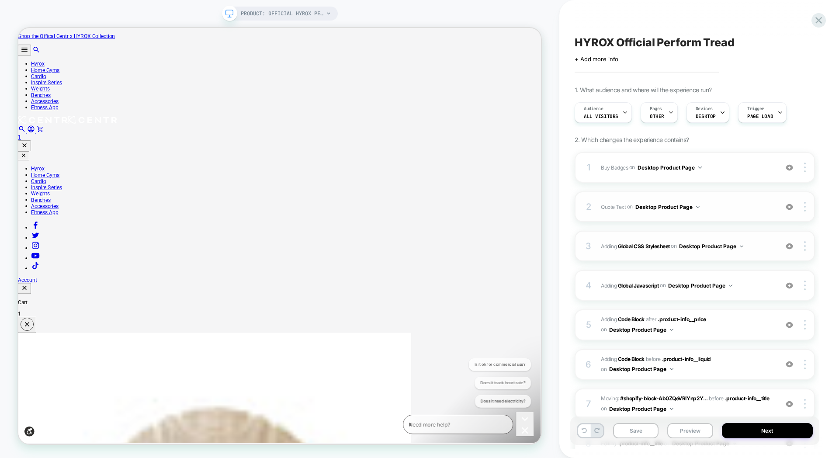
click at [759, 239] on div "3 Adding Global CSS Stylesheet on Desktop Product Page Add Before Add After Cop…" at bounding box center [695, 246] width 240 height 31
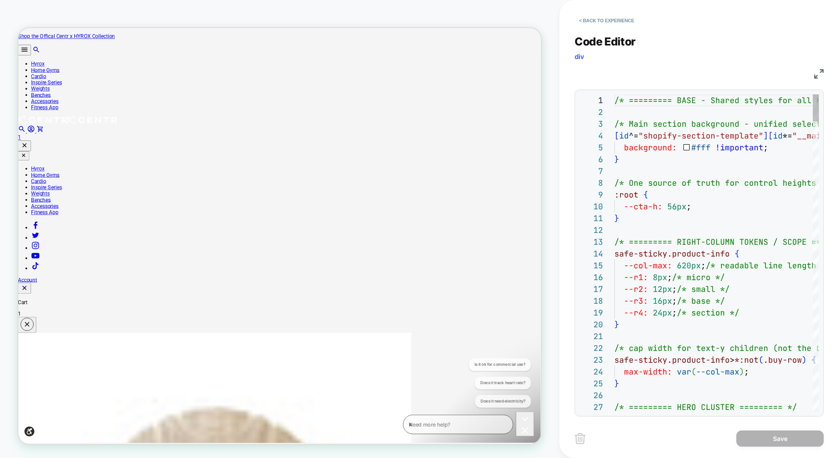
scroll to position [118, 0]
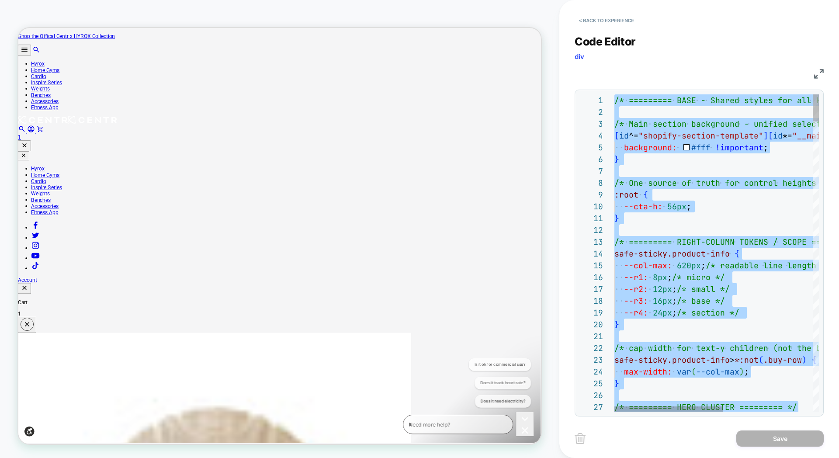
type textarea "**********"
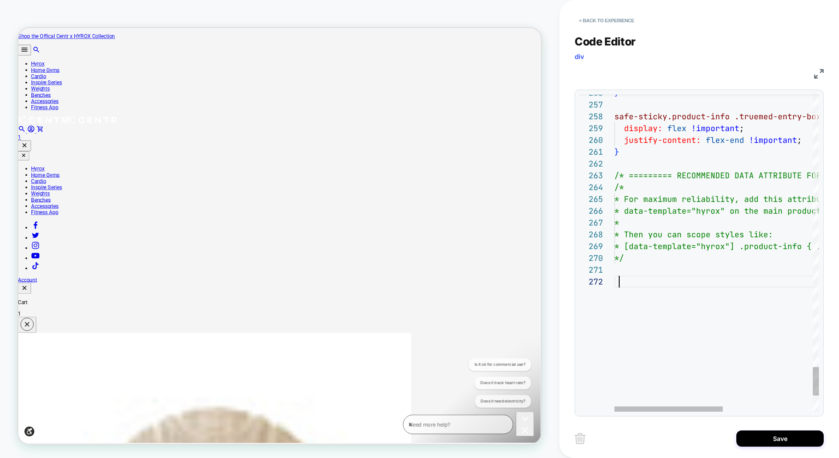
scroll to position [71, 14]
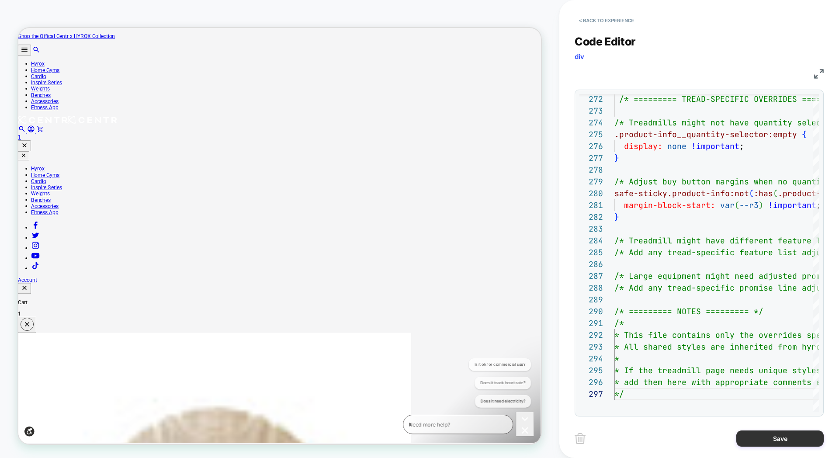
type textarea "**********"
click at [781, 436] on button "Save" at bounding box center [779, 439] width 87 height 16
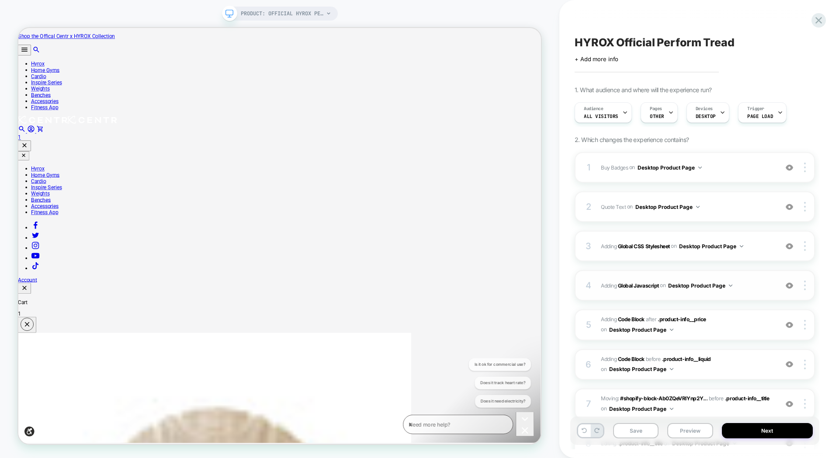
click at [768, 278] on div "4 Adding Global Javascript on Desktop Product Page Add Before Add After Copy to…" at bounding box center [695, 285] width 240 height 31
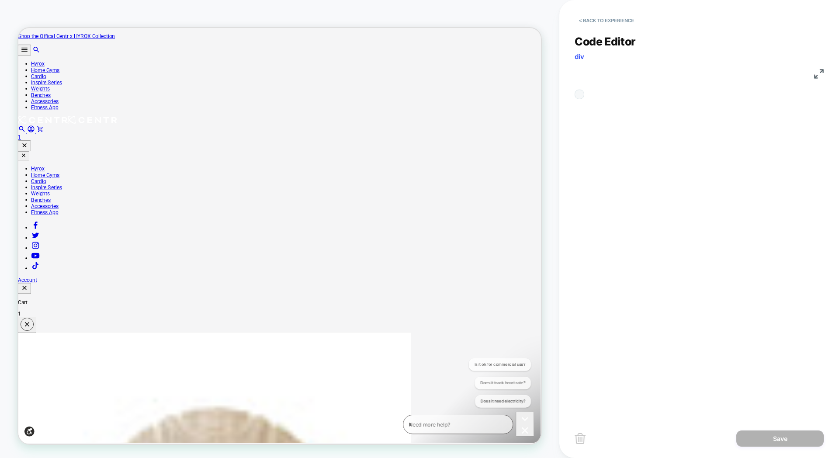
scroll to position [118, 0]
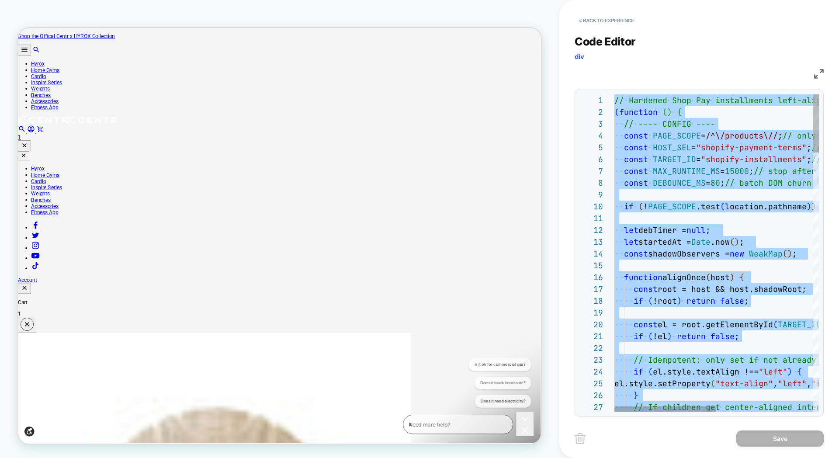
type textarea "**********"
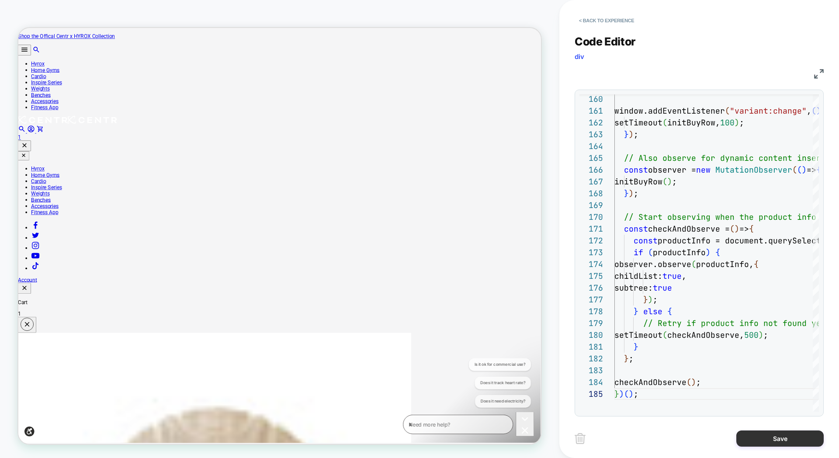
click at [768, 435] on button "Save" at bounding box center [779, 439] width 87 height 16
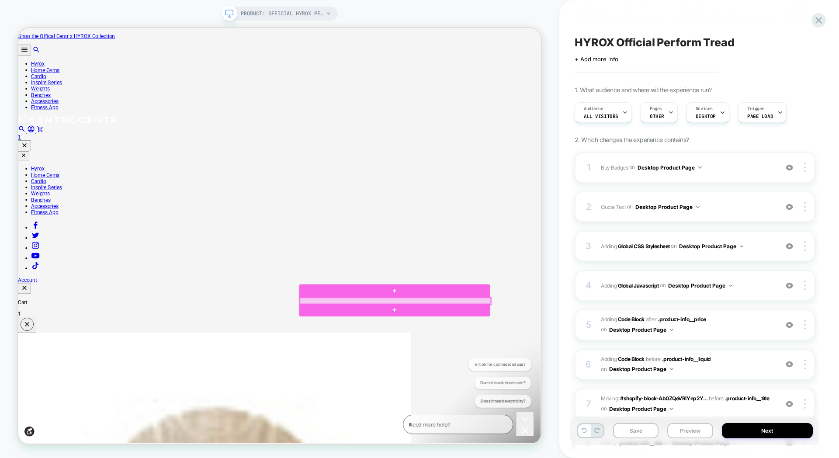
click at [632, 390] on div at bounding box center [521, 392] width 255 height 9
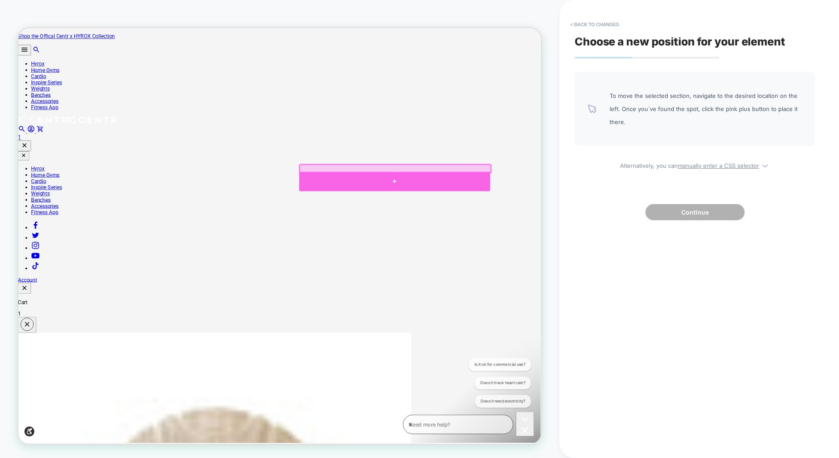
click at [458, 225] on div at bounding box center [520, 233] width 255 height 26
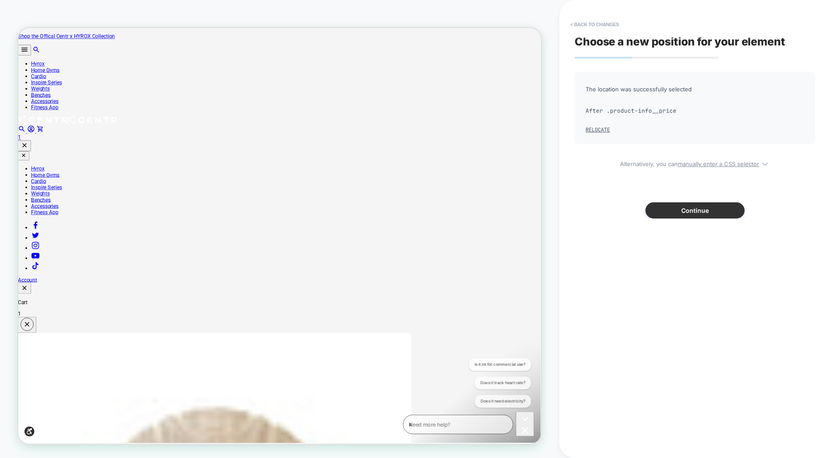
click at [678, 214] on button "Continue" at bounding box center [695, 210] width 99 height 16
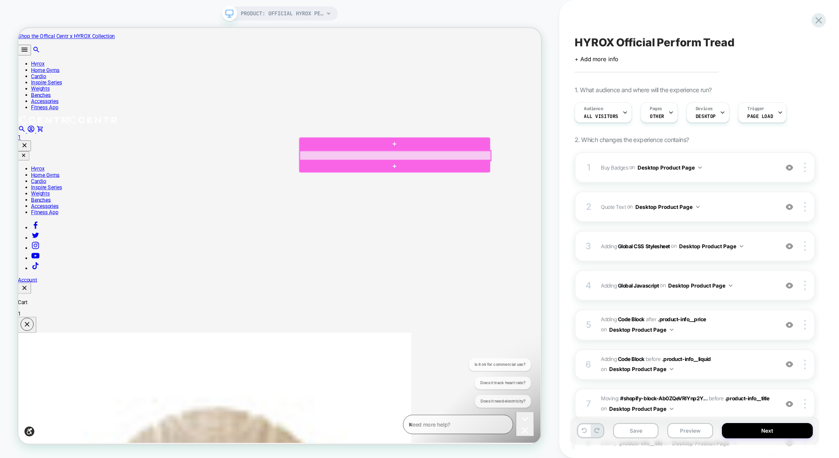
click at [480, 200] on div at bounding box center [521, 198] width 255 height 13
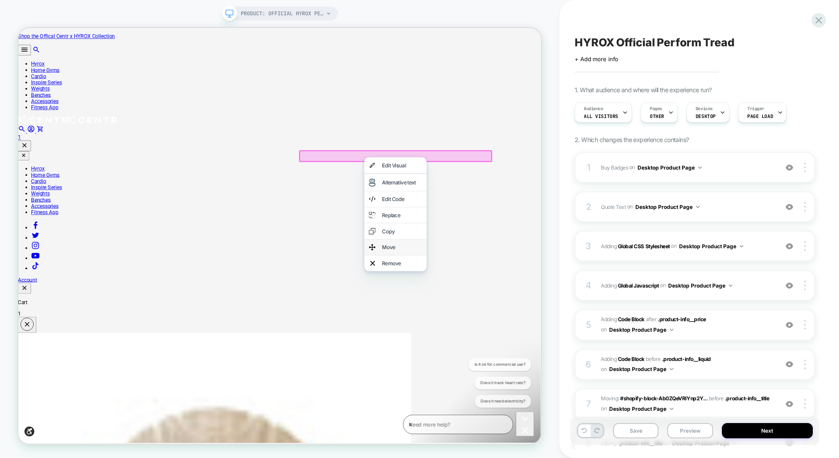
click at [532, 325] on div "Move" at bounding box center [530, 320] width 53 height 9
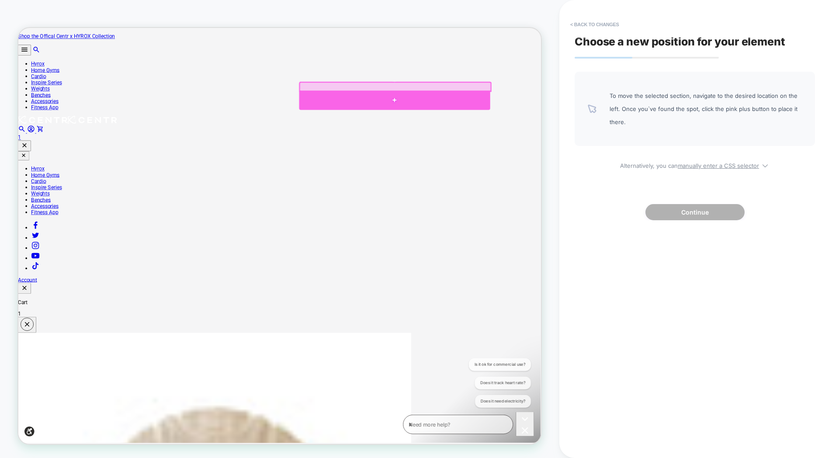
click at [493, 121] on div at bounding box center [520, 124] width 255 height 26
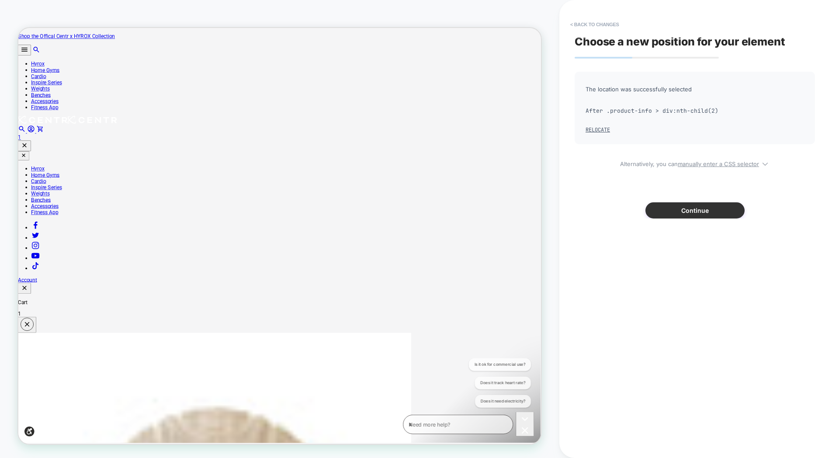
click at [680, 207] on button "Continue" at bounding box center [695, 210] width 99 height 16
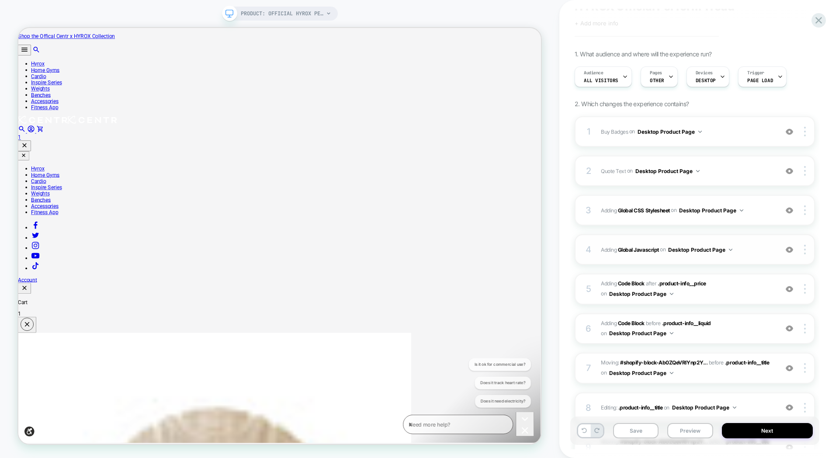
scroll to position [37, 0]
click at [735, 285] on span "Adding Code Block AFTER .product-info__price .product-info__price on Desktop Pr…" at bounding box center [687, 288] width 173 height 21
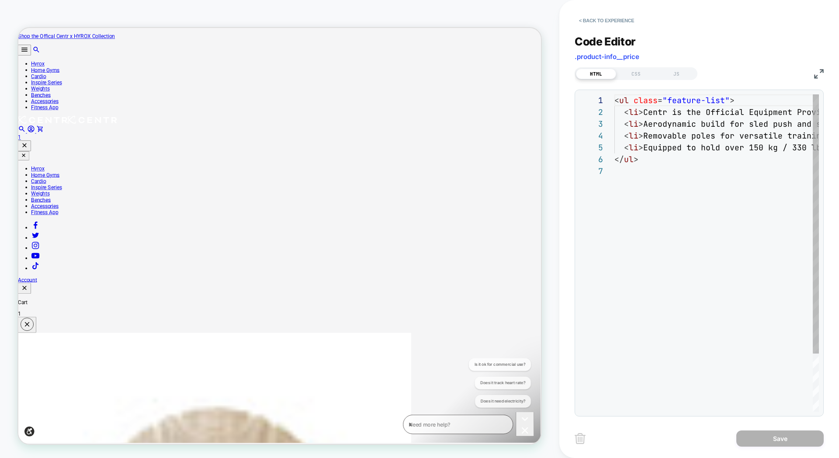
scroll to position [71, 0]
click at [599, 21] on button "< Back to experience" at bounding box center [607, 21] width 64 height 14
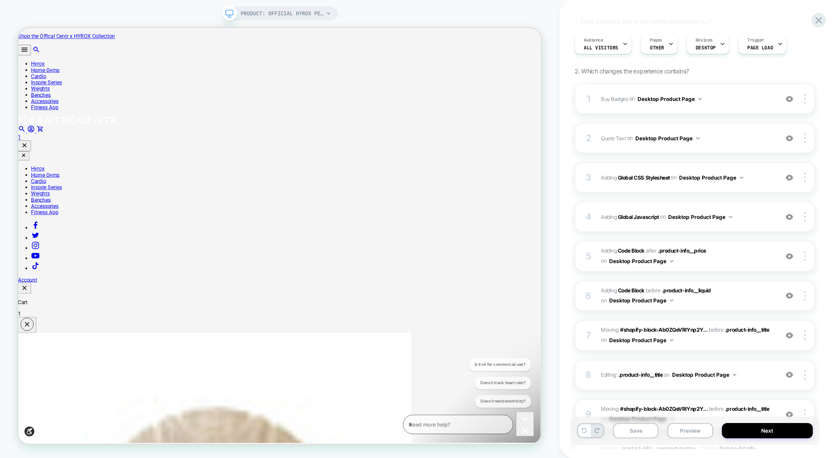
scroll to position [73, 0]
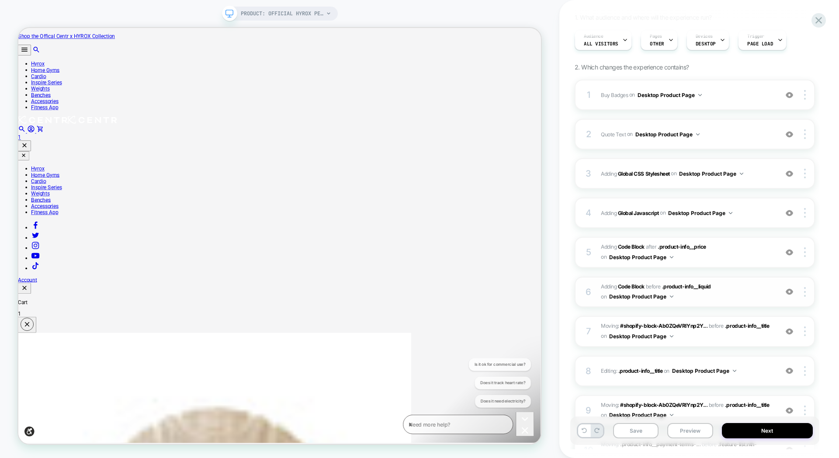
click at [757, 293] on span "Adding Code Block BEFORE .product-info__liquid .product-info__liquid on Desktop…" at bounding box center [687, 292] width 173 height 21
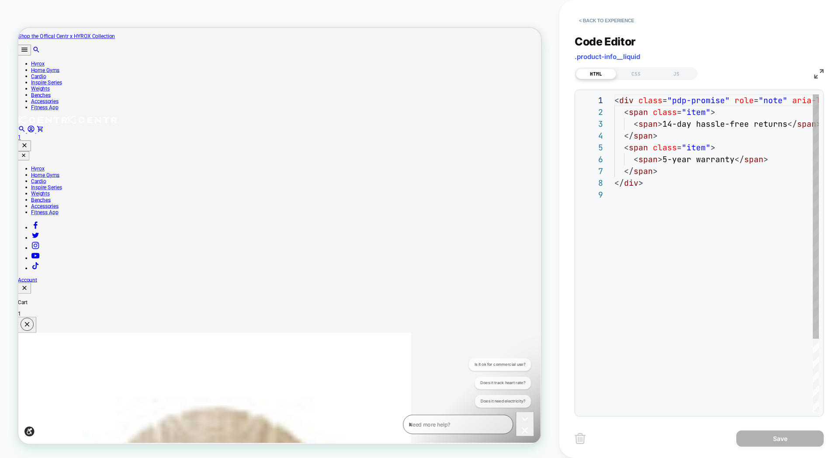
scroll to position [94, 0]
click at [587, 24] on button "< Back to experience" at bounding box center [607, 21] width 64 height 14
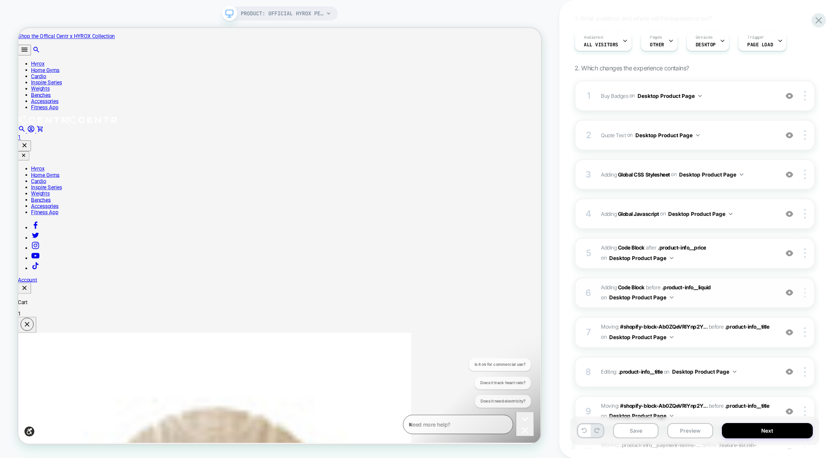
scroll to position [73, 0]
click at [804, 289] on img at bounding box center [805, 292] width 2 height 10
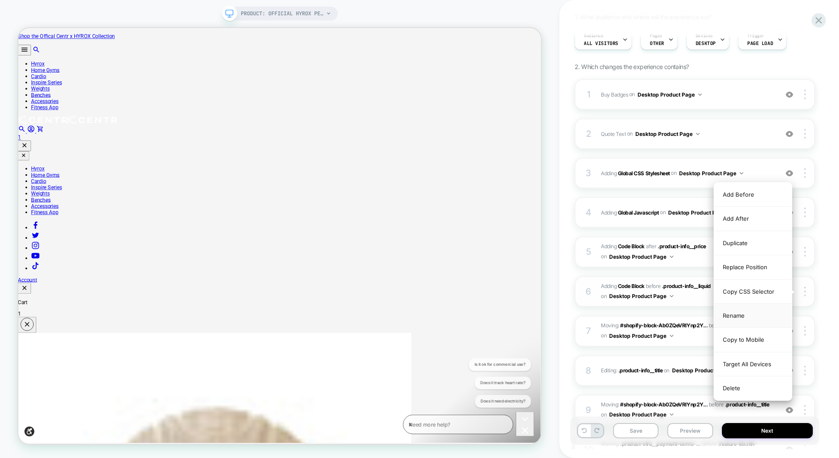
click at [743, 318] on div "Rename" at bounding box center [753, 316] width 78 height 24
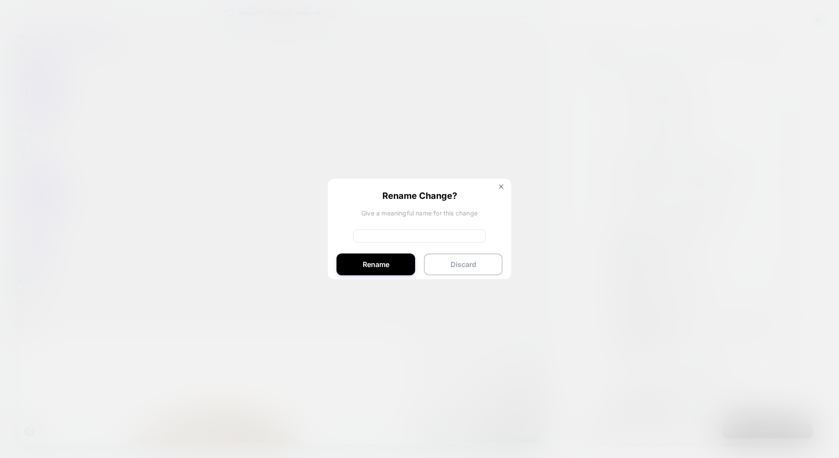
click at [414, 234] on input at bounding box center [419, 235] width 133 height 13
type input "****"
click at [396, 268] on button "Rename" at bounding box center [376, 265] width 79 height 22
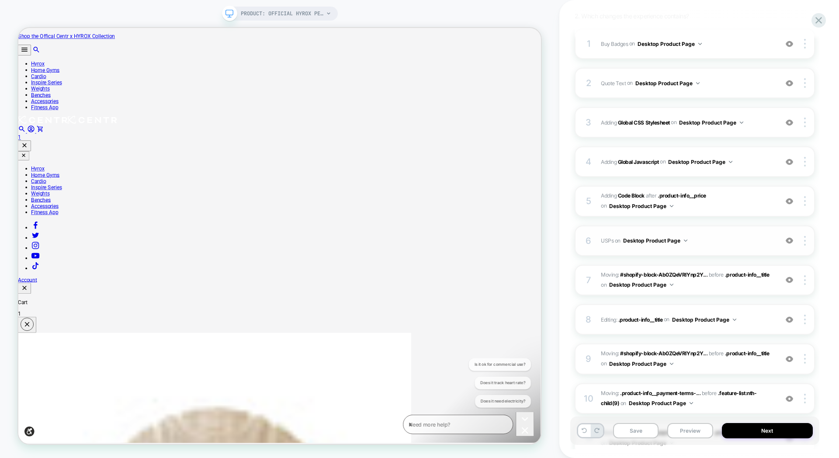
scroll to position [123, 0]
click at [804, 282] on img at bounding box center [805, 281] width 2 height 10
click at [733, 213] on div "5 Adding Code Block AFTER .product-info__price .product-info__price on Desktop …" at bounding box center [695, 202] width 240 height 31
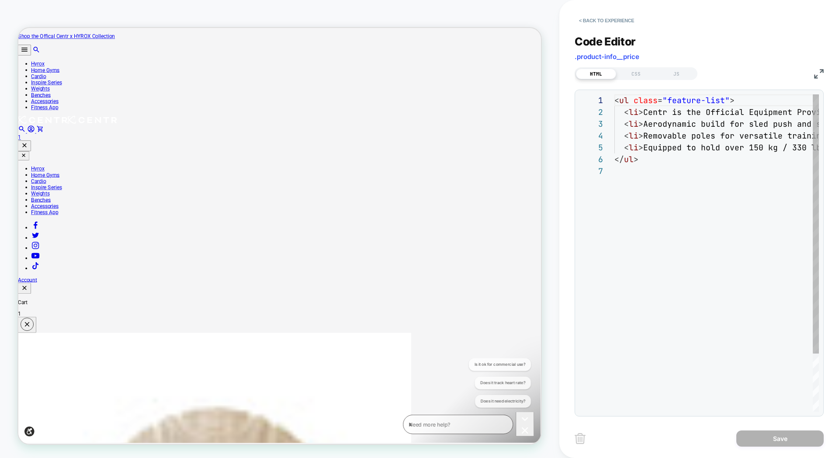
scroll to position [71, 0]
click at [581, 19] on button "< Back to experience" at bounding box center [607, 21] width 64 height 14
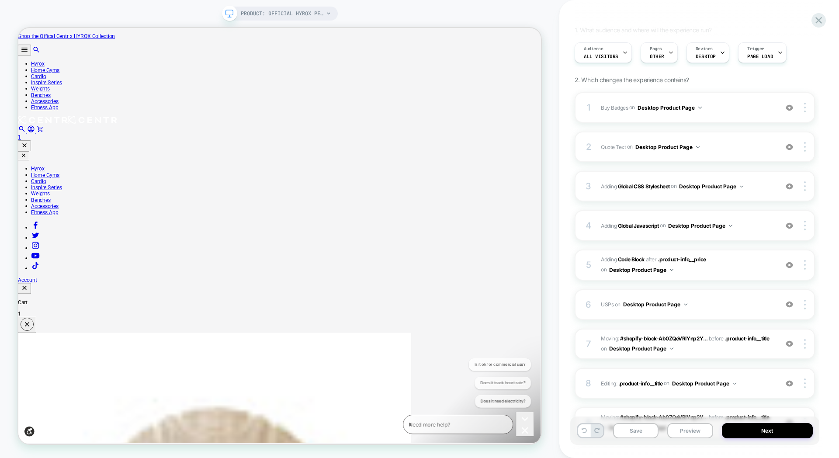
scroll to position [62, 0]
click at [806, 301] on img at bounding box center [805, 303] width 2 height 10
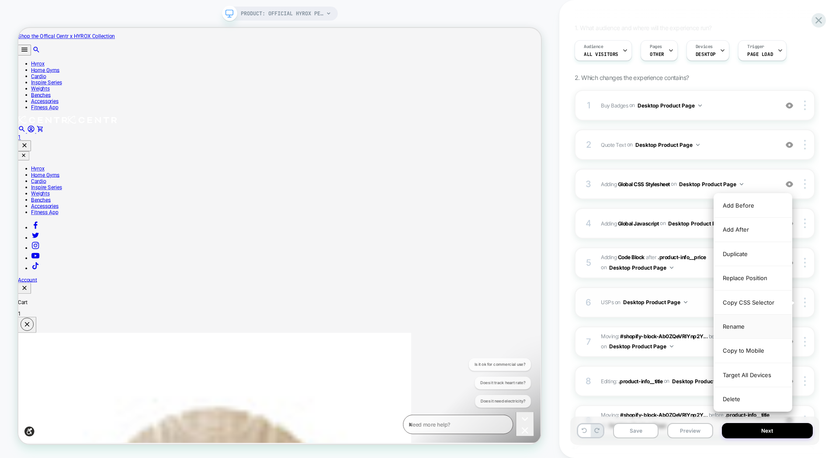
click at [754, 329] on div "Rename" at bounding box center [753, 327] width 78 height 24
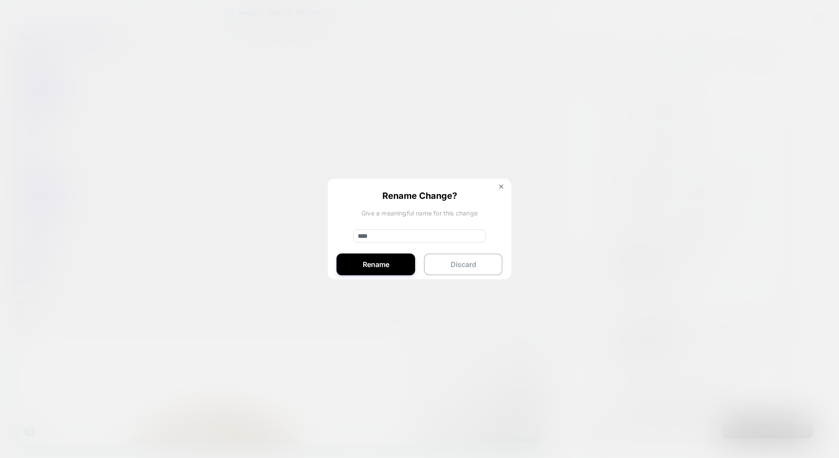
click at [379, 235] on input "****" at bounding box center [419, 235] width 133 height 13
type input "**********"
click at [376, 272] on button "Rename" at bounding box center [376, 265] width 79 height 22
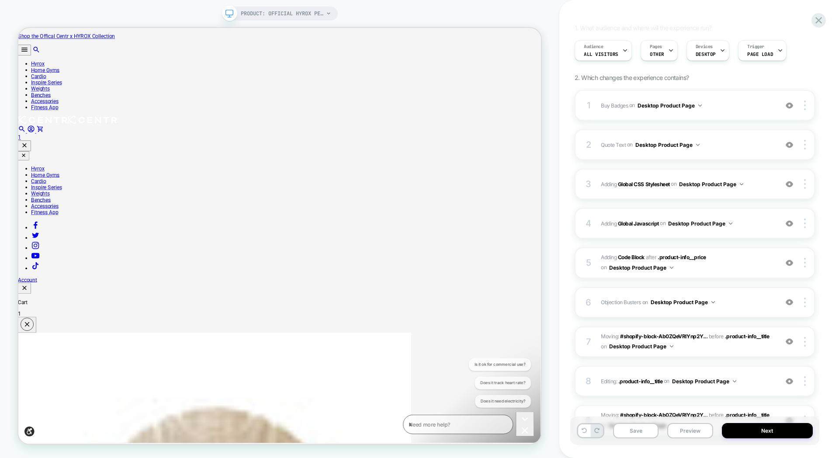
click at [805, 268] on div "5 Adding Code Block AFTER .product-info__price .product-info__price on Desktop …" at bounding box center [695, 262] width 240 height 31
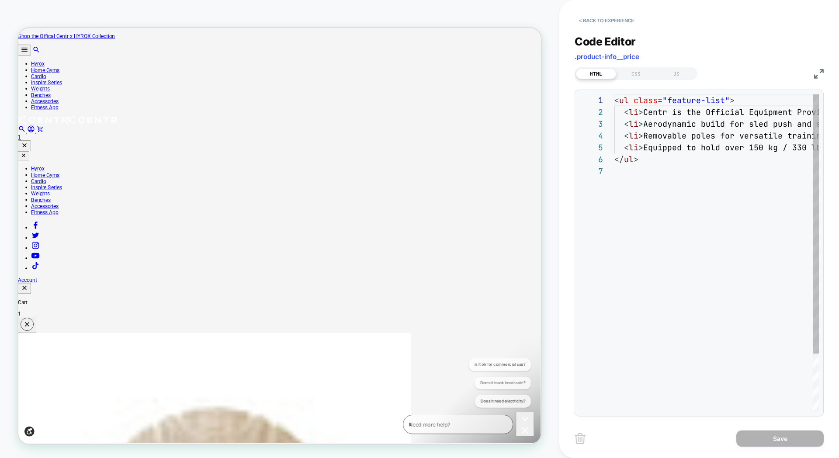
scroll to position [71, 0]
click at [579, 19] on button "< Back to experience" at bounding box center [607, 21] width 64 height 14
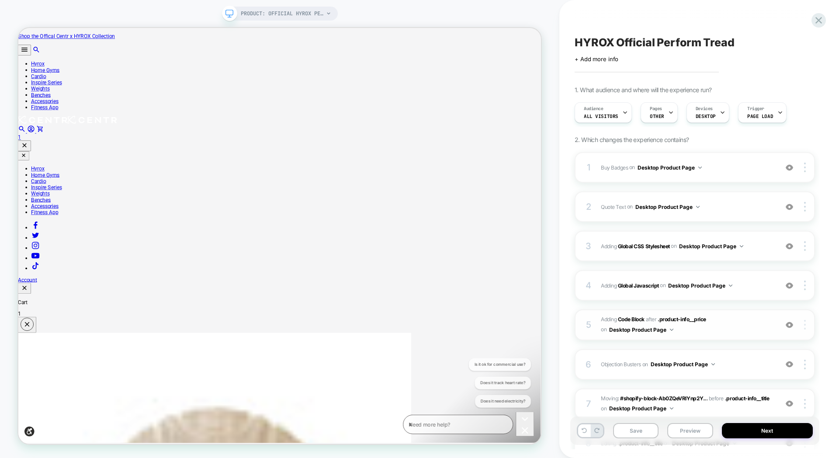
click at [807, 326] on div at bounding box center [806, 325] width 17 height 10
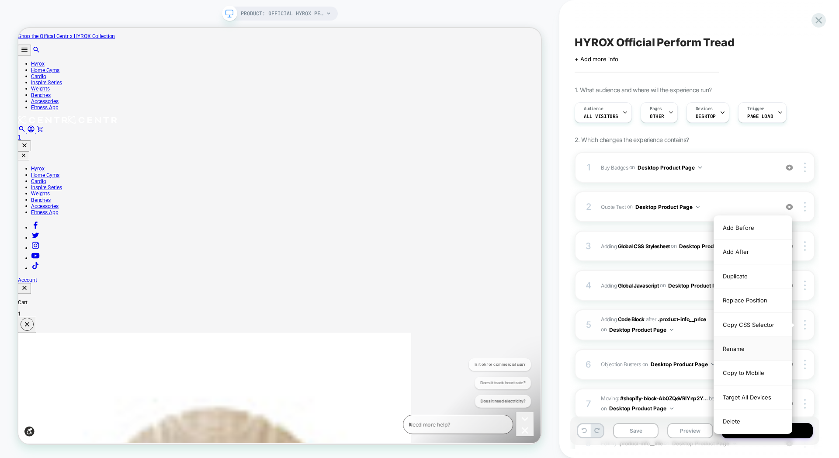
click at [767, 351] on div "Rename" at bounding box center [753, 349] width 78 height 24
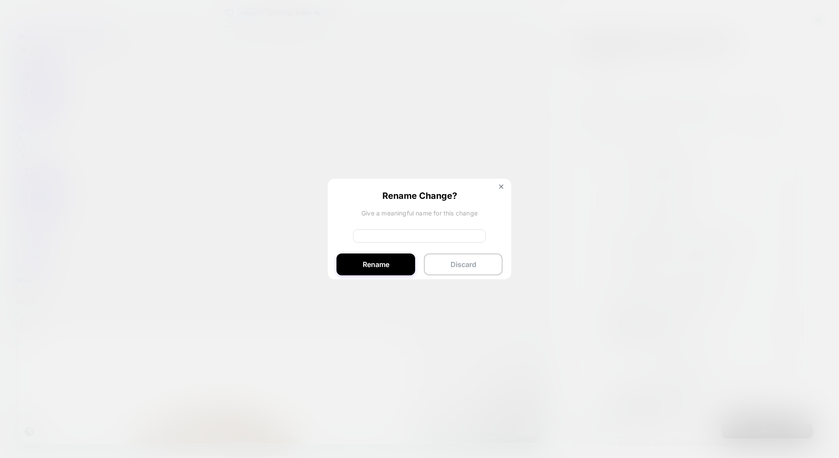
click at [409, 233] on input at bounding box center [419, 235] width 133 height 13
type input "****"
click at [391, 261] on button "Rename" at bounding box center [376, 265] width 79 height 22
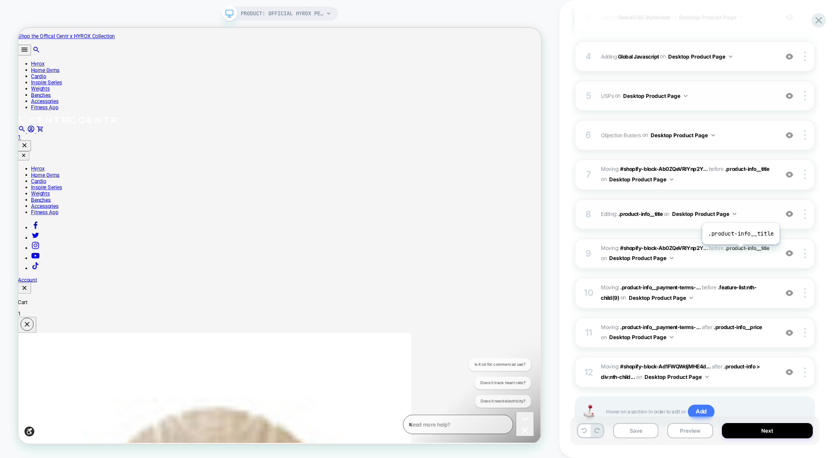
scroll to position [230, 0]
click at [790, 175] on img at bounding box center [789, 173] width 7 height 7
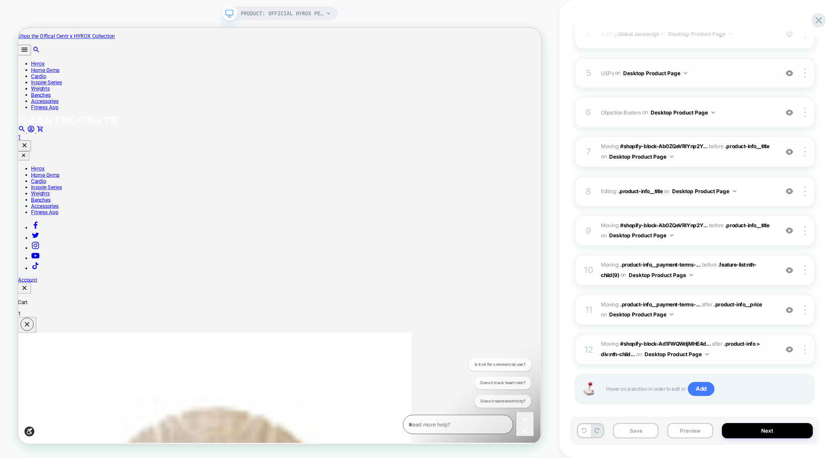
scroll to position [249, 0]
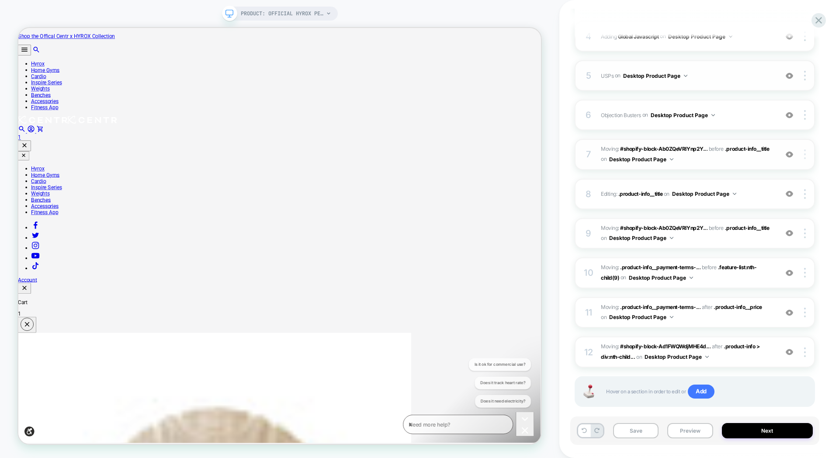
click at [806, 159] on div at bounding box center [806, 154] width 17 height 10
click at [775, 181] on div "Delete" at bounding box center [753, 179] width 78 height 24
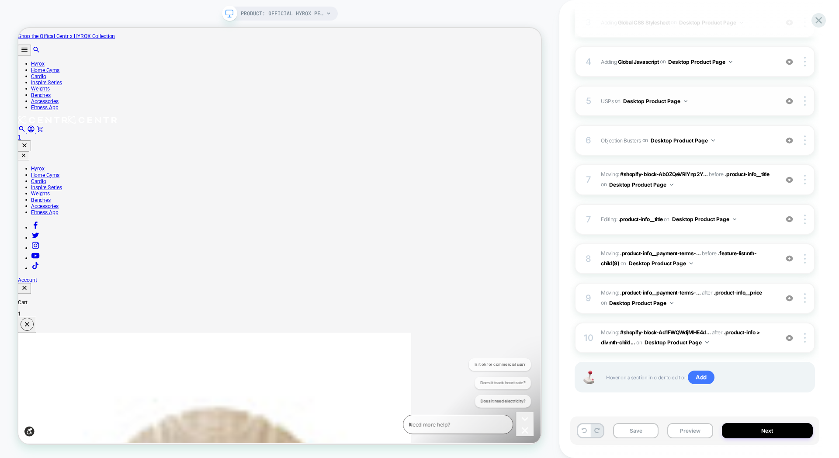
scroll to position [224, 0]
click at [806, 182] on img at bounding box center [805, 180] width 2 height 10
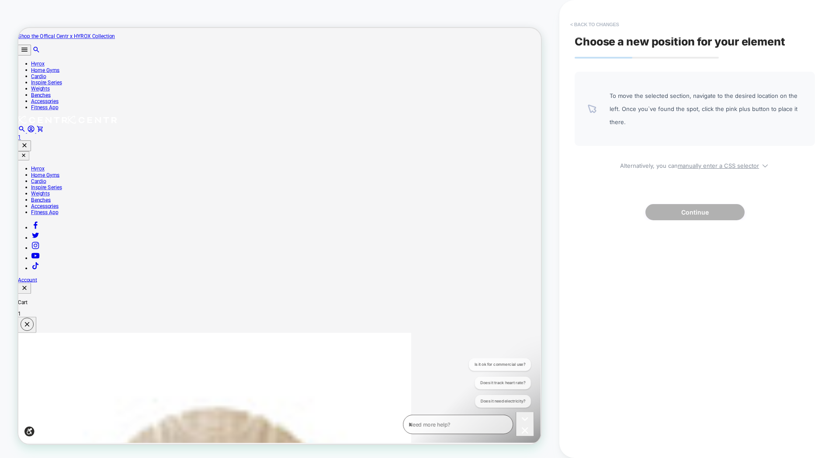
click at [593, 24] on button "< Back to changes" at bounding box center [595, 24] width 58 height 14
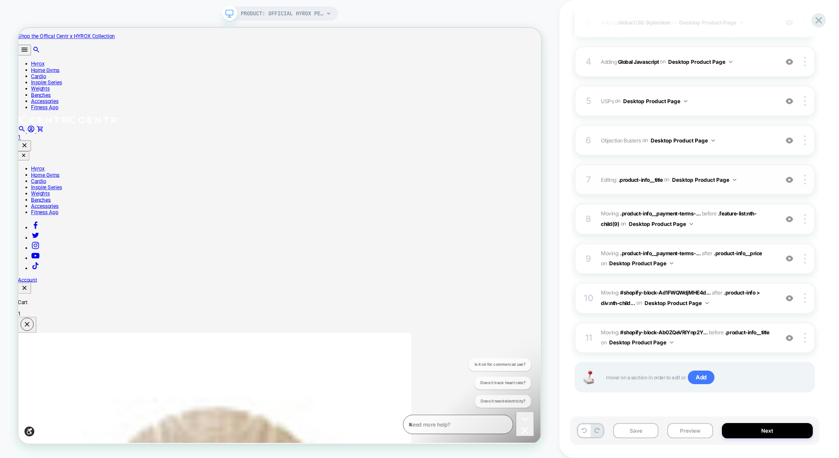
click at [757, 183] on span "Editing : .product-info__title .product-info__title on Desktop Product Page" at bounding box center [687, 179] width 173 height 11
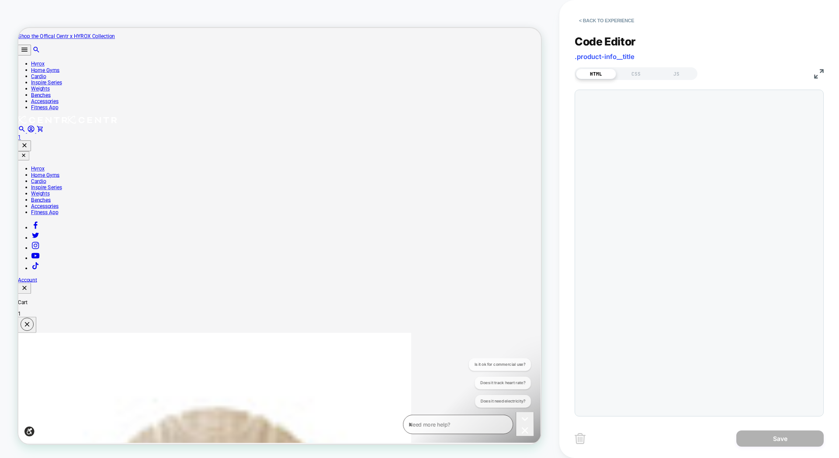
scroll to position [94, 0]
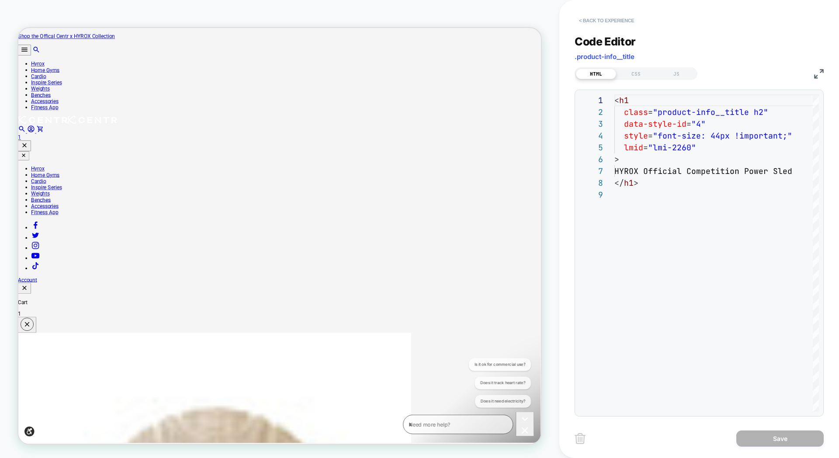
click at [577, 20] on button "< Back to experience" at bounding box center [607, 21] width 64 height 14
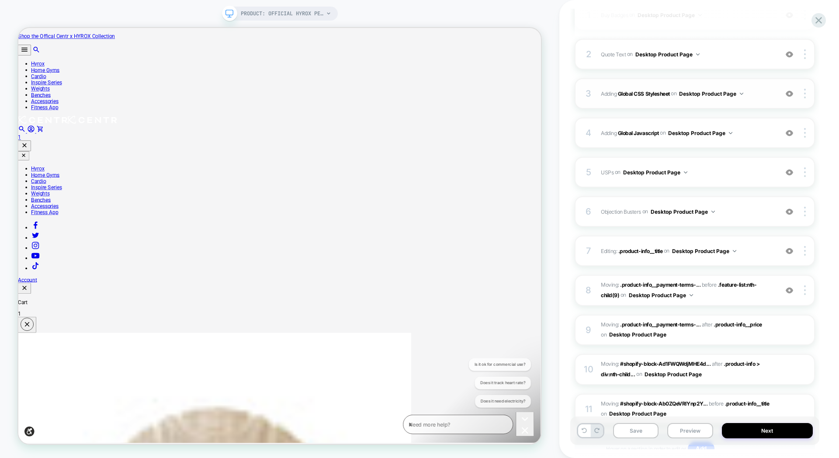
scroll to position [224, 0]
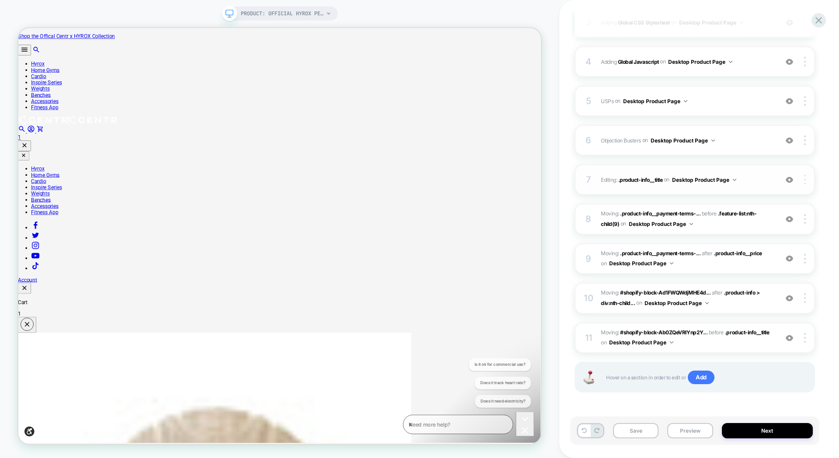
click at [803, 181] on div at bounding box center [806, 180] width 17 height 10
click at [750, 227] on div "Delete" at bounding box center [753, 228] width 78 height 24
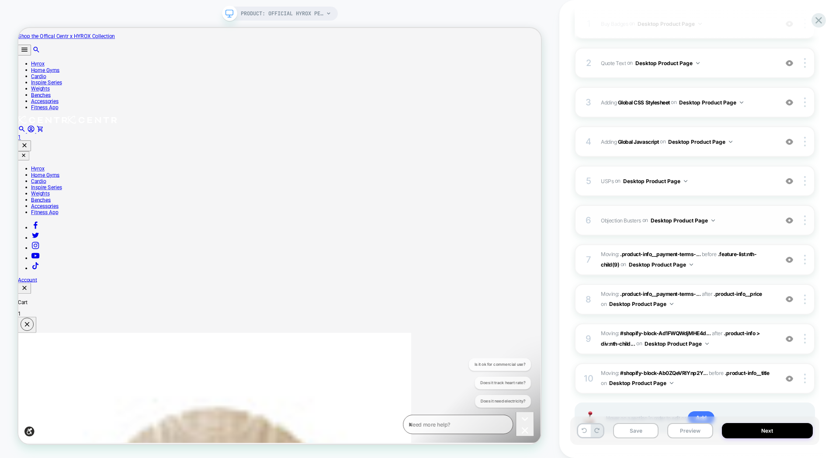
scroll to position [149, 0]
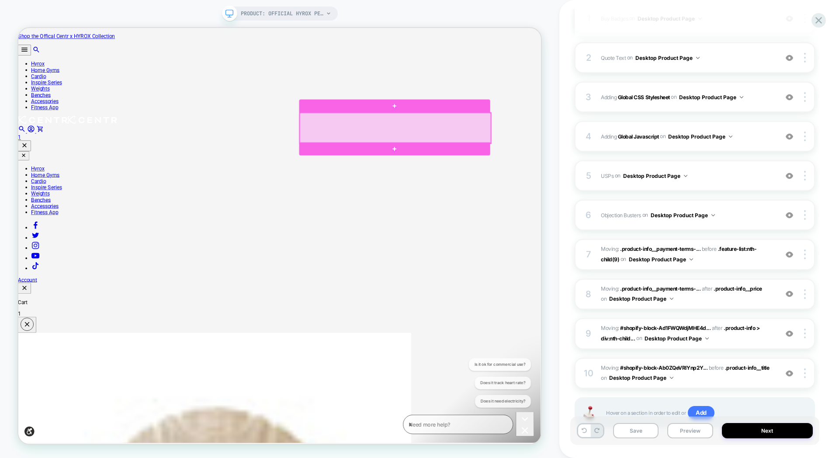
click at [521, 153] on div at bounding box center [521, 161] width 255 height 40
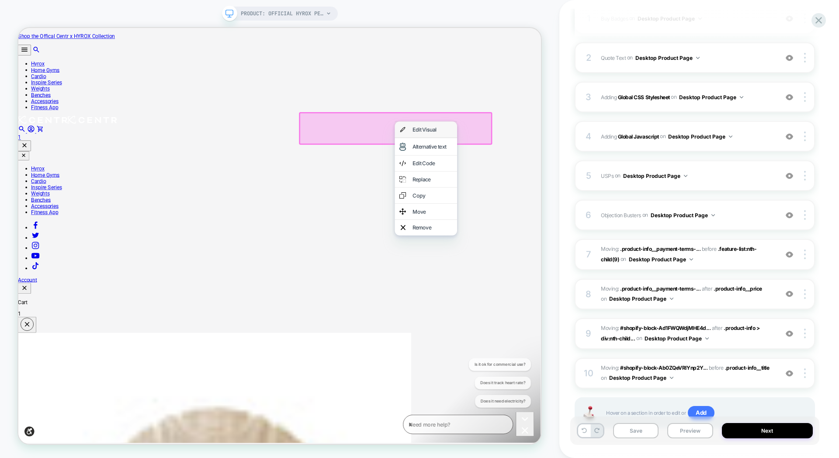
click at [556, 164] on div "Edit Visual" at bounding box center [570, 163] width 53 height 9
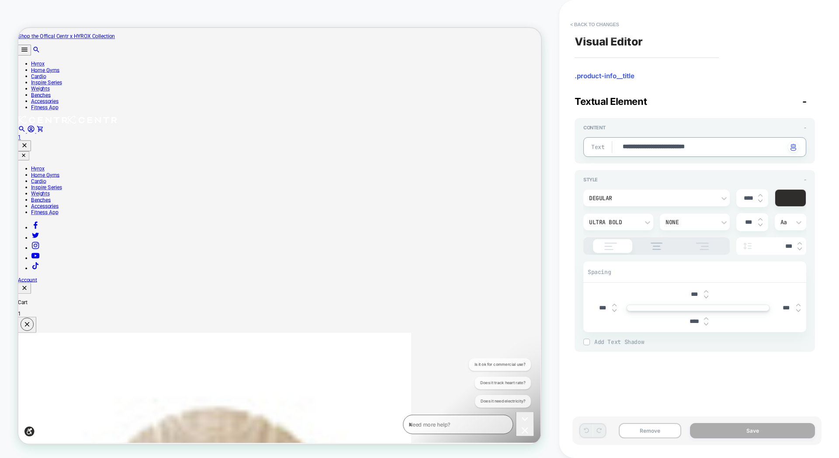
click at [654, 149] on textarea "**********" at bounding box center [703, 147] width 163 height 10
type textarea "*"
type textarea "**********"
type textarea "*"
type textarea "**********"
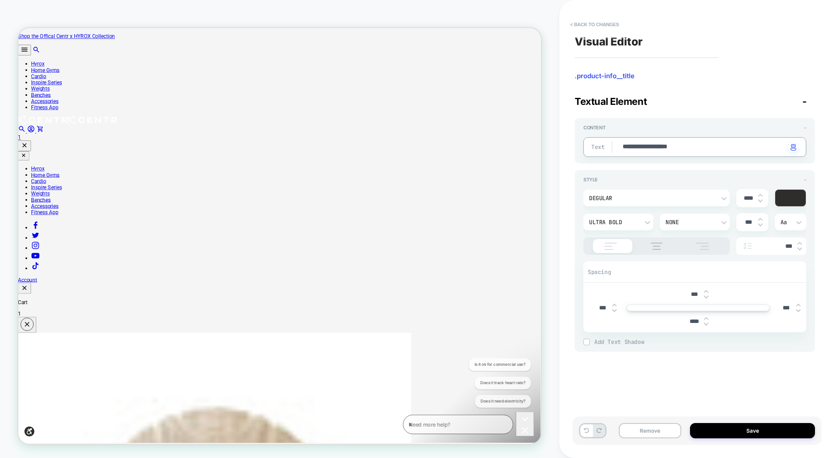
type textarea "*"
type textarea "**********"
type textarea "*"
type textarea "**********"
type textarea "*"
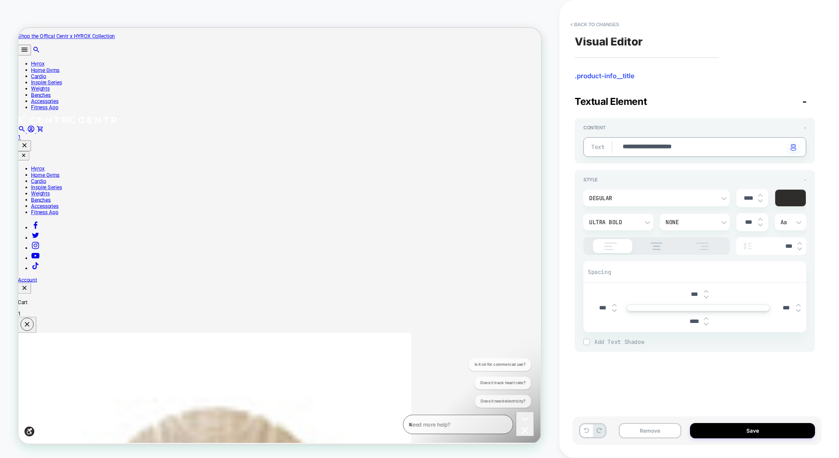
type textarea "**********"
type textarea "*"
type textarea "**********"
type textarea "*"
type textarea "**********"
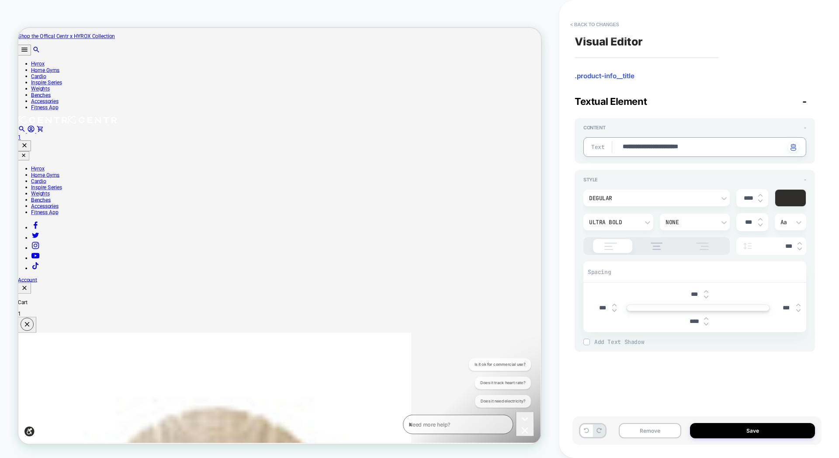
type textarea "*"
type textarea "**********"
type textarea "*"
type textarea "**********"
type textarea "*"
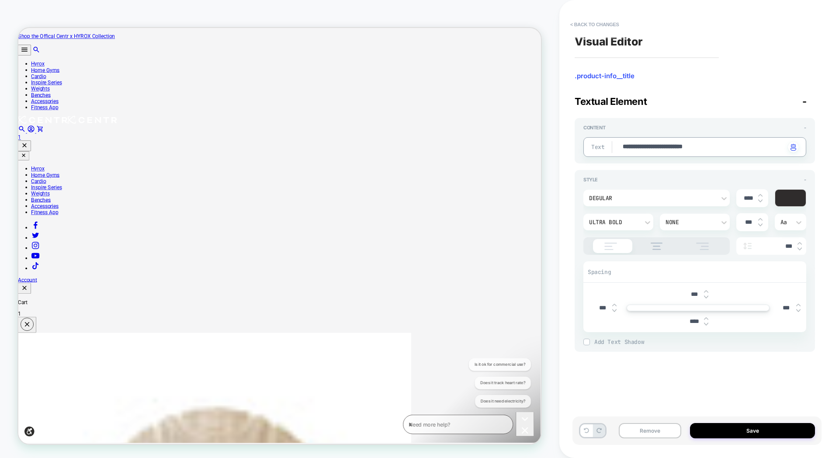
type textarea "**********"
type textarea "*"
type textarea "**********"
click at [744, 431] on button "Save" at bounding box center [752, 430] width 125 height 15
type textarea "*"
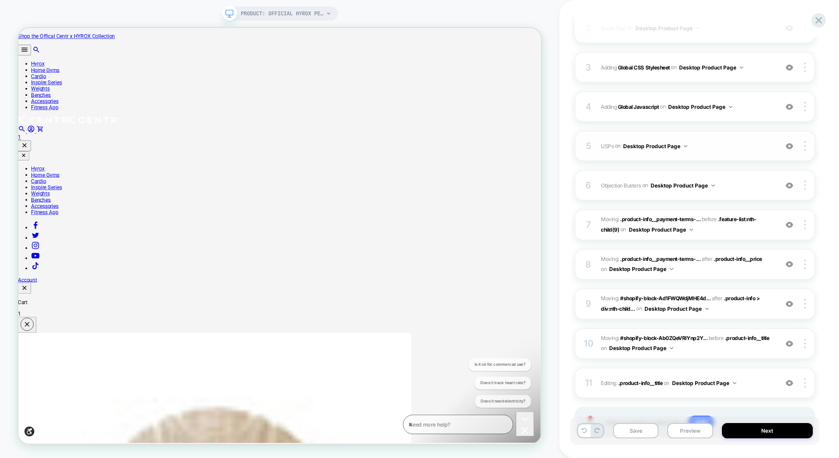
scroll to position [224, 0]
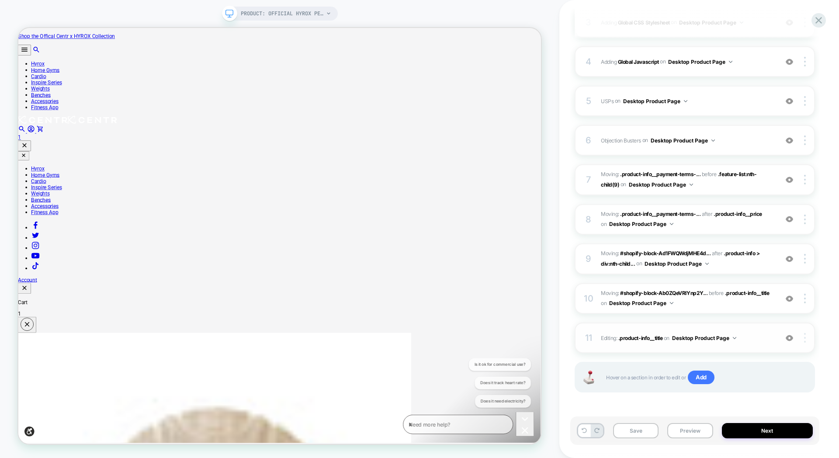
click at [804, 337] on img at bounding box center [805, 338] width 2 height 10
click at [695, 338] on button "Desktop Product Page" at bounding box center [704, 338] width 64 height 11
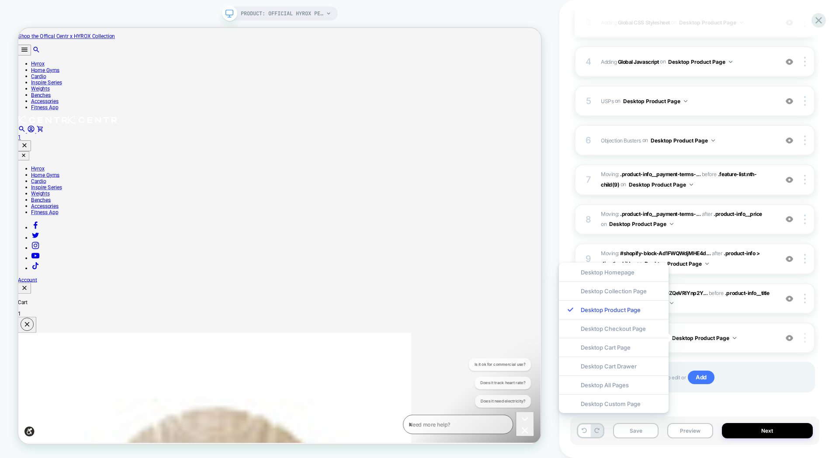
click at [807, 337] on div at bounding box center [806, 338] width 17 height 10
click at [820, 340] on div "HYROX Official Perform Tread Click to edit experience details + Add more info 1…" at bounding box center [699, 229] width 249 height 458
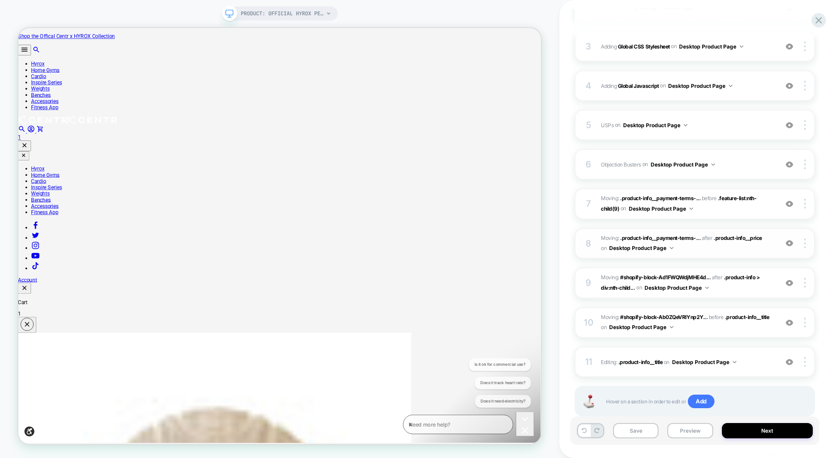
scroll to position [200, 0]
click at [805, 208] on div "7 Moving: .product-info__payment-terms-... .product-info__payment-terms-contain…" at bounding box center [695, 203] width 240 height 31
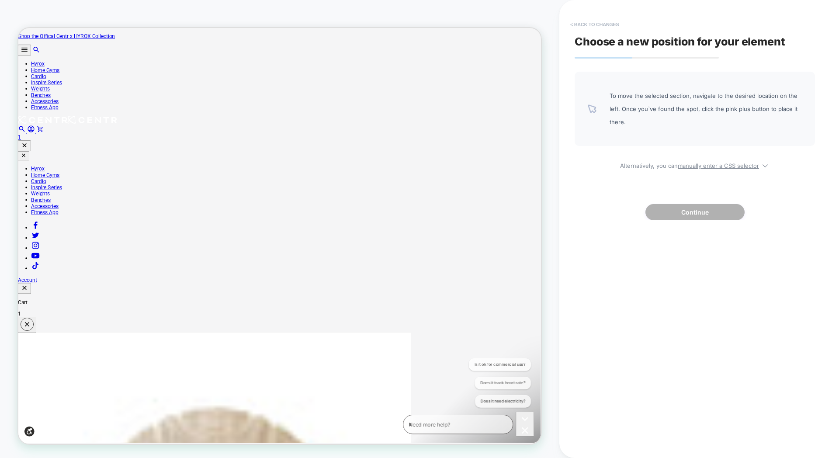
click at [575, 24] on button "< Back to changes" at bounding box center [595, 24] width 58 height 14
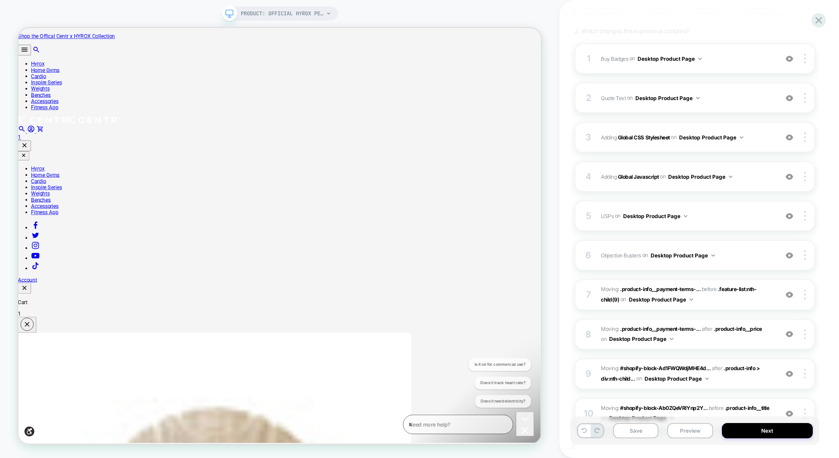
scroll to position [224, 0]
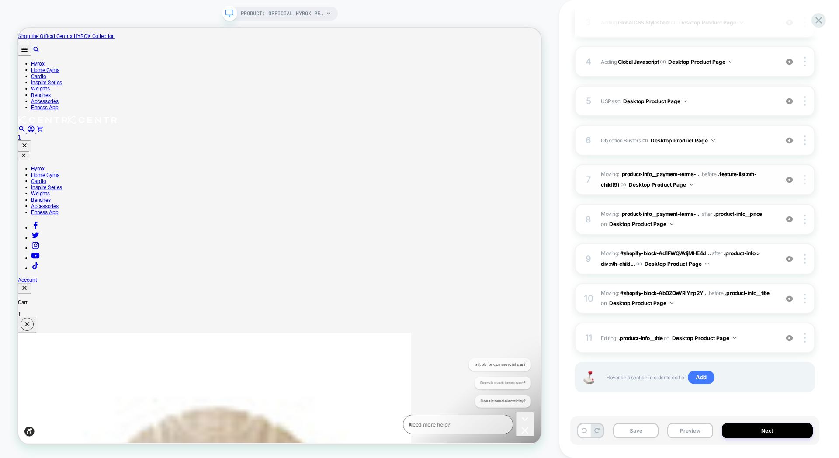
click at [806, 182] on div at bounding box center [806, 180] width 17 height 10
click at [766, 208] on div "Delete" at bounding box center [753, 204] width 78 height 24
click at [804, 261] on img at bounding box center [805, 259] width 2 height 10
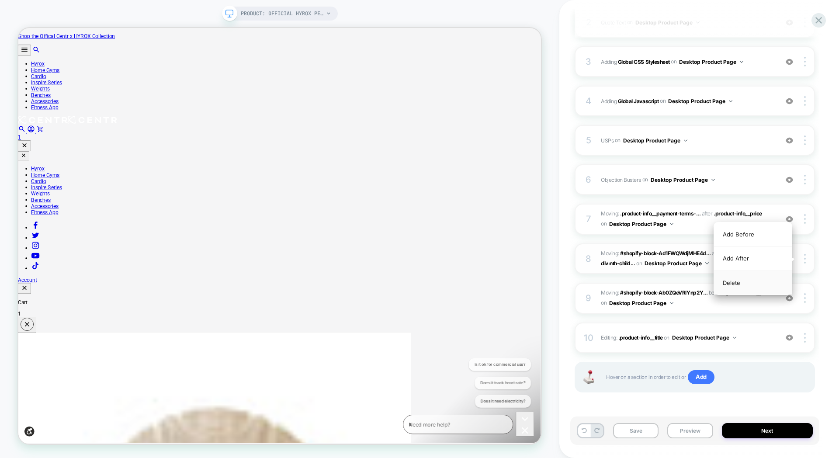
click at [758, 288] on div "Delete" at bounding box center [753, 283] width 78 height 24
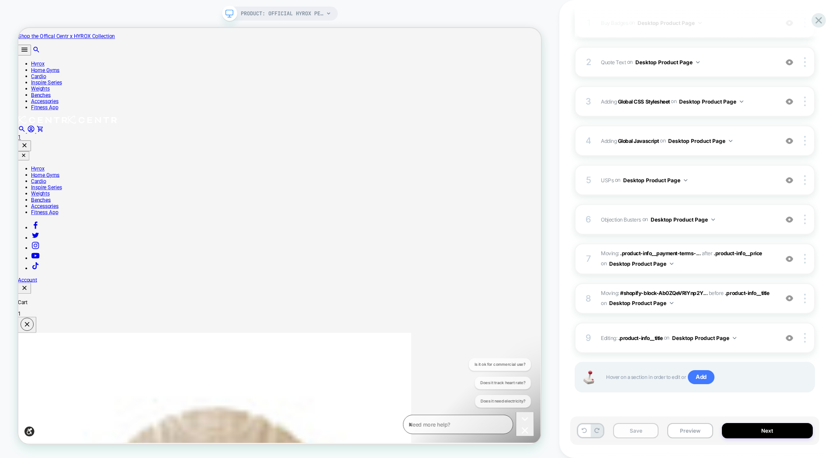
click at [636, 432] on button "Save" at bounding box center [635, 430] width 45 height 15
click at [695, 433] on button "Preview" at bounding box center [689, 430] width 45 height 15
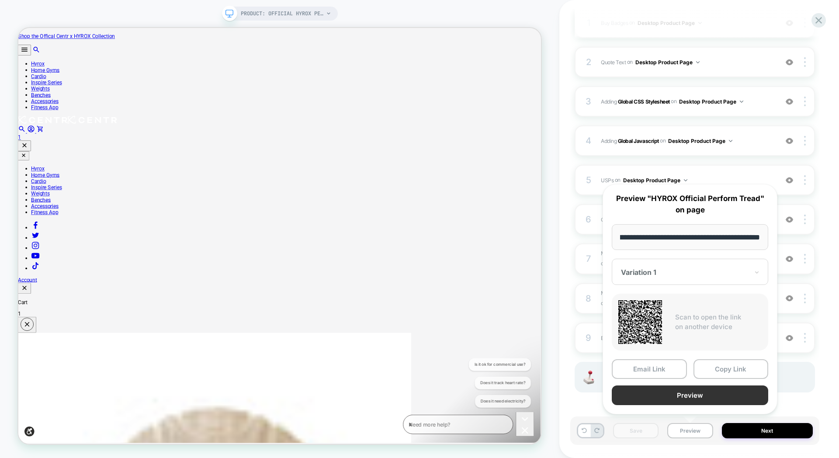
scroll to position [0, 0]
click at [712, 398] on button "Preview" at bounding box center [690, 396] width 156 height 20
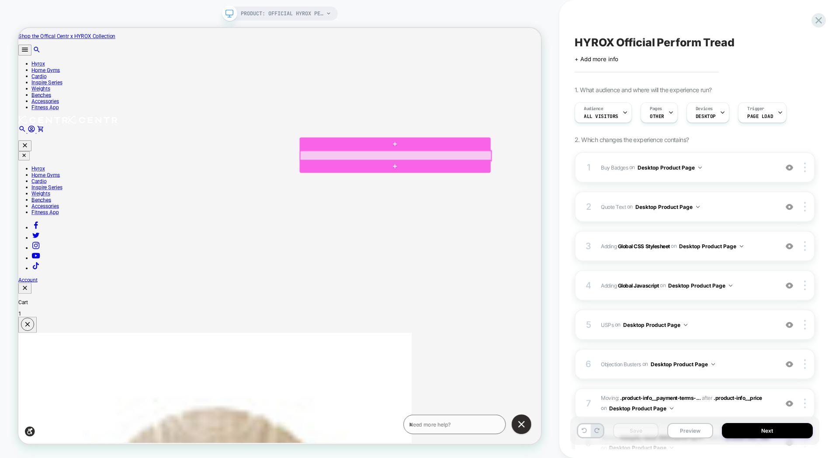
click at [484, 196] on div at bounding box center [521, 198] width 255 height 13
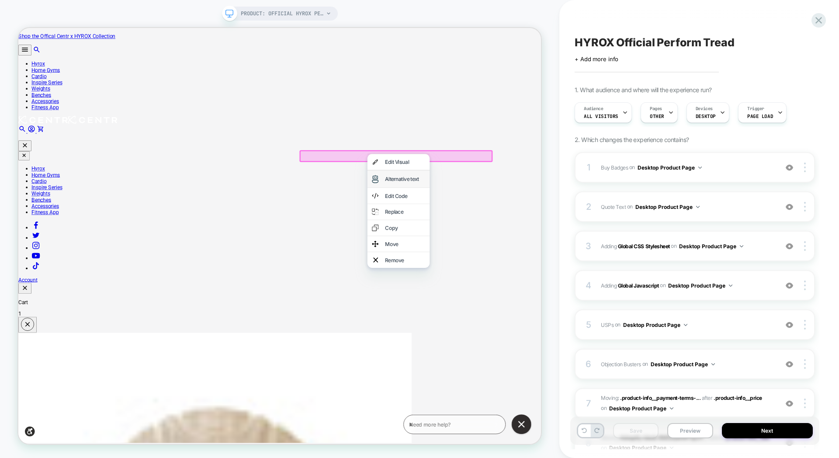
scroll to position [0, 0]
click at [522, 320] on div "Move" at bounding box center [533, 316] width 53 height 9
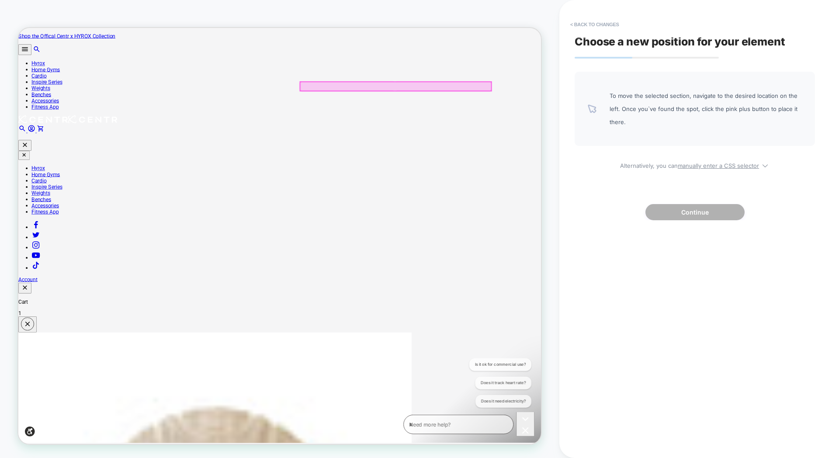
scroll to position [0, 0]
click at [486, 122] on div at bounding box center [520, 123] width 255 height 25
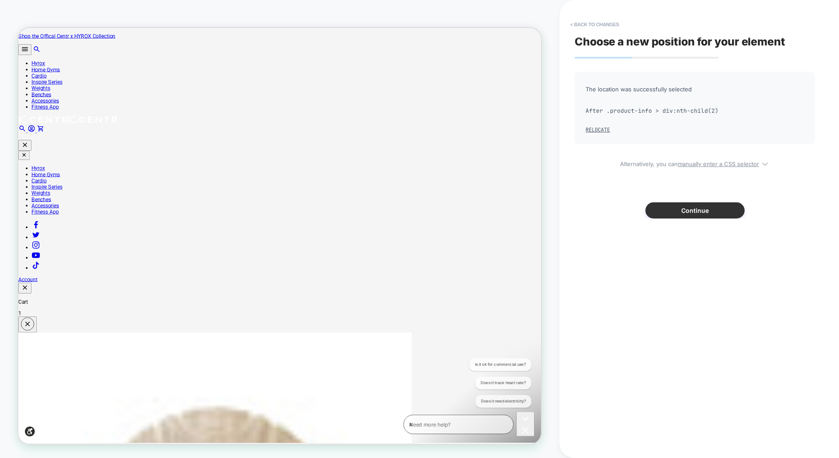
click at [677, 208] on button "Continue" at bounding box center [695, 210] width 99 height 16
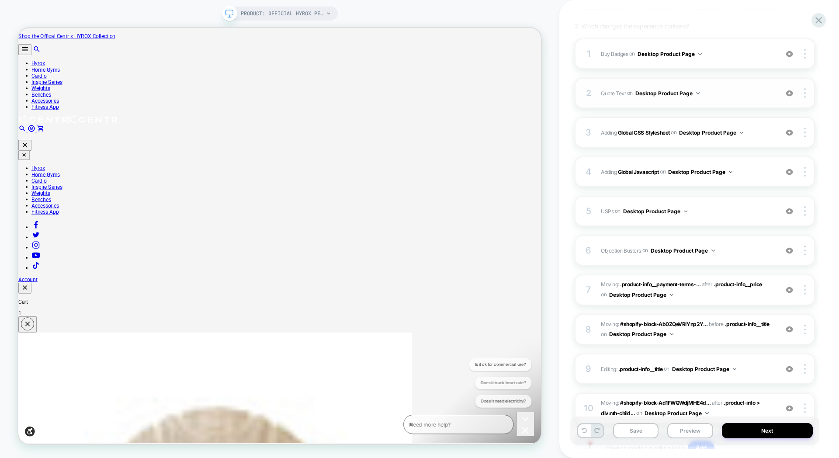
scroll to position [184, 0]
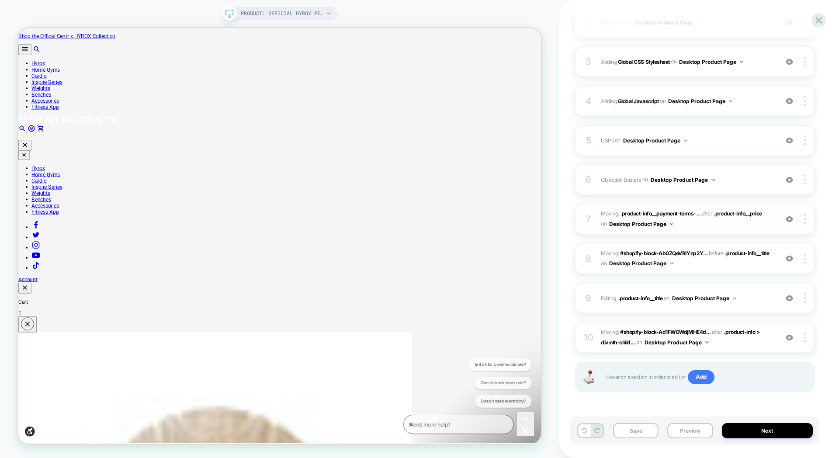
click at [789, 219] on img at bounding box center [789, 218] width 7 height 7
click at [790, 259] on img at bounding box center [789, 258] width 7 height 7
click at [804, 255] on img at bounding box center [805, 259] width 2 height 10
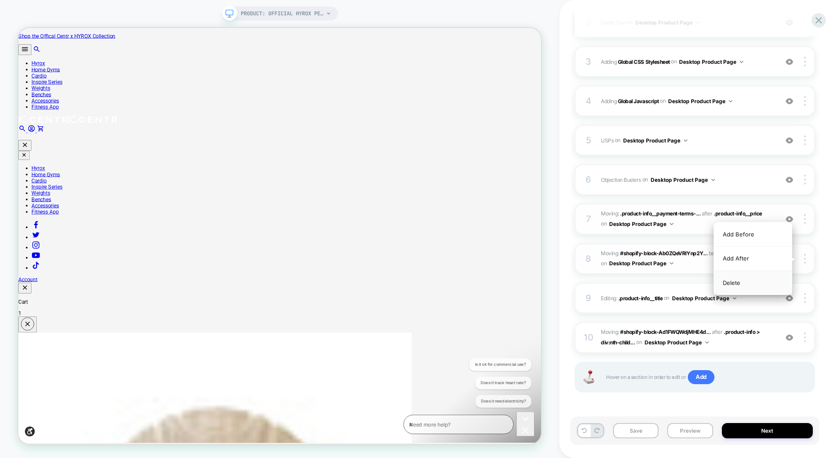
click at [747, 282] on div "Delete" at bounding box center [753, 283] width 78 height 24
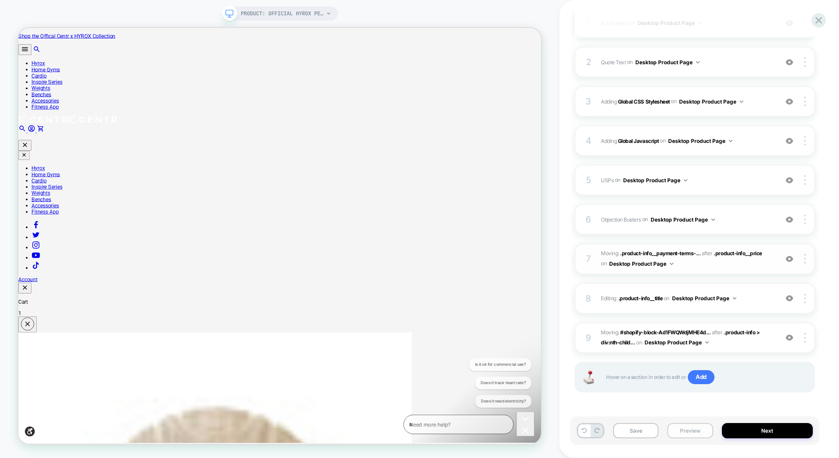
click at [689, 428] on button "Preview" at bounding box center [689, 430] width 45 height 15
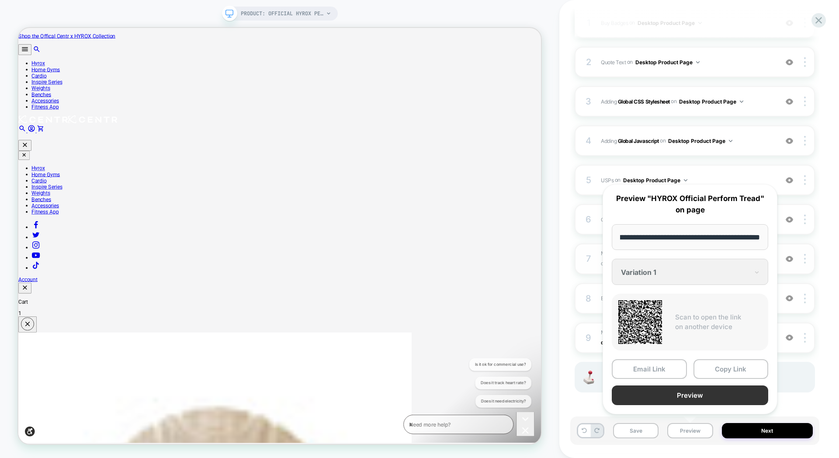
scroll to position [0, 0]
click at [681, 394] on button "Preview" at bounding box center [690, 396] width 156 height 20
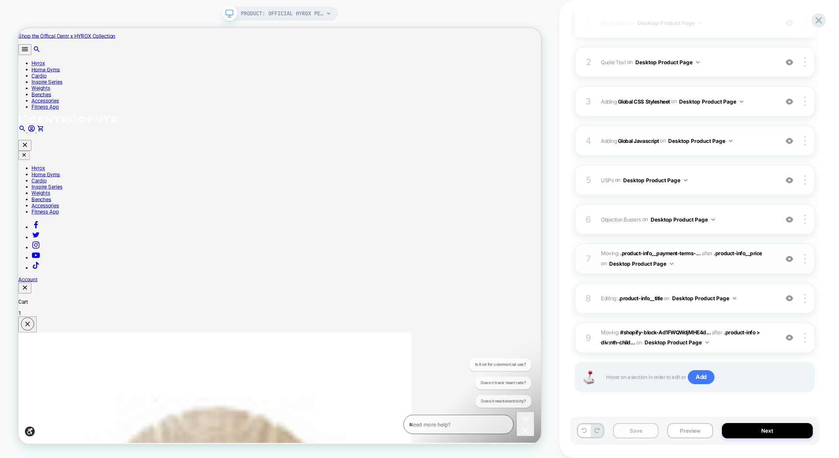
click at [639, 435] on button "Save" at bounding box center [635, 430] width 45 height 15
click at [820, 19] on icon at bounding box center [819, 20] width 7 height 7
